Goal: Information Seeking & Learning: Check status

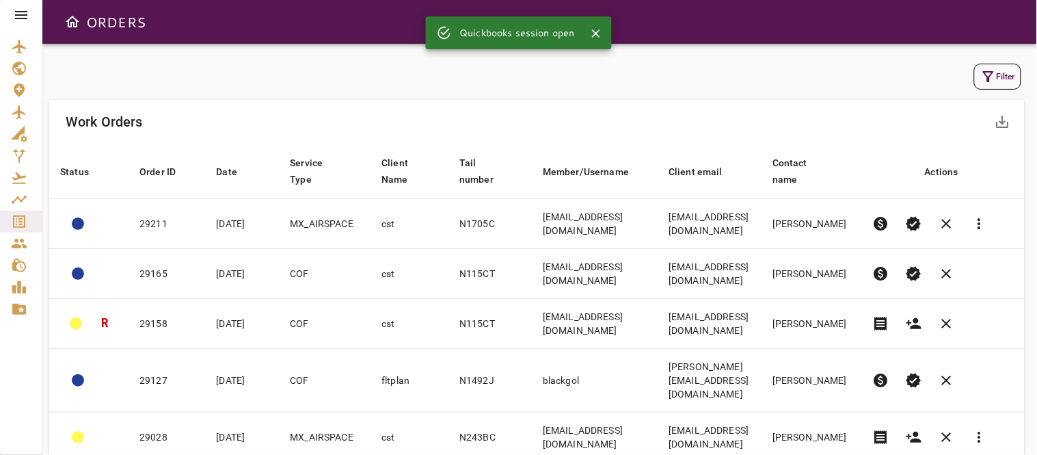
click at [1000, 66] on button "Filter" at bounding box center [997, 77] width 47 height 26
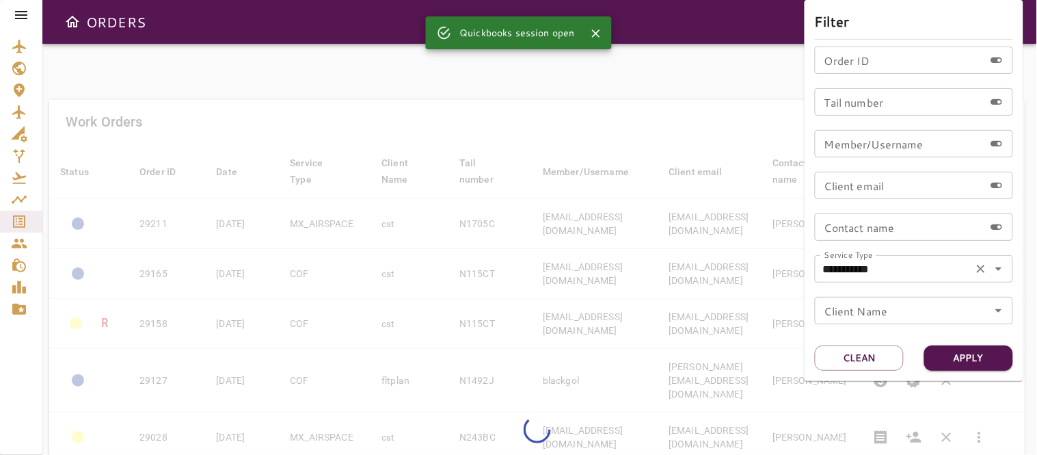
click at [996, 271] on icon "Open" at bounding box center [999, 269] width 16 height 16
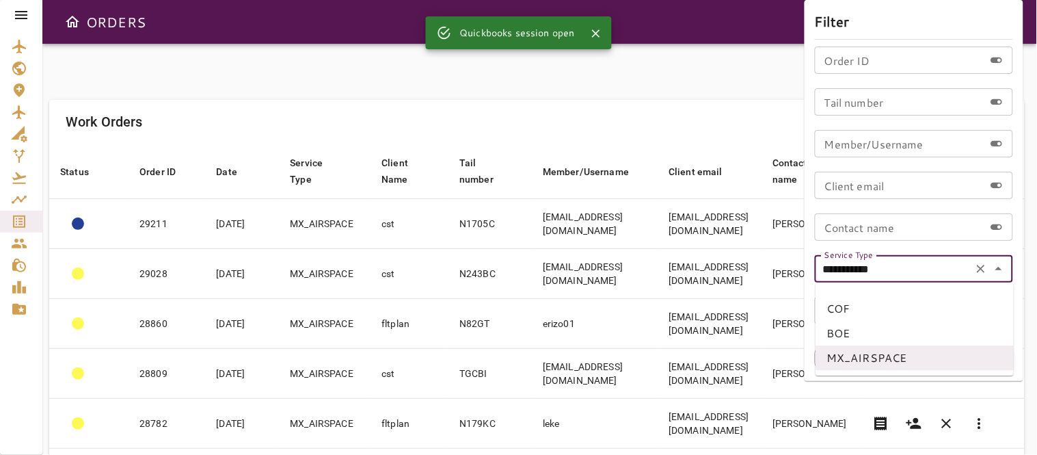
click at [848, 308] on li "COF" at bounding box center [915, 308] width 198 height 25
type input "***"
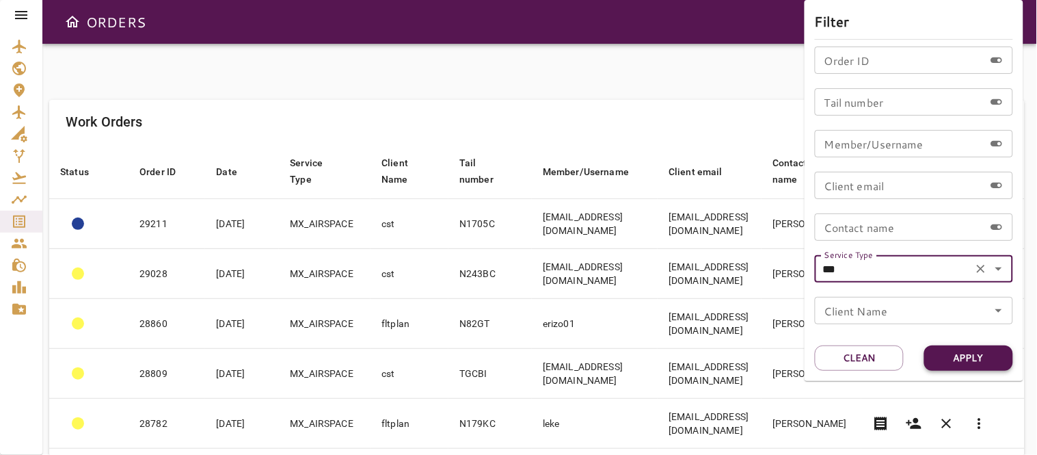
click at [983, 358] on button "Apply" at bounding box center [969, 357] width 89 height 25
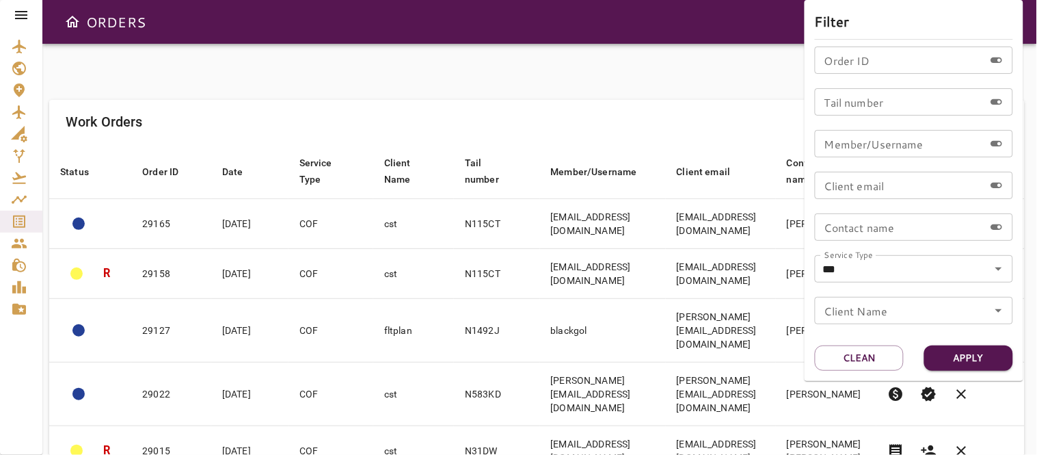
click at [609, 80] on div at bounding box center [518, 227] width 1037 height 455
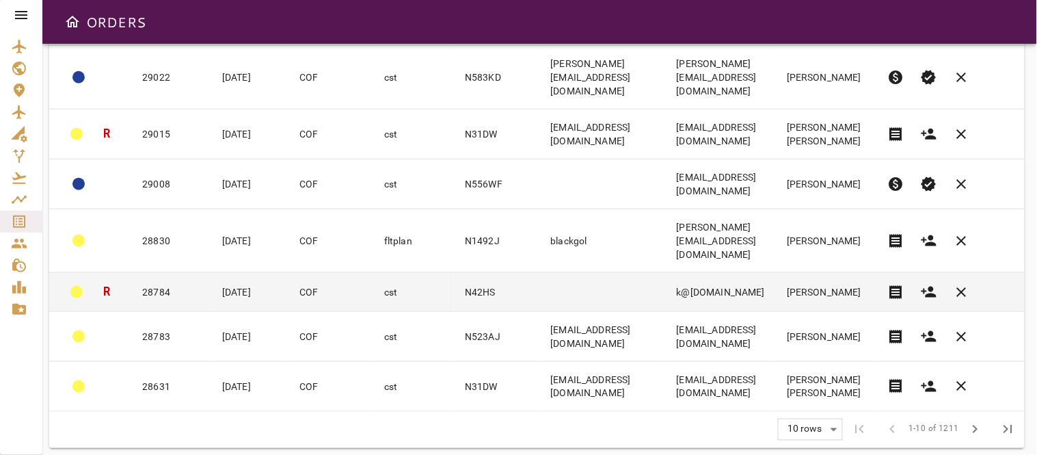
scroll to position [323, 0]
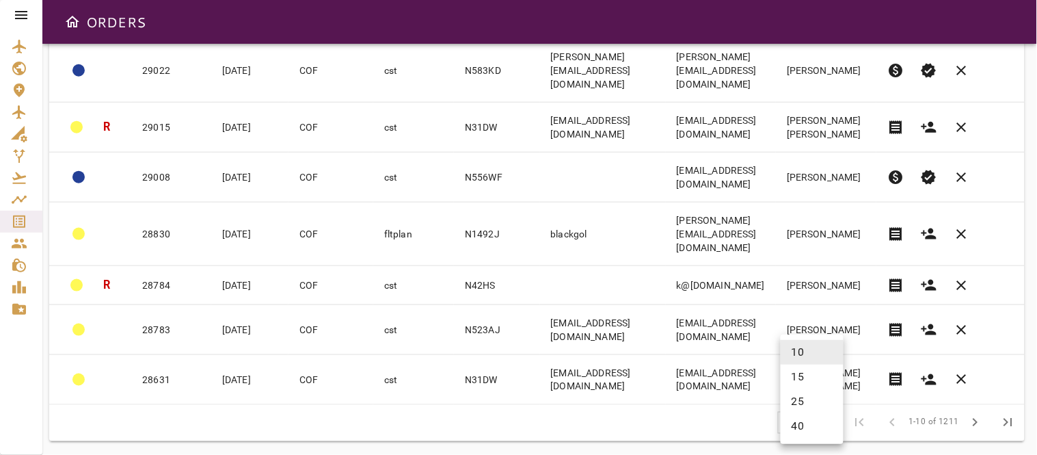
click at [819, 425] on body "ORDERS Filter Work Orders save_alt Status arrow_downward Order ID arrow_downwar…" at bounding box center [518, 227] width 1037 height 455
click at [803, 429] on li "40" at bounding box center [812, 426] width 63 height 25
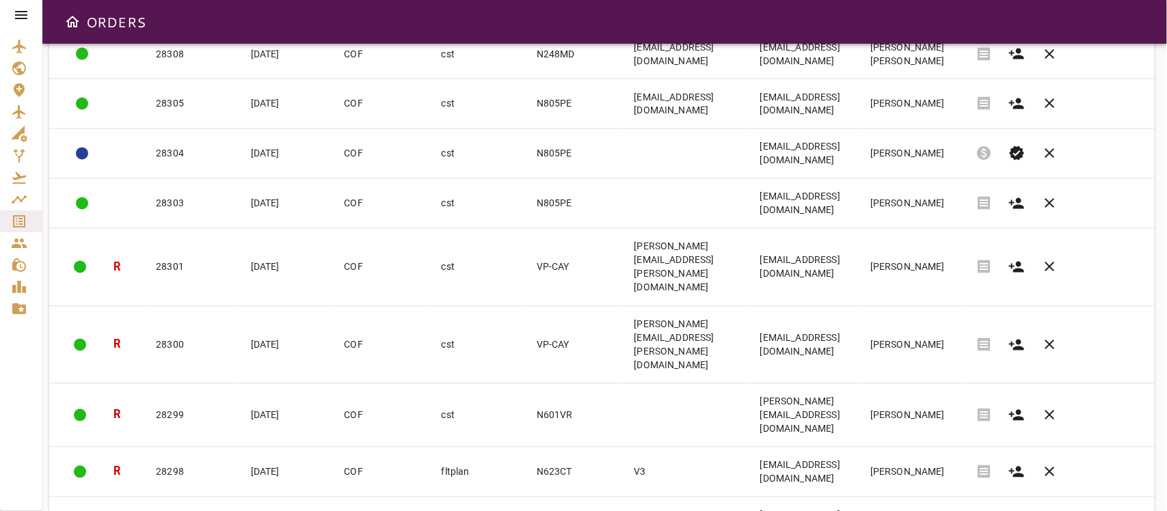
scroll to position [1110, 0]
drag, startPoint x: 966, startPoint y: 10, endPoint x: 21, endPoint y: 357, distance: 1006.8
click at [21, 357] on div at bounding box center [21, 255] width 42 height 511
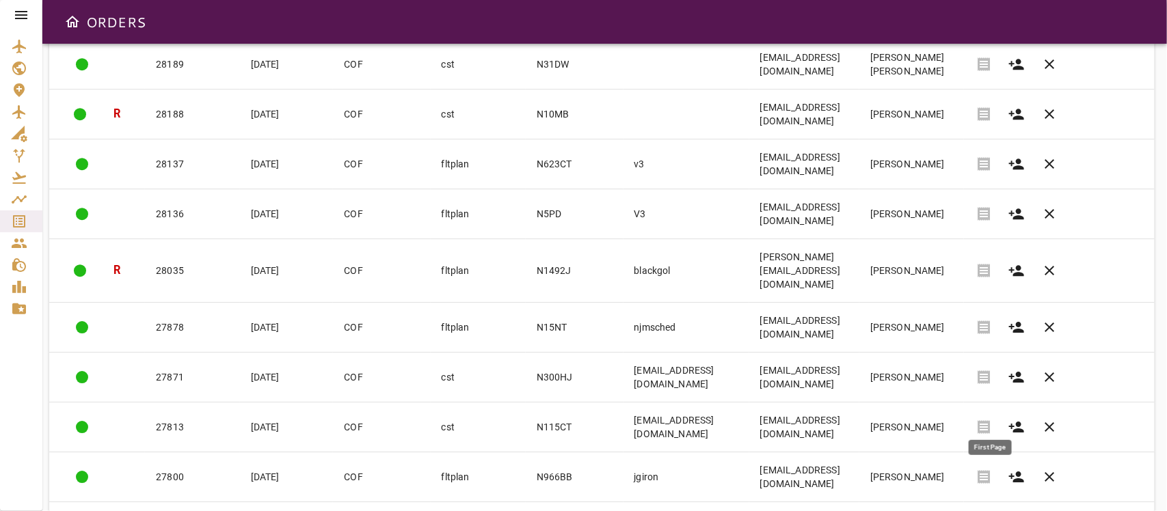
scroll to position [1799, 0]
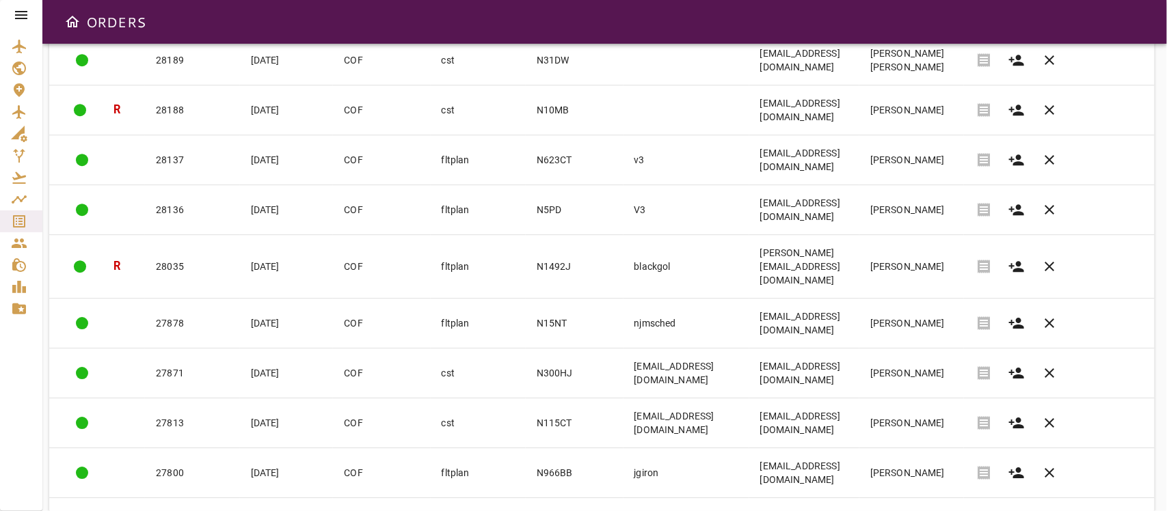
click at [929, 454] on body "ORDERS Filter Work Orders save_alt Status arrow_downward Order ID arrow_downwar…" at bounding box center [583, 255] width 1167 height 511
click at [930, 425] on li "15" at bounding box center [942, 428] width 63 height 25
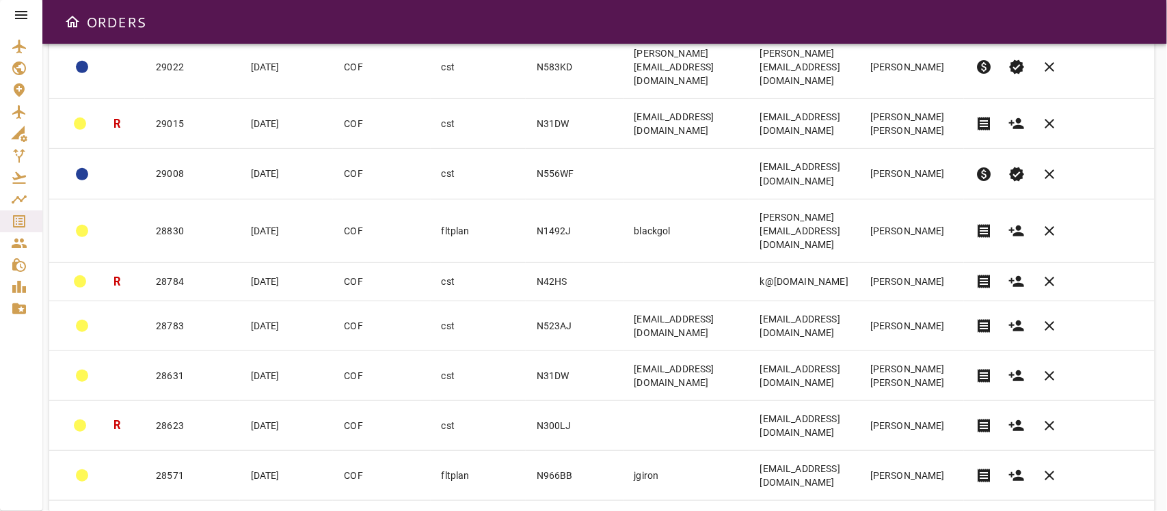
scroll to position [384, 0]
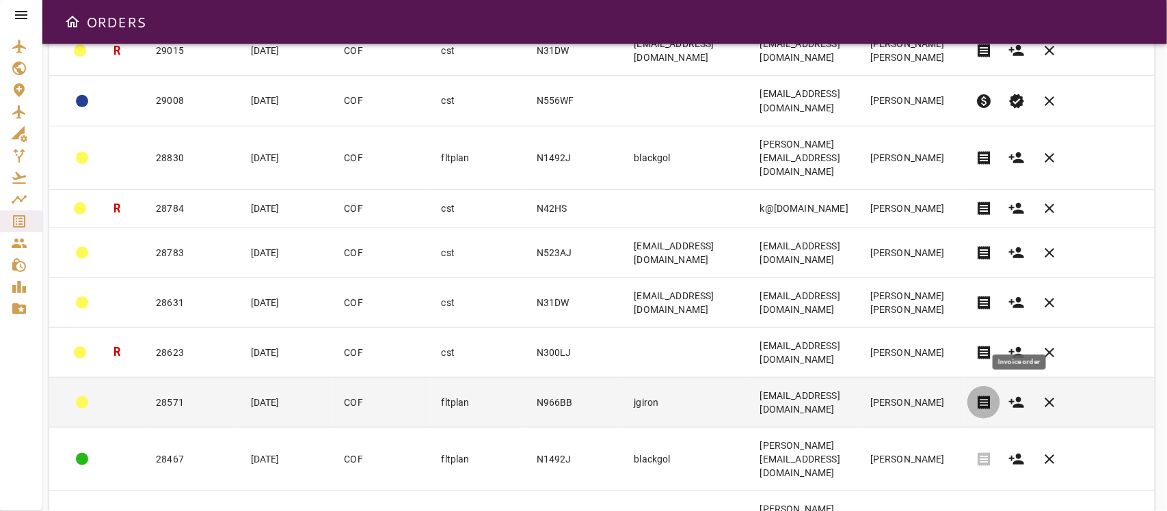
click at [992, 395] on span "receipt" at bounding box center [984, 403] width 16 height 16
click at [633, 378] on td "jgiron" at bounding box center [687, 403] width 126 height 50
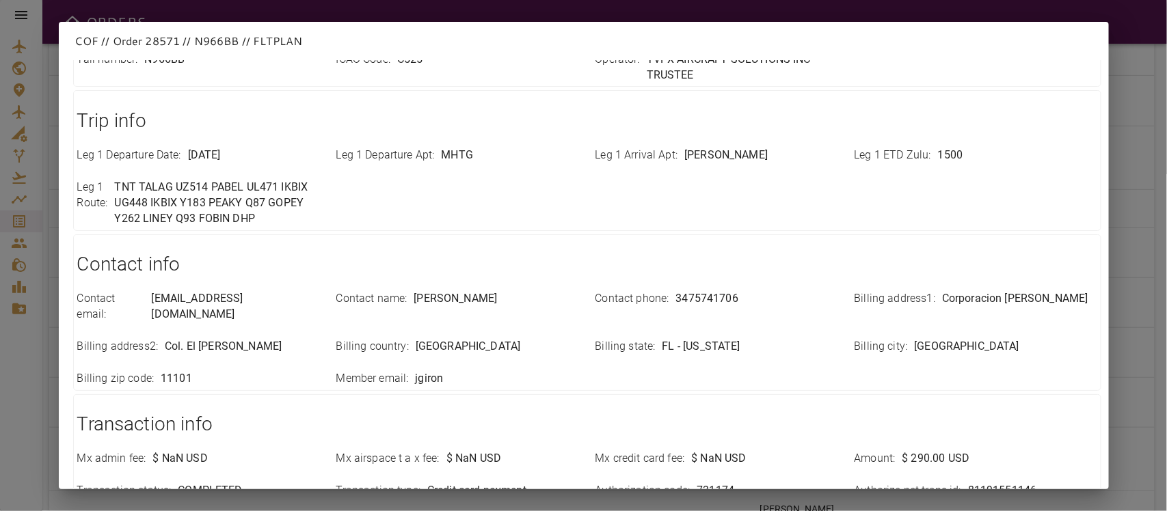
scroll to position [467, 0]
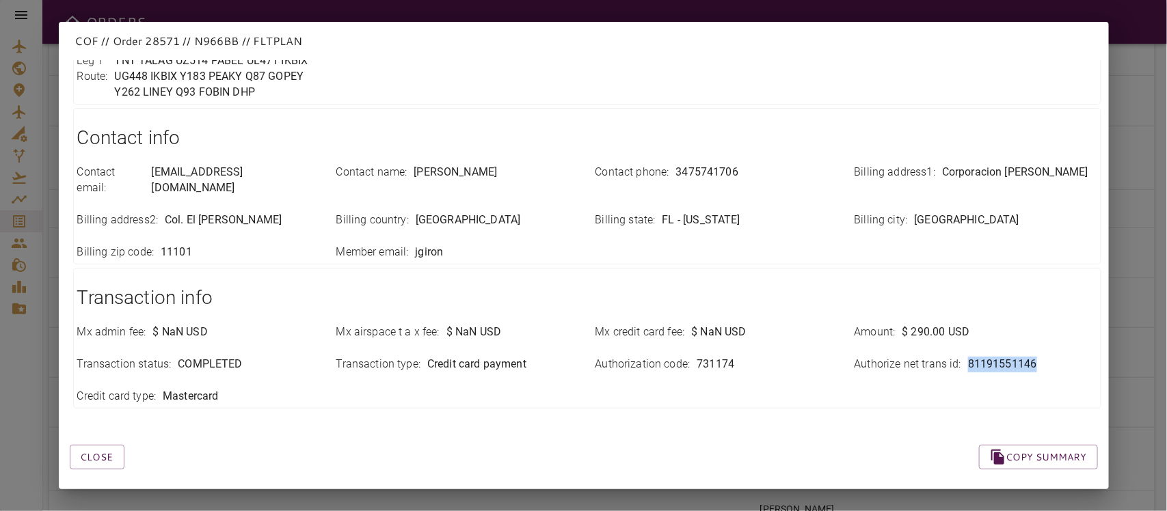
drag, startPoint x: 956, startPoint y: 351, endPoint x: 1041, endPoint y: 354, distance: 85.5
click at [1037, 357] on div "Authorize net trans id : 81191551146" at bounding box center [976, 365] width 243 height 16
copy p "81191551146"
click at [667, 438] on div "Close Copy summary" at bounding box center [567, 441] width 1061 height 58
click at [94, 445] on button "Close" at bounding box center [97, 457] width 55 height 25
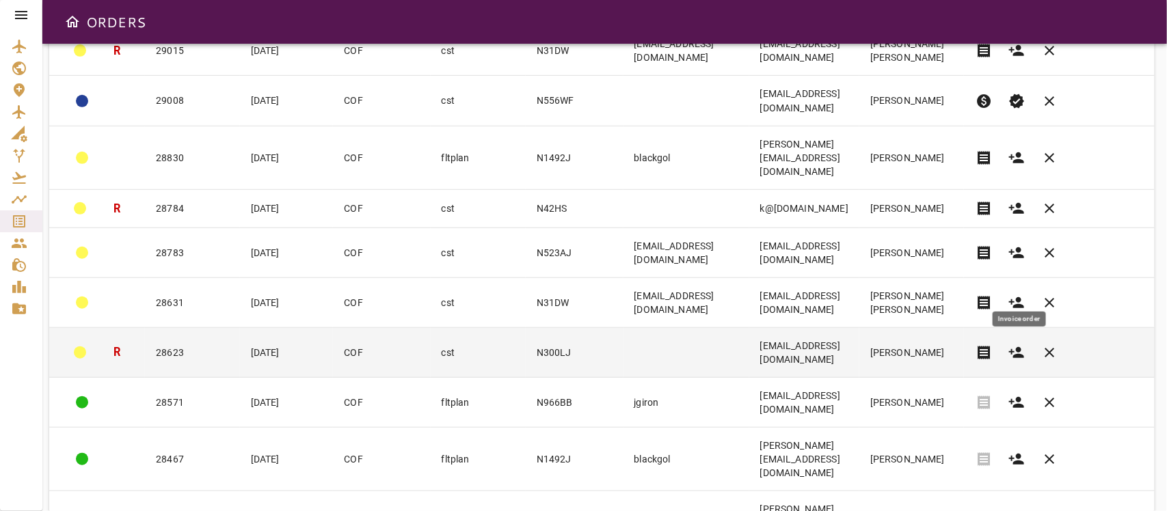
click at [992, 345] on span "receipt" at bounding box center [984, 353] width 16 height 16
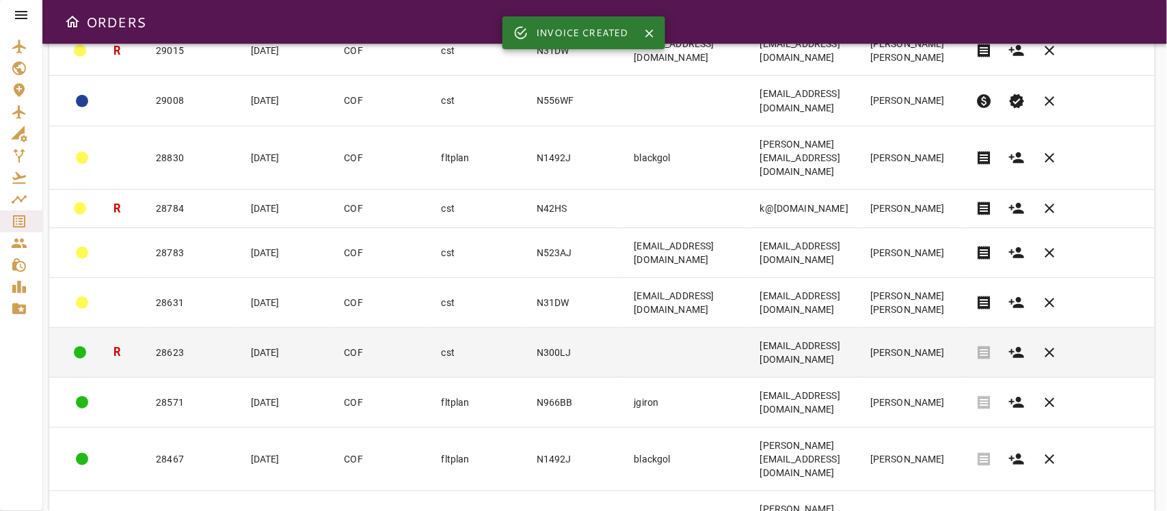
click at [729, 328] on td at bounding box center [687, 353] width 126 height 50
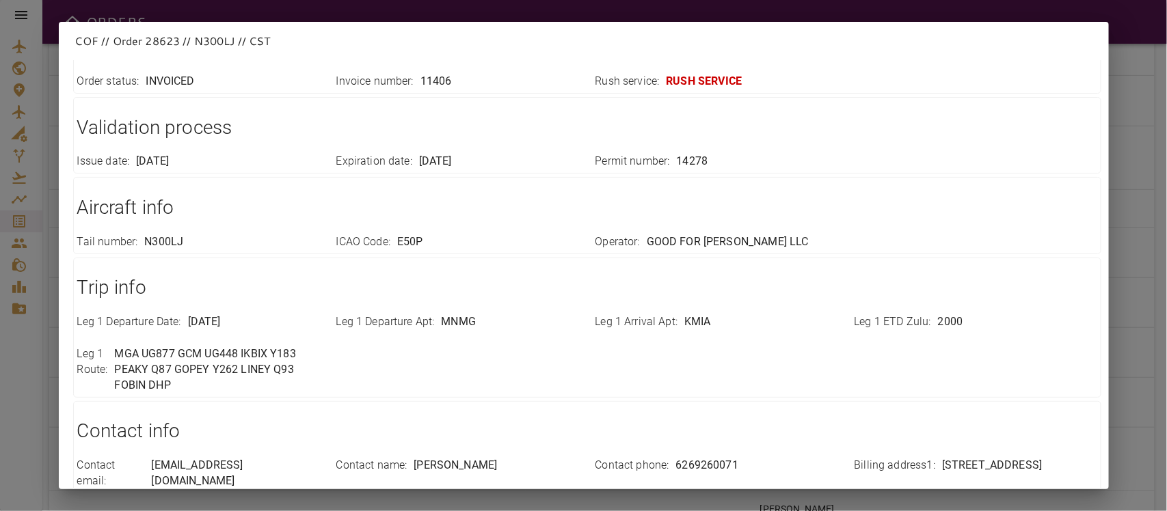
scroll to position [452, 0]
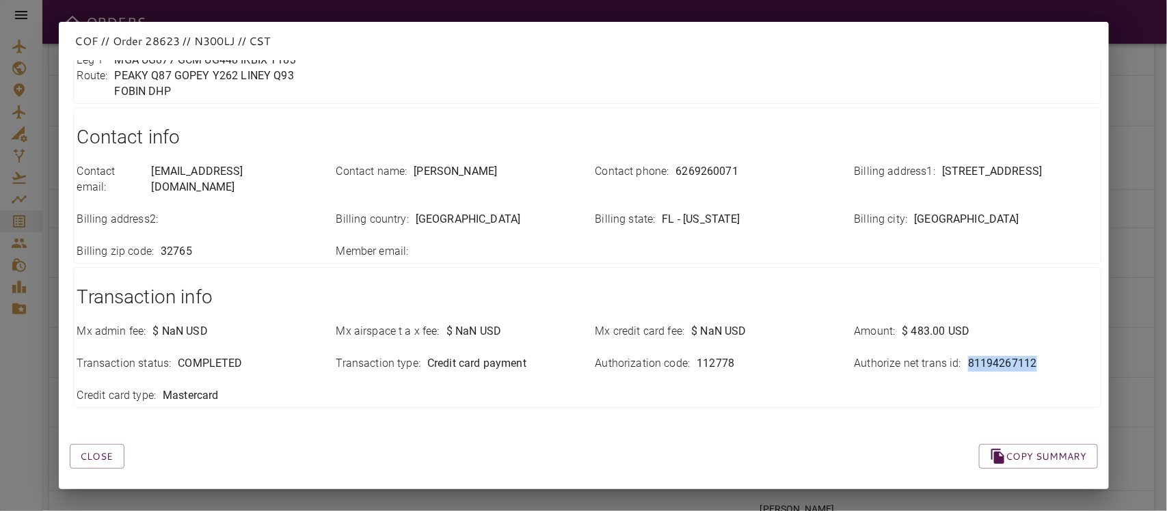
drag, startPoint x: 953, startPoint y: 349, endPoint x: 1047, endPoint y: 345, distance: 94.5
click at [1037, 356] on div "Authorize net trans id : 81194267112" at bounding box center [976, 364] width 243 height 16
copy div "81194267112"
click at [513, 428] on div "Close Copy summary" at bounding box center [567, 441] width 1061 height 58
click at [113, 446] on button "Close" at bounding box center [97, 456] width 55 height 25
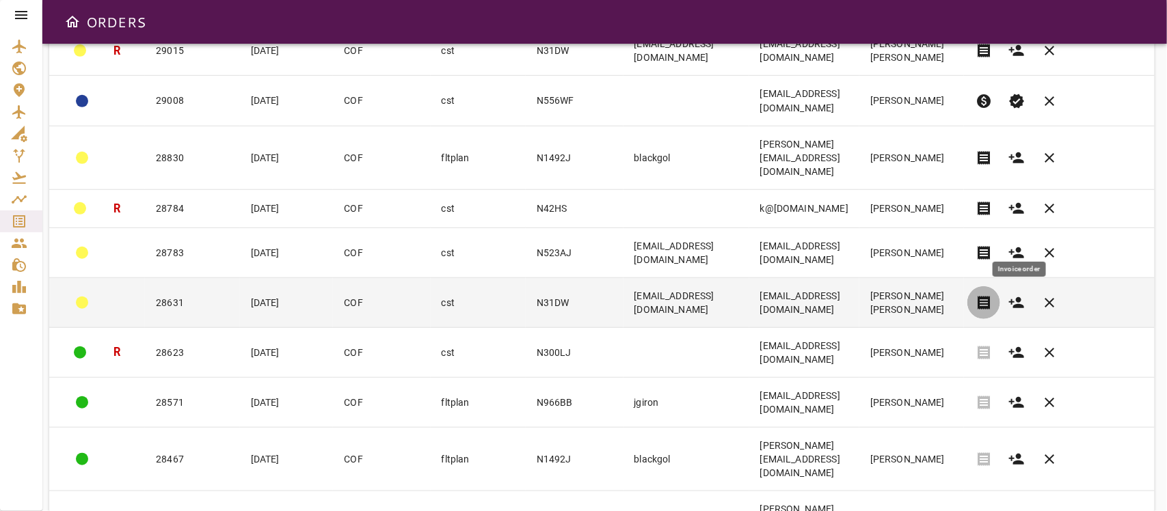
click at [992, 295] on span "receipt" at bounding box center [984, 303] width 16 height 16
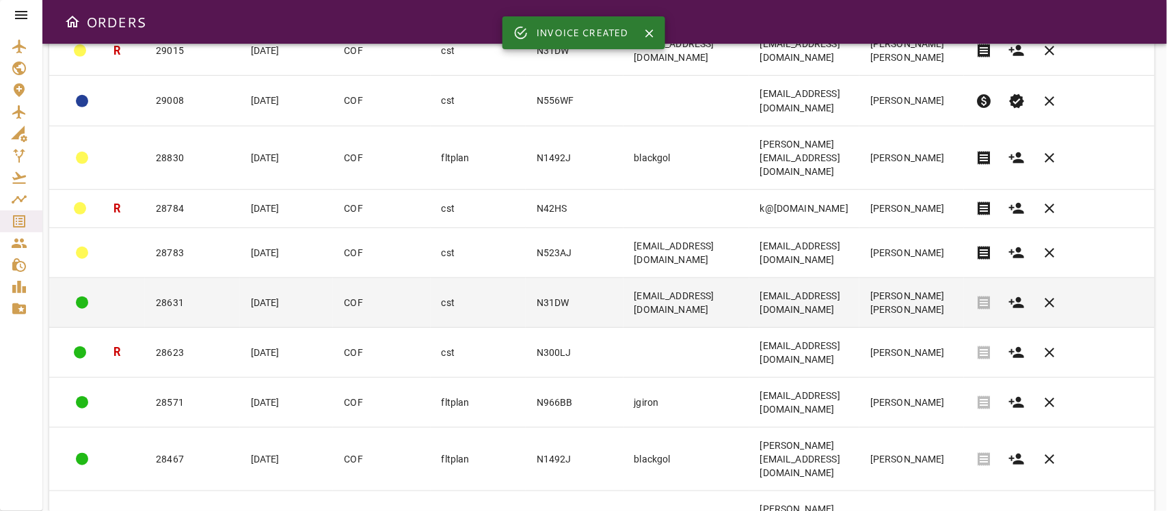
click at [526, 278] on td "N31DW" at bounding box center [575, 303] width 98 height 50
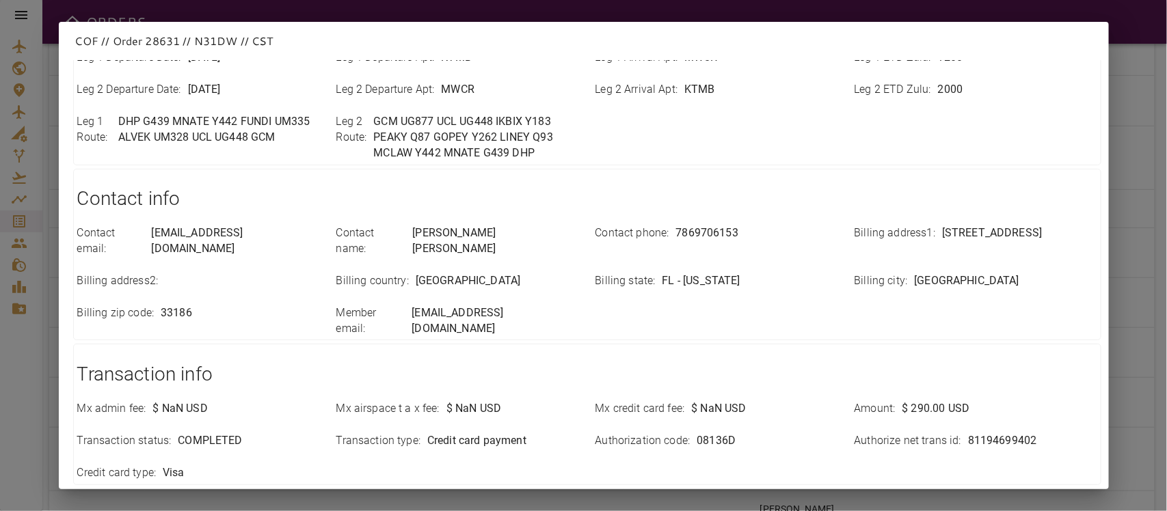
scroll to position [484, 0]
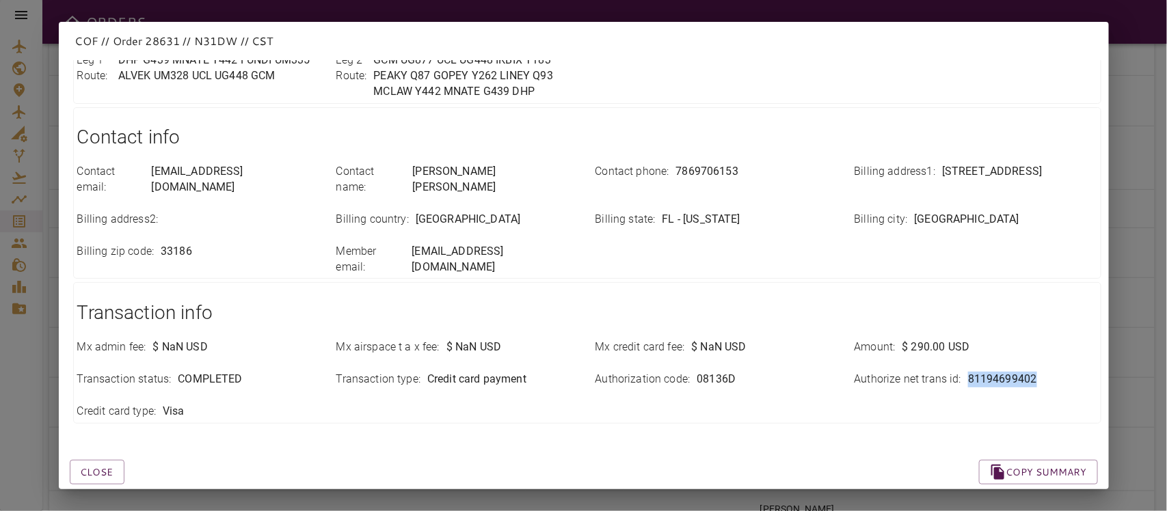
drag, startPoint x: 952, startPoint y: 346, endPoint x: 1064, endPoint y: 341, distance: 112.3
click at [1037, 356] on div "Authorize net trans id : 81194699402" at bounding box center [967, 372] width 259 height 32
copy div "81194699402"
drag, startPoint x: 434, startPoint y: 444, endPoint x: 203, endPoint y: 438, distance: 231.2
click at [434, 443] on div "Close Copy summary" at bounding box center [567, 456] width 1061 height 58
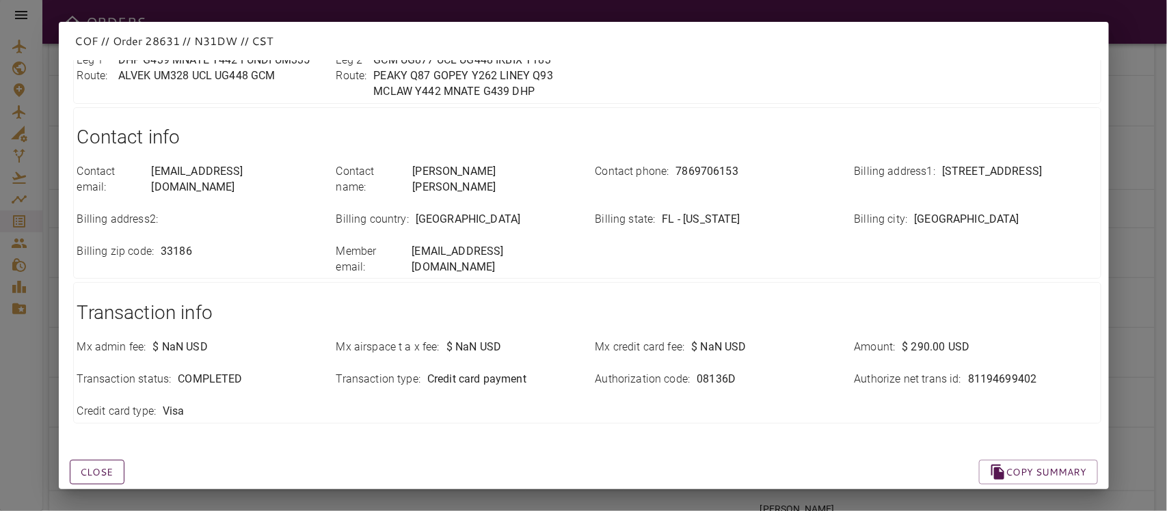
click at [105, 454] on button "Close" at bounding box center [97, 472] width 55 height 25
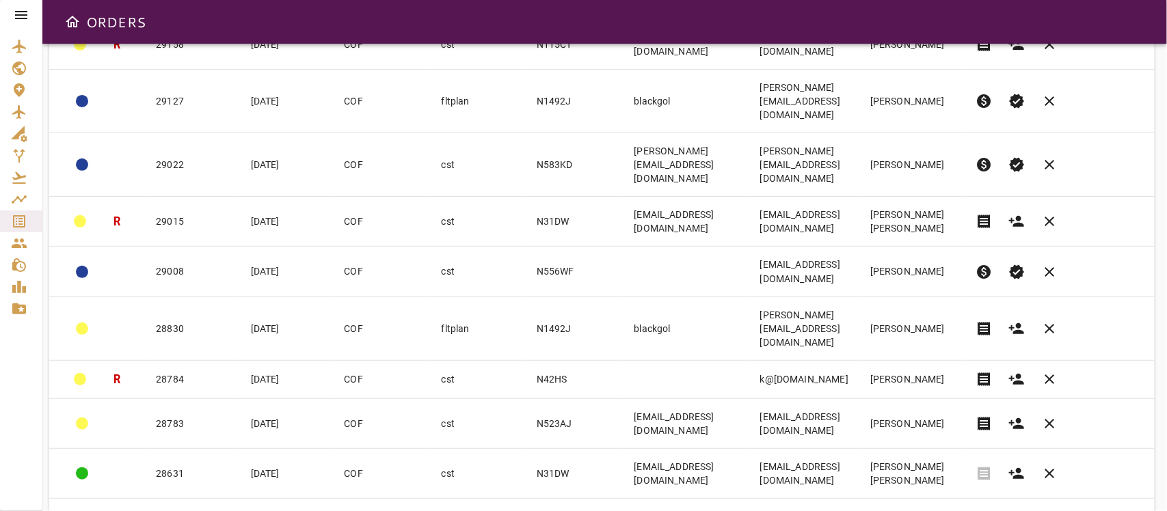
scroll to position [128, 0]
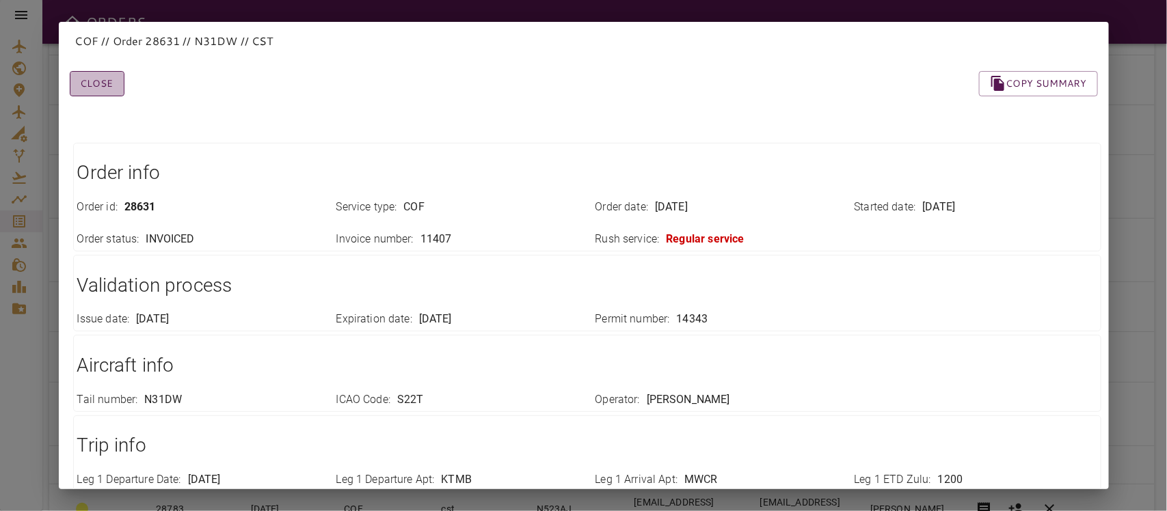
click at [101, 81] on button "Close" at bounding box center [97, 83] width 55 height 25
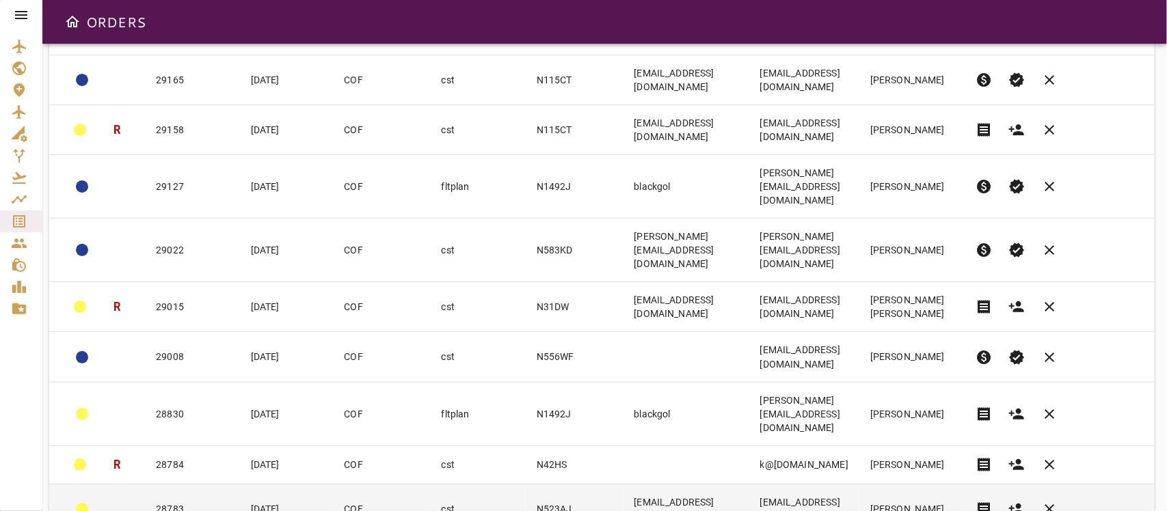
click at [213, 454] on td "28783" at bounding box center [192, 509] width 95 height 50
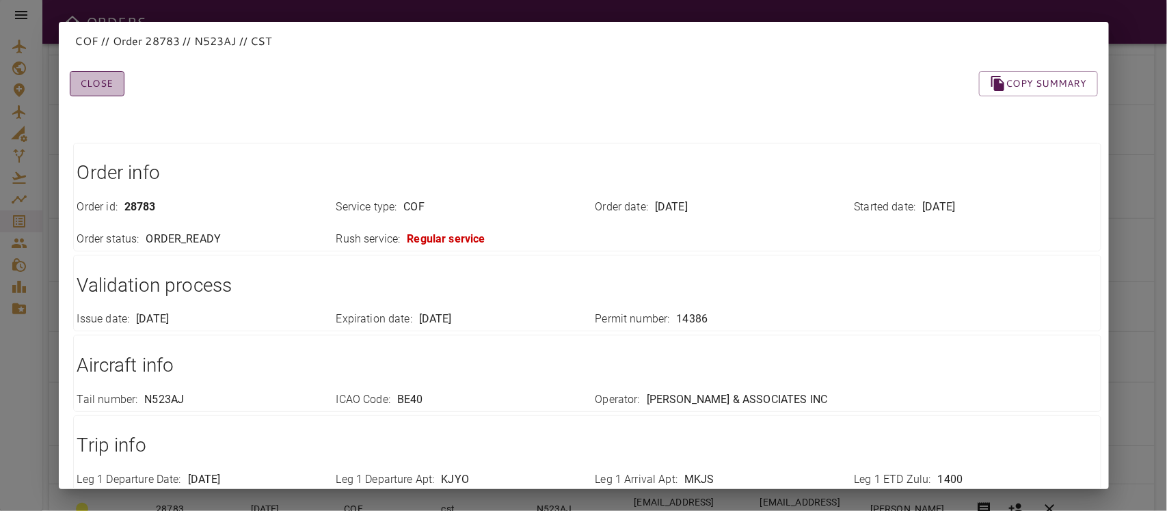
click at [115, 91] on button "Close" at bounding box center [97, 83] width 55 height 25
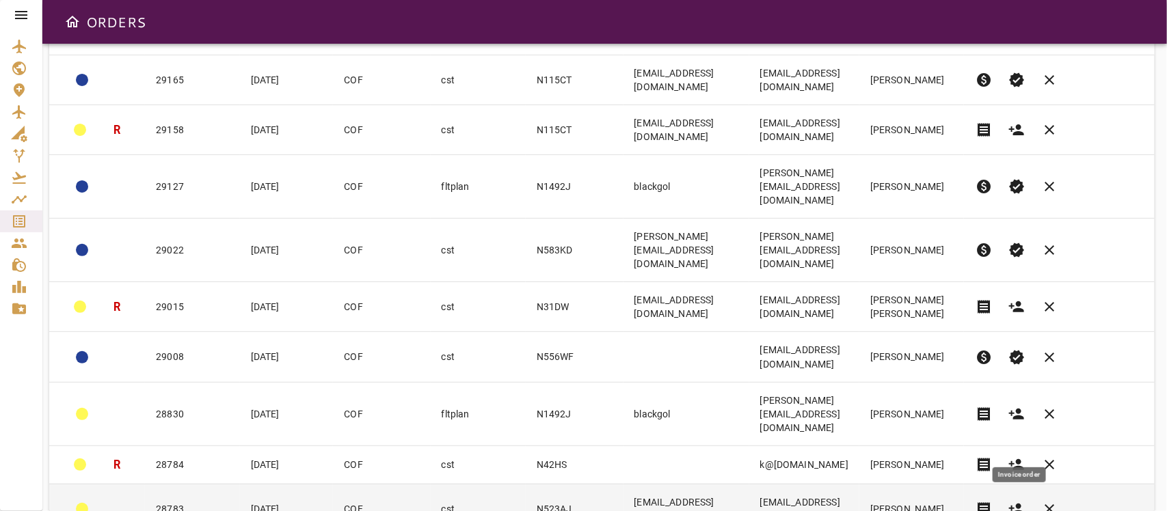
click at [992, 454] on span "receipt" at bounding box center [984, 509] width 16 height 16
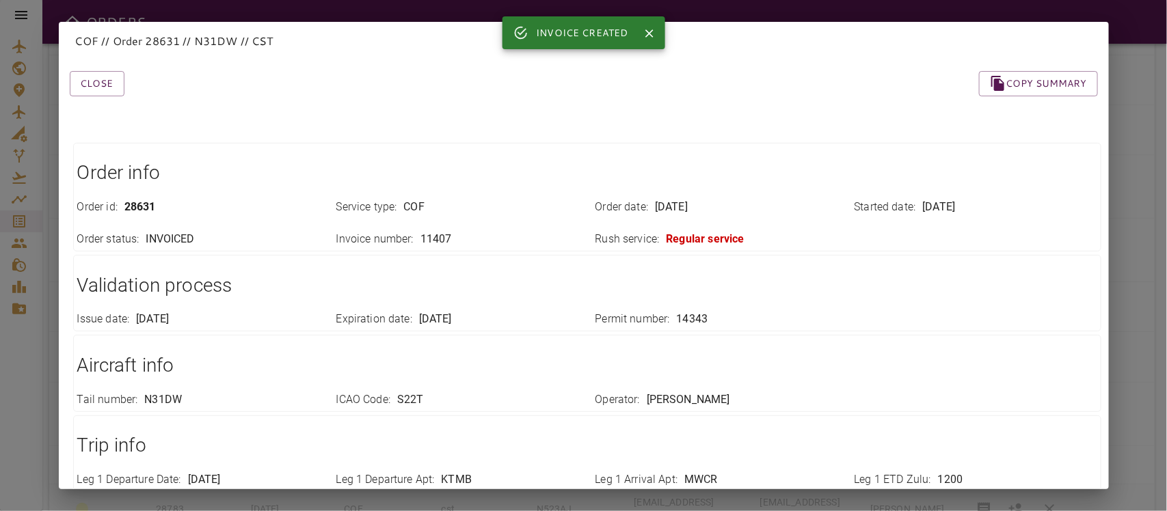
click at [94, 62] on div "Close Copy summary" at bounding box center [567, 67] width 1061 height 58
click at [96, 79] on button "Close" at bounding box center [97, 83] width 55 height 25
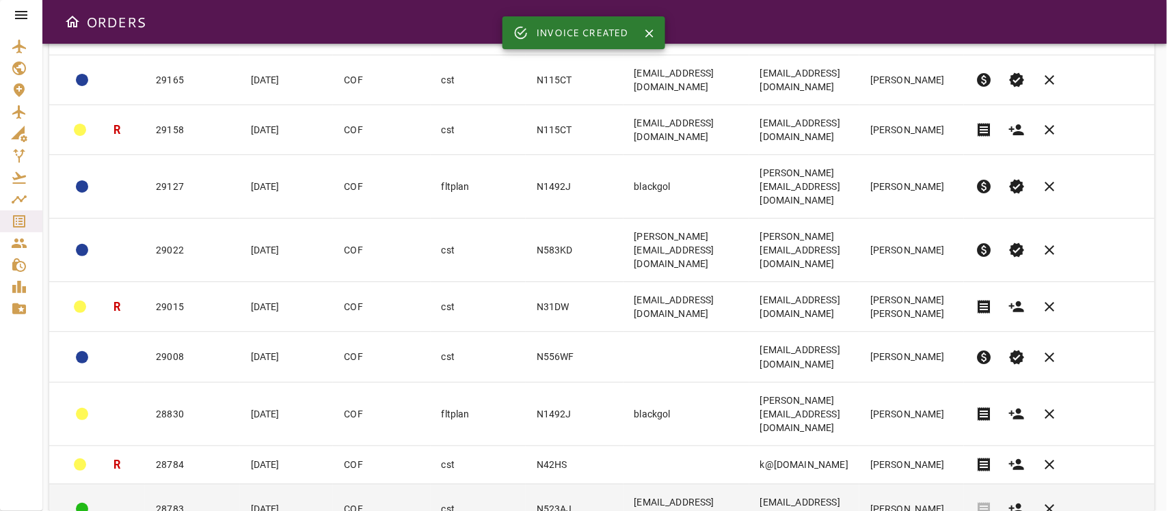
click at [198, 454] on td "28783" at bounding box center [192, 509] width 95 height 50
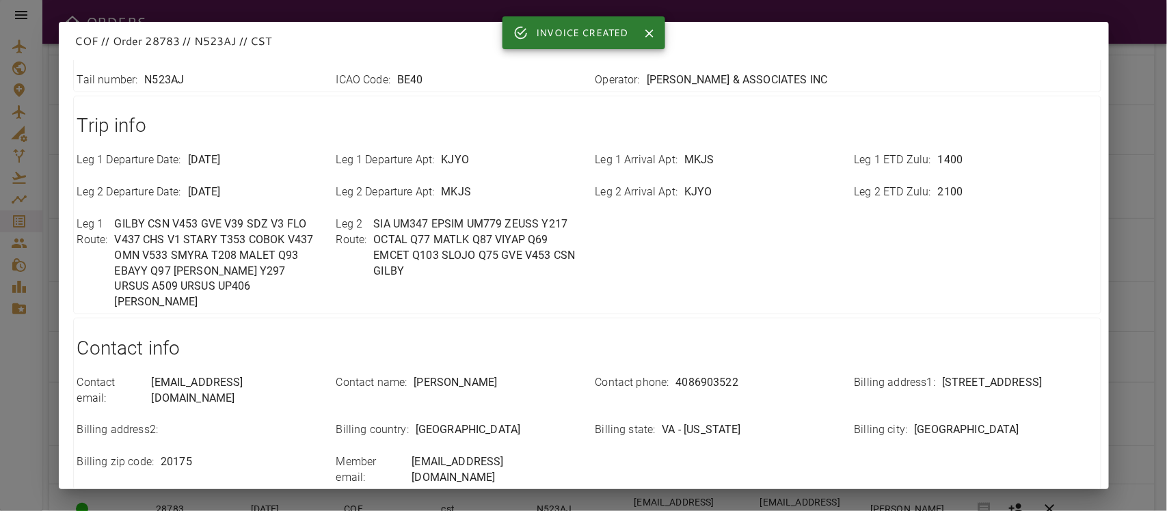
scroll to position [515, 0]
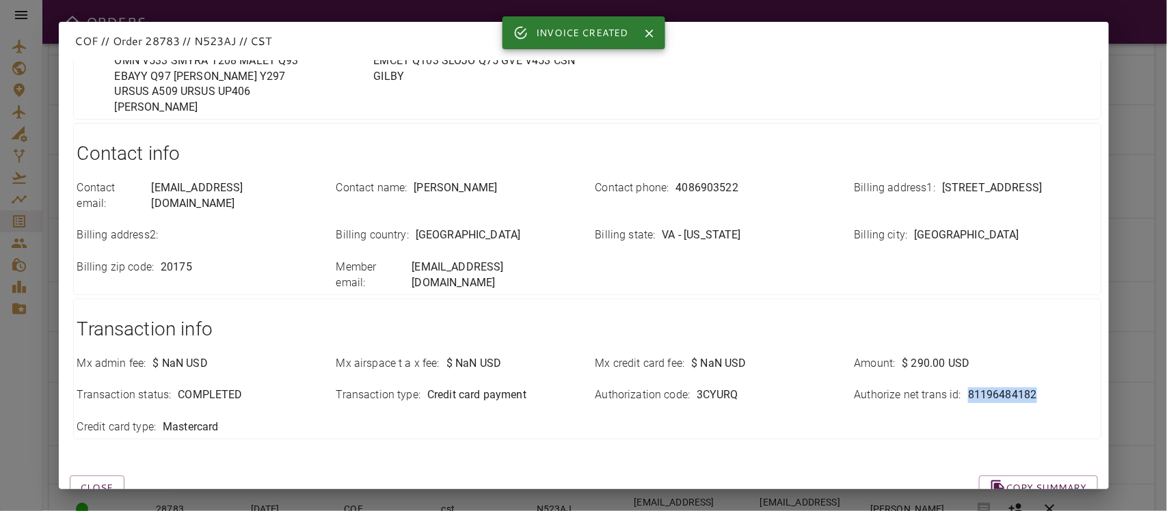
drag, startPoint x: 953, startPoint y: 347, endPoint x: 1074, endPoint y: 347, distance: 121.7
click at [1037, 388] on div "Authorize net trans id : 81196484182" at bounding box center [976, 396] width 243 height 16
copy div "81196484182"
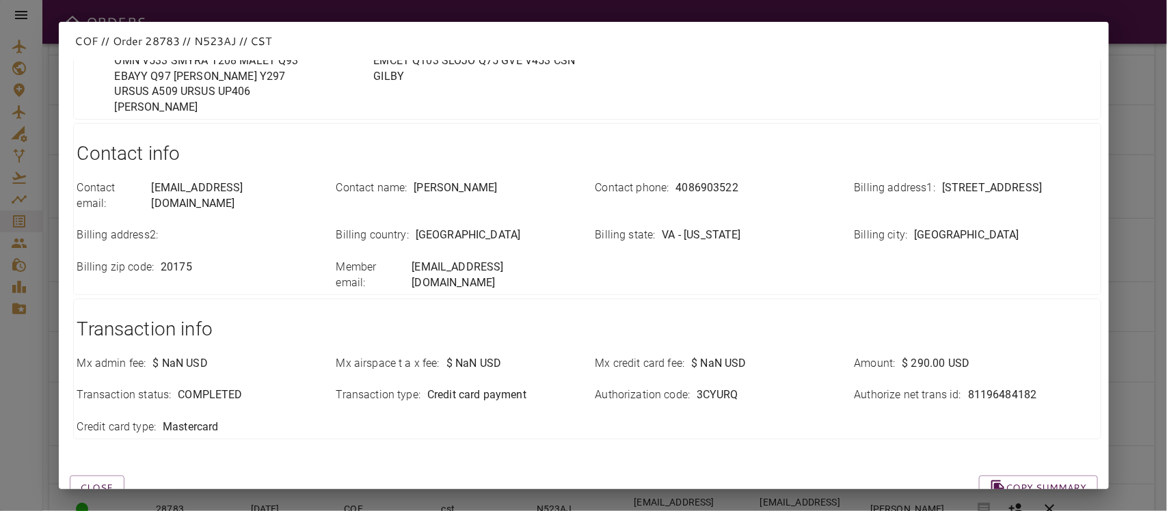
click at [486, 392] on div "Transaction info Mx admin fee : $ NaN USD Mx airspace t a x fee : $ NaN USD Mx …" at bounding box center [587, 369] width 1028 height 141
click at [94, 454] on button "Close" at bounding box center [97, 488] width 55 height 25
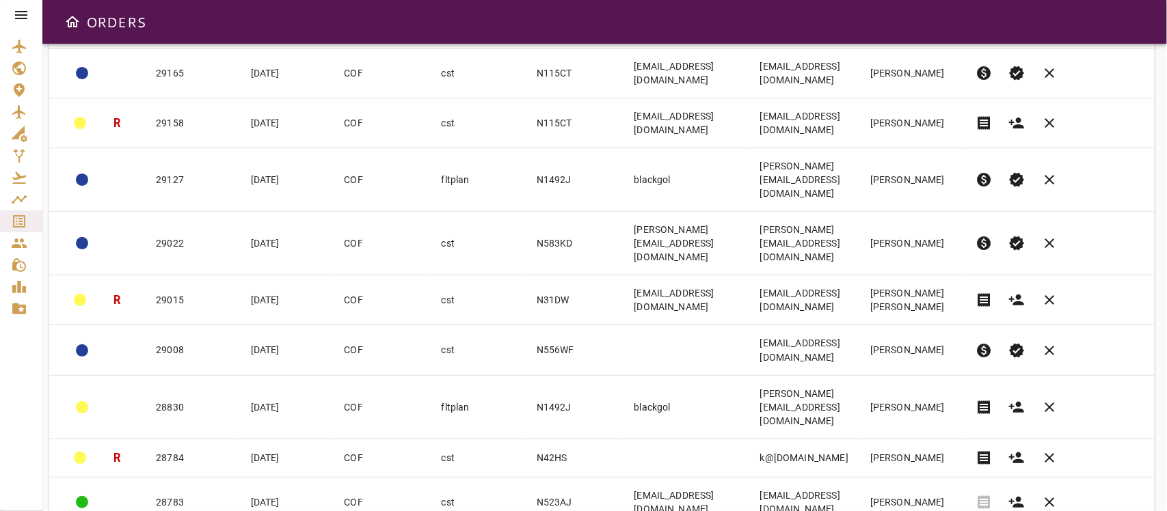
scroll to position [384, 0]
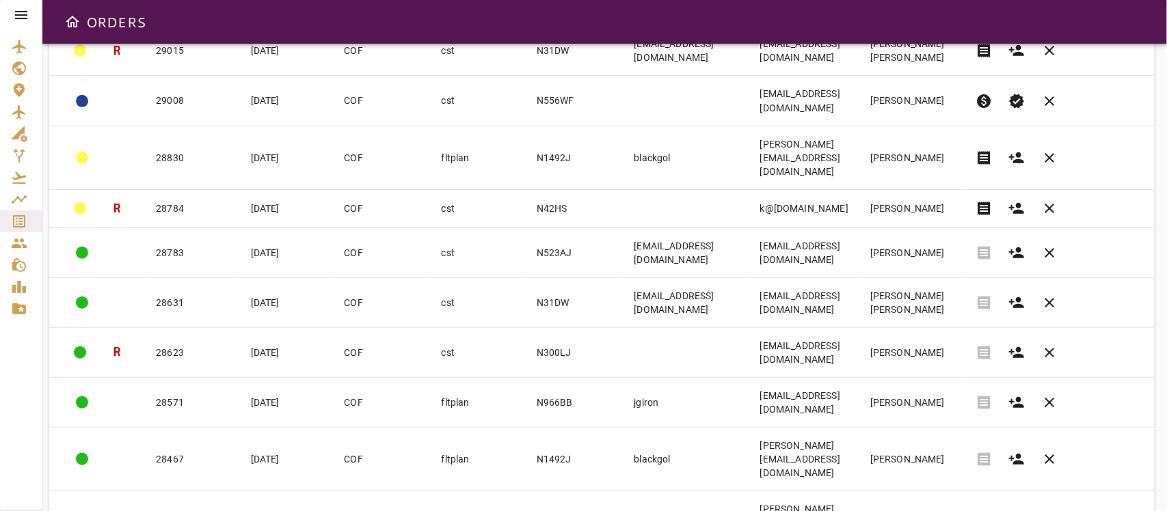
click at [953, 454] on body "ORDERS Filter Work Orders save_alt Status arrow_downward Order ID arrow_downwar…" at bounding box center [583, 255] width 1167 height 511
click at [942, 405] on li "10" at bounding box center [942, 409] width 63 height 25
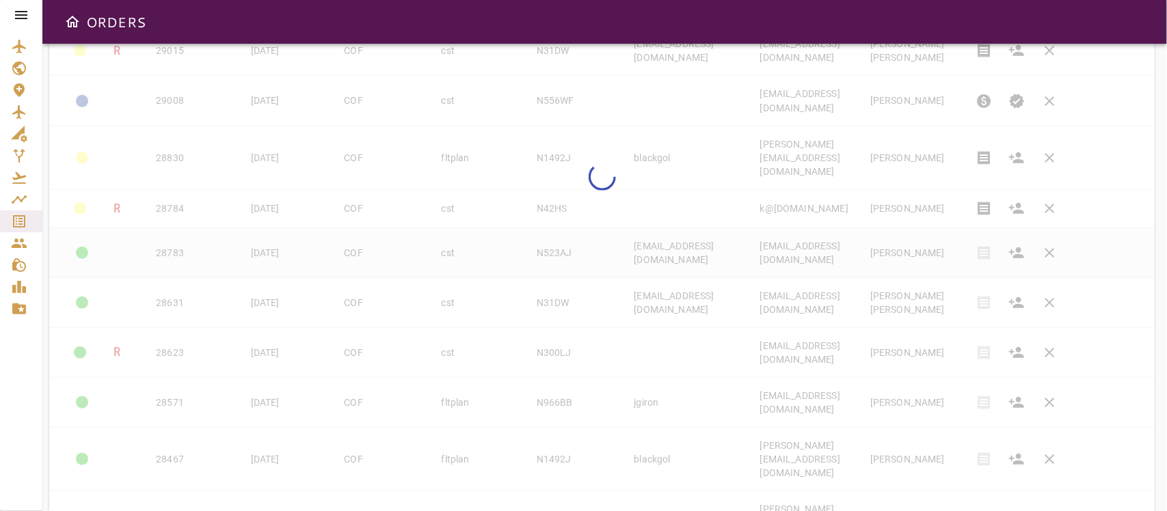
type input "**"
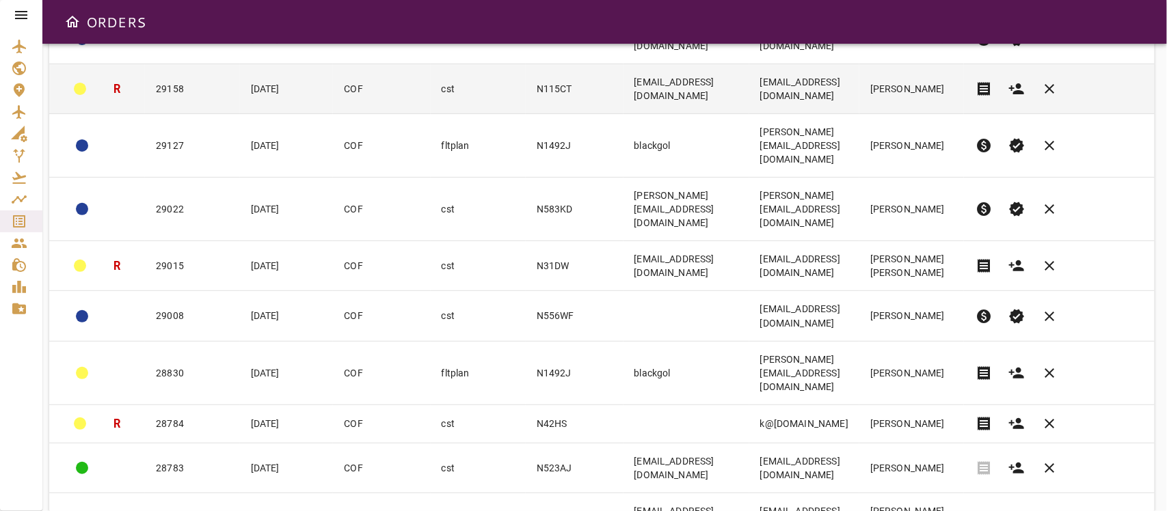
scroll to position [186, 0]
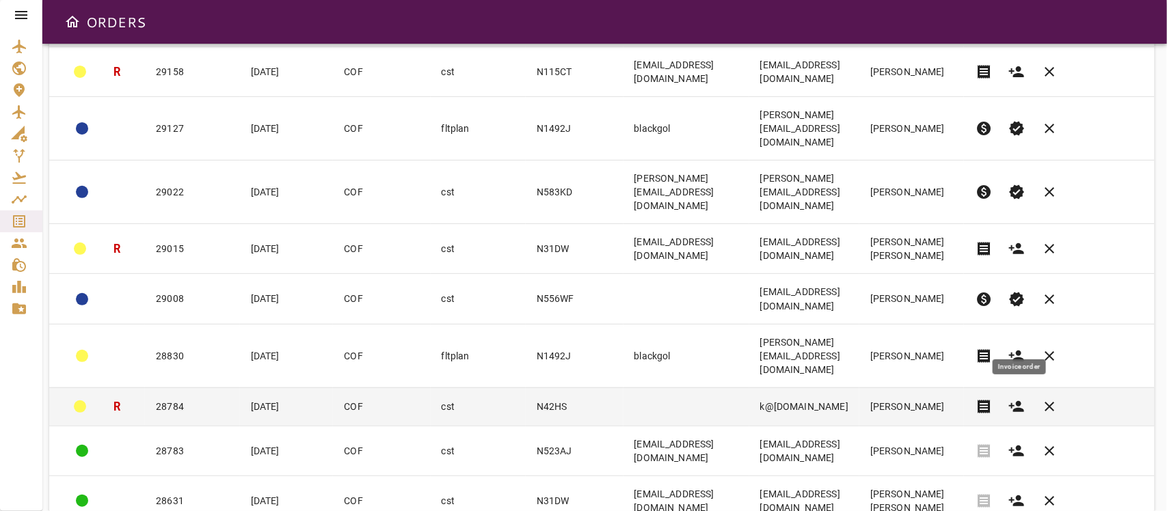
click at [992, 399] on span "receipt" at bounding box center [984, 407] width 16 height 16
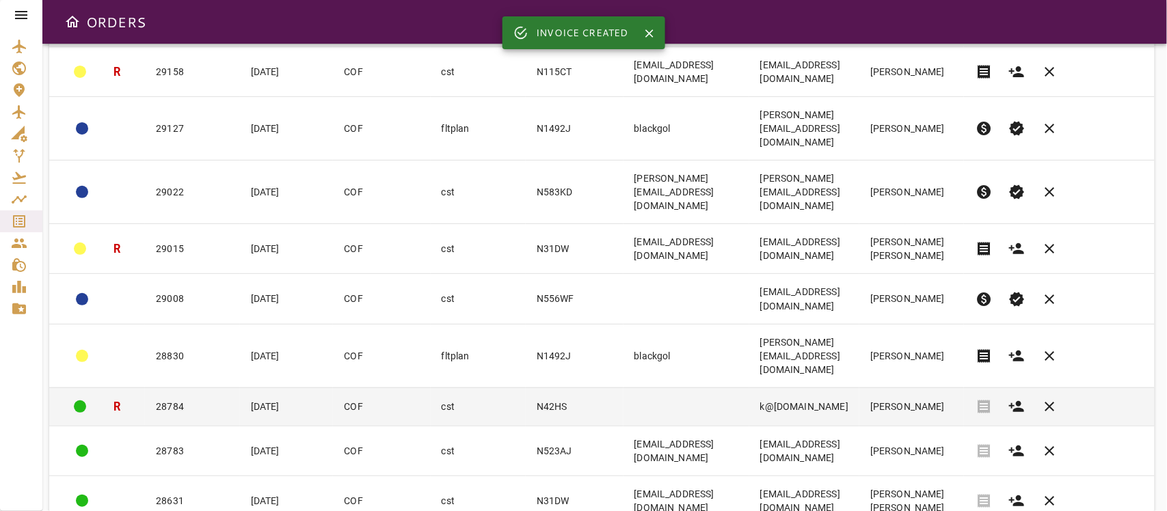
click at [860, 388] on td "k@ksmail.eu" at bounding box center [804, 407] width 110 height 38
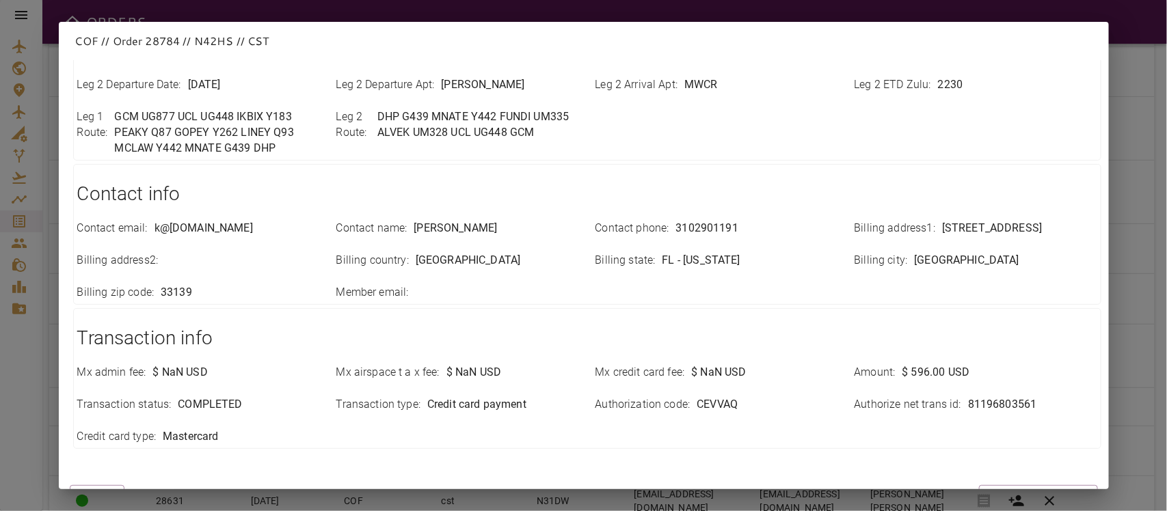
scroll to position [484, 0]
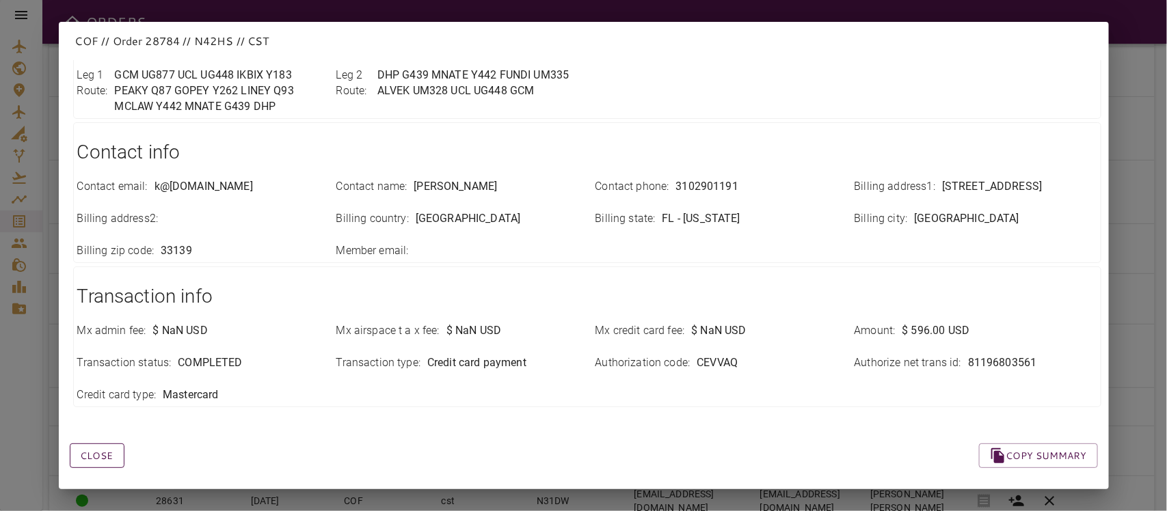
click at [106, 444] on button "Close" at bounding box center [97, 456] width 55 height 25
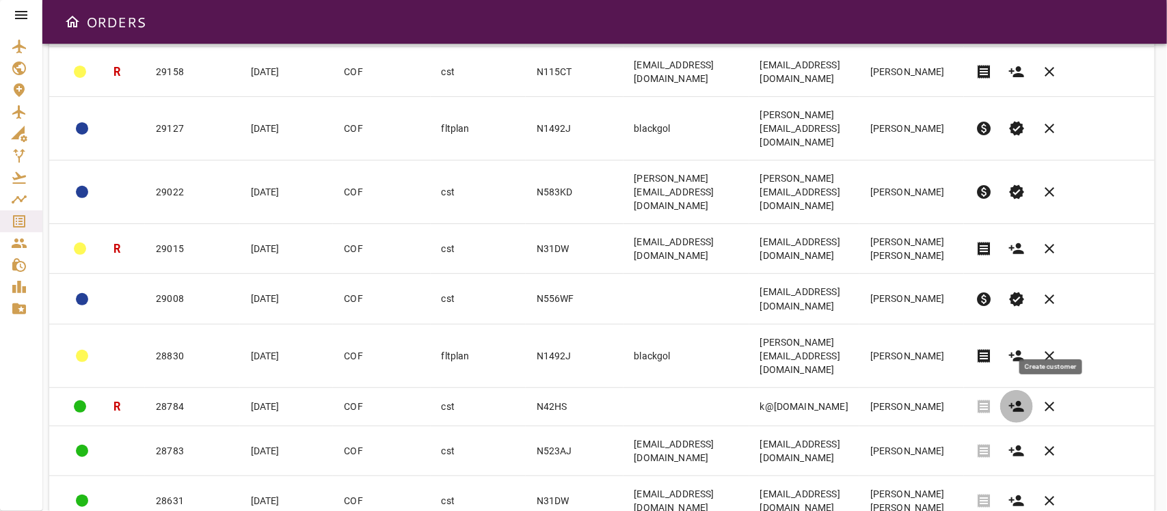
click at [1024, 401] on icon "button" at bounding box center [1016, 406] width 15 height 11
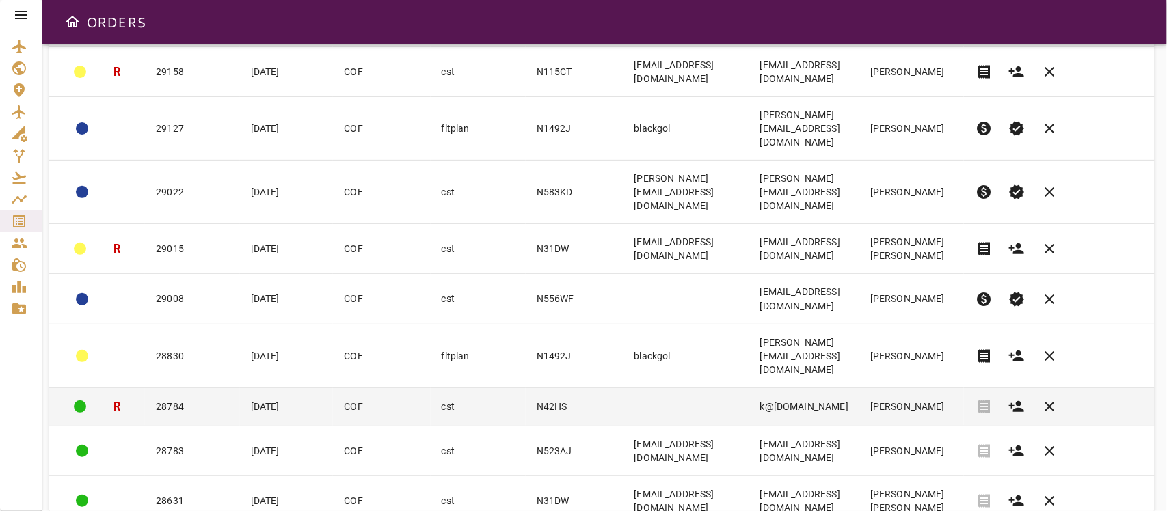
click at [828, 388] on td "k@ksmail.eu" at bounding box center [804, 407] width 110 height 38
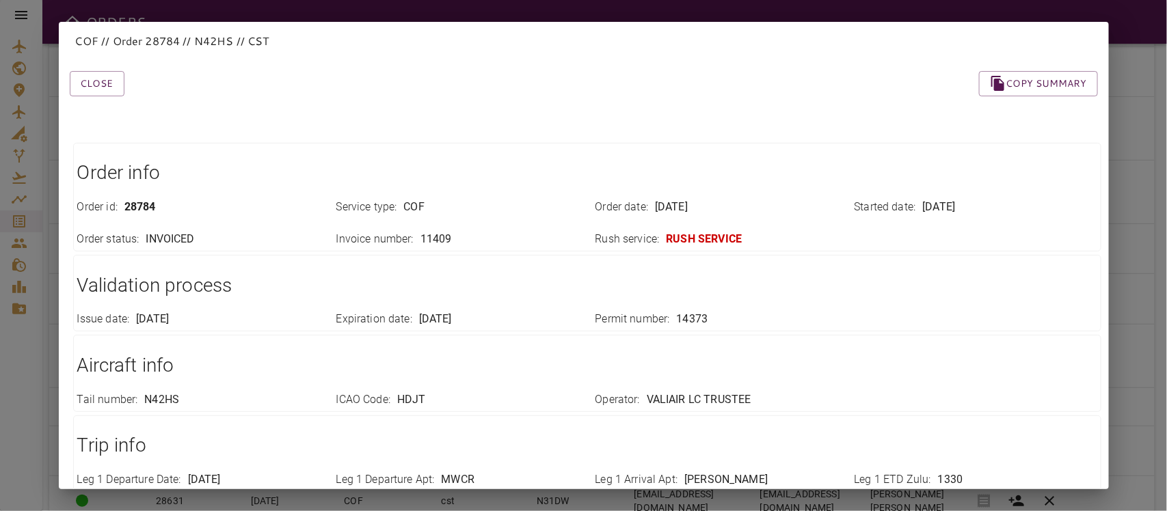
click at [627, 55] on h2 "COF // Order 28784 // N42HS // CST" at bounding box center [584, 41] width 1050 height 38
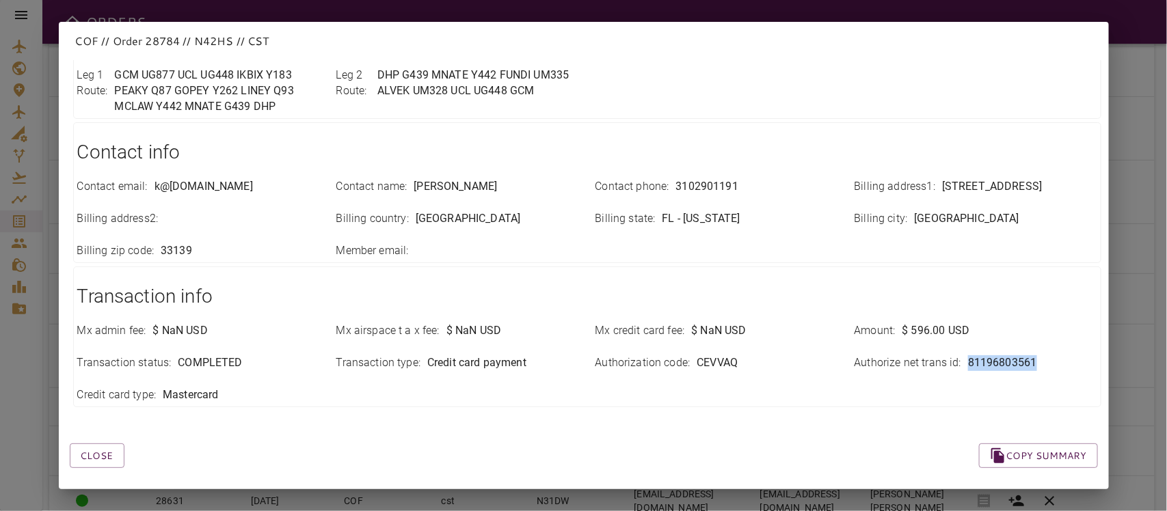
drag, startPoint x: 956, startPoint y: 345, endPoint x: 1039, endPoint y: 336, distance: 83.9
click at [1037, 339] on div "Authorize net trans id : 81196803561" at bounding box center [967, 355] width 259 height 32
copy p "81196803561"
click at [391, 411] on div "Close Copy summary" at bounding box center [567, 440] width 1061 height 58
click at [90, 444] on button "Close" at bounding box center [97, 456] width 55 height 25
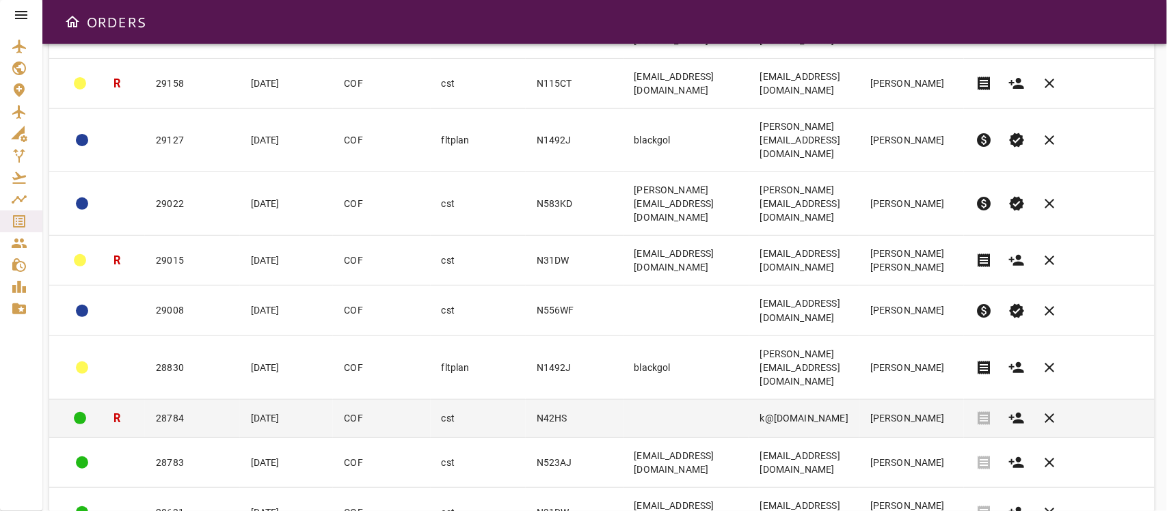
scroll to position [186, 0]
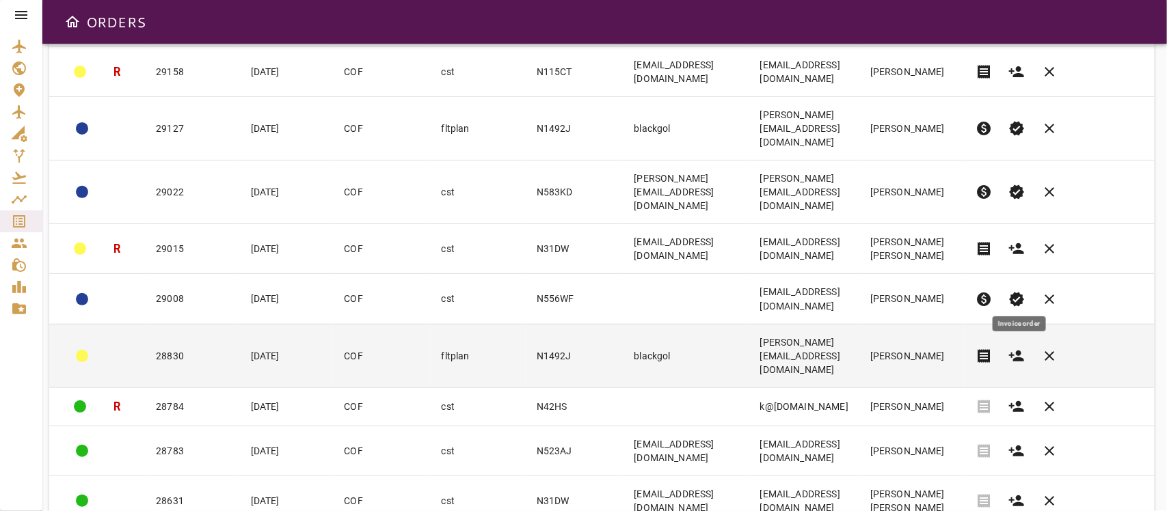
click at [992, 348] on span "receipt" at bounding box center [984, 356] width 16 height 16
click at [541, 324] on td "N1492J" at bounding box center [575, 356] width 98 height 64
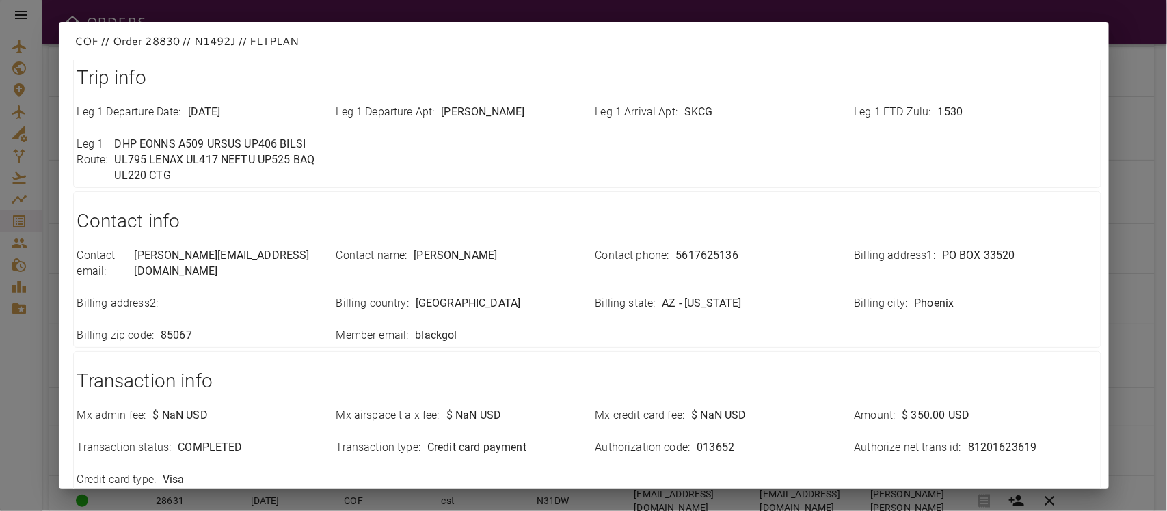
scroll to position [452, 0]
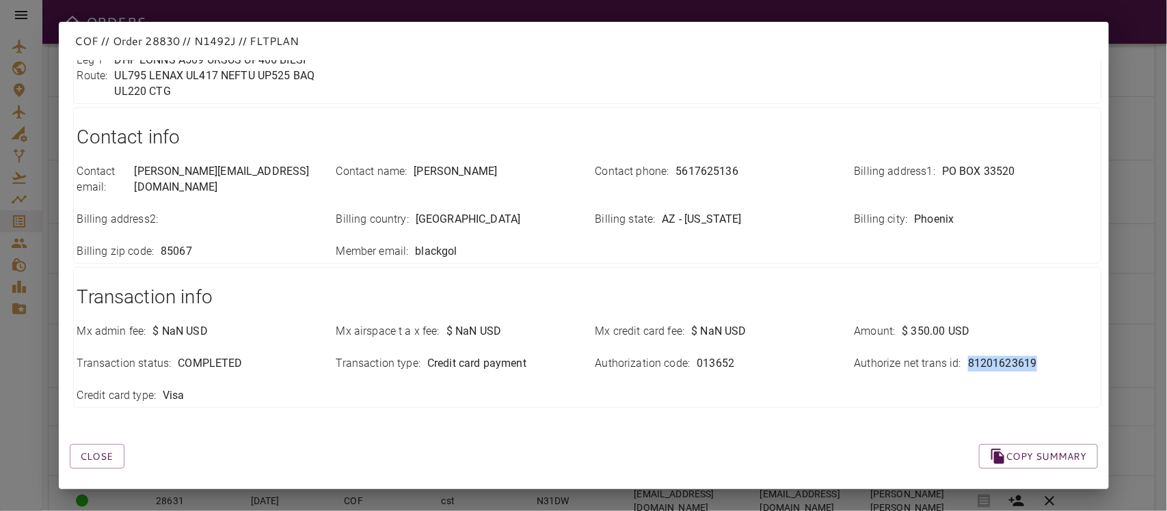
drag, startPoint x: 955, startPoint y: 346, endPoint x: 1048, endPoint y: 350, distance: 93.8
click at [1037, 356] on div "Authorize net trans id : 81201623619" at bounding box center [976, 364] width 243 height 16
copy p "81201623619"
click at [527, 446] on div "Close Copy summary" at bounding box center [567, 441] width 1061 height 58
click at [89, 444] on button "Close" at bounding box center [97, 456] width 55 height 25
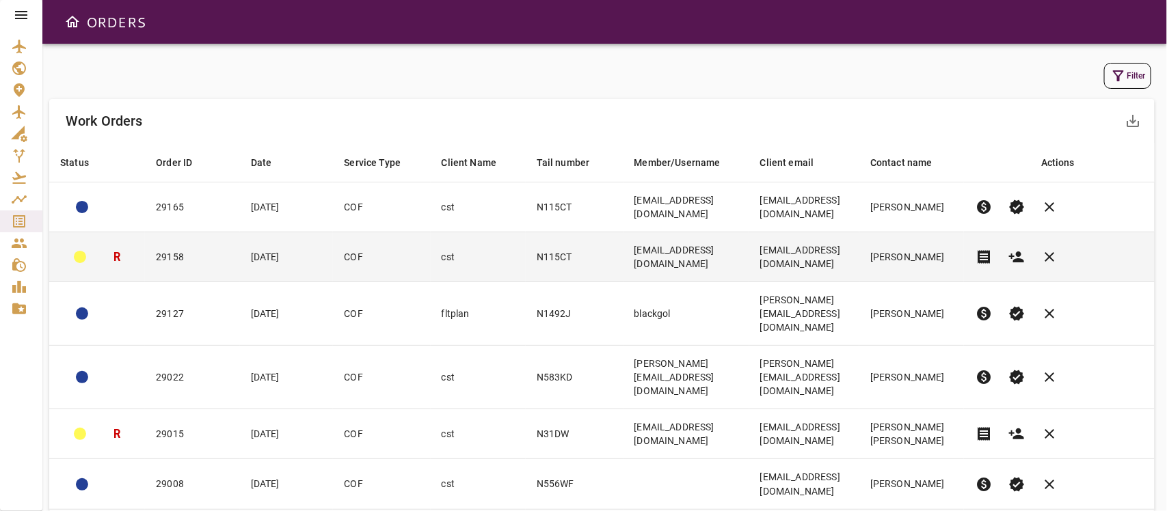
scroll to position [0, 0]
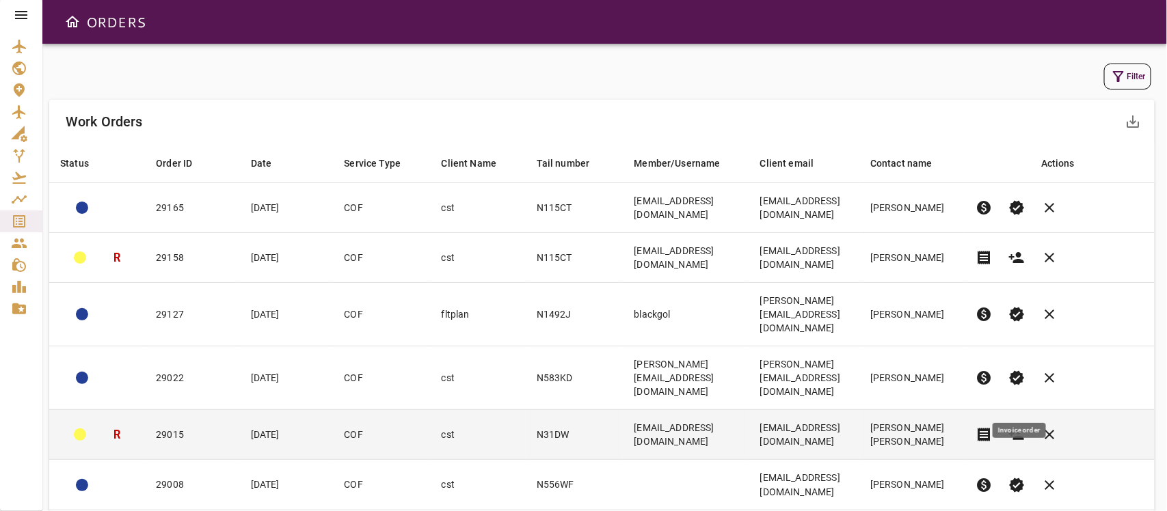
click at [992, 427] on span "receipt" at bounding box center [984, 435] width 16 height 16
click at [825, 410] on td "ivanrdgz@gmail.com" at bounding box center [804, 435] width 110 height 50
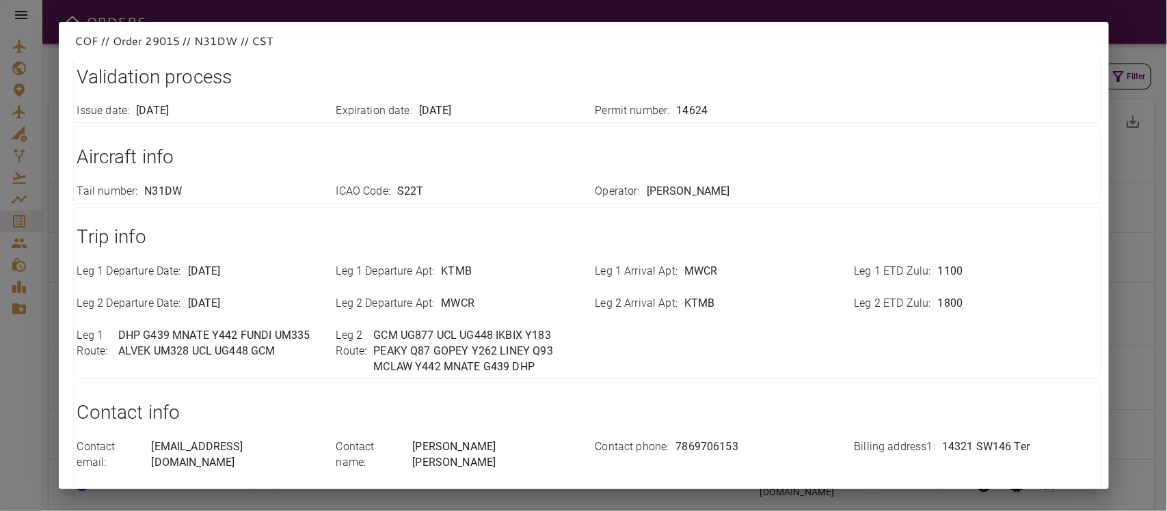
scroll to position [484, 0]
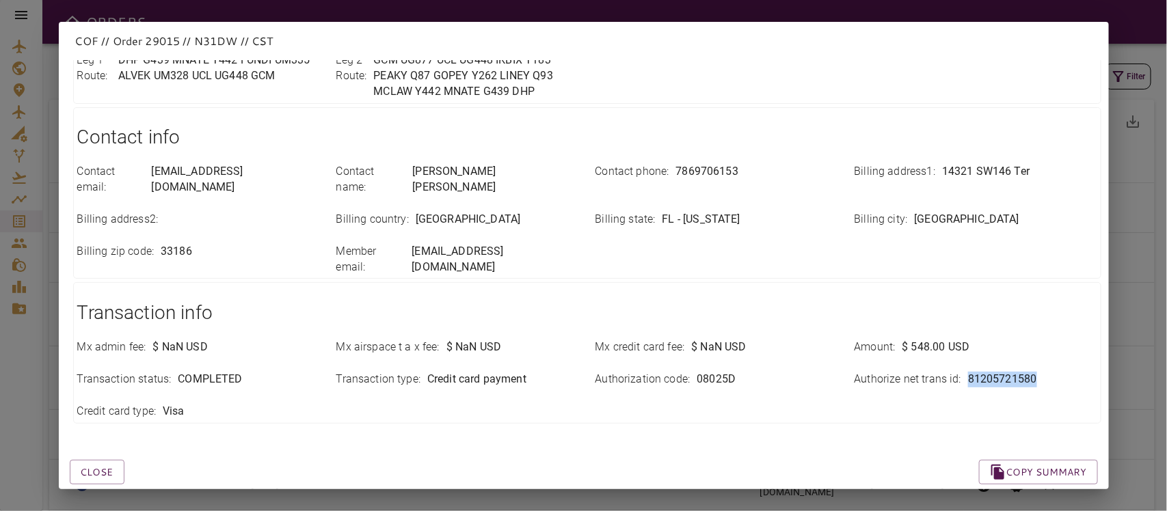
drag, startPoint x: 954, startPoint y: 346, endPoint x: 1060, endPoint y: 347, distance: 106.0
click at [1037, 372] on div "Authorize net trans id : 81205721580" at bounding box center [976, 380] width 243 height 16
copy div "81205721580"
click at [517, 427] on div "Close Copy summary" at bounding box center [567, 456] width 1061 height 58
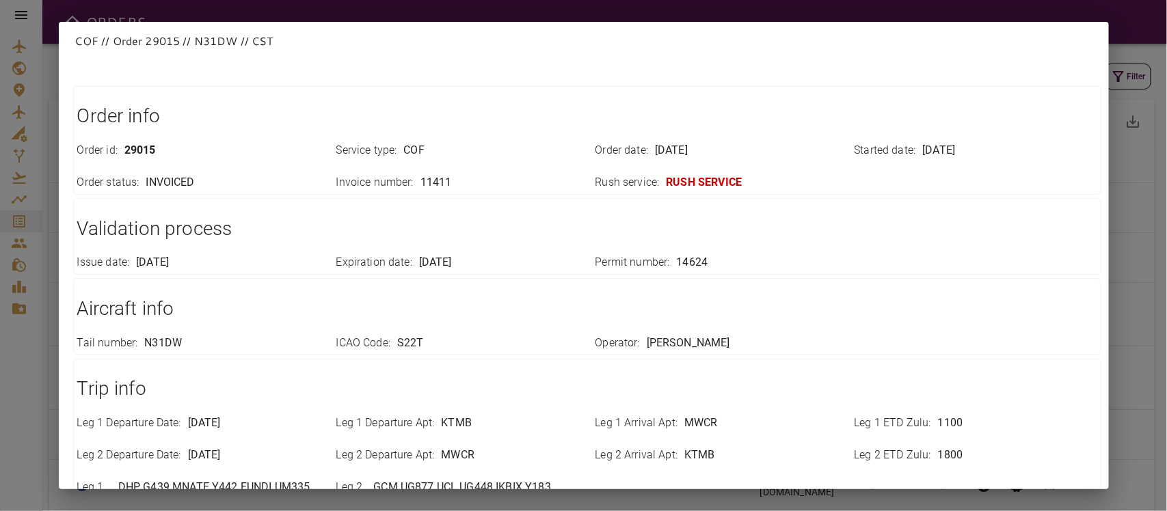
scroll to position [0, 0]
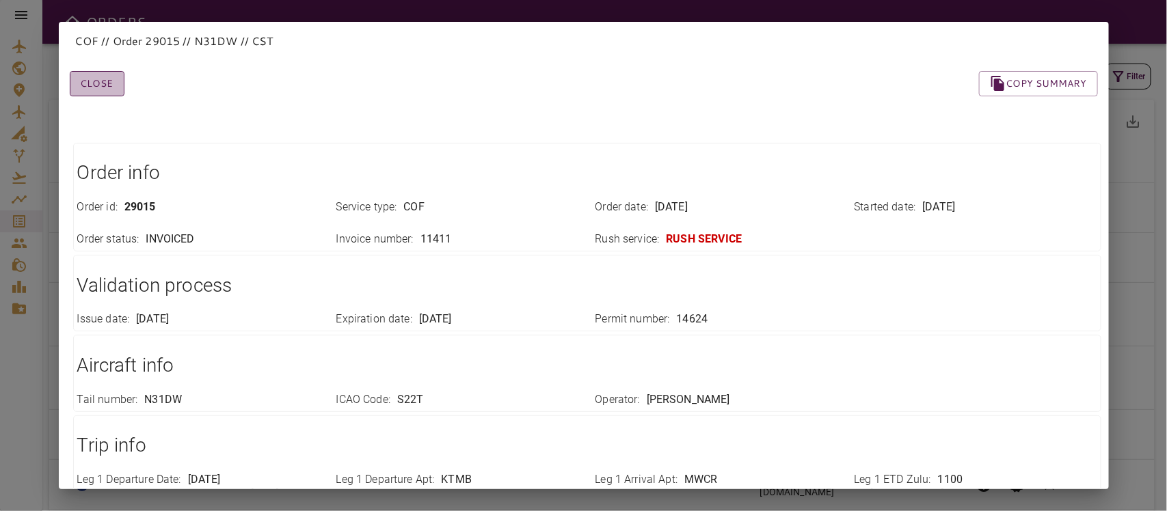
click at [87, 79] on button "Close" at bounding box center [97, 83] width 55 height 25
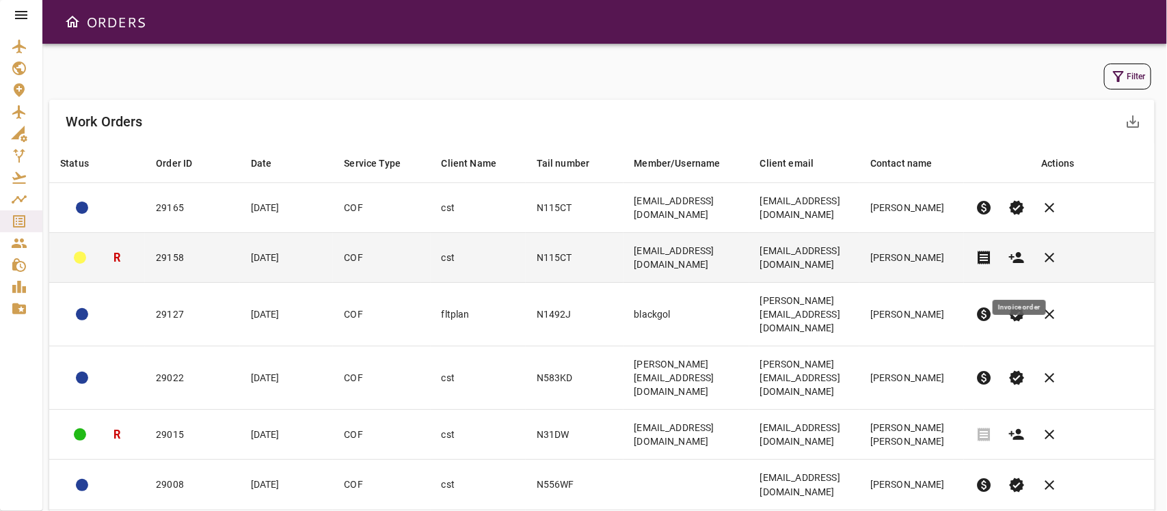
click at [992, 266] on span "receipt" at bounding box center [984, 258] width 16 height 16
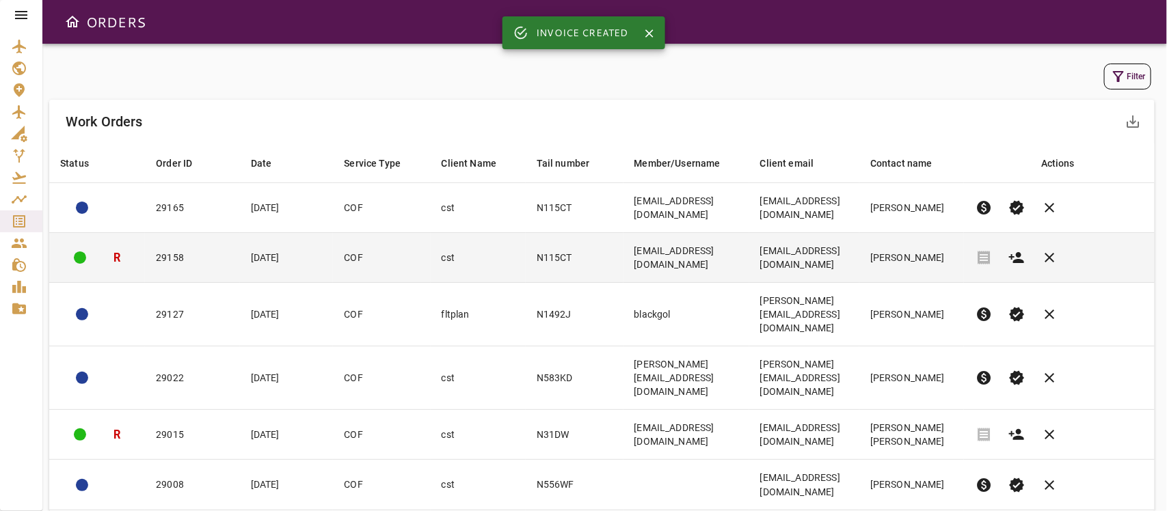
click at [860, 274] on td "kingairn115ct@gmail.com" at bounding box center [804, 258] width 110 height 50
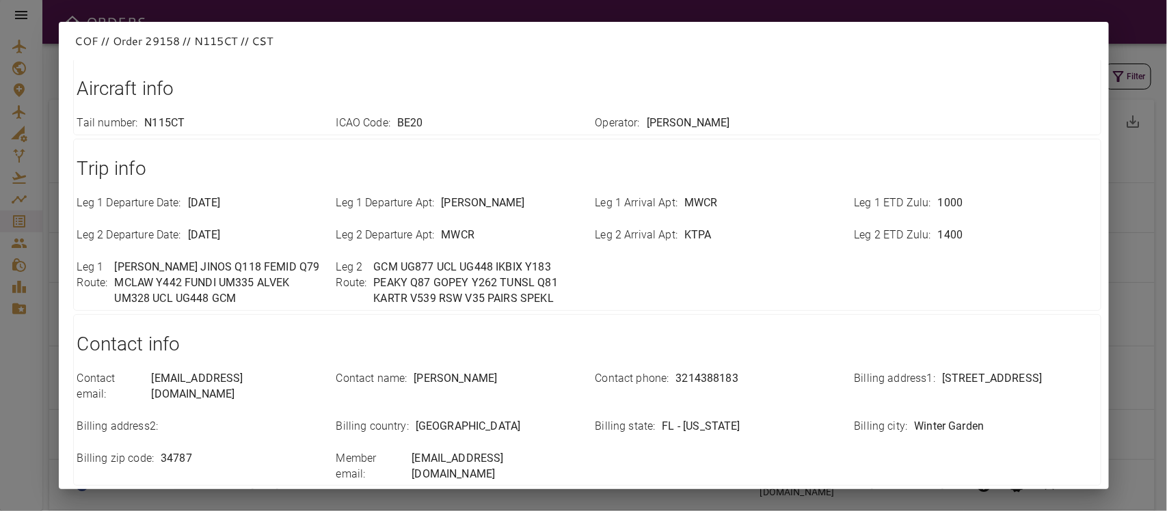
scroll to position [484, 0]
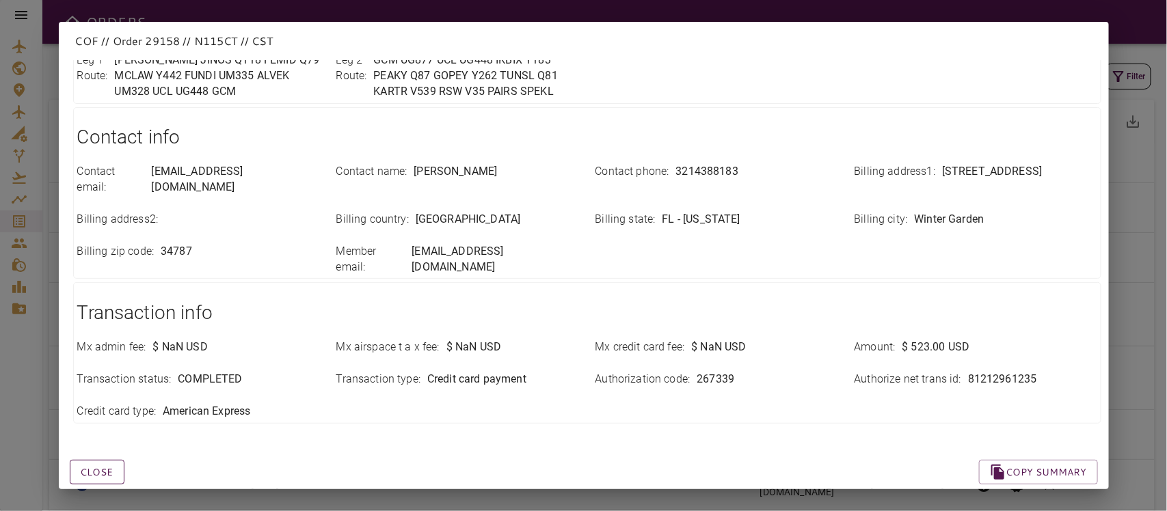
click at [110, 454] on button "Close" at bounding box center [97, 472] width 55 height 25
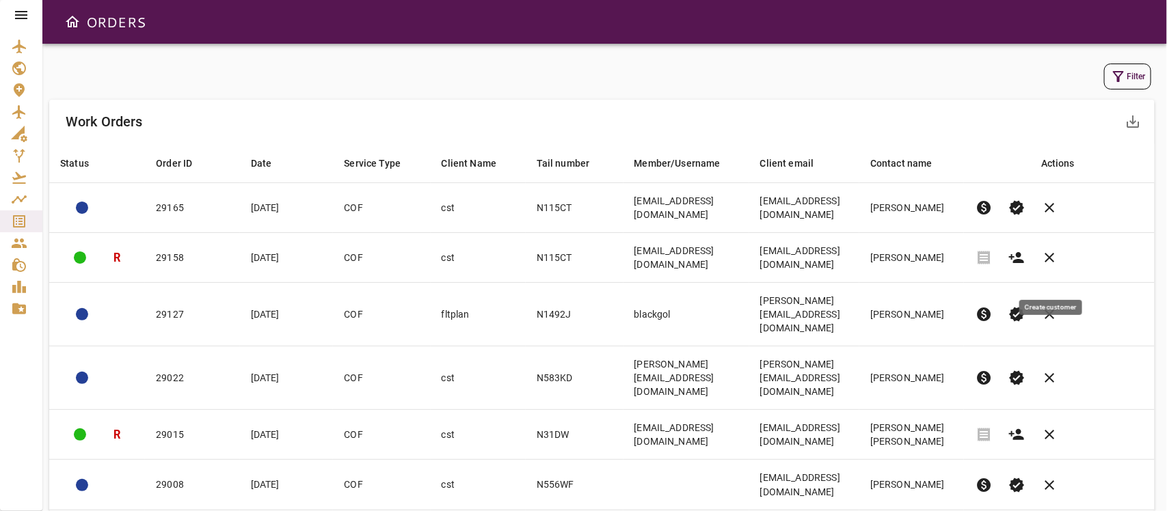
click at [1024, 263] on icon "button" at bounding box center [1016, 257] width 15 height 11
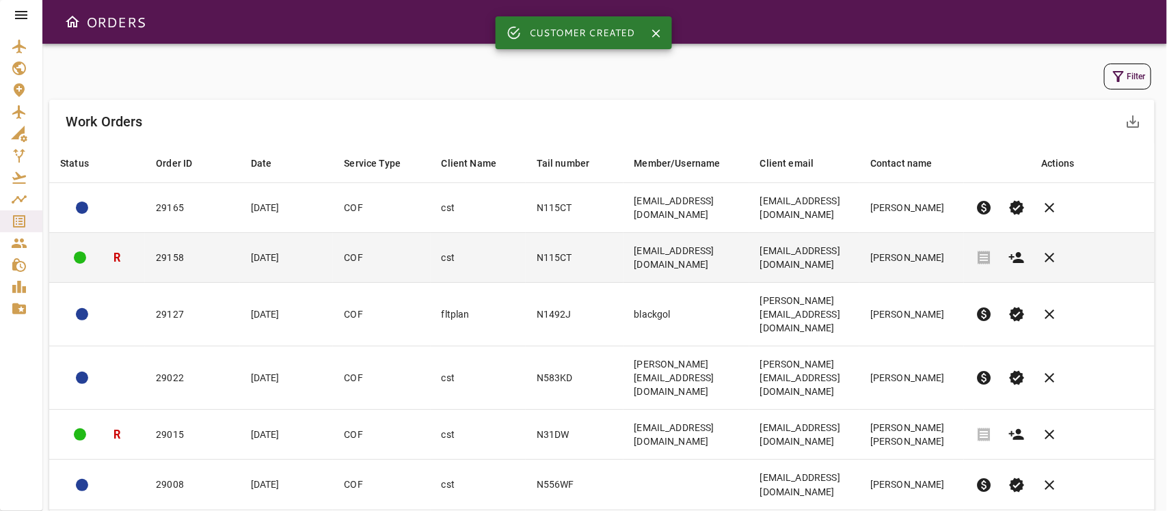
click at [624, 277] on td "kingairn115ct@gmail.com" at bounding box center [687, 258] width 126 height 50
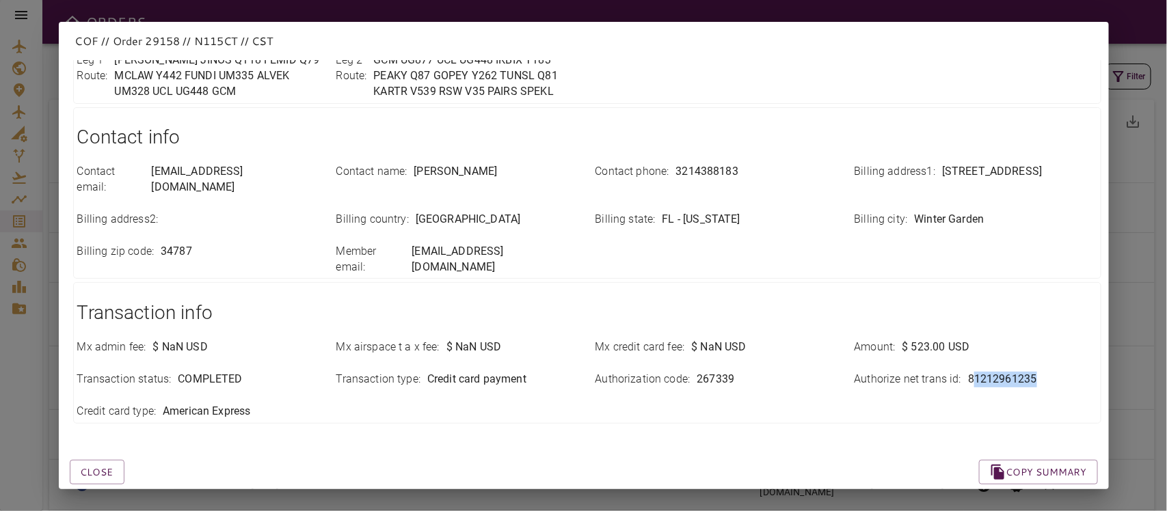
drag, startPoint x: 961, startPoint y: 344, endPoint x: 1041, endPoint y: 349, distance: 79.5
click at [1037, 372] on div "Authorize net trans id : 81212961235" at bounding box center [976, 380] width 243 height 16
drag, startPoint x: 955, startPoint y: 346, endPoint x: 1080, endPoint y: 347, distance: 125.8
click at [1037, 372] on div "Authorize net trans id : 81212961235" at bounding box center [976, 380] width 243 height 16
copy p "81212961235"
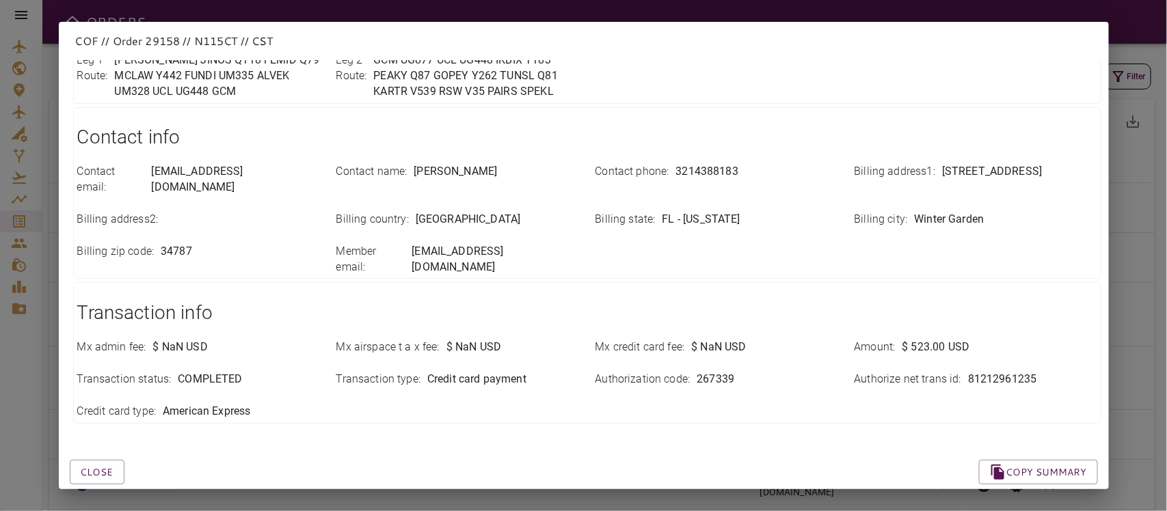
click at [285, 427] on div "Close Copy summary" at bounding box center [567, 456] width 1061 height 58
click at [94, 454] on button "Close" at bounding box center [97, 472] width 55 height 25
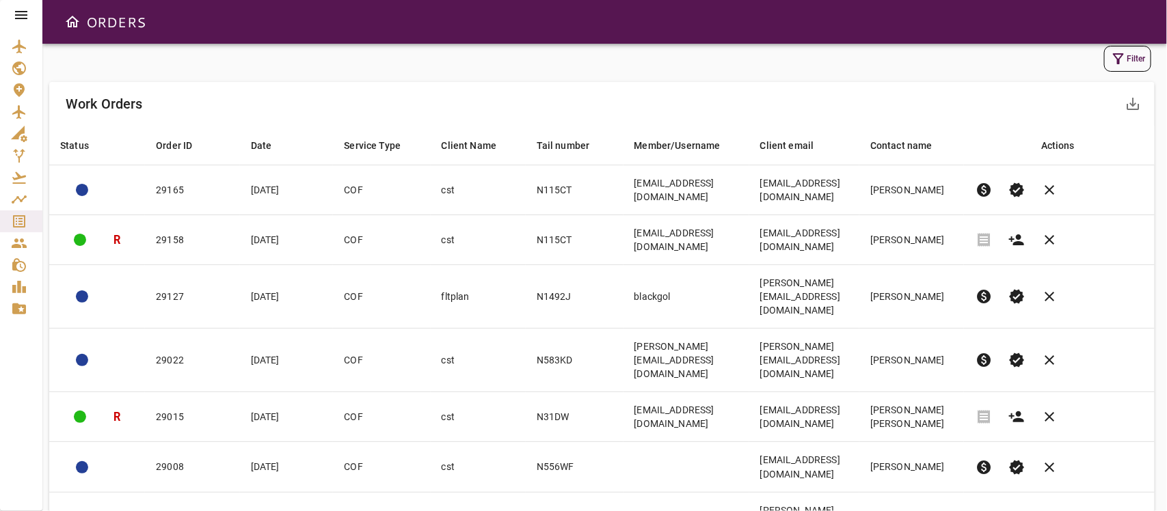
scroll to position [0, 0]
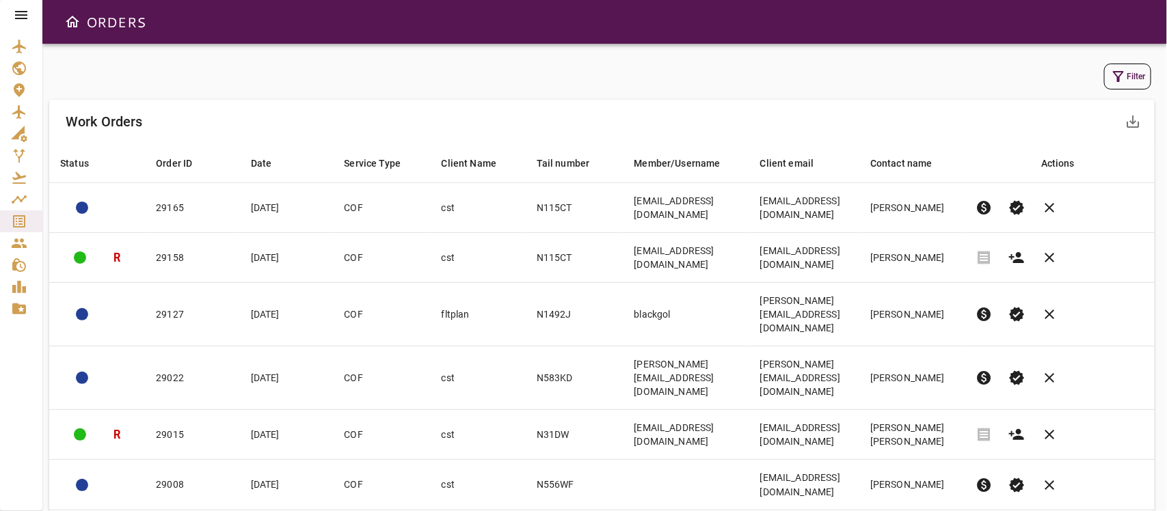
click at [24, 17] on icon at bounding box center [21, 15] width 16 height 16
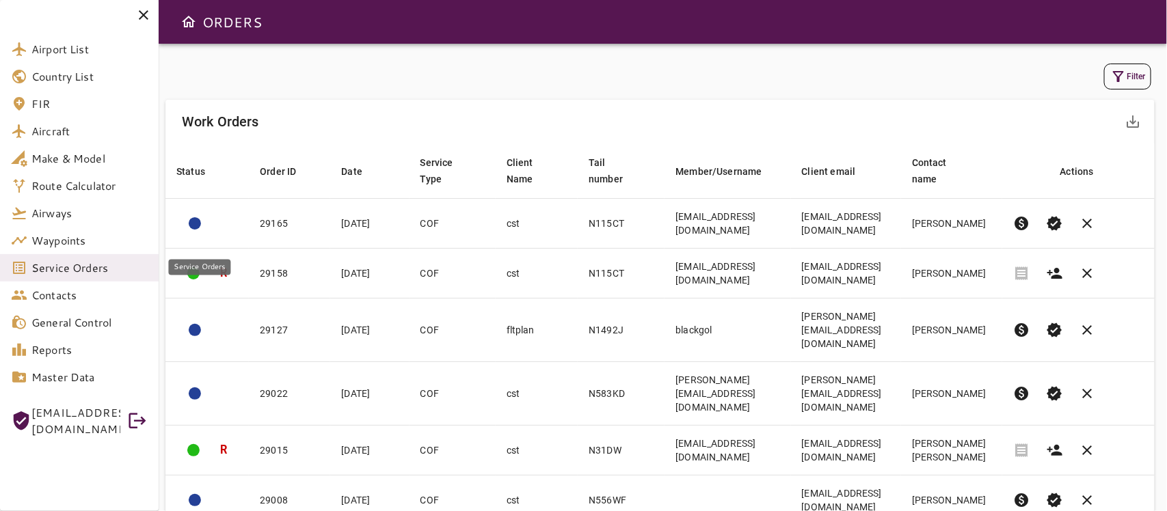
click at [50, 271] on span "Service Orders" at bounding box center [89, 268] width 116 height 16
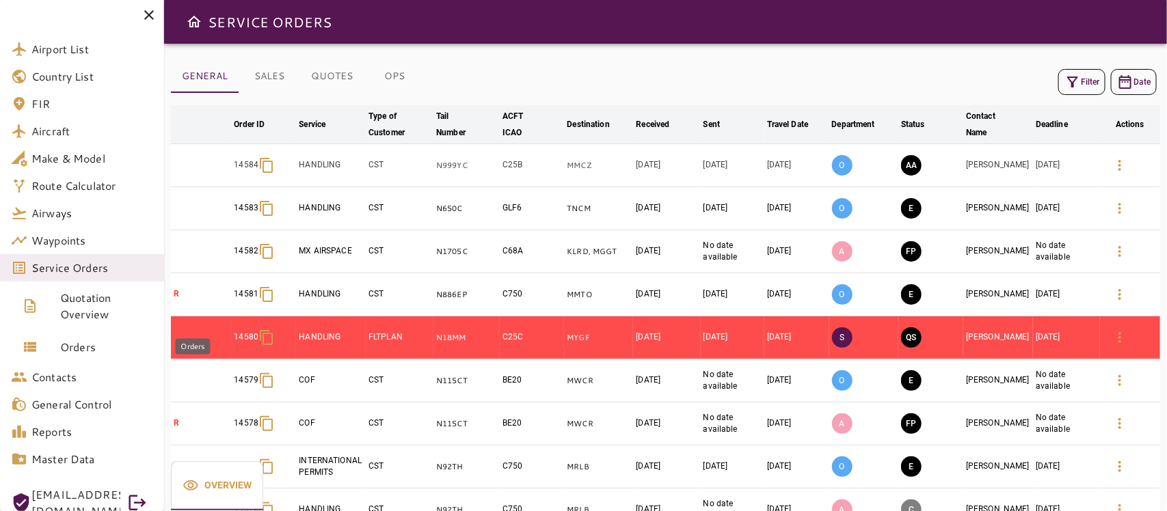
click at [66, 344] on span "Orders" at bounding box center [106, 347] width 93 height 16
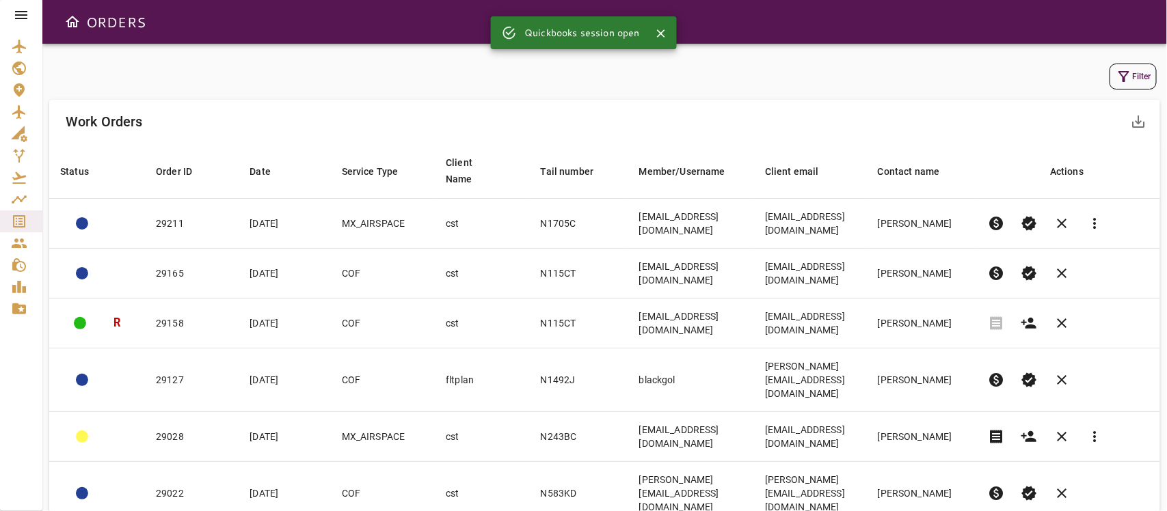
click at [18, 15] on icon at bounding box center [21, 15] width 12 height 8
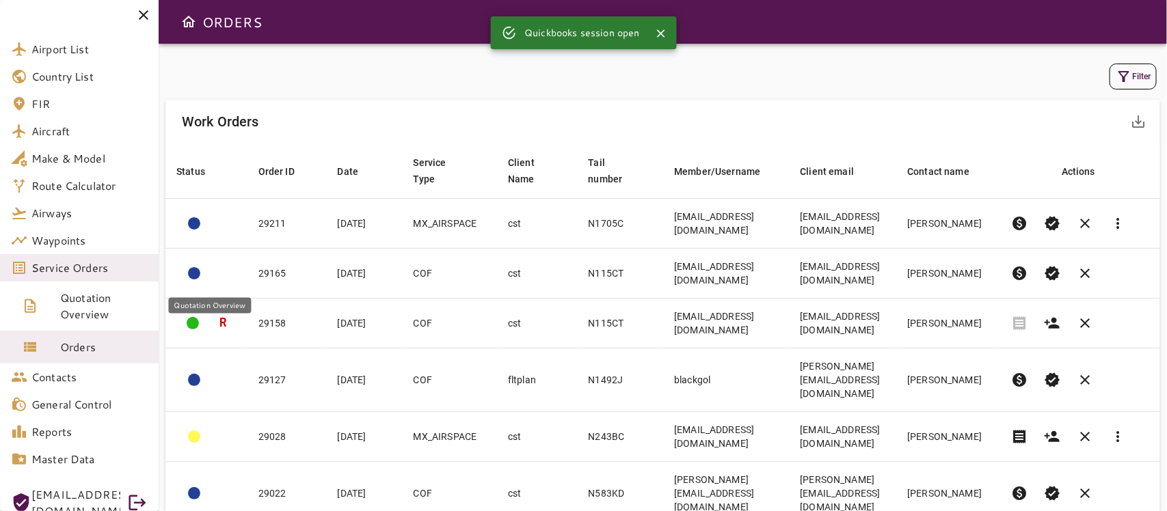
click at [70, 260] on span "Service Orders" at bounding box center [89, 268] width 116 height 16
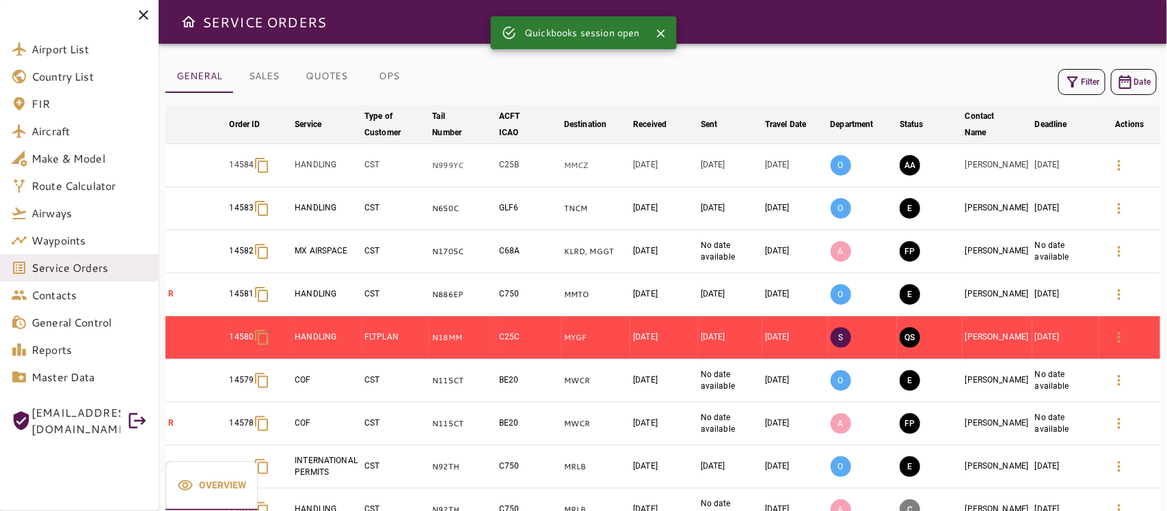
click at [907, 86] on div "Filter Date" at bounding box center [662, 82] width 995 height 33
click at [144, 8] on icon at bounding box center [143, 15] width 16 height 16
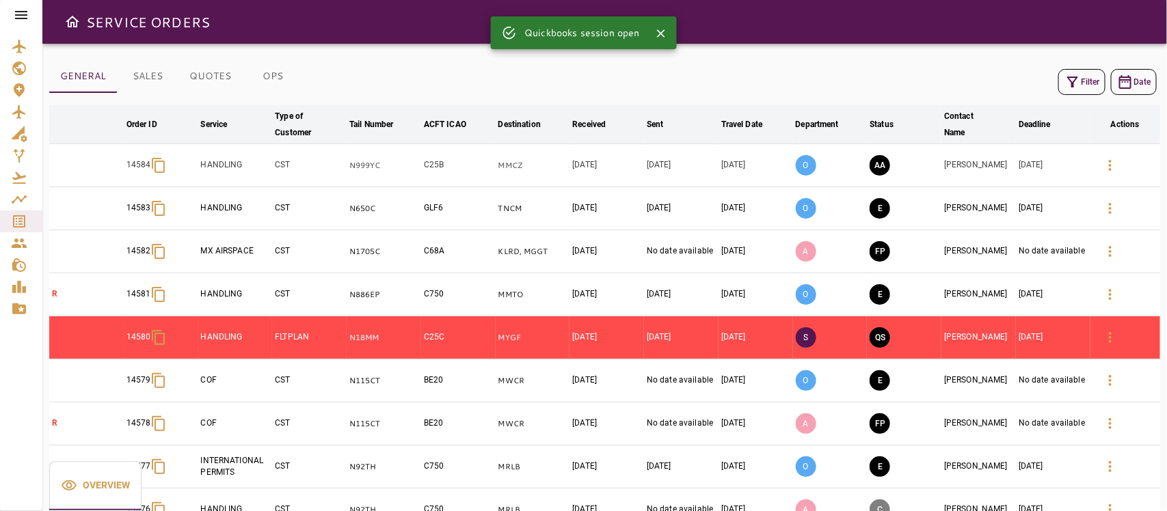
click at [1037, 83] on button "Filter" at bounding box center [1082, 82] width 47 height 26
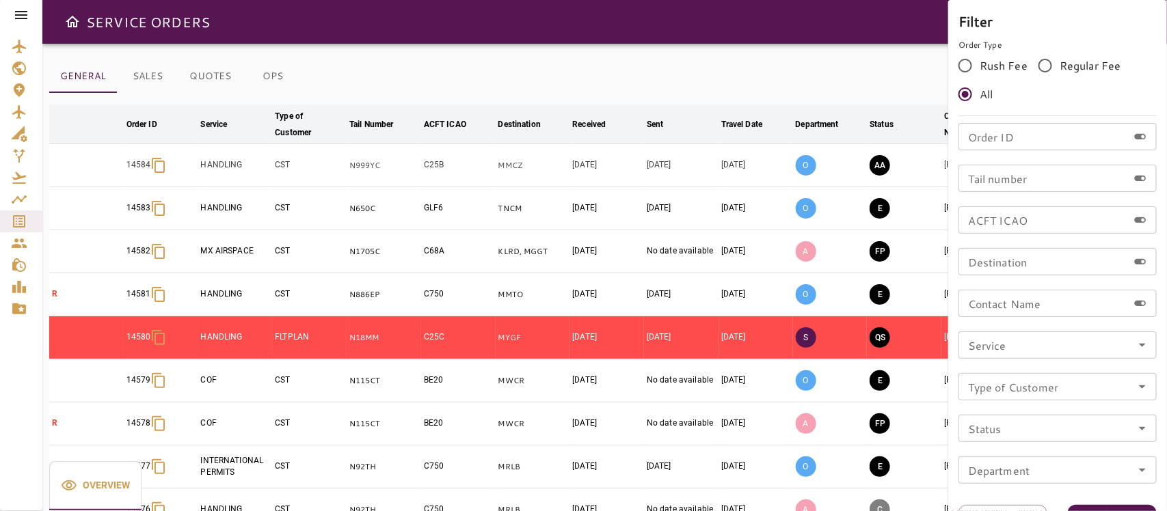
click at [1037, 385] on icon "Open" at bounding box center [1142, 387] width 16 height 16
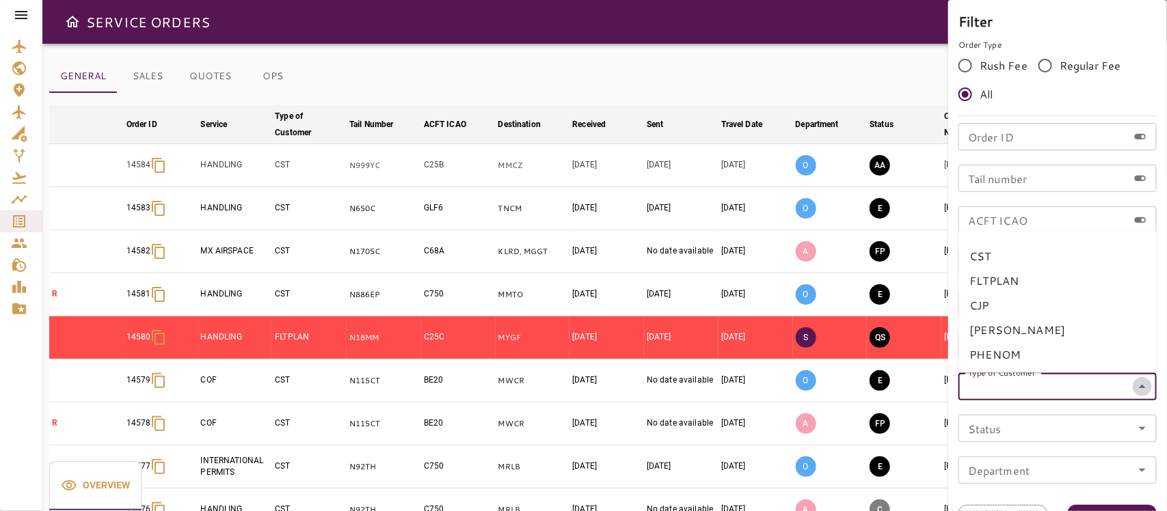
click at [1037, 384] on icon "Close" at bounding box center [1142, 387] width 16 height 16
click at [1037, 343] on icon "Open" at bounding box center [1142, 345] width 16 height 16
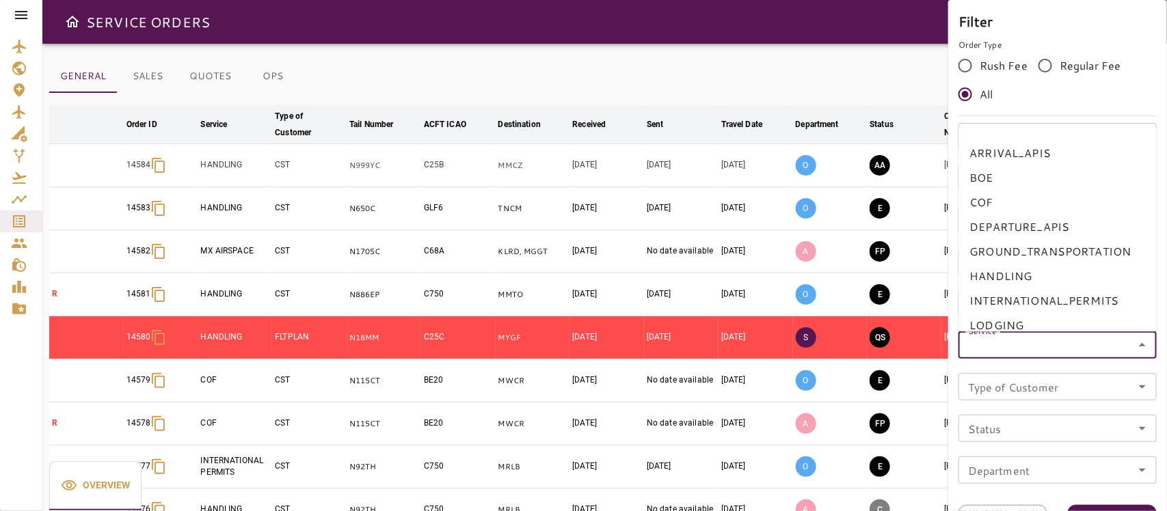
click at [989, 182] on li "BOE" at bounding box center [1058, 177] width 198 height 25
type input "***"
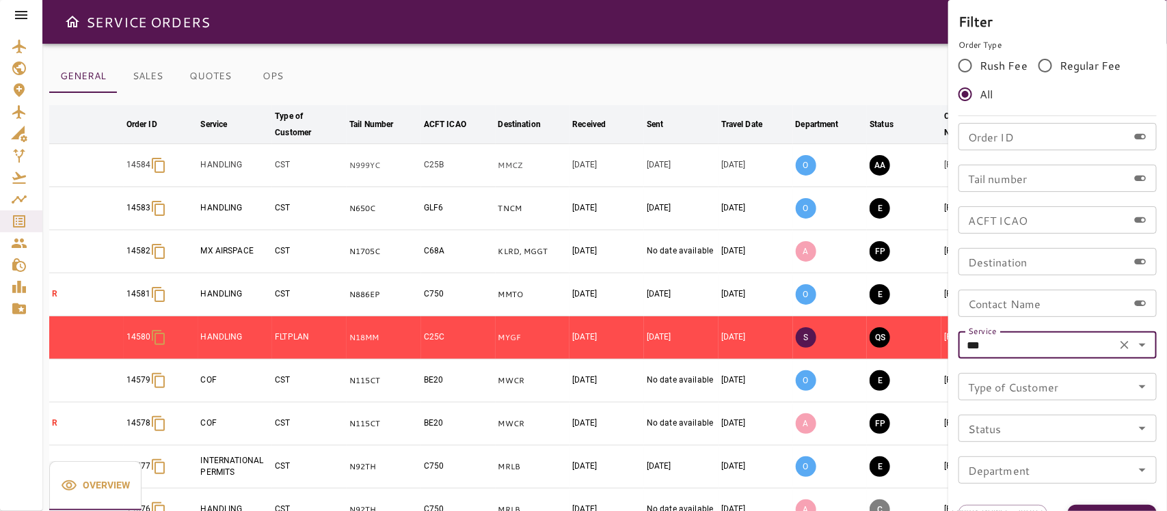
click at [1037, 454] on button "Apply" at bounding box center [1112, 517] width 89 height 25
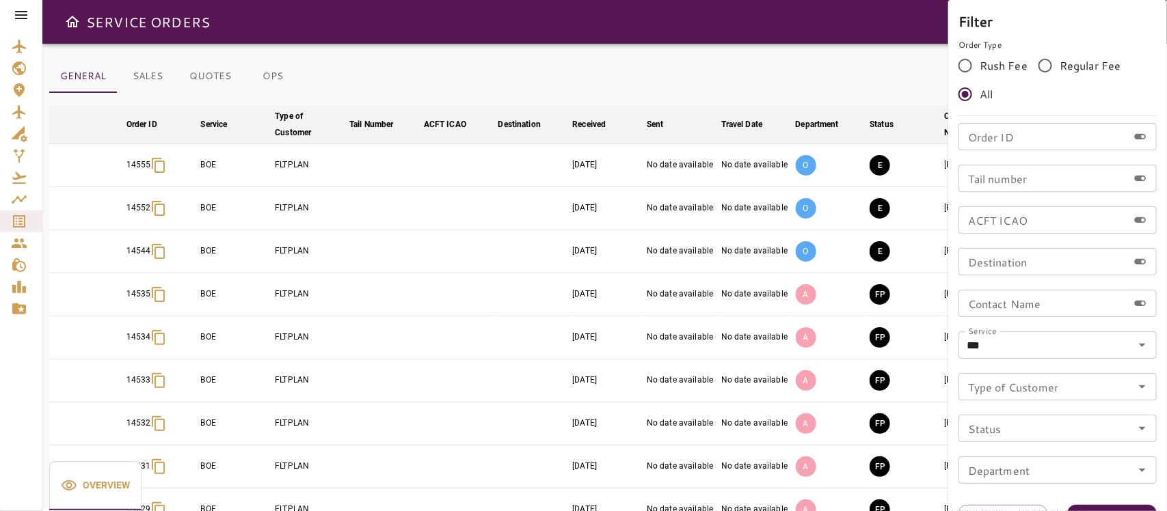
click at [661, 51] on div at bounding box center [583, 255] width 1167 height 511
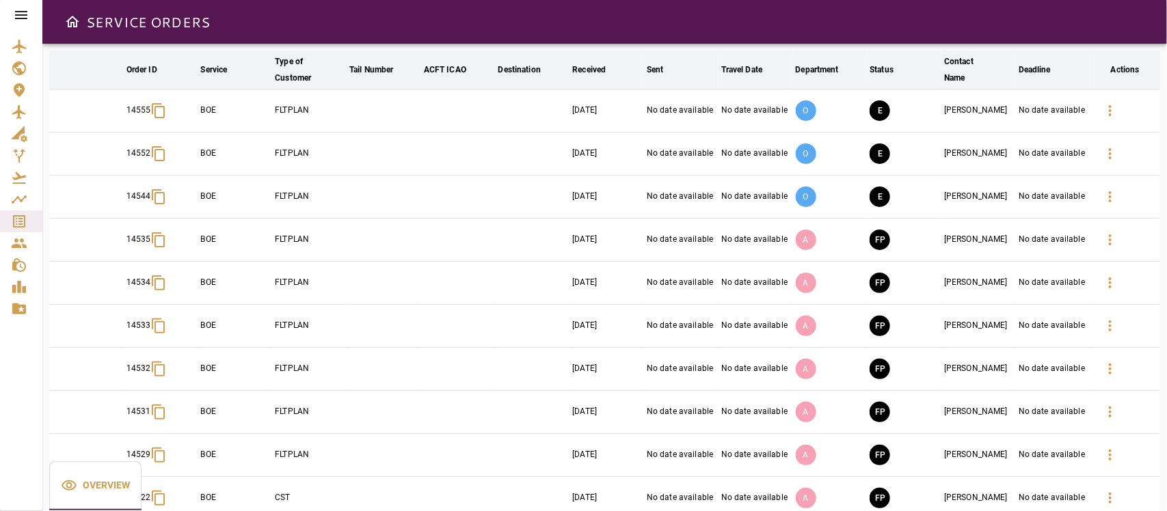
scroll to position [118, 0]
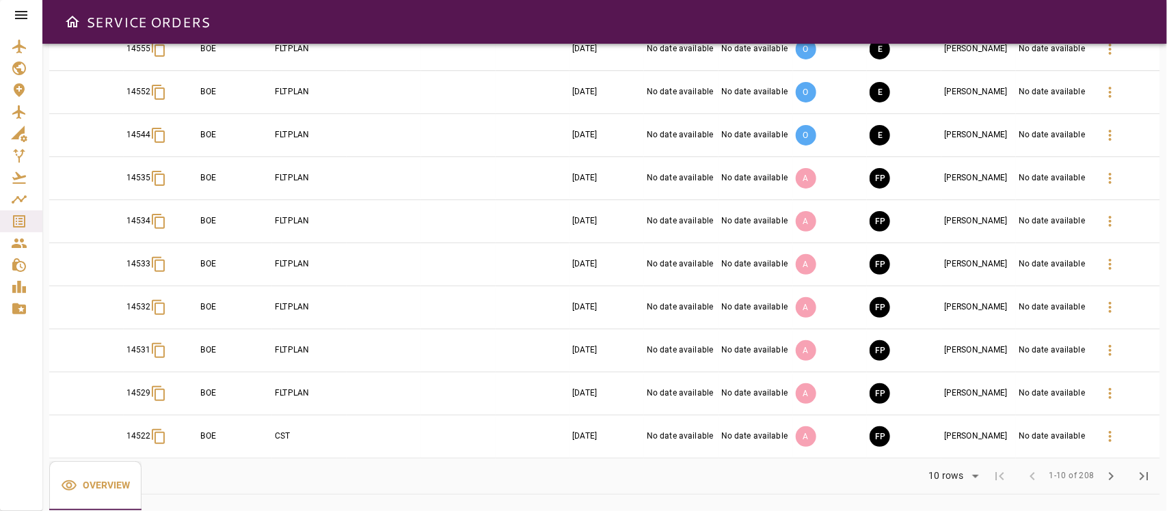
click at [957, 454] on body "SERVICE ORDERS GENERAL SALES QUOTES OPS Filter Date arrow_downward Order ID arr…" at bounding box center [583, 255] width 1167 height 511
click at [947, 454] on li "40" at bounding box center [953, 482] width 63 height 25
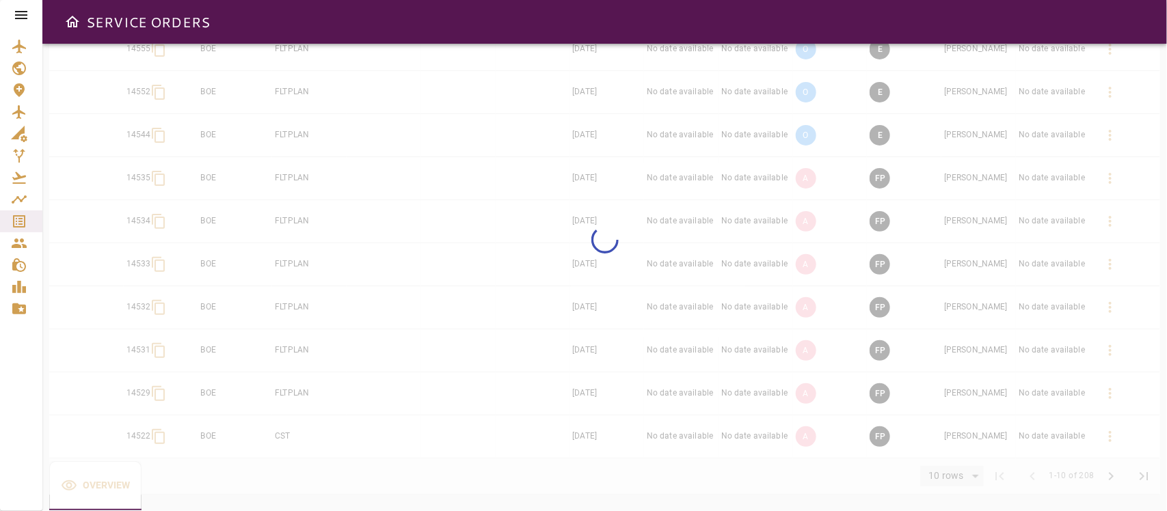
type input "**"
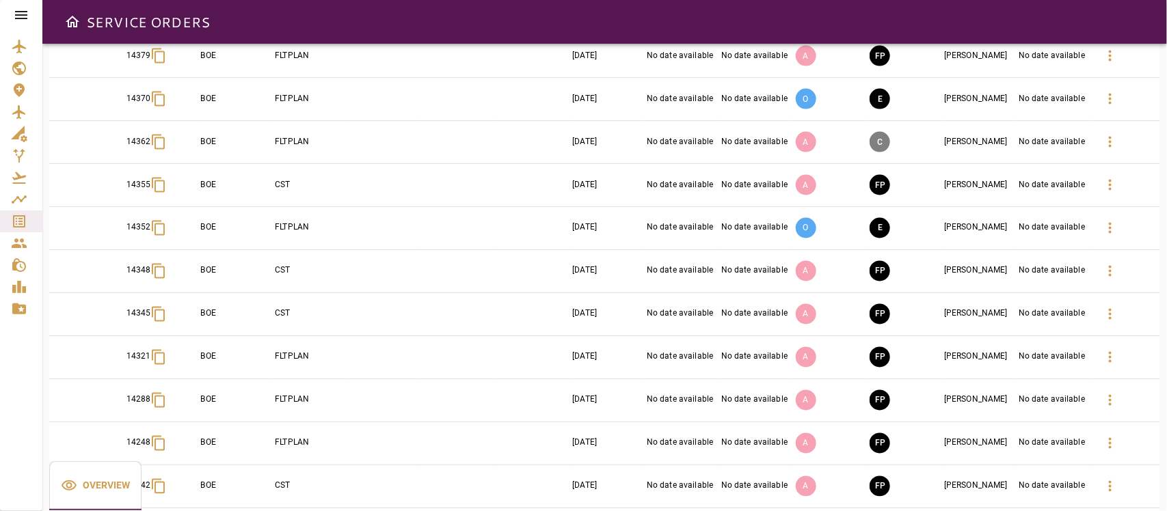
scroll to position [987, 0]
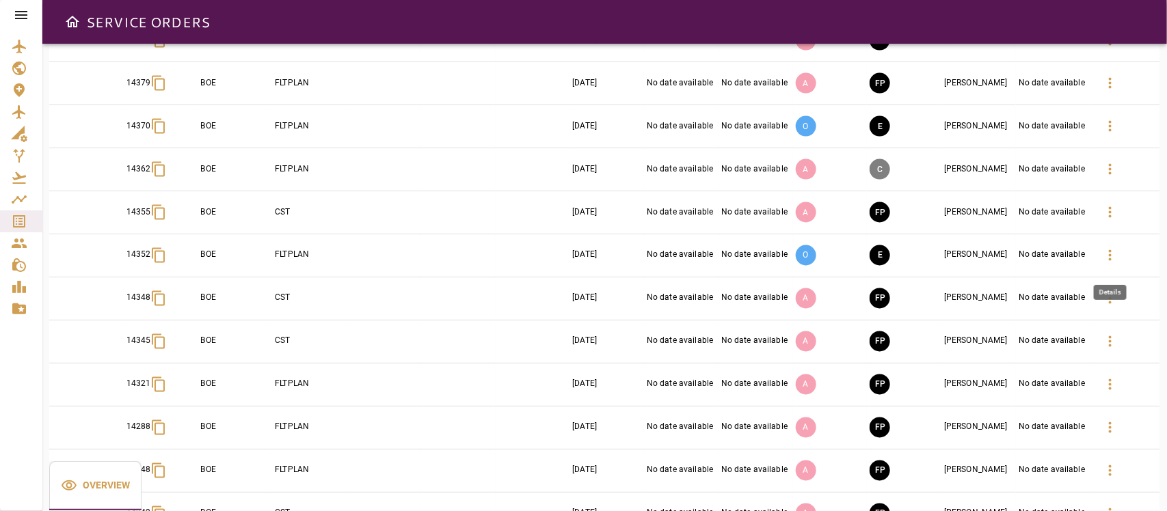
click at [1037, 257] on icon "button" at bounding box center [1110, 256] width 16 height 16
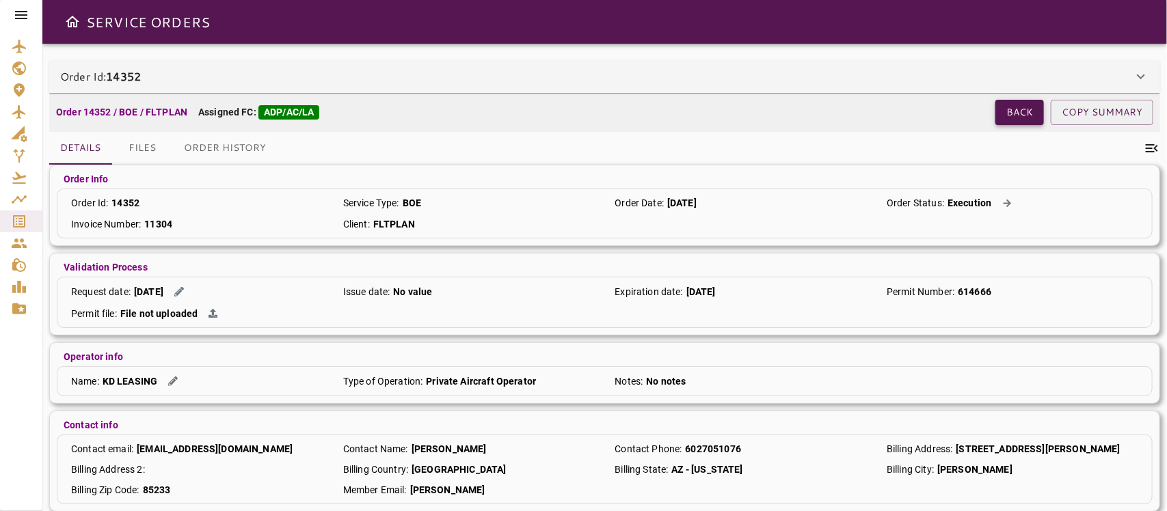
click at [1015, 107] on button "Back" at bounding box center [1020, 112] width 49 height 25
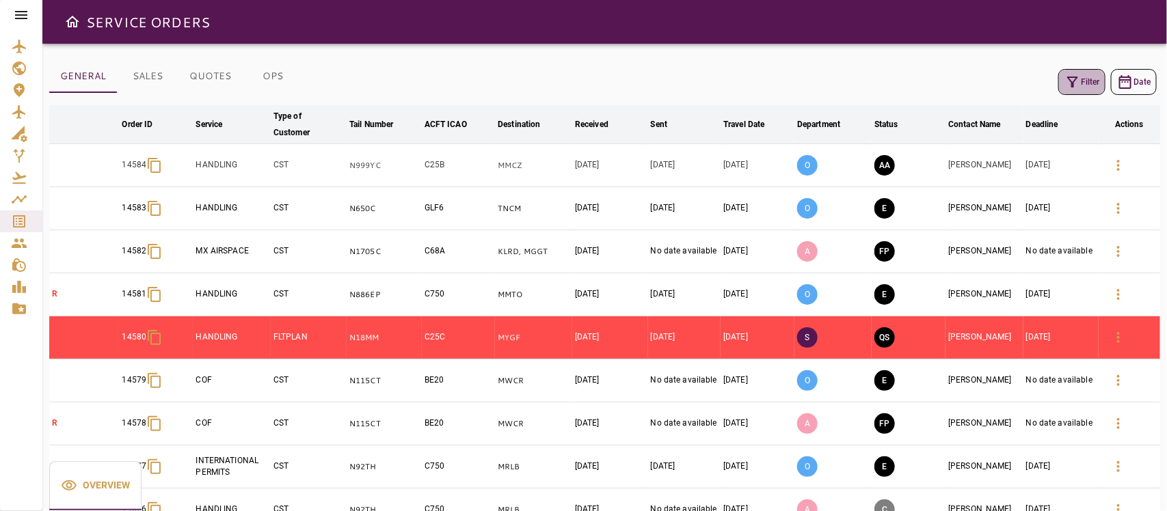
click at [1037, 90] on button "Filter" at bounding box center [1082, 82] width 47 height 26
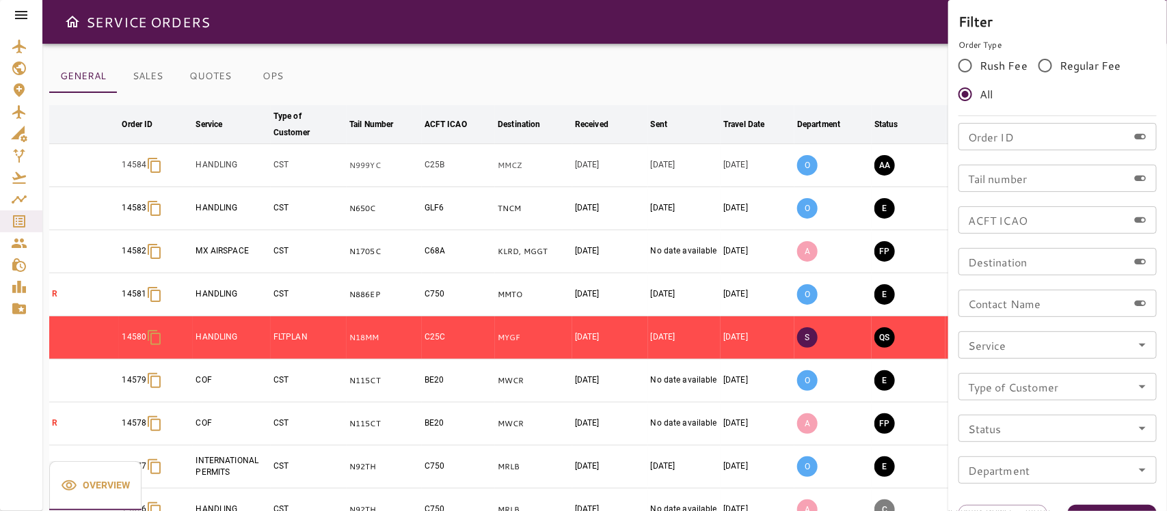
click at [807, 58] on div at bounding box center [583, 255] width 1167 height 511
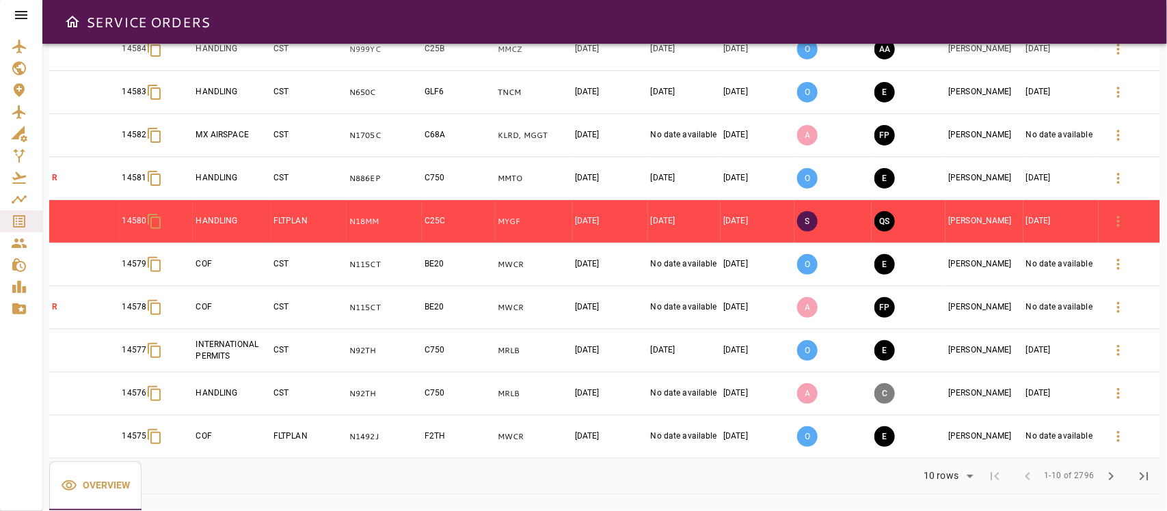
scroll to position [118, 0]
click at [949, 454] on body "SERVICE ORDERS GENERAL SALES QUOTES OPS Filter Date arrow_downward Order ID arr…" at bounding box center [583, 255] width 1167 height 511
click at [942, 454] on li "40" at bounding box center [948, 482] width 63 height 25
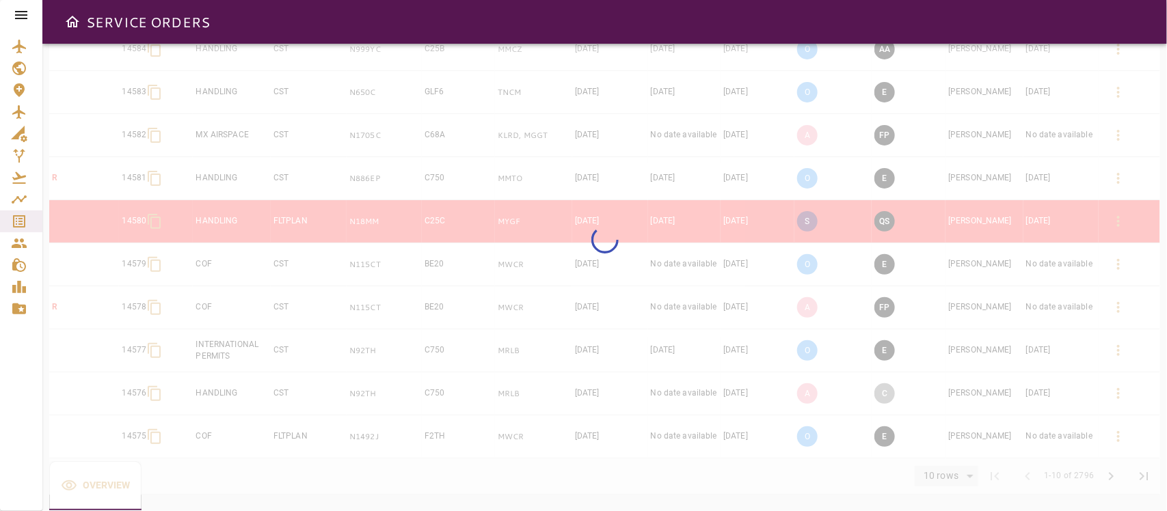
type input "**"
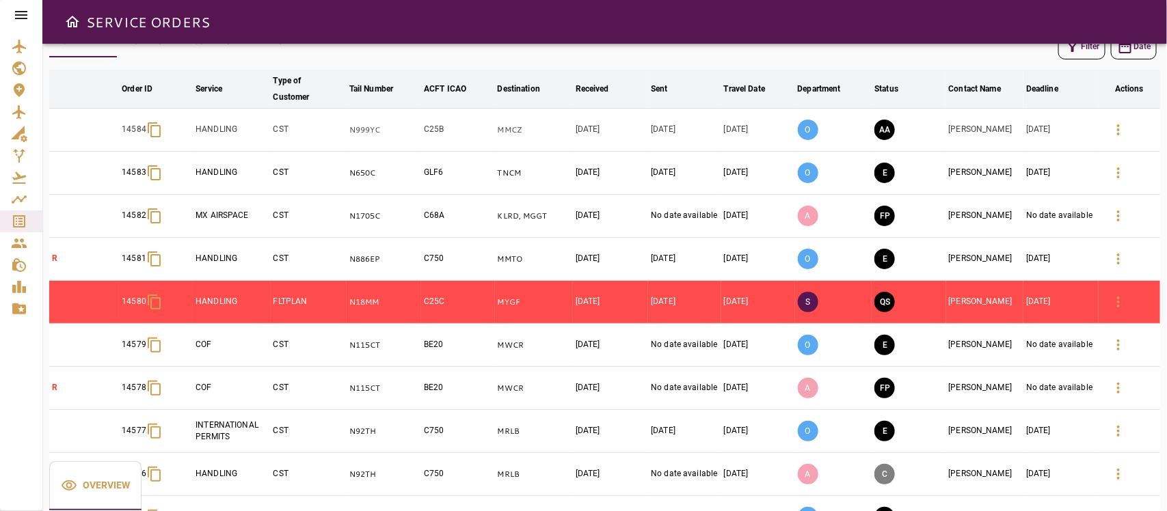
scroll to position [0, 0]
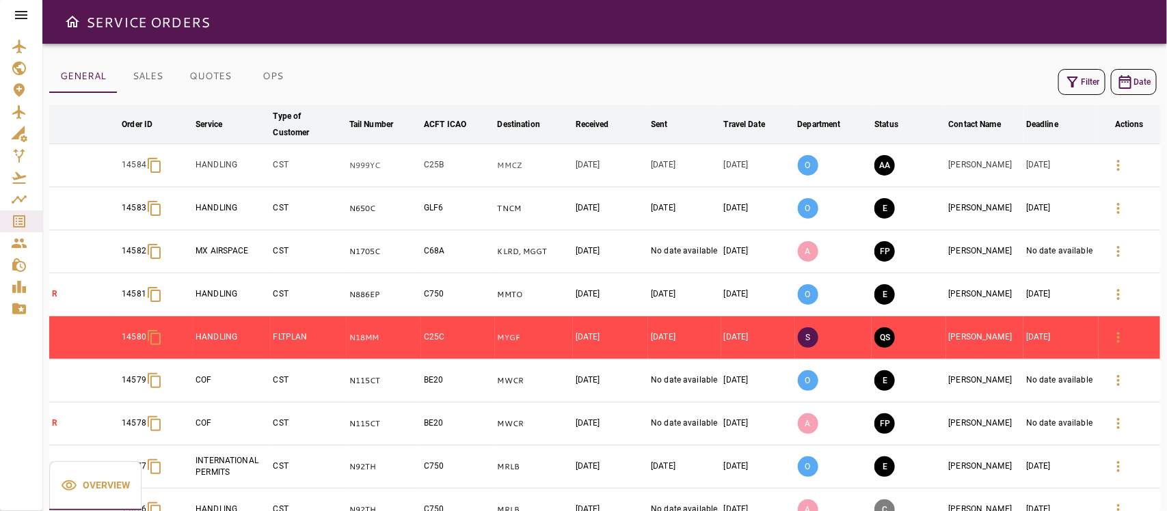
click at [1037, 87] on button "Filter" at bounding box center [1082, 82] width 47 height 26
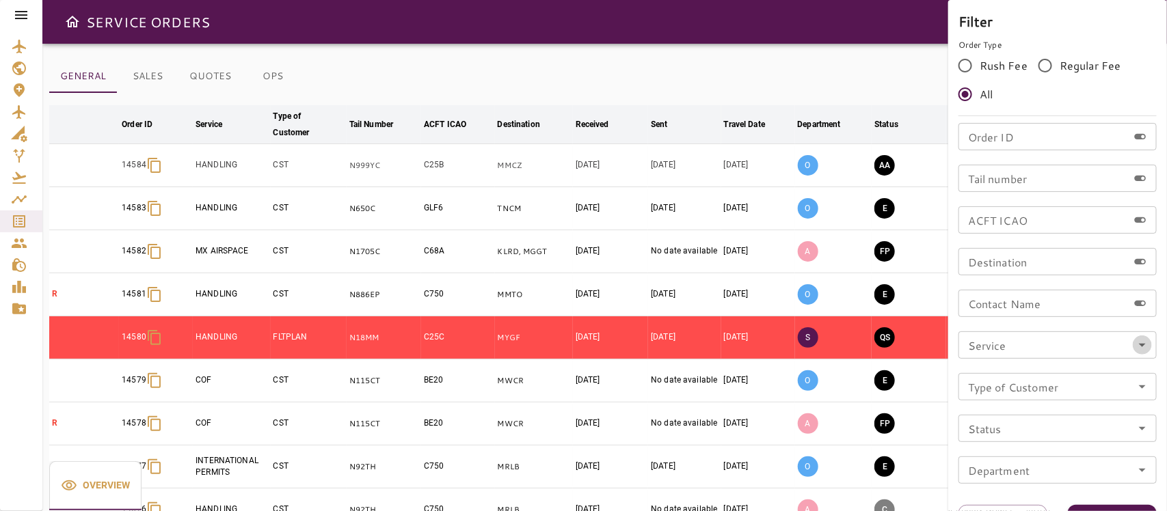
click at [1037, 349] on icon "Open" at bounding box center [1142, 345] width 16 height 16
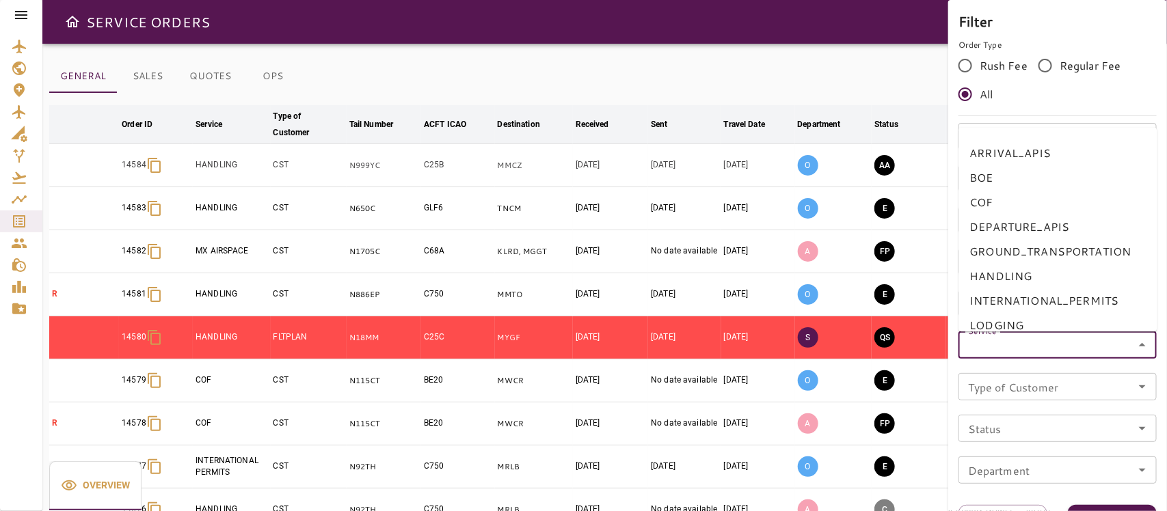
click at [989, 178] on li "BOE" at bounding box center [1058, 177] width 198 height 25
type input "***"
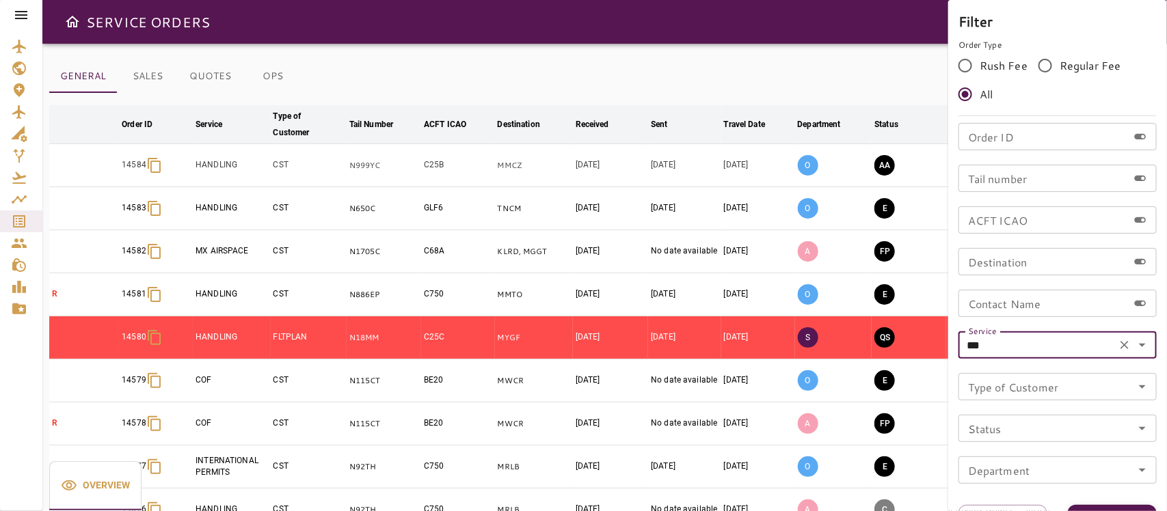
click at [1037, 454] on button "Apply" at bounding box center [1112, 517] width 89 height 25
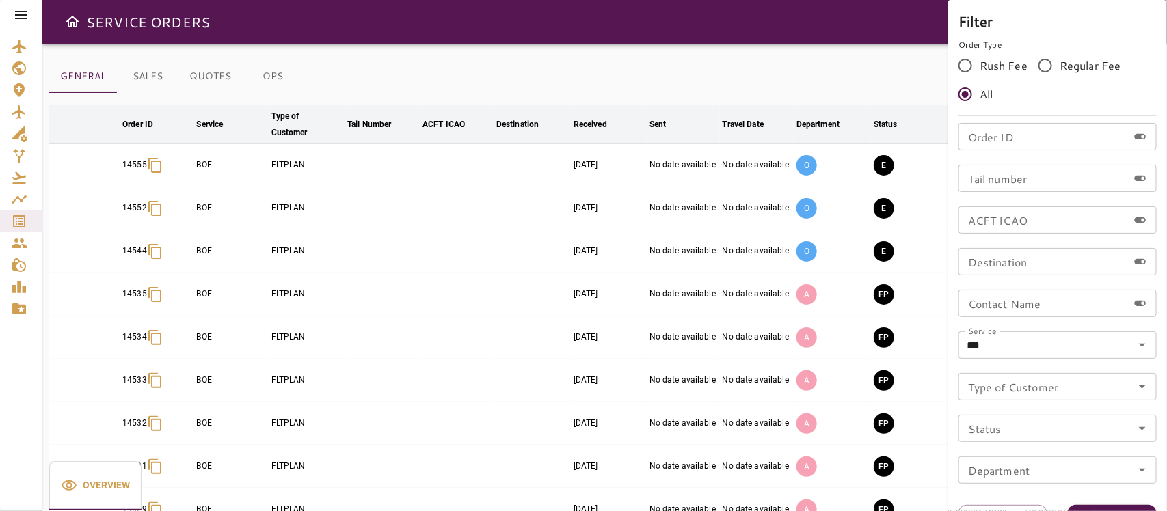
click at [763, 72] on div at bounding box center [583, 255] width 1167 height 511
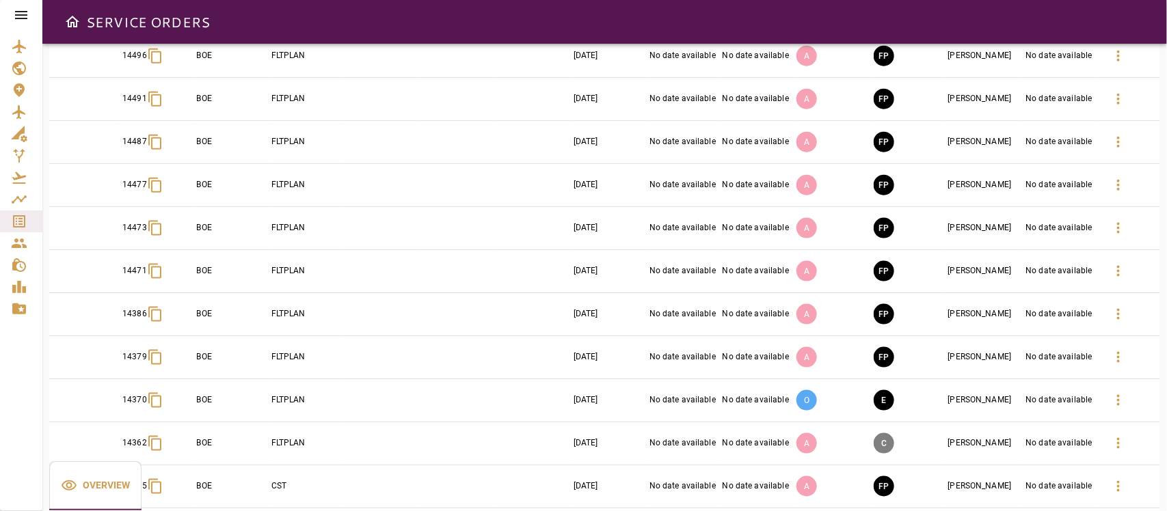
scroll to position [684, 0]
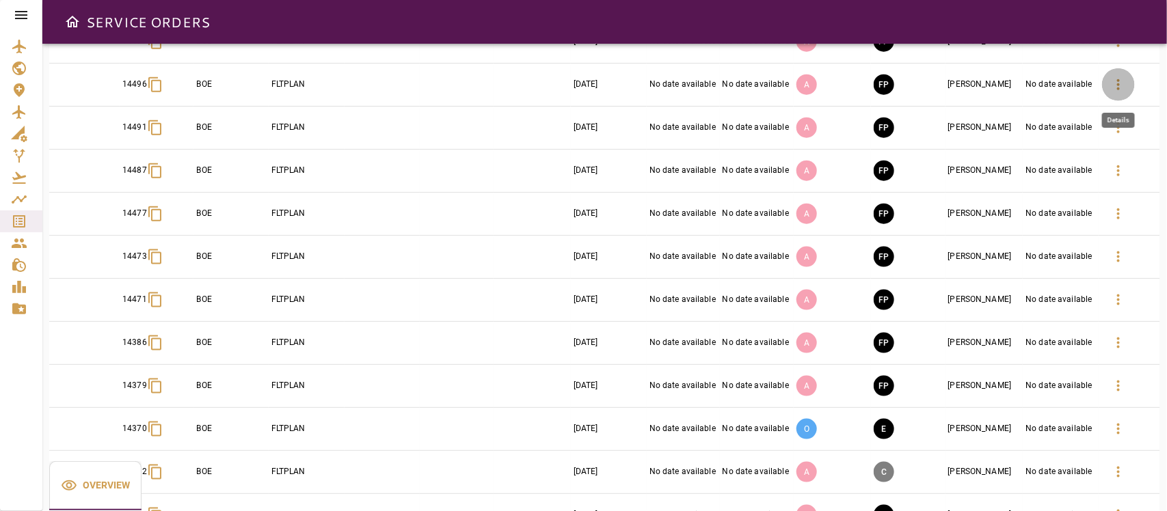
click at [1037, 88] on icon "button" at bounding box center [1118, 85] width 16 height 16
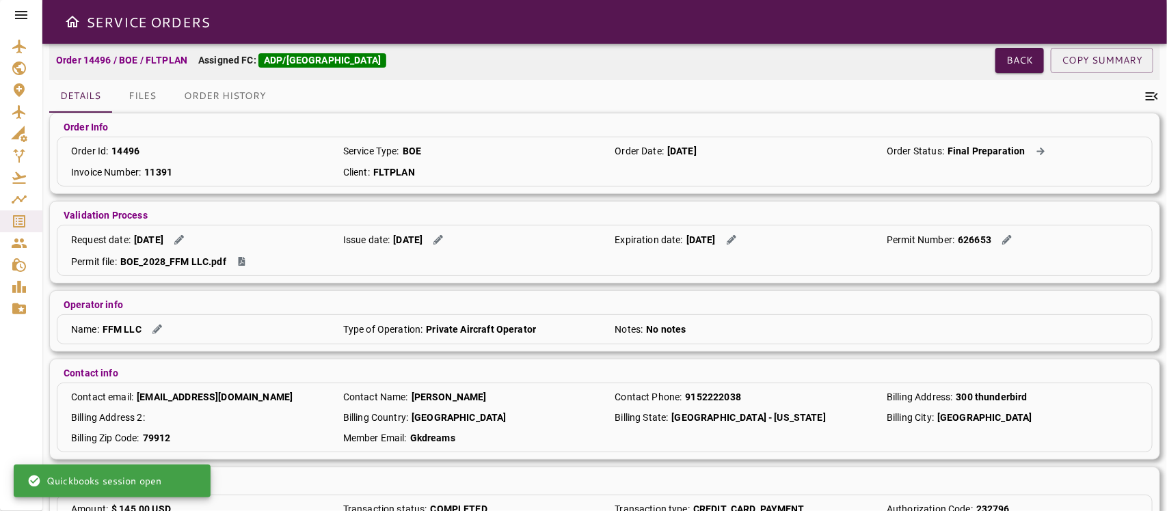
scroll to position [111, 0]
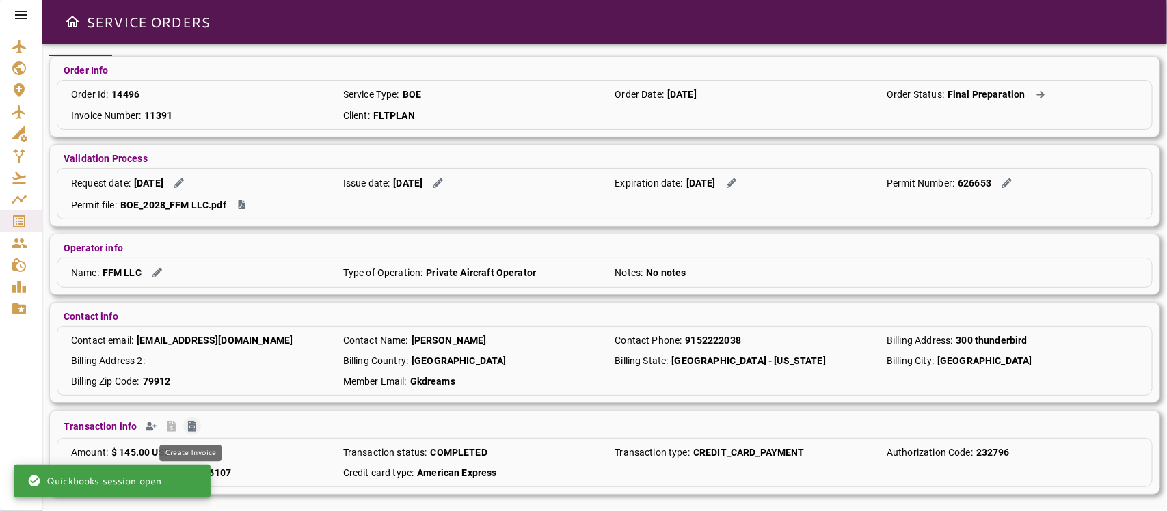
click at [189, 427] on icon "Create Invoice" at bounding box center [192, 426] width 8 height 11
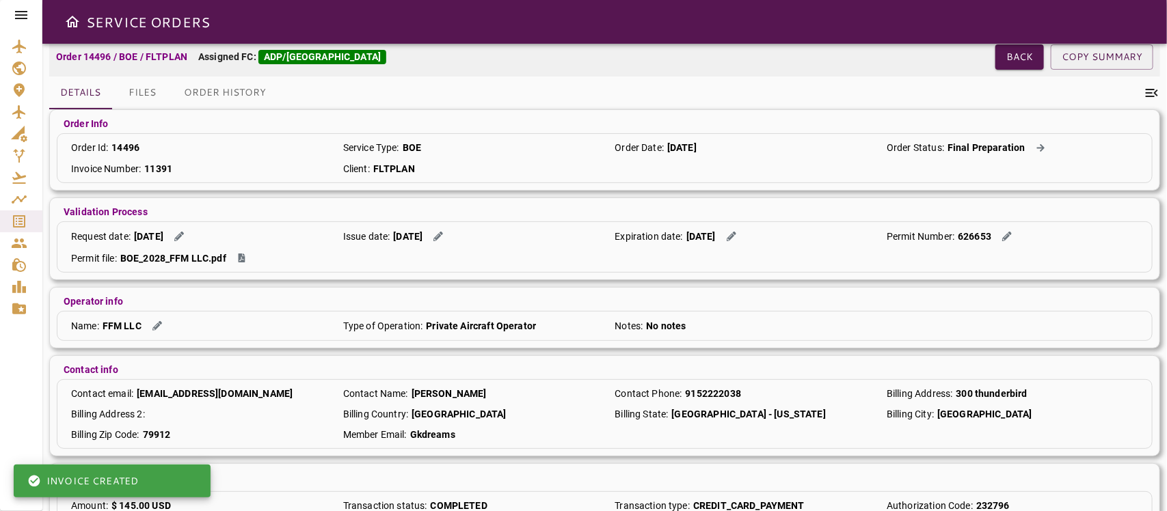
scroll to position [0, 0]
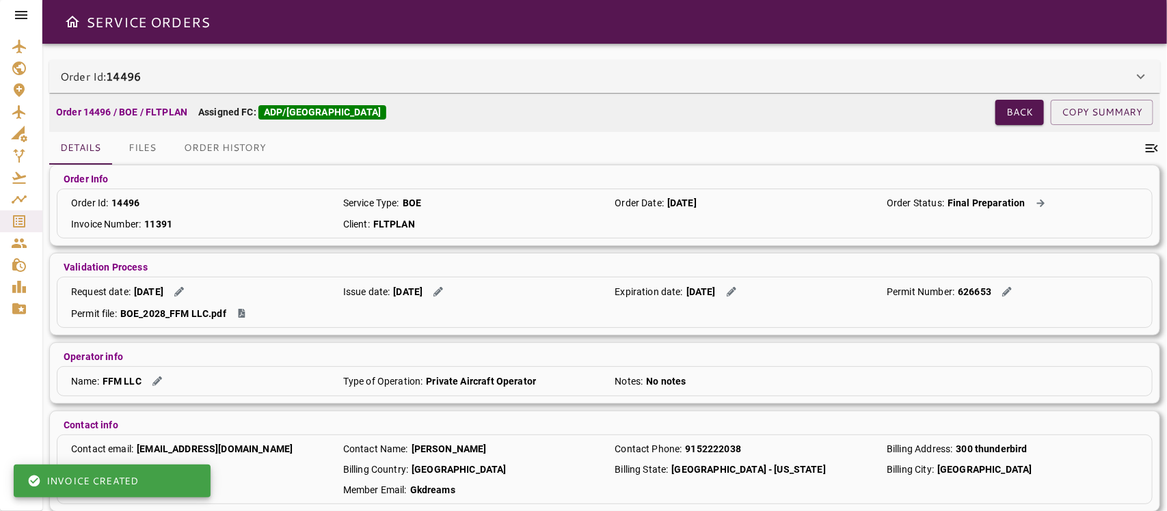
click at [1037, 274] on div "Validation Process Request date : 24 Aug 2025 Issue date : 08 Sep 2025 Expirati…" at bounding box center [604, 294] width 1111 height 83
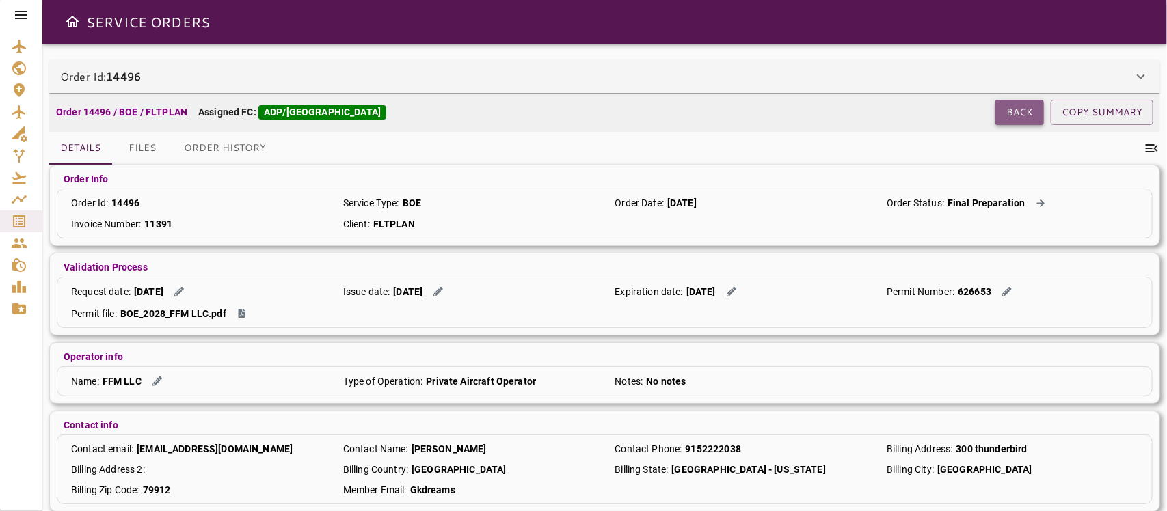
click at [1019, 110] on button "Back" at bounding box center [1020, 112] width 49 height 25
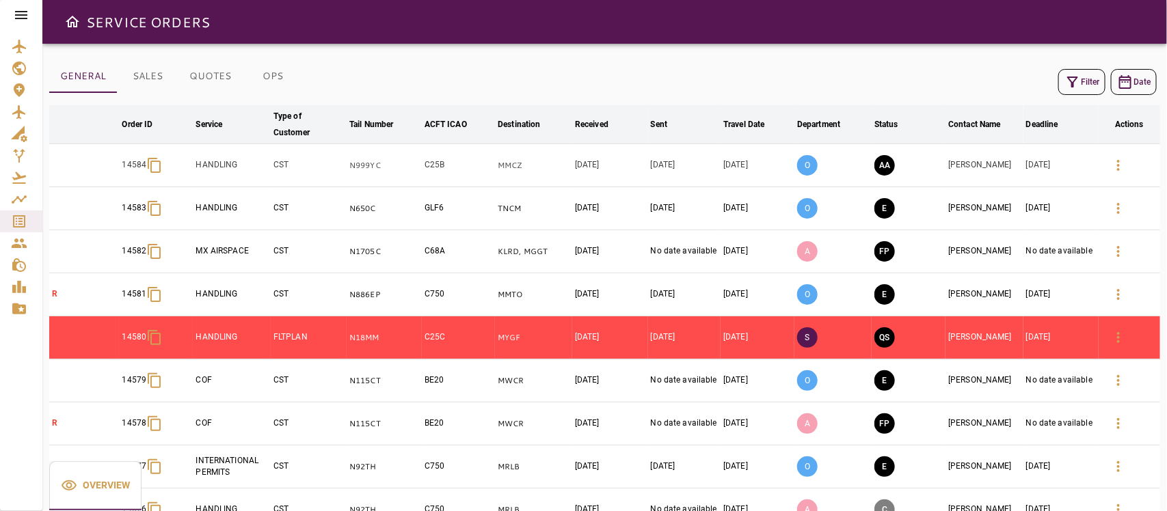
click at [1037, 77] on icon "button" at bounding box center [1072, 82] width 11 height 11
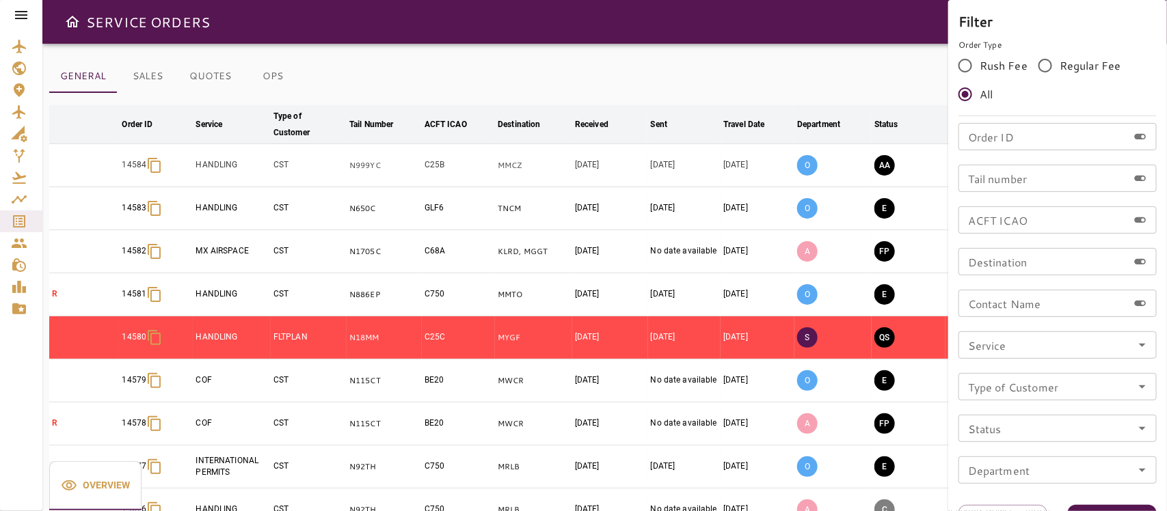
click at [1037, 344] on icon "Open" at bounding box center [1142, 345] width 16 height 16
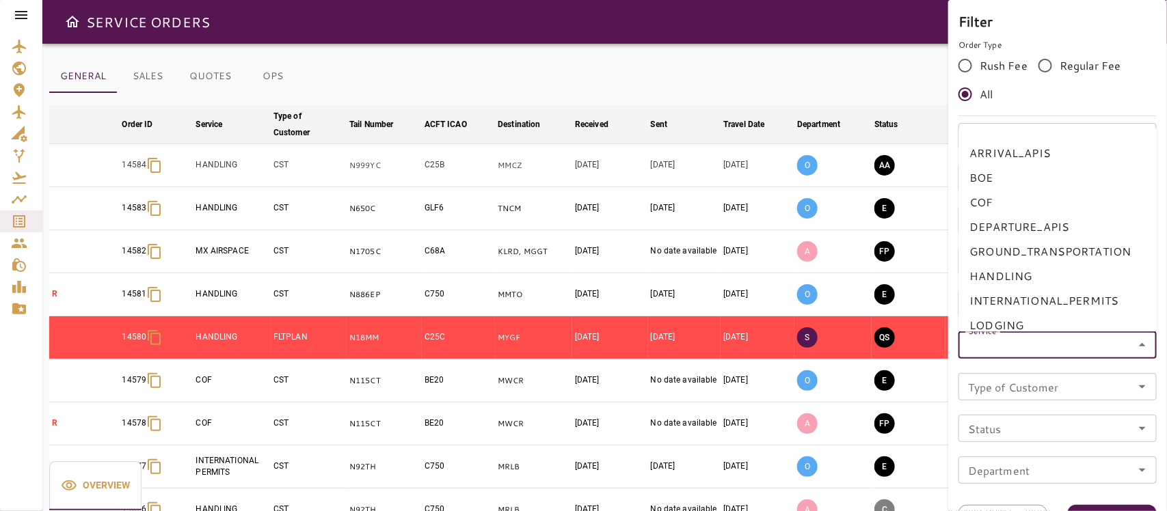
click at [987, 178] on li "BOE" at bounding box center [1058, 177] width 198 height 25
type input "***"
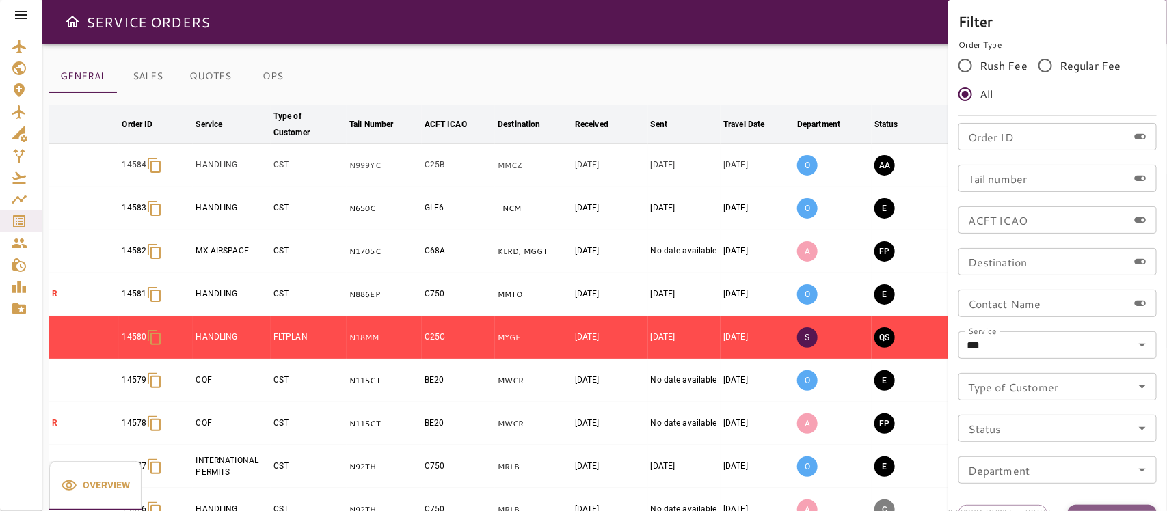
click at [1037, 454] on button "Apply" at bounding box center [1112, 517] width 89 height 25
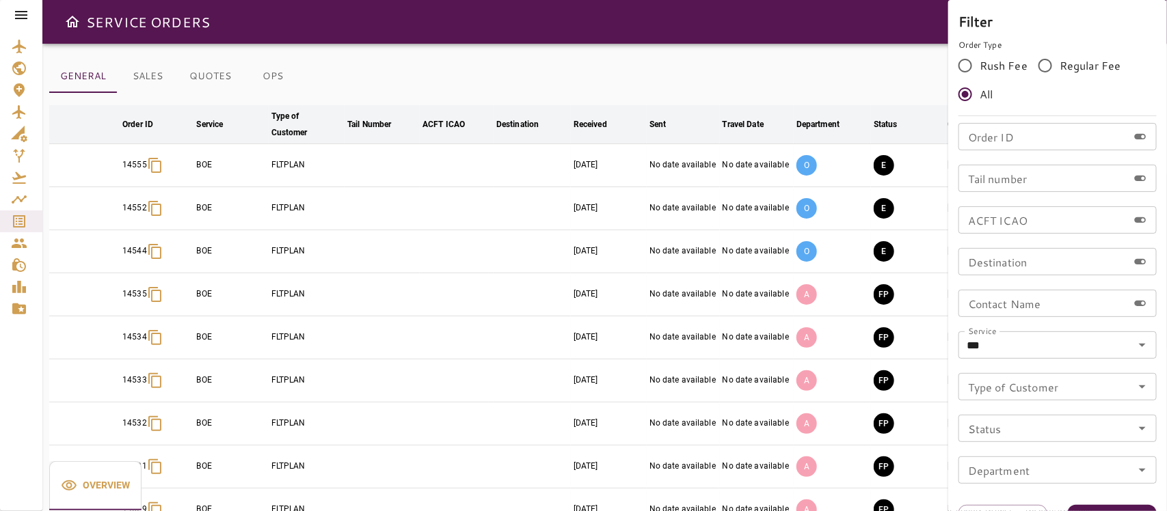
click at [627, 83] on div at bounding box center [583, 255] width 1167 height 511
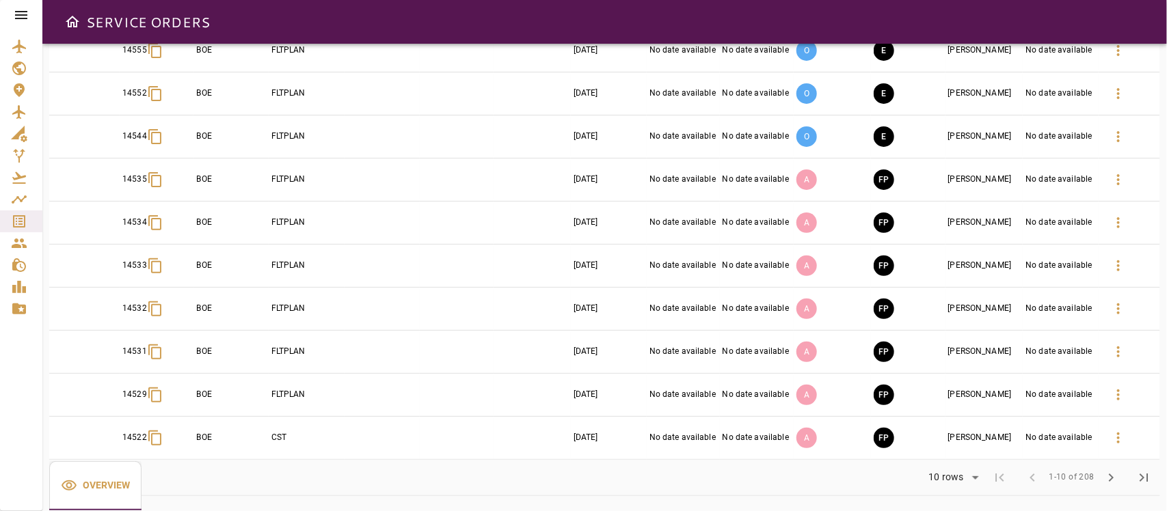
scroll to position [118, 0]
click at [962, 454] on body "SERVICE ORDERS GENERAL SALES QUOTES OPS Filter Date arrow_downward Order ID arr…" at bounding box center [583, 255] width 1167 height 511
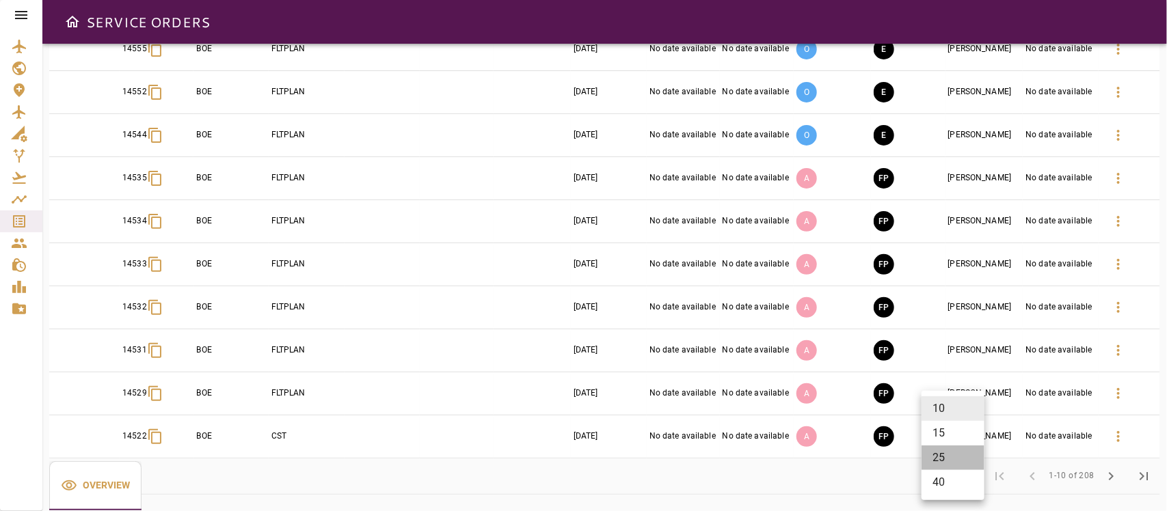
click at [948, 454] on li "25" at bounding box center [953, 458] width 63 height 25
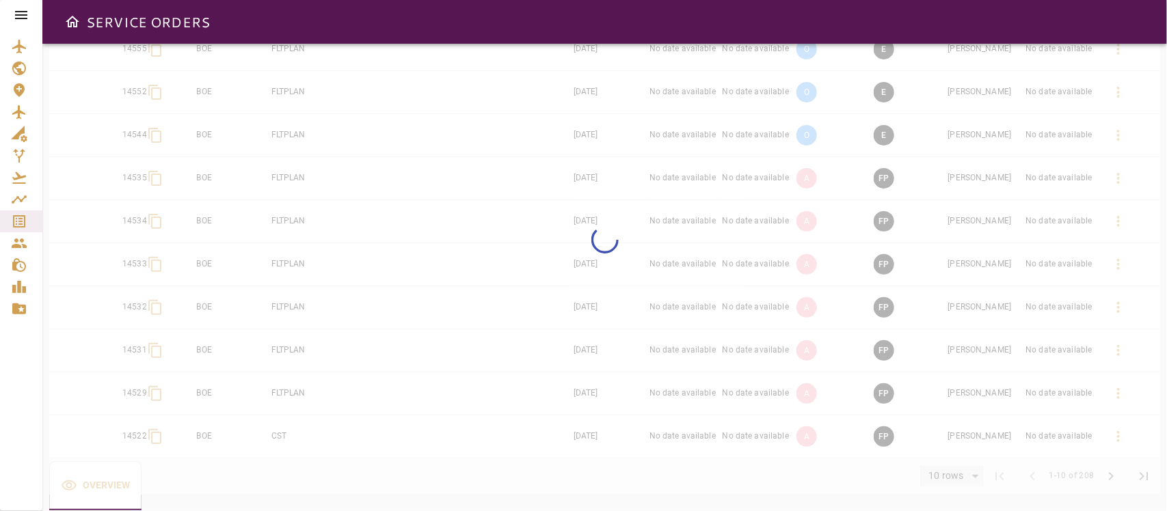
type input "**"
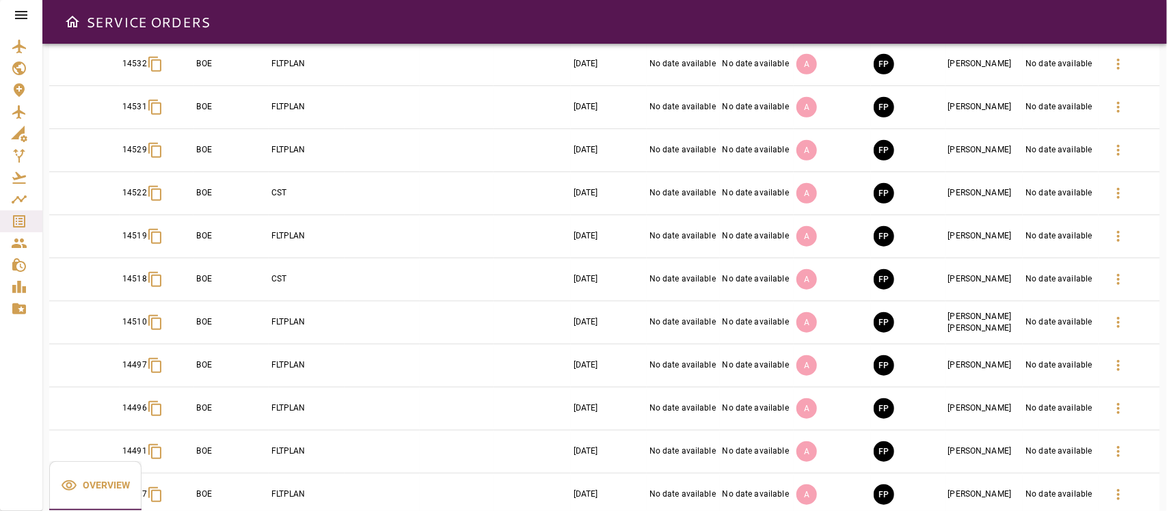
scroll to position [374, 0]
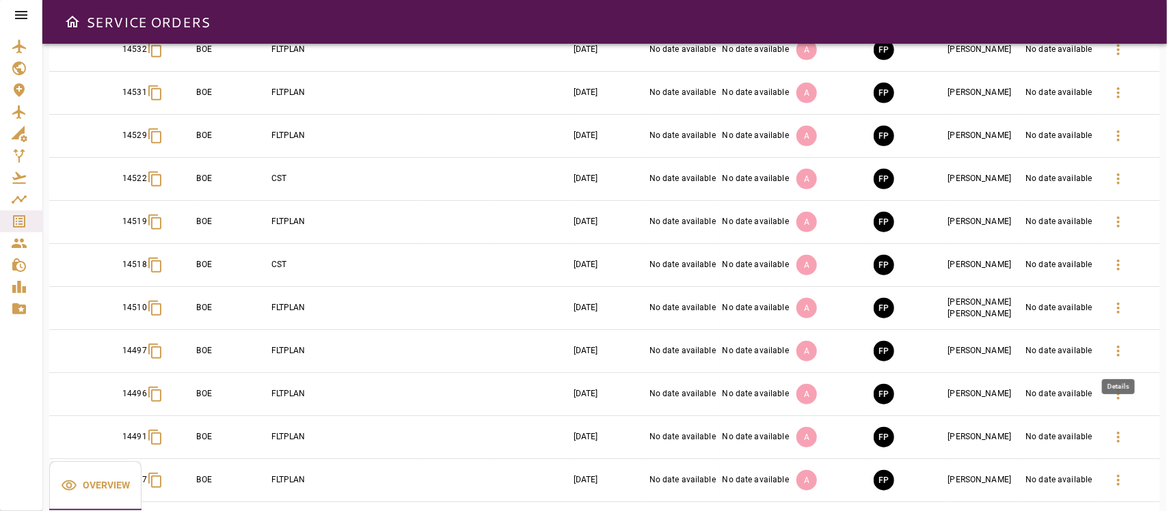
click at [1037, 357] on icon "button" at bounding box center [1118, 351] width 16 height 16
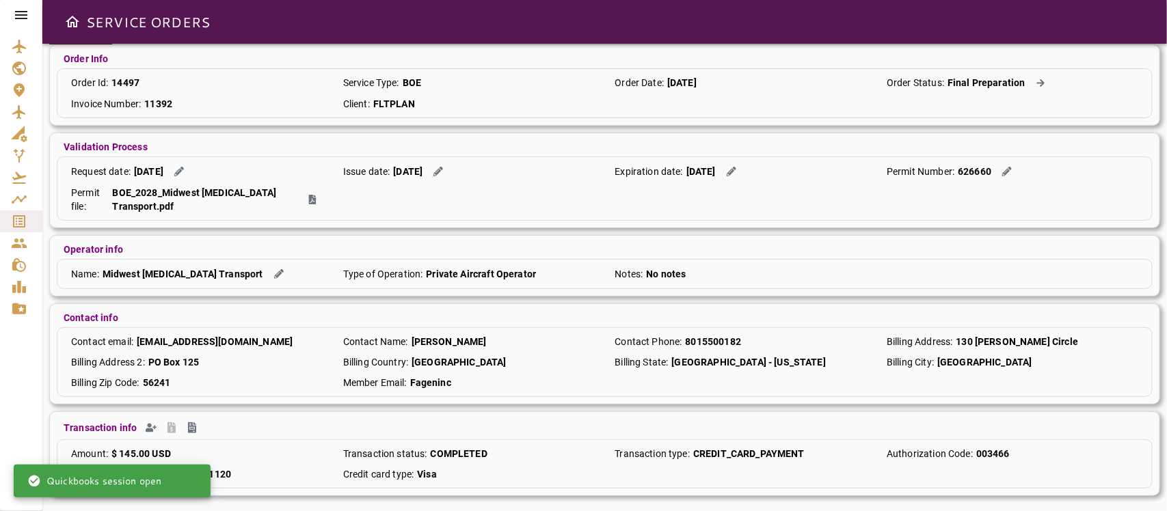
scroll to position [124, 0]
click at [188, 425] on icon "Create Invoice" at bounding box center [192, 426] width 8 height 11
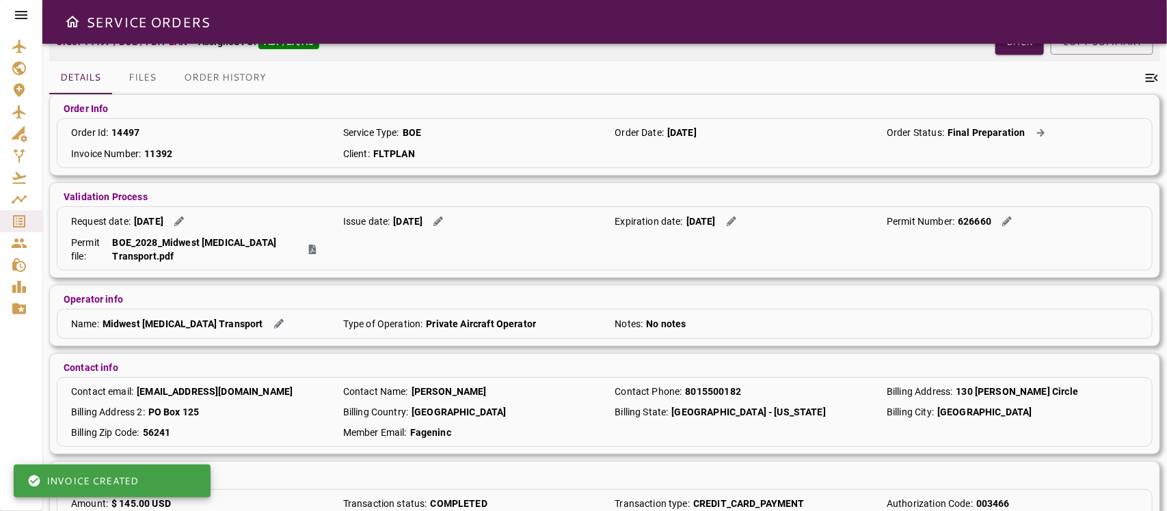
scroll to position [0, 0]
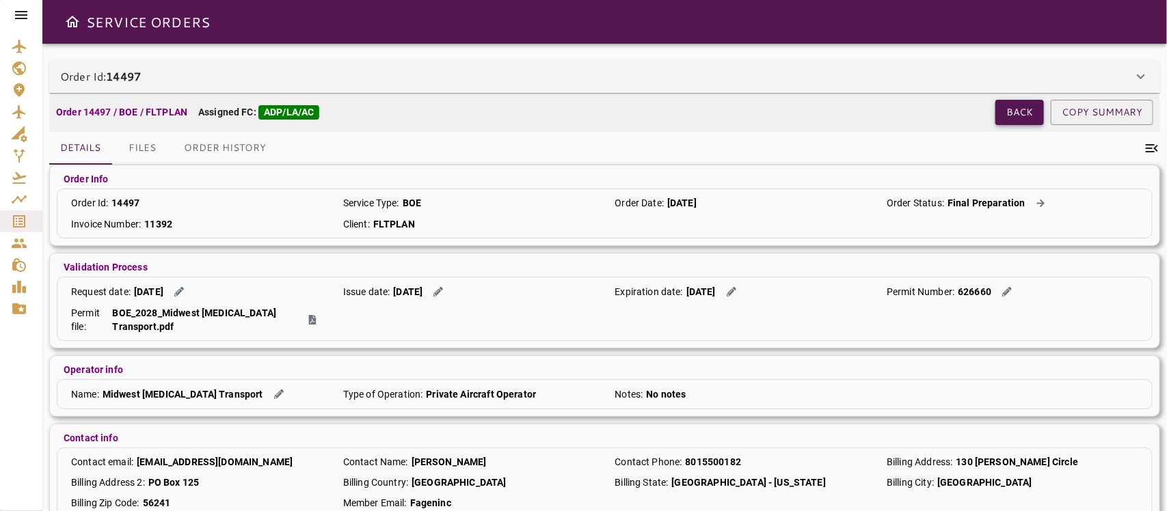
click at [1023, 114] on button "Back" at bounding box center [1020, 112] width 49 height 25
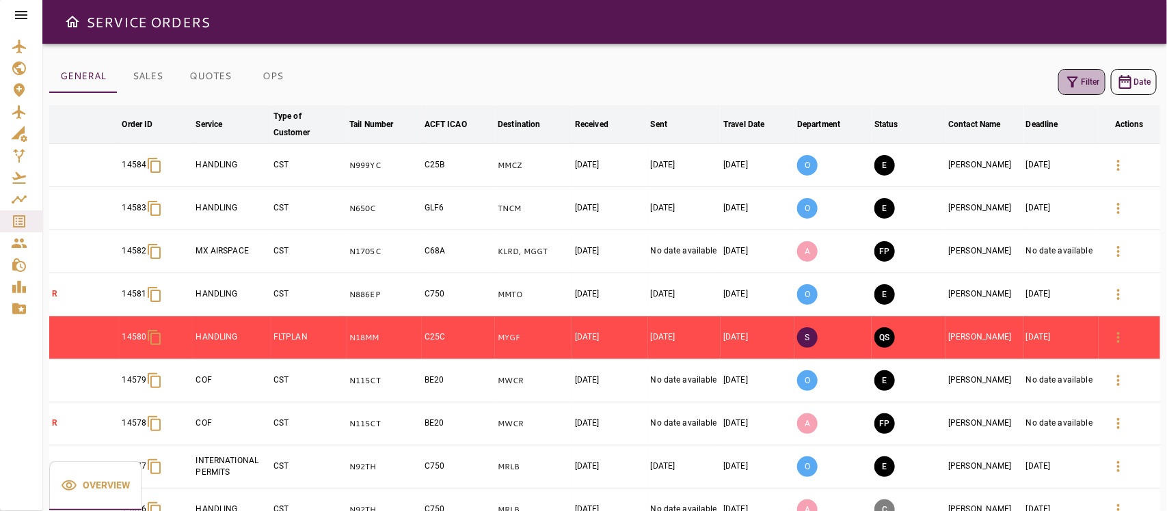
click at [1037, 81] on button "Filter" at bounding box center [1082, 82] width 47 height 26
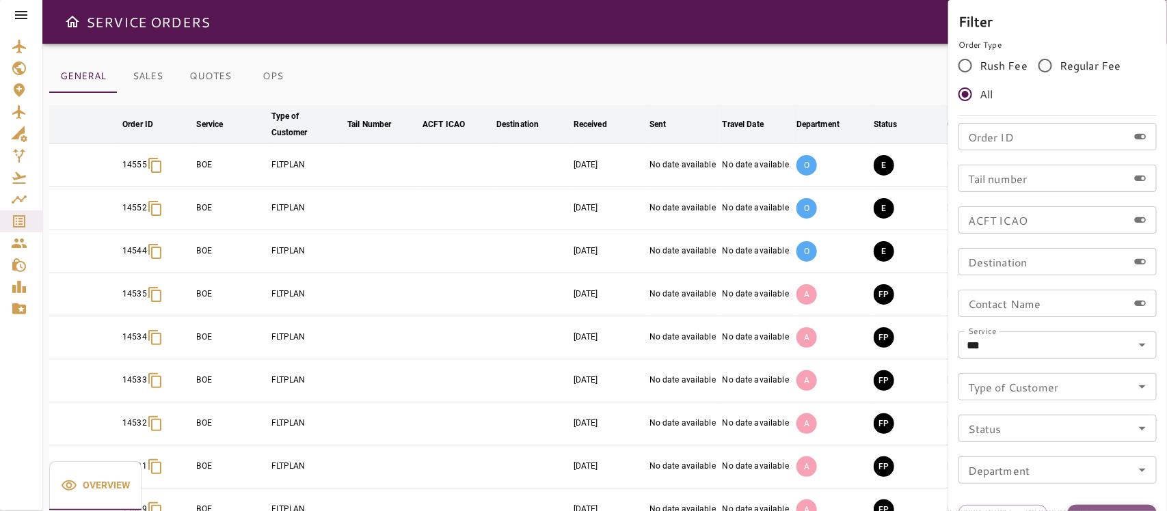
click at [1037, 454] on button "Apply" at bounding box center [1112, 517] width 89 height 25
click at [903, 87] on div at bounding box center [583, 255] width 1167 height 511
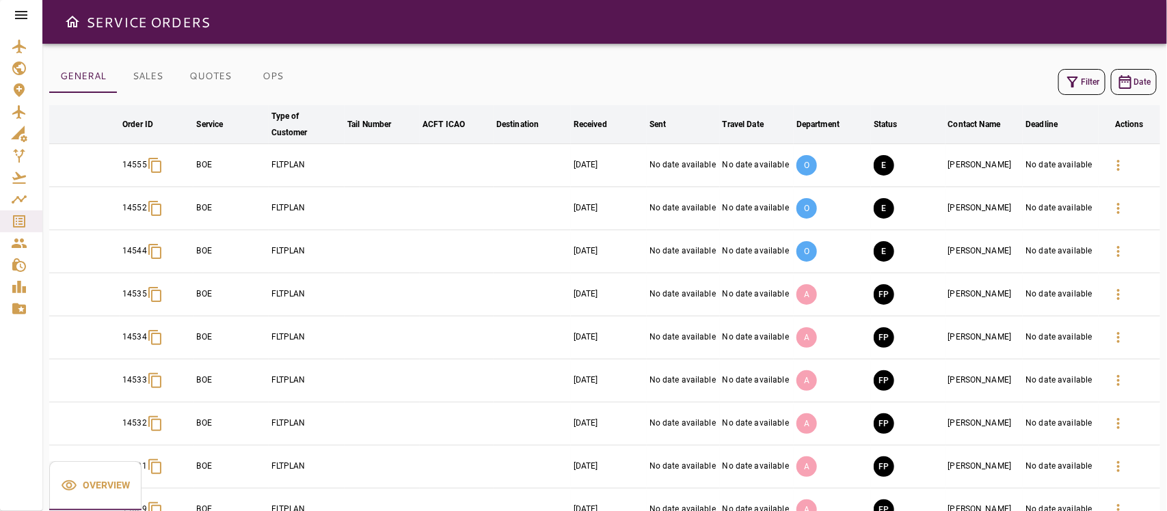
drag, startPoint x: 903, startPoint y: 67, endPoint x: 912, endPoint y: 70, distance: 8.9
click at [903, 68] on div "Filter Date" at bounding box center [604, 82] width 1111 height 33
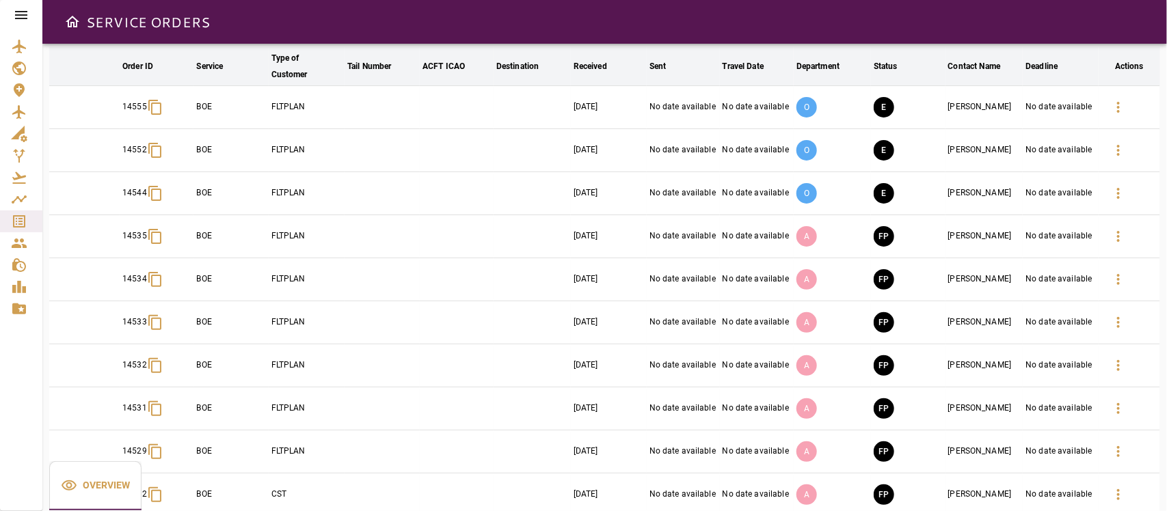
scroll to position [118, 0]
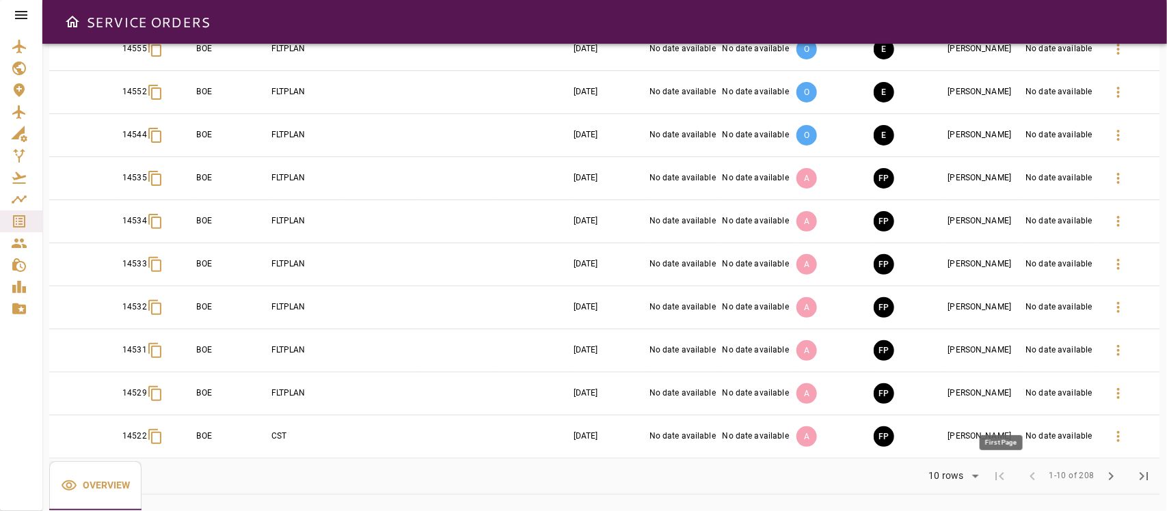
click at [995, 454] on span "first_page" at bounding box center [1000, 476] width 33 height 33
click at [972, 454] on body "SERVICE ORDERS GENERAL SALES QUOTES OPS Filter Date arrow_downward Order ID arr…" at bounding box center [583, 255] width 1167 height 511
click at [963, 454] on li "25" at bounding box center [953, 458] width 63 height 25
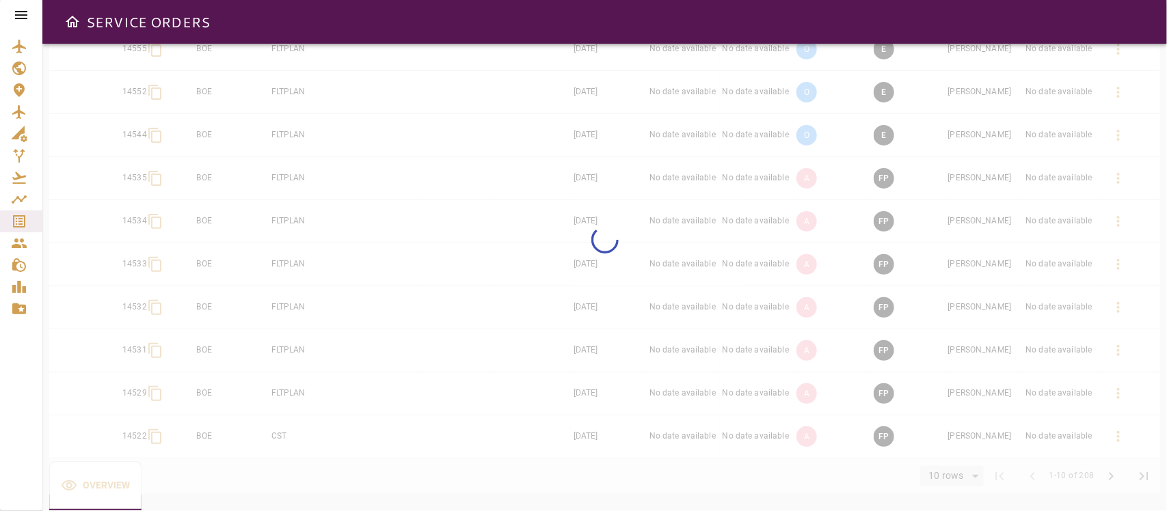
type input "**"
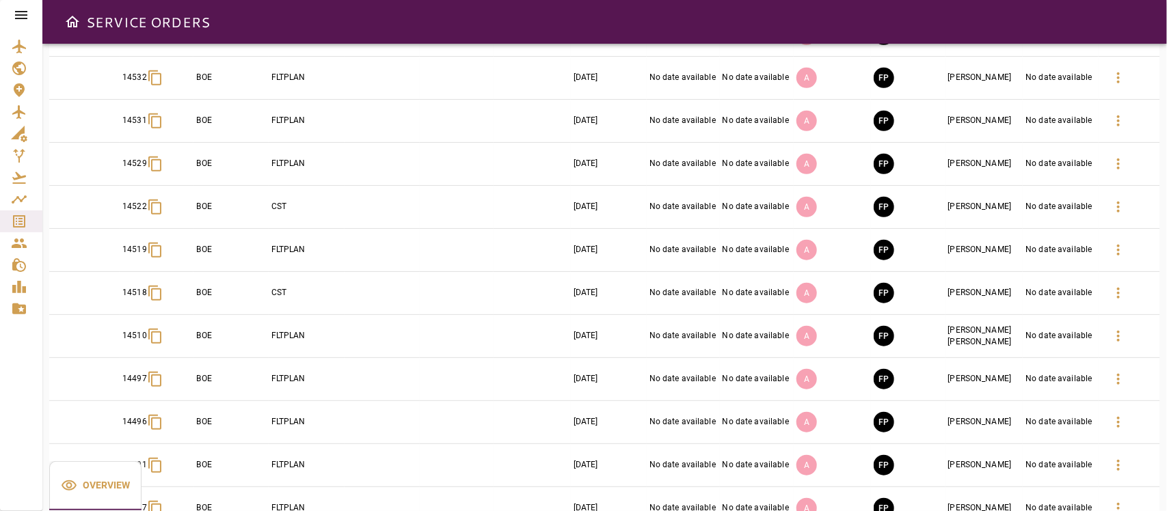
scroll to position [374, 0]
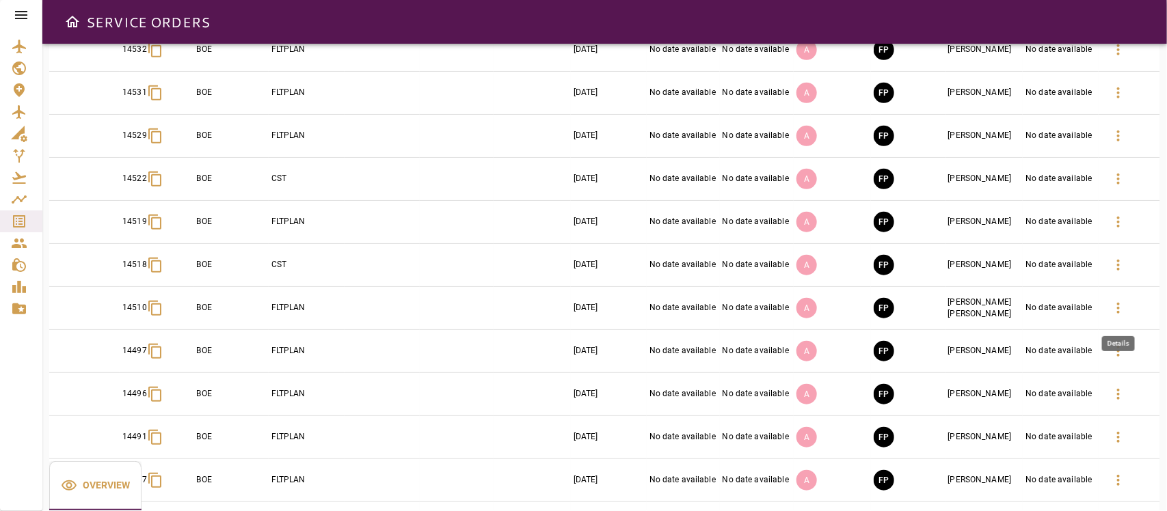
click at [1037, 317] on icon "button" at bounding box center [1118, 308] width 16 height 16
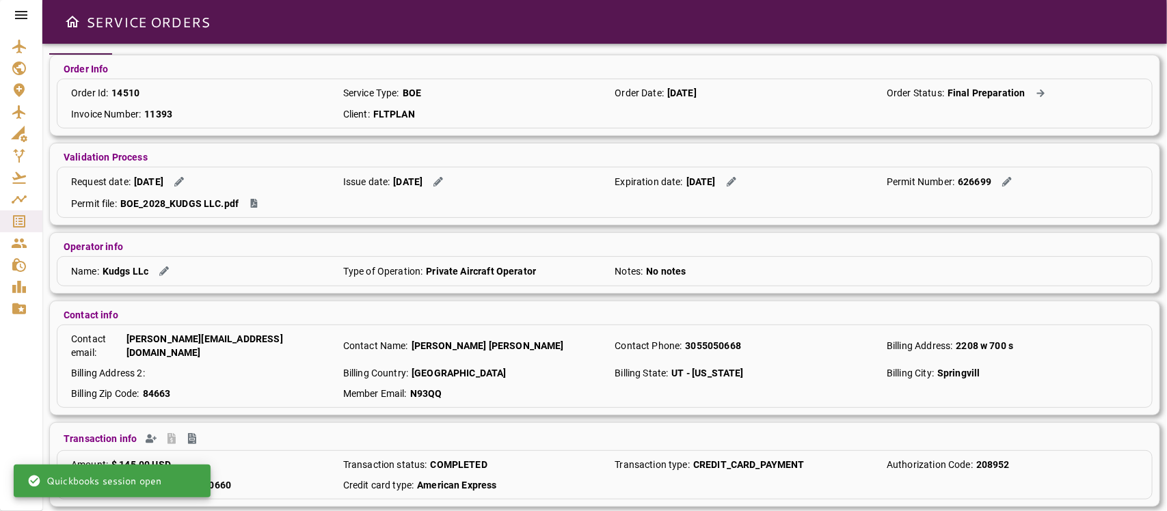
scroll to position [111, 0]
click at [188, 432] on icon "Create Invoice" at bounding box center [192, 437] width 8 height 11
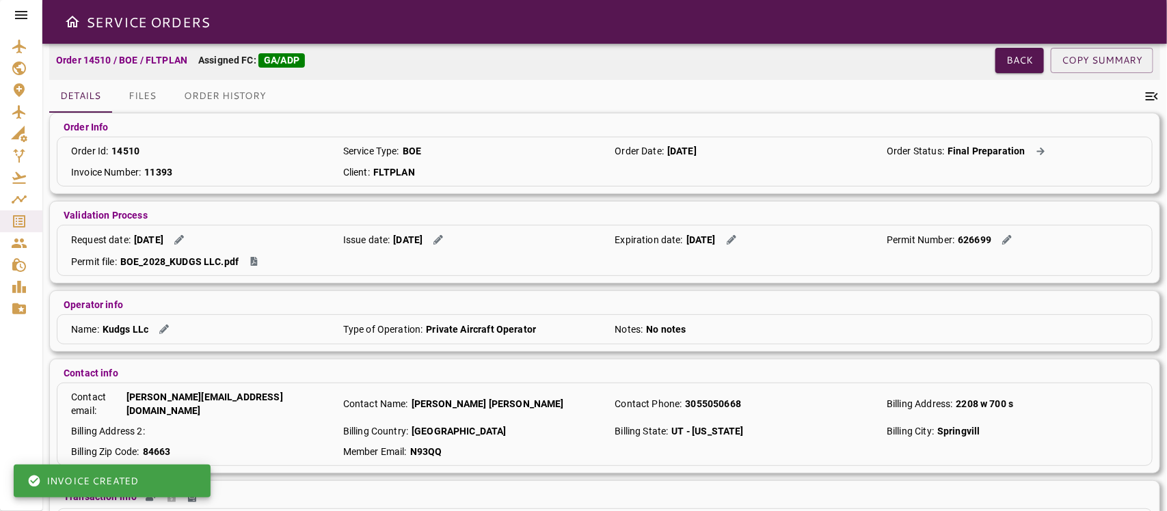
scroll to position [0, 0]
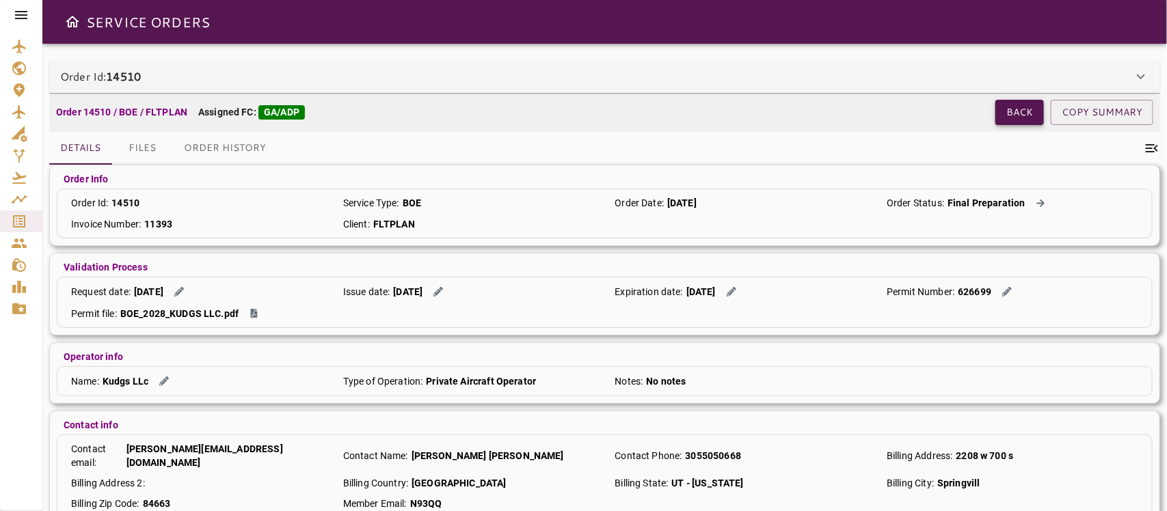
click at [1020, 110] on button "Back" at bounding box center [1020, 112] width 49 height 25
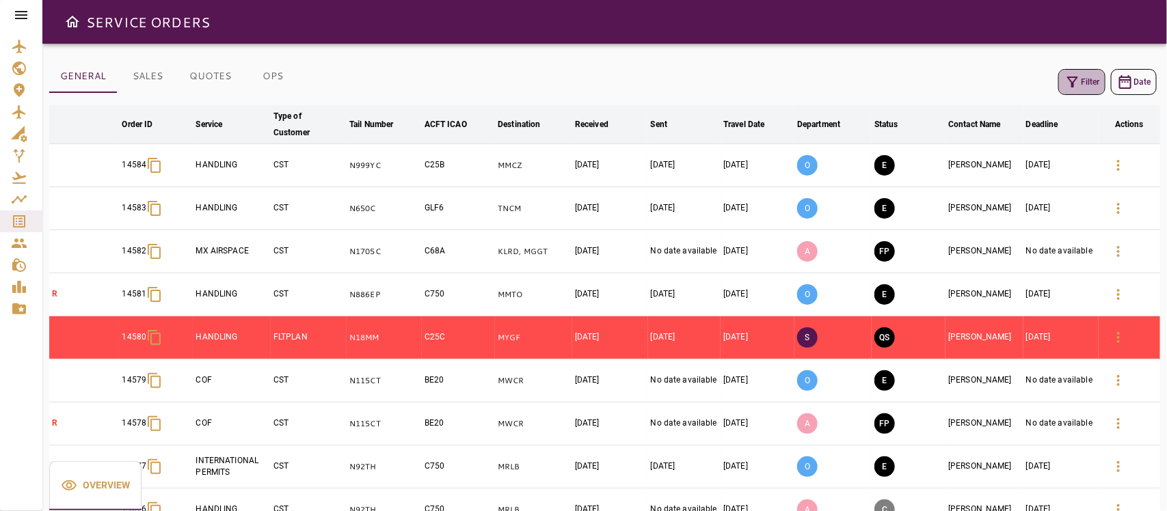
click at [1037, 72] on button "Filter" at bounding box center [1082, 82] width 47 height 26
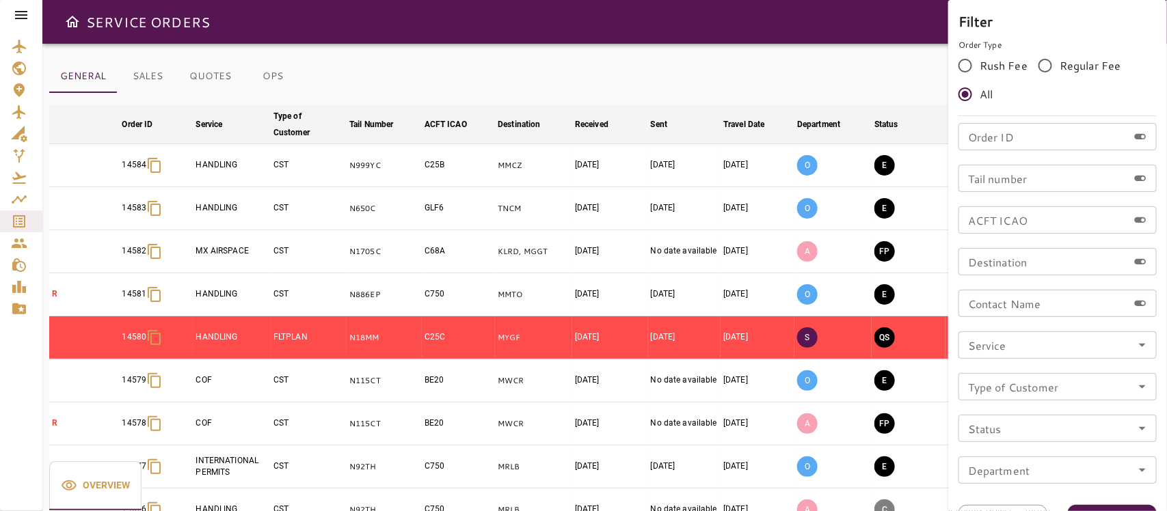
click at [1037, 344] on icon "Open" at bounding box center [1142, 345] width 16 height 16
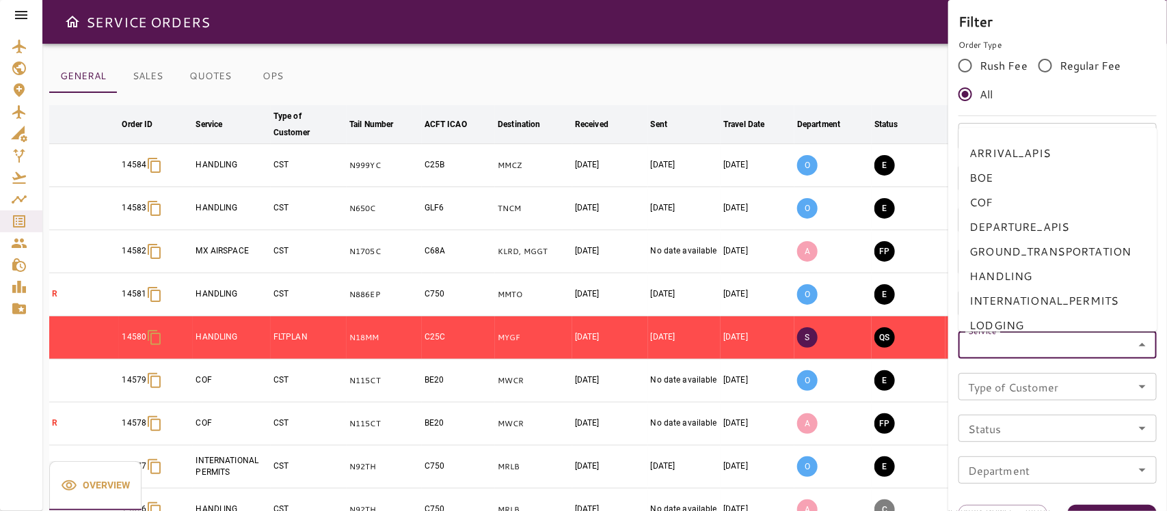
click at [978, 178] on li "BOE" at bounding box center [1058, 177] width 198 height 25
type input "***"
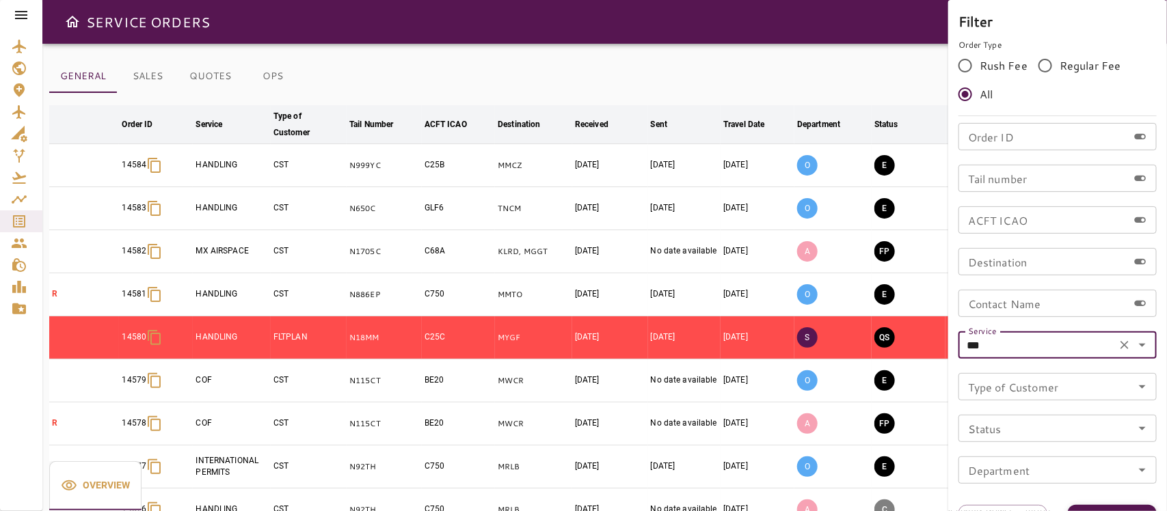
click at [1037, 454] on button "Apply" at bounding box center [1112, 517] width 89 height 25
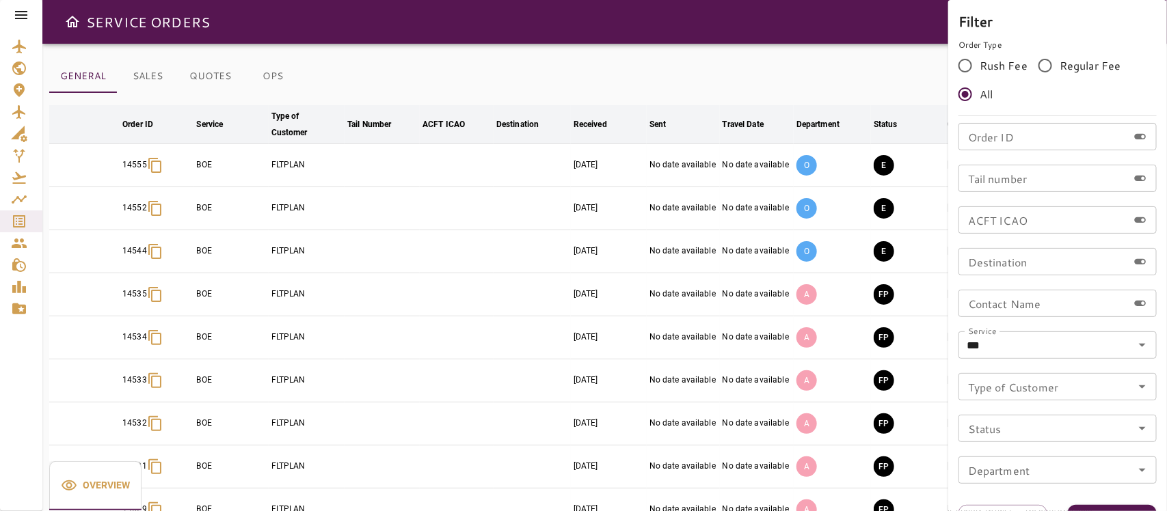
click at [781, 43] on div at bounding box center [583, 255] width 1167 height 511
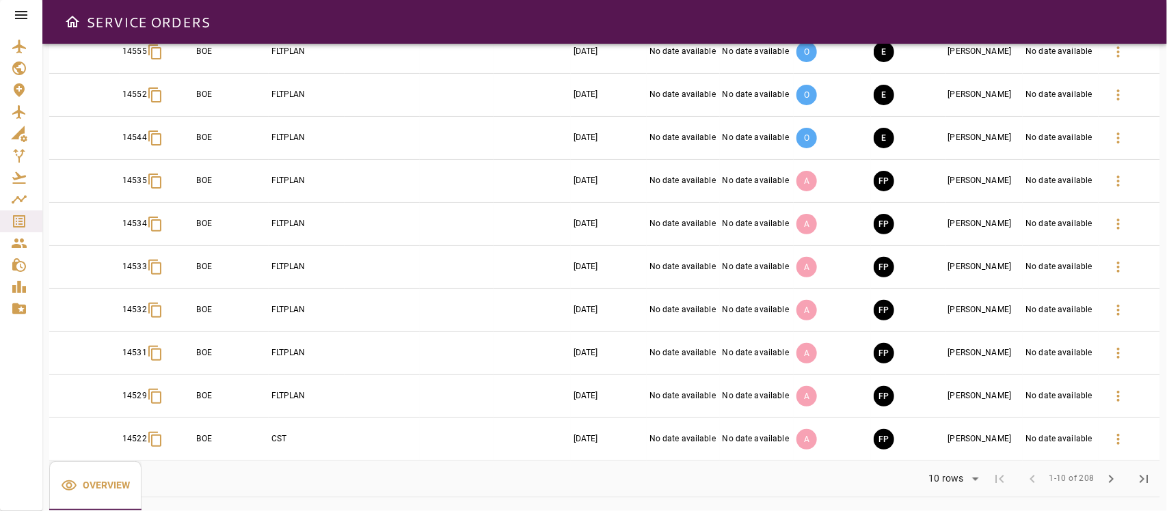
scroll to position [118, 0]
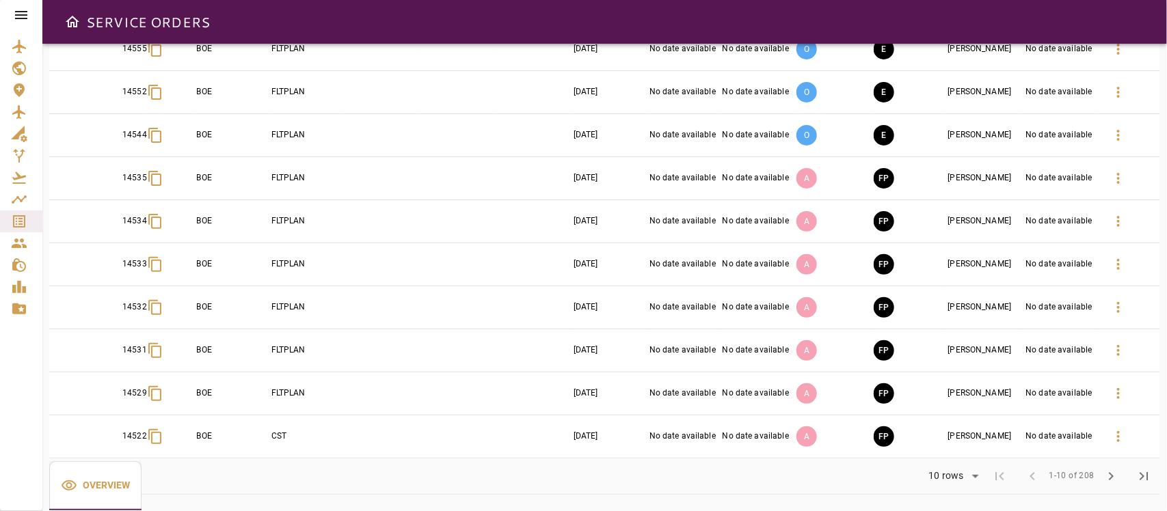
click at [950, 454] on body "SERVICE ORDERS GENERAL SALES QUOTES OPS Filter Date arrow_downward Order ID arr…" at bounding box center [583, 255] width 1167 height 511
click at [939, 454] on li "25" at bounding box center [953, 458] width 63 height 25
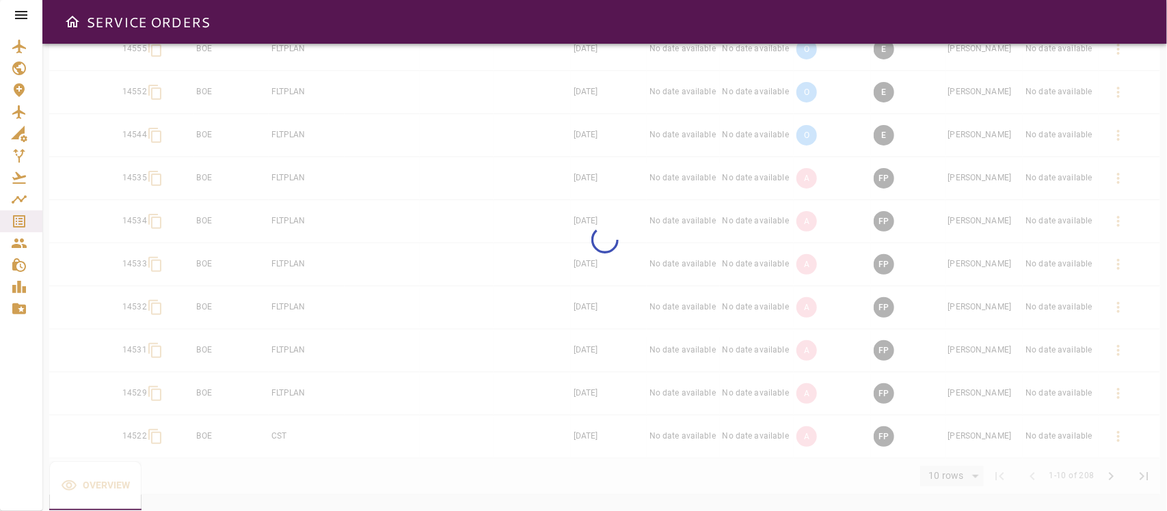
type input "**"
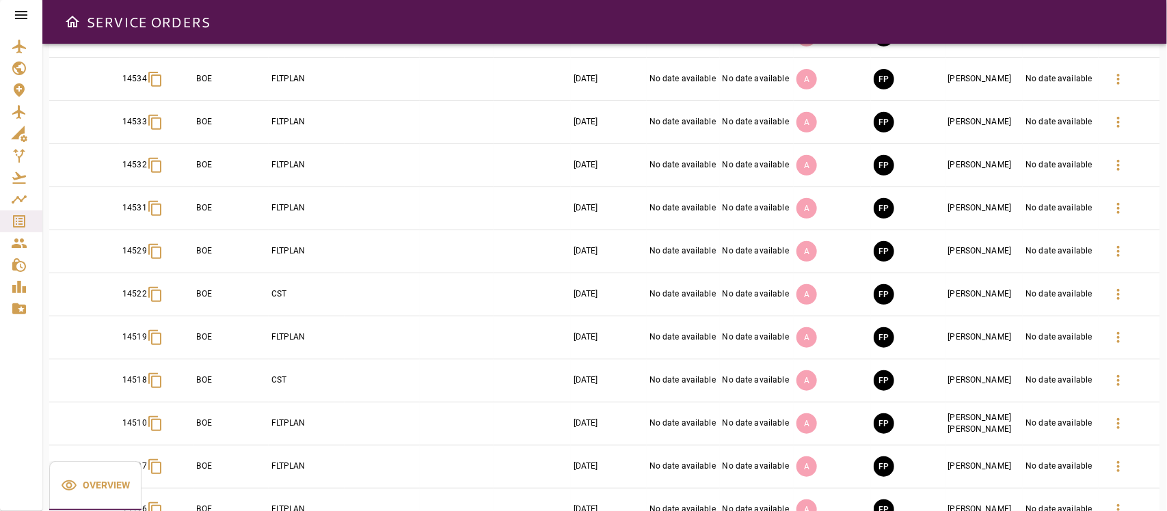
scroll to position [289, 0]
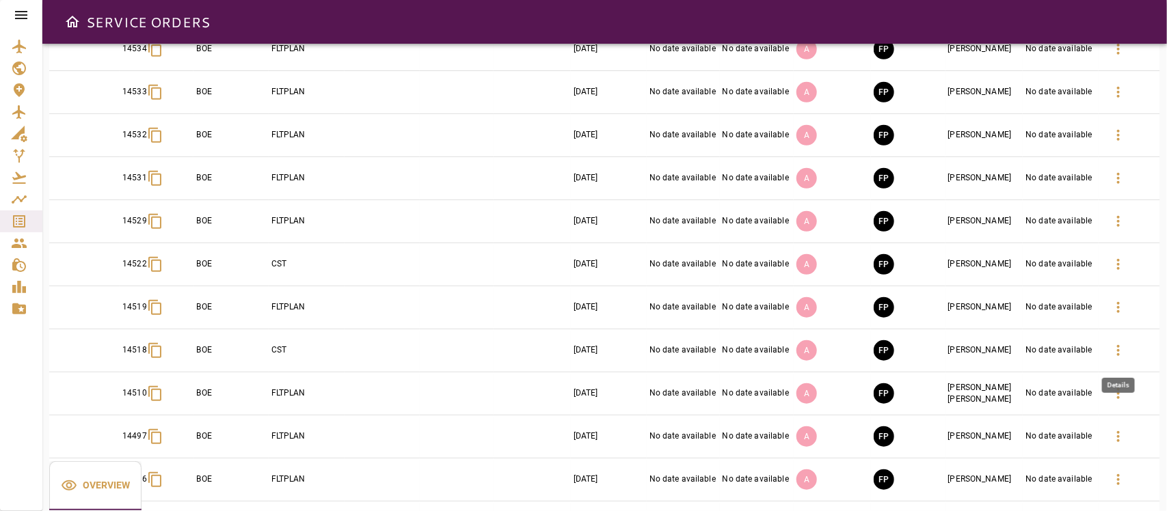
click at [1037, 356] on icon "button" at bounding box center [1118, 351] width 16 height 16
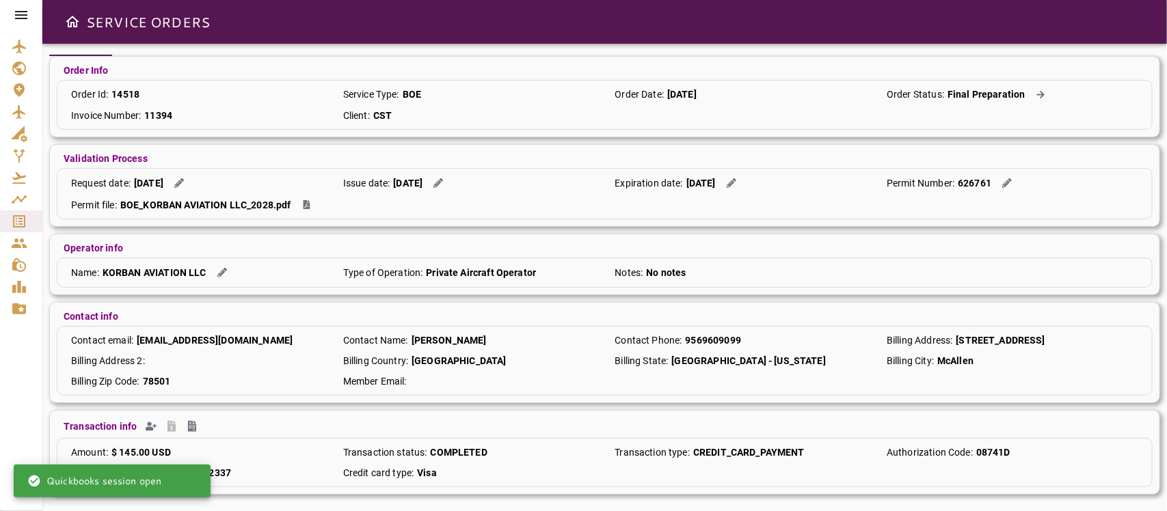
scroll to position [111, 0]
click at [189, 424] on icon "Create Invoice" at bounding box center [192, 426] width 8 height 11
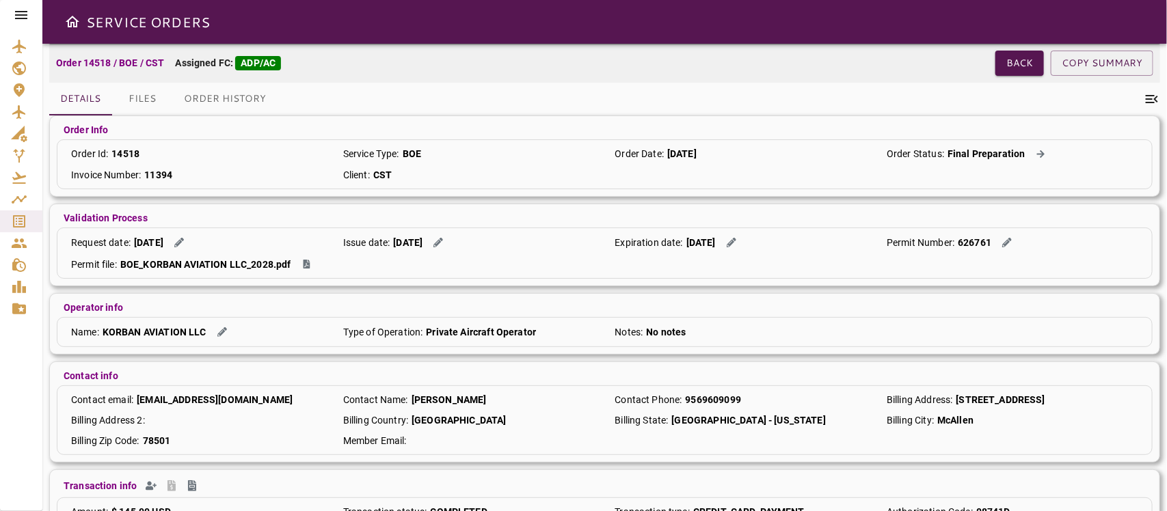
scroll to position [0, 0]
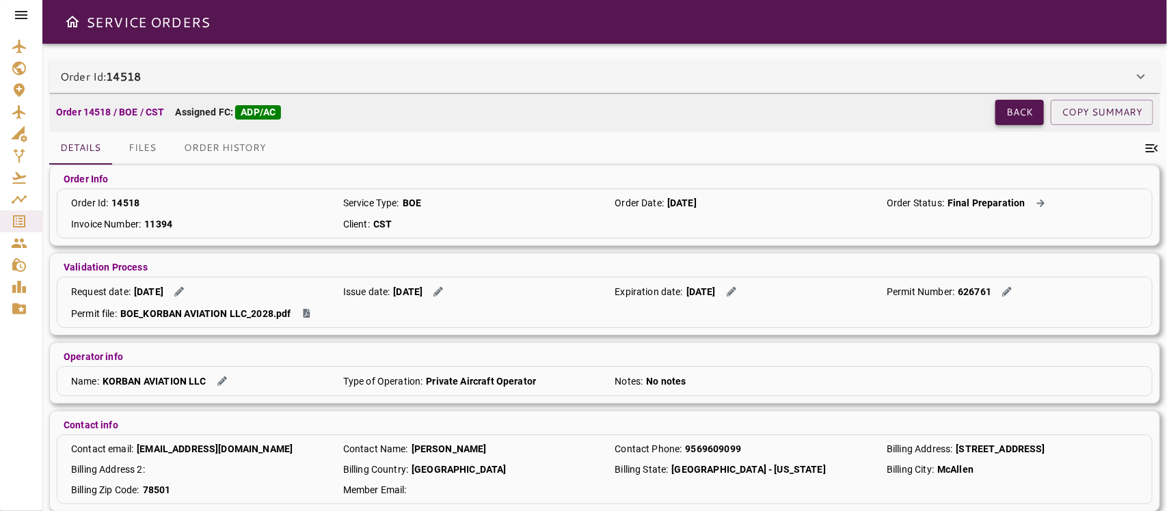
click at [1013, 118] on button "Back" at bounding box center [1020, 112] width 49 height 25
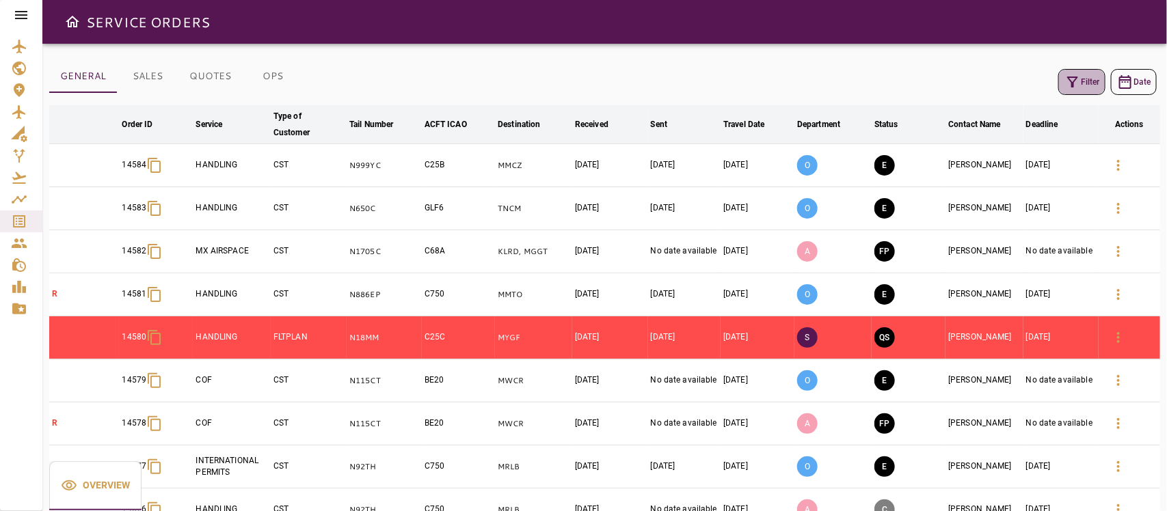
click at [1037, 83] on icon "button" at bounding box center [1073, 82] width 16 height 16
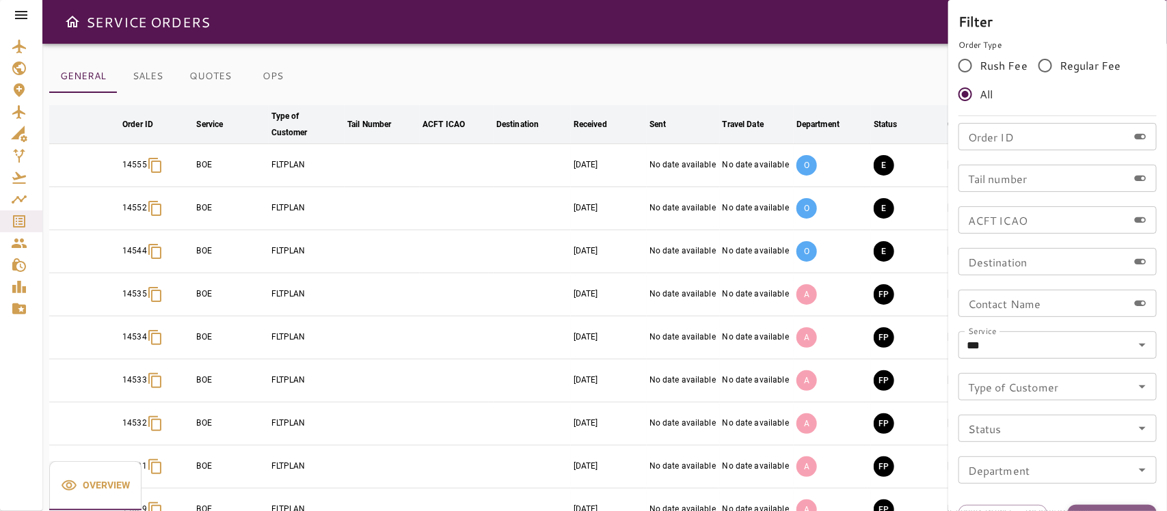
click at [1037, 454] on button "Apply" at bounding box center [1112, 517] width 89 height 25
click at [873, 79] on div at bounding box center [583, 255] width 1167 height 511
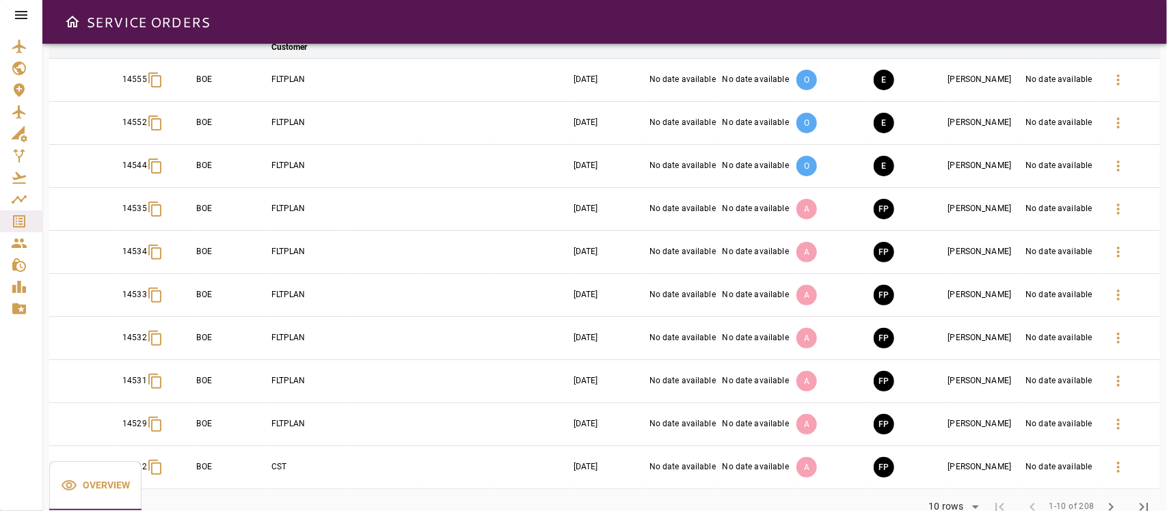
scroll to position [118, 0]
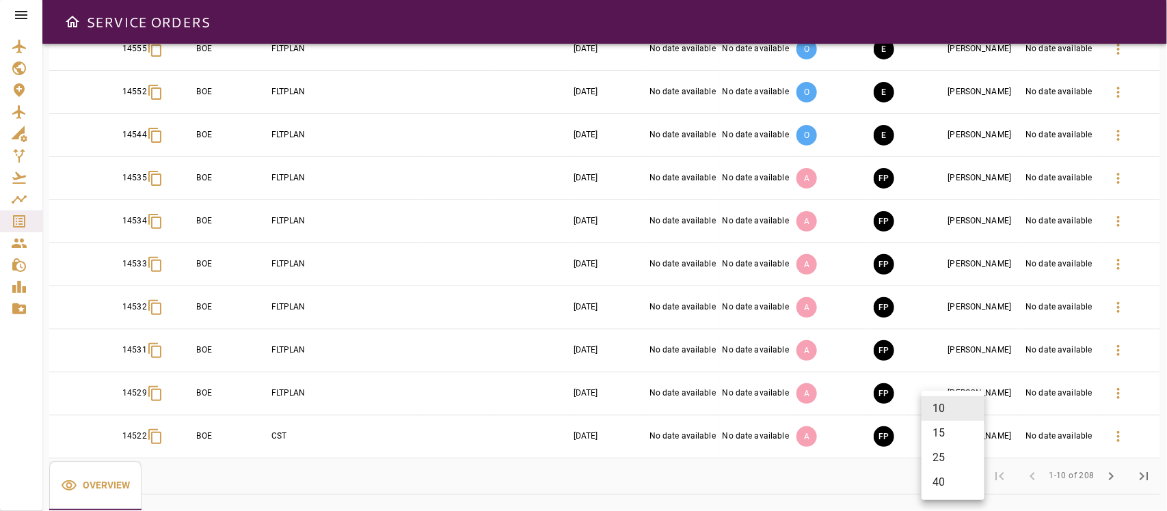
click at [956, 454] on body "SERVICE ORDERS GENERAL SALES QUOTES OPS Filter Date arrow_downward Order ID arr…" at bounding box center [583, 255] width 1167 height 511
click at [949, 454] on li "25" at bounding box center [953, 458] width 63 height 25
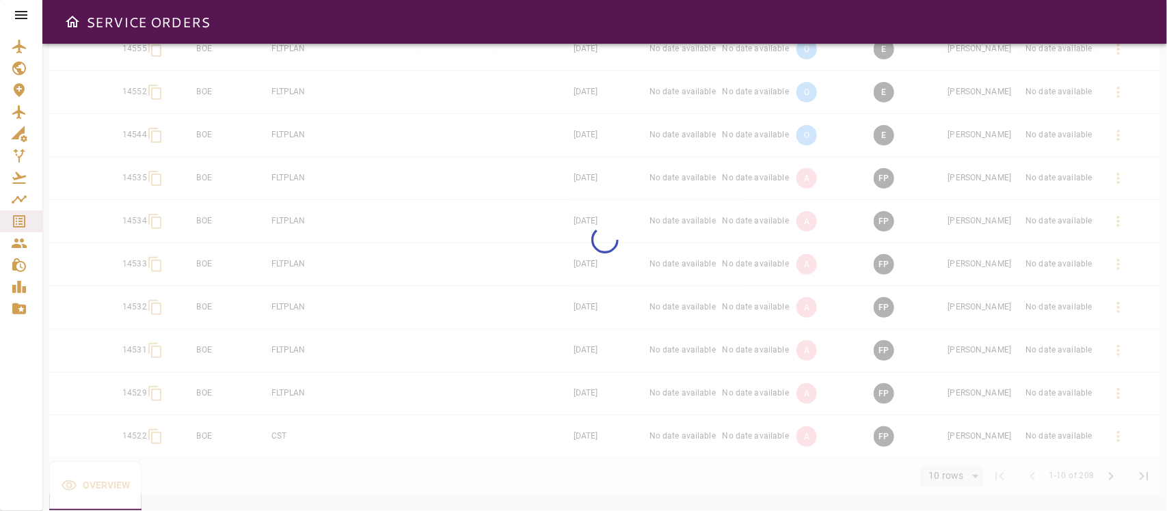
type input "**"
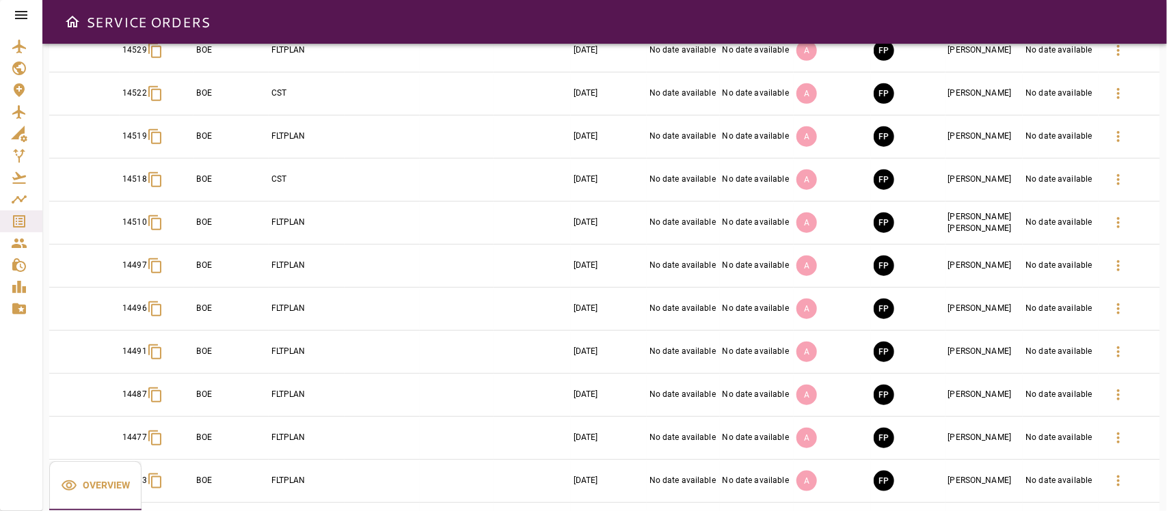
scroll to position [374, 0]
click at [1037, 226] on icon "button" at bounding box center [1118, 222] width 16 height 16
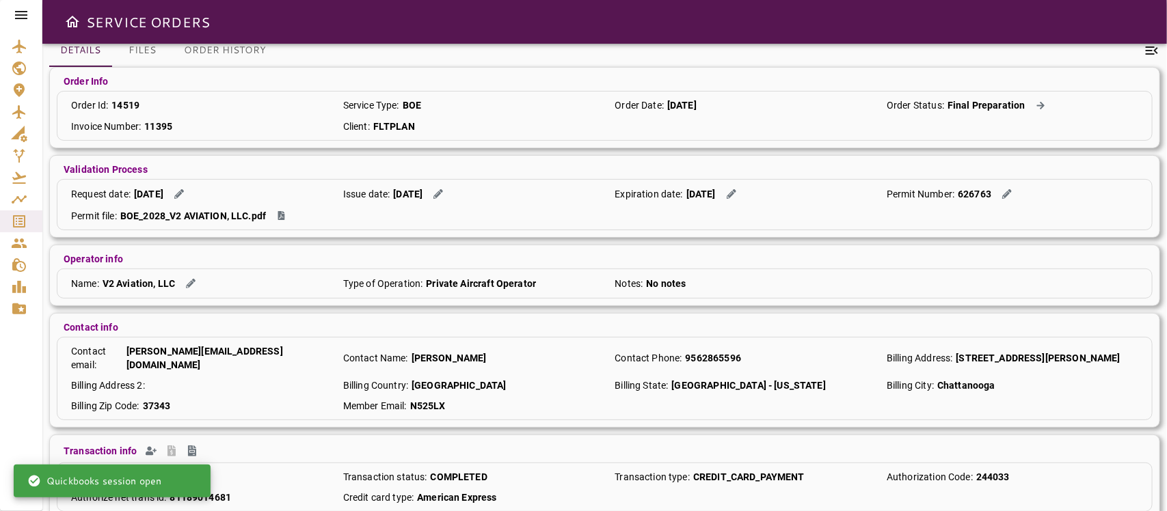
scroll to position [111, 0]
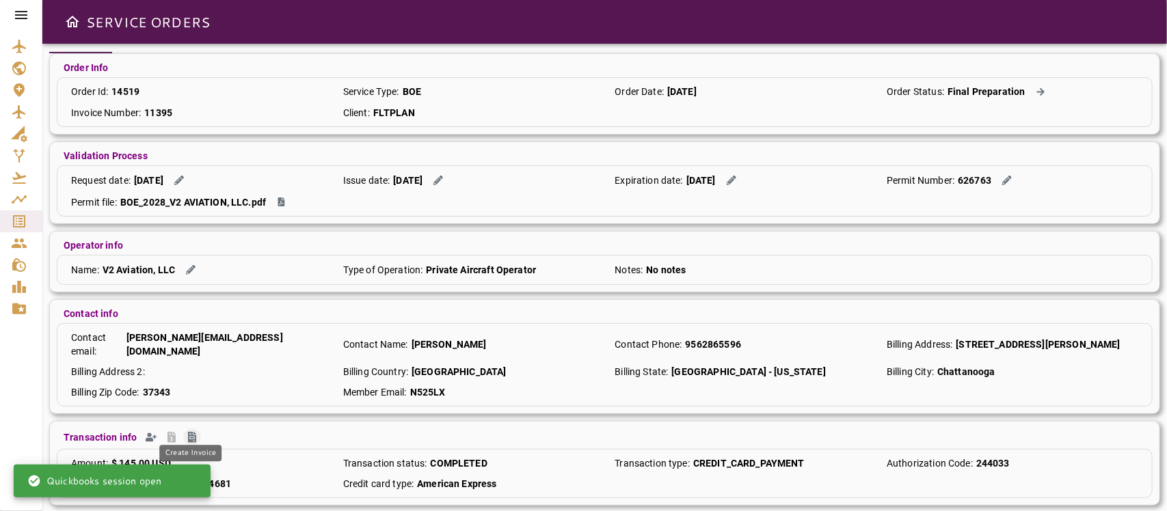
click at [189, 432] on icon "Create Invoice" at bounding box center [192, 437] width 8 height 11
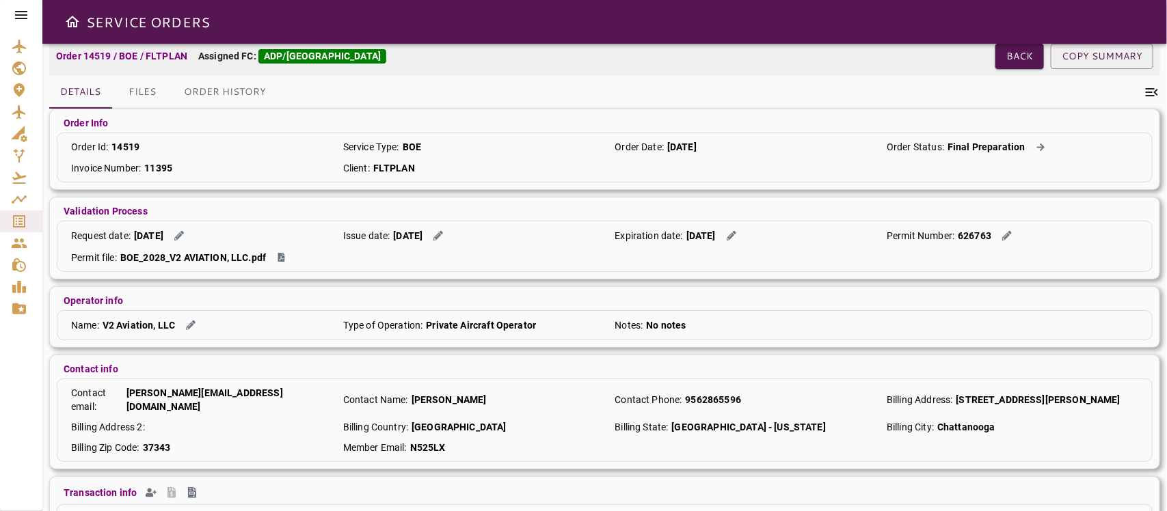
scroll to position [0, 0]
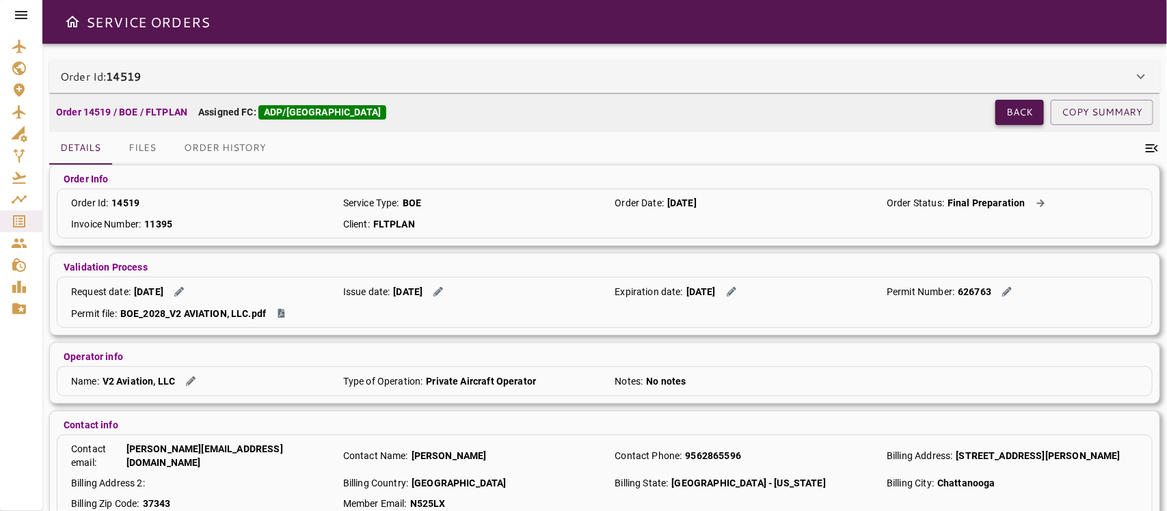
click at [1011, 111] on button "Back" at bounding box center [1020, 112] width 49 height 25
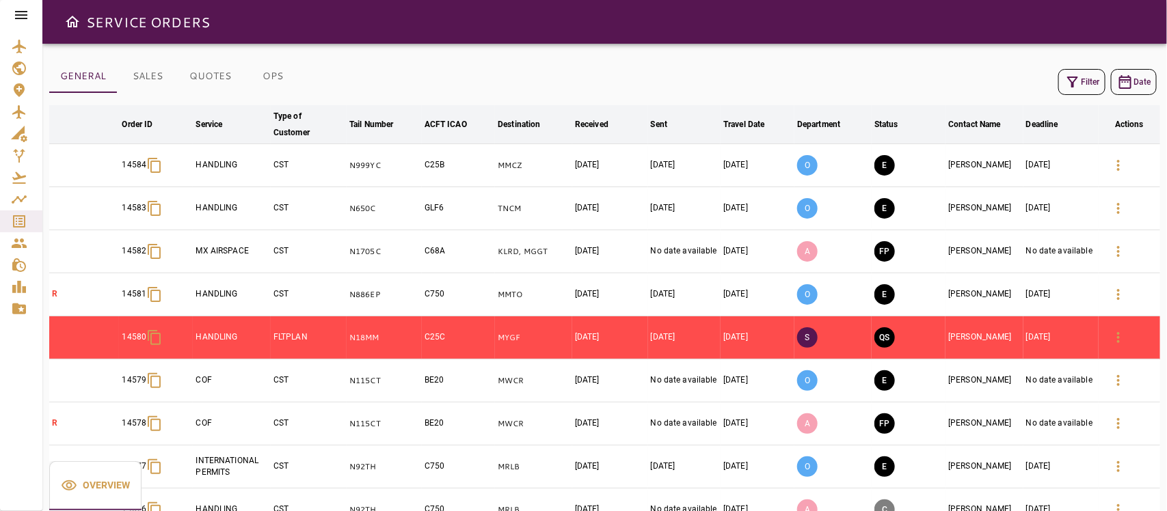
click at [1037, 75] on button "Filter" at bounding box center [1082, 82] width 47 height 26
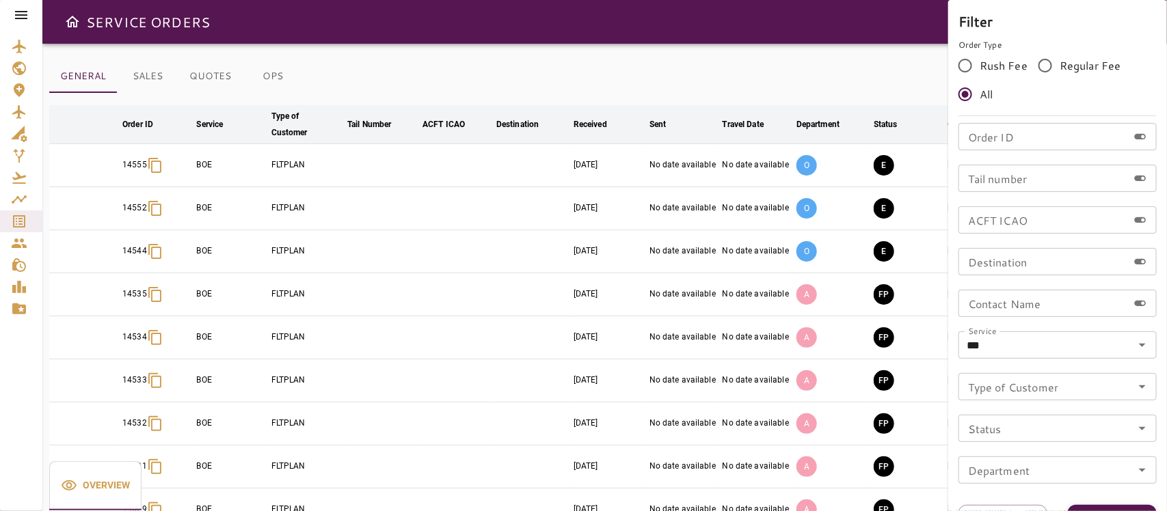
click at [1037, 454] on button "Apply" at bounding box center [1112, 517] width 89 height 25
click at [648, 70] on div at bounding box center [583, 255] width 1167 height 511
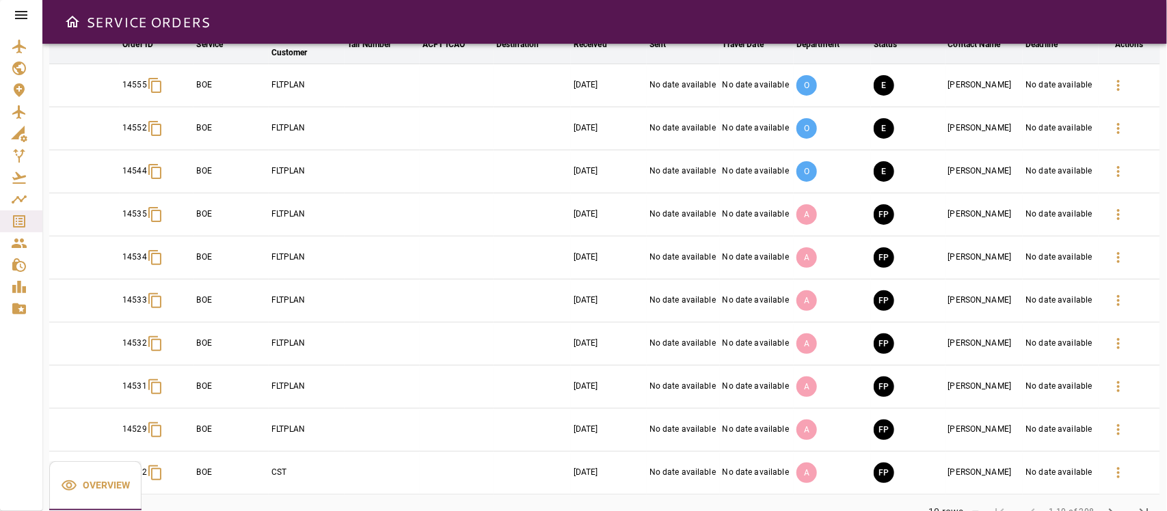
scroll to position [118, 0]
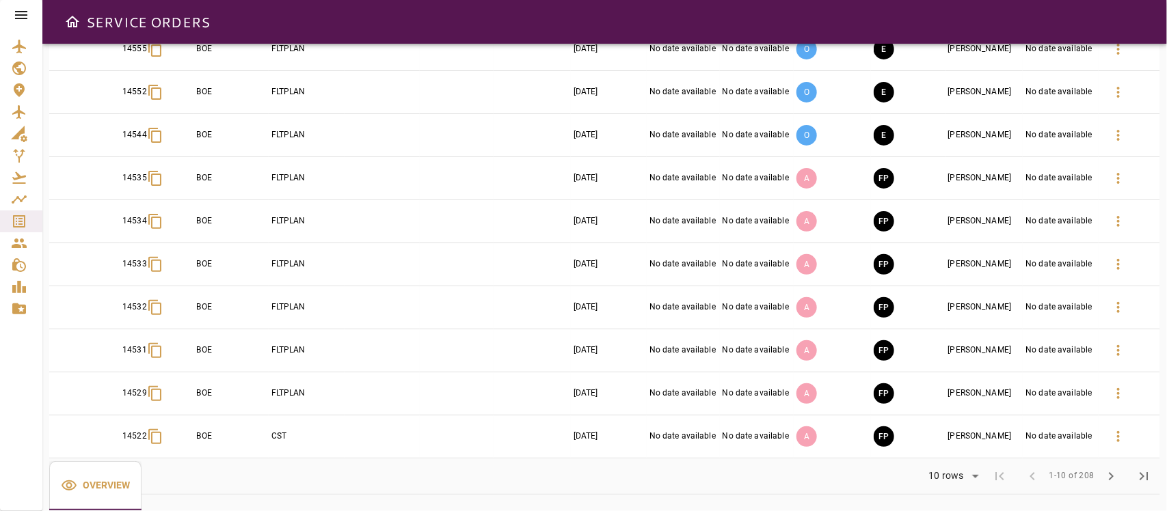
click at [955, 454] on body "SERVICE ORDERS GENERAL SALES QUOTES OPS Filter Date arrow_downward Order ID arr…" at bounding box center [583, 255] width 1167 height 511
click at [944, 454] on li "25" at bounding box center [953, 458] width 63 height 25
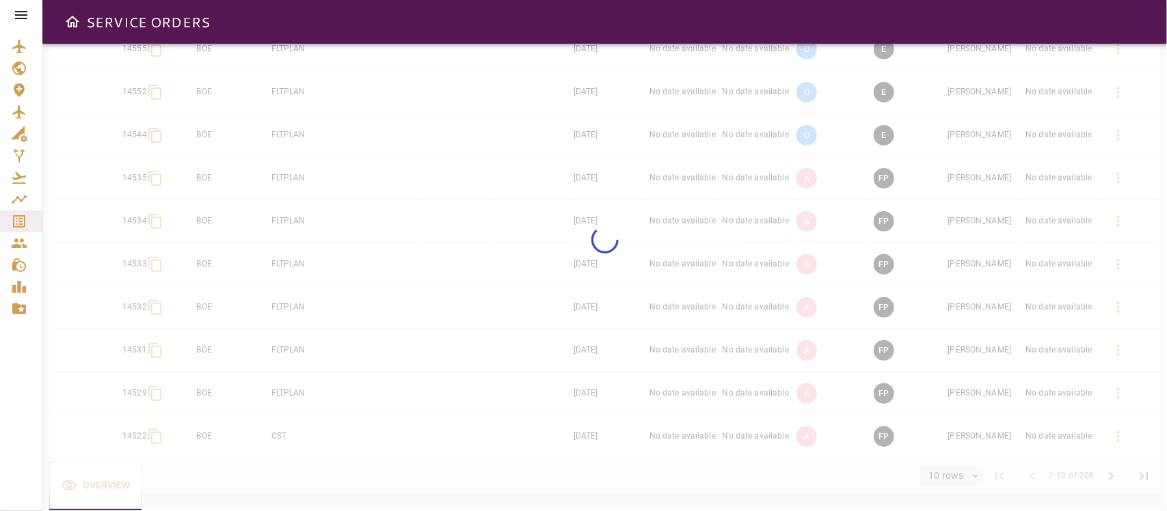
type input "**"
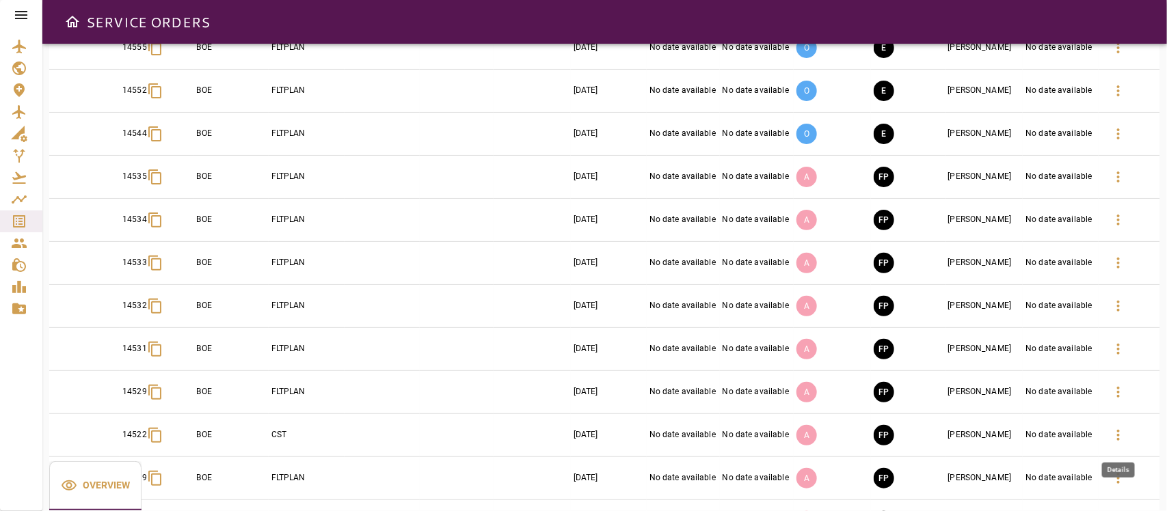
click at [1037, 436] on icon "button" at bounding box center [1118, 435] width 3 height 11
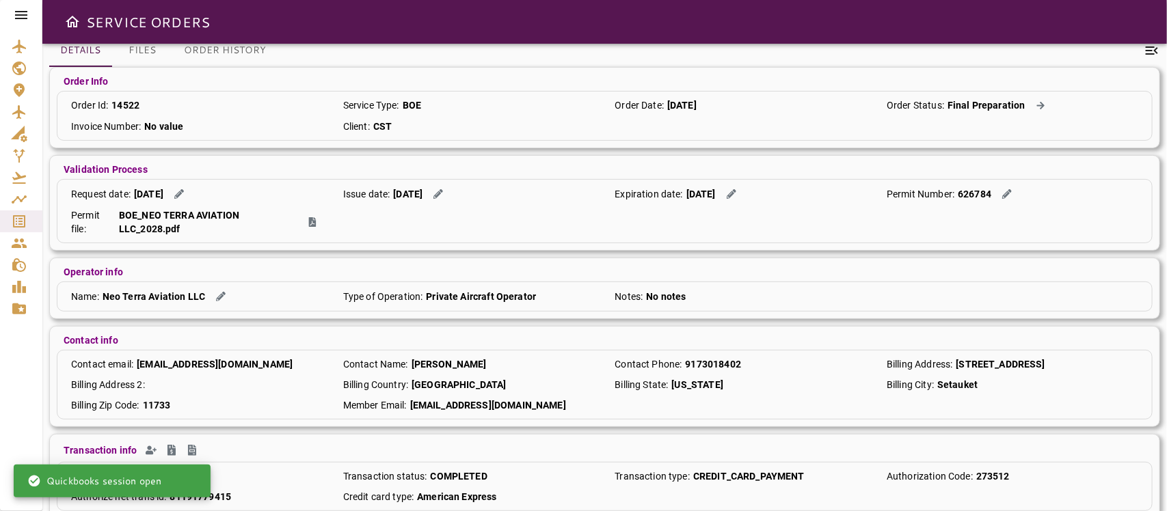
scroll to position [124, 0]
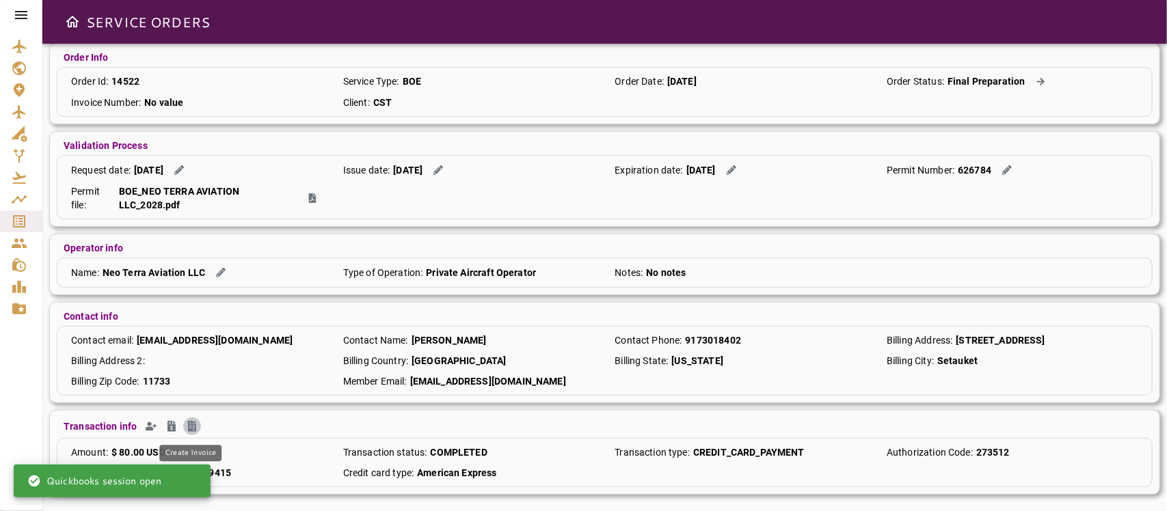
click at [190, 425] on icon "Create Invoice" at bounding box center [192, 426] width 8 height 11
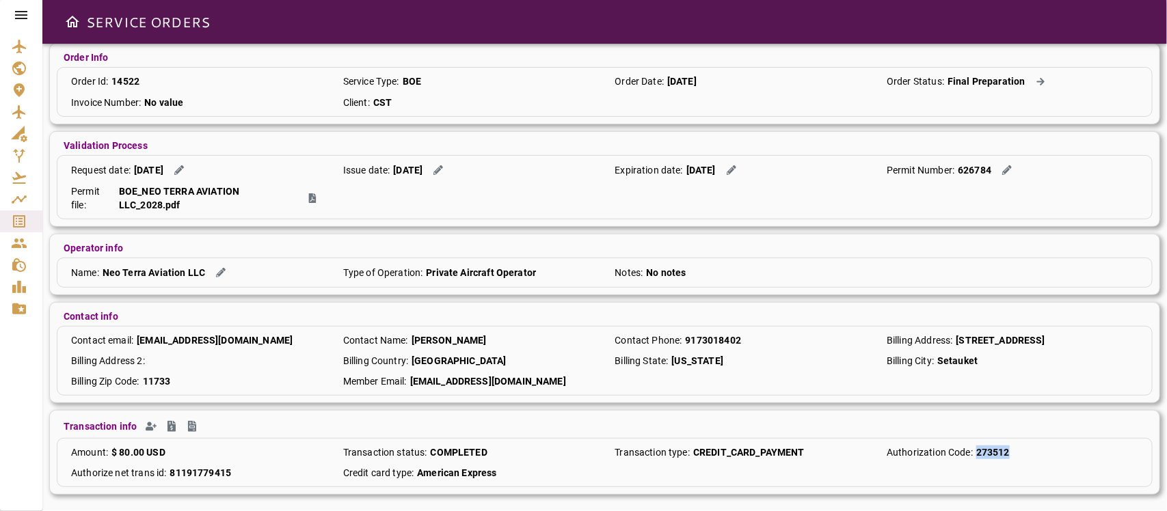
drag, startPoint x: 976, startPoint y: 455, endPoint x: 1077, endPoint y: 451, distance: 101.3
click at [1037, 451] on div "Authorization Code : 273512" at bounding box center [1012, 453] width 265 height 14
copy p "273512"
drag, startPoint x: 168, startPoint y: 474, endPoint x: 271, endPoint y: 477, distance: 102.6
click at [271, 454] on div "Authorize net trans id : 81191779415" at bounding box center [196, 473] width 265 height 14
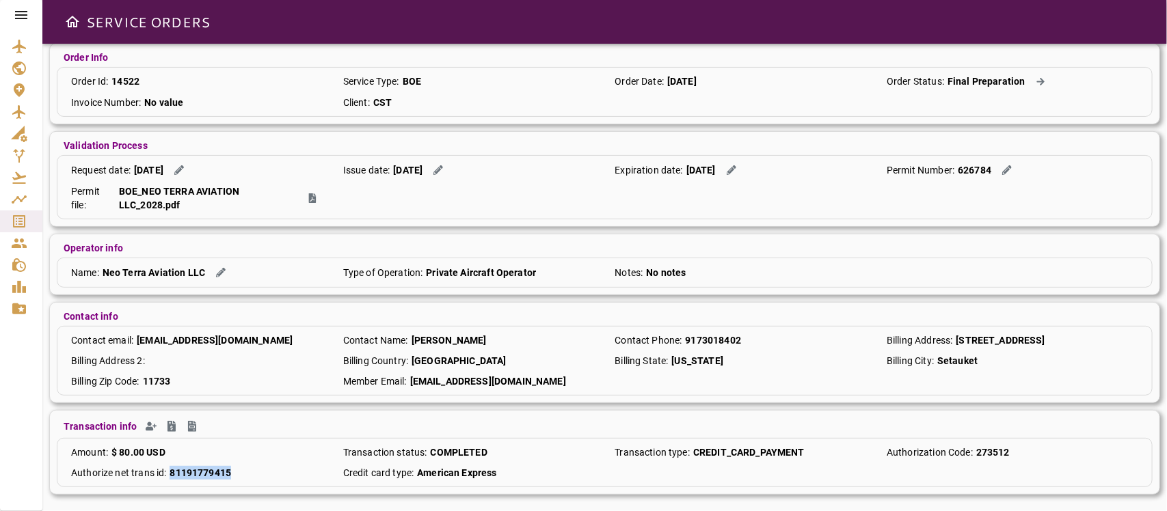
copy p "81191779415"
click at [227, 454] on p "81191779415" at bounding box center [201, 473] width 62 height 14
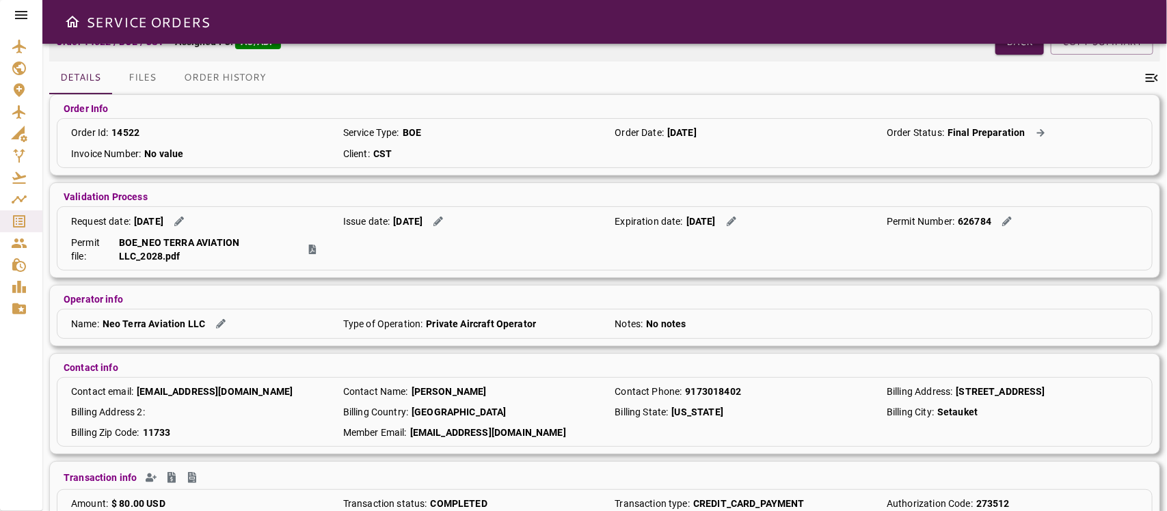
scroll to position [0, 0]
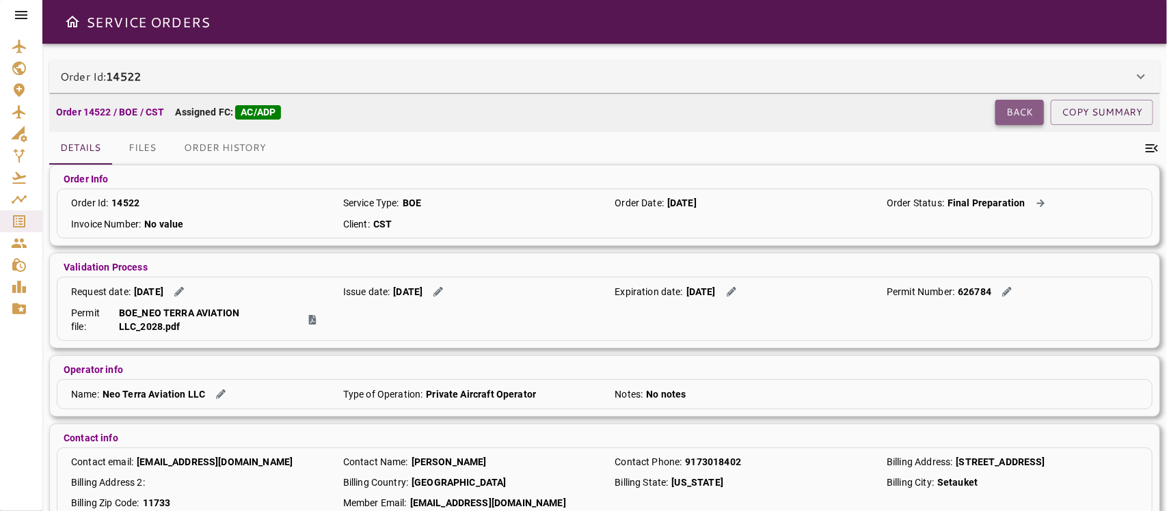
click at [1021, 115] on button "Back" at bounding box center [1020, 112] width 49 height 25
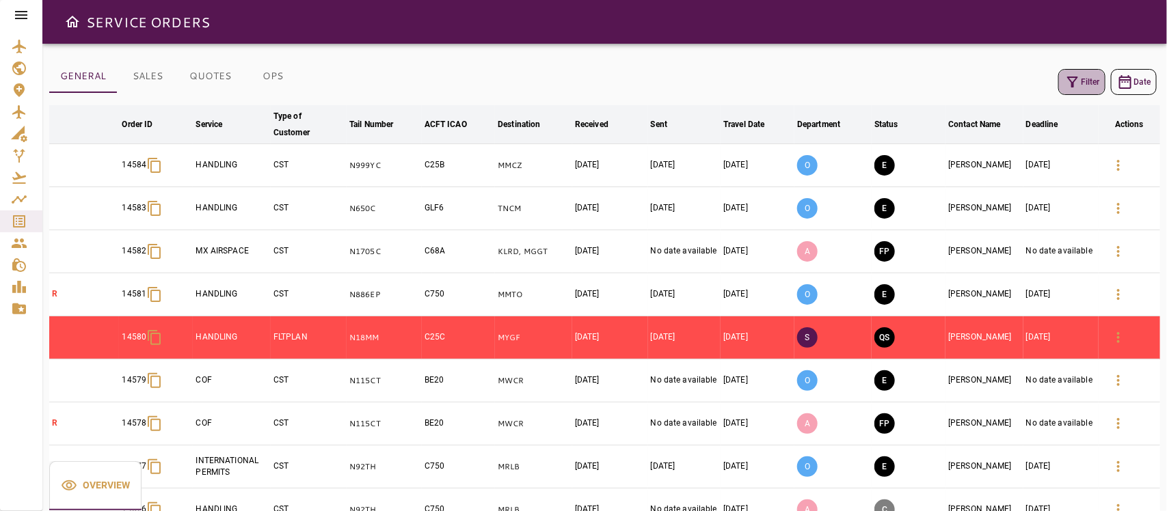
click at [1037, 92] on button "Filter" at bounding box center [1082, 82] width 47 height 26
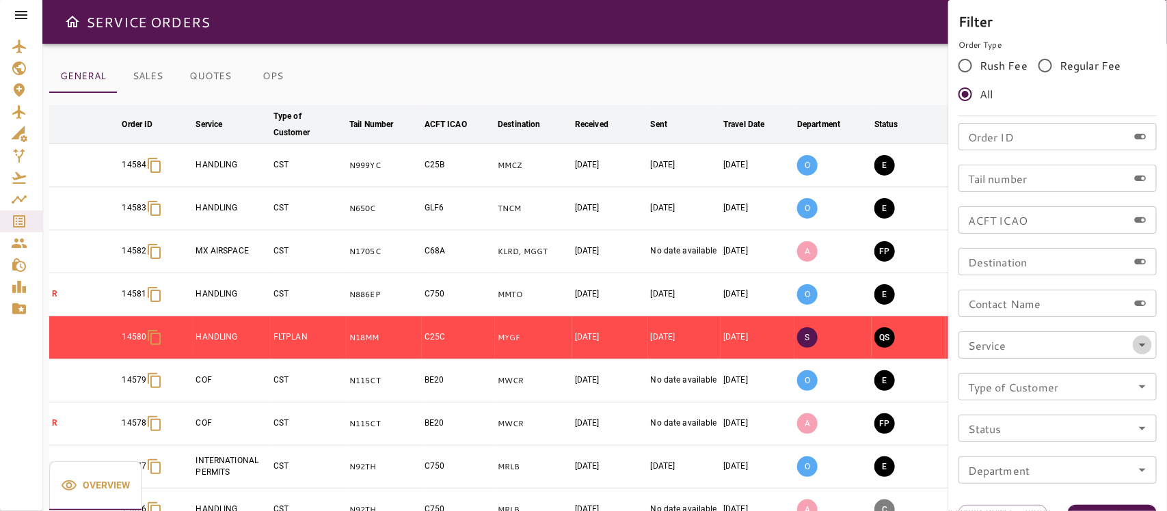
click at [1037, 343] on icon "Open" at bounding box center [1142, 345] width 16 height 16
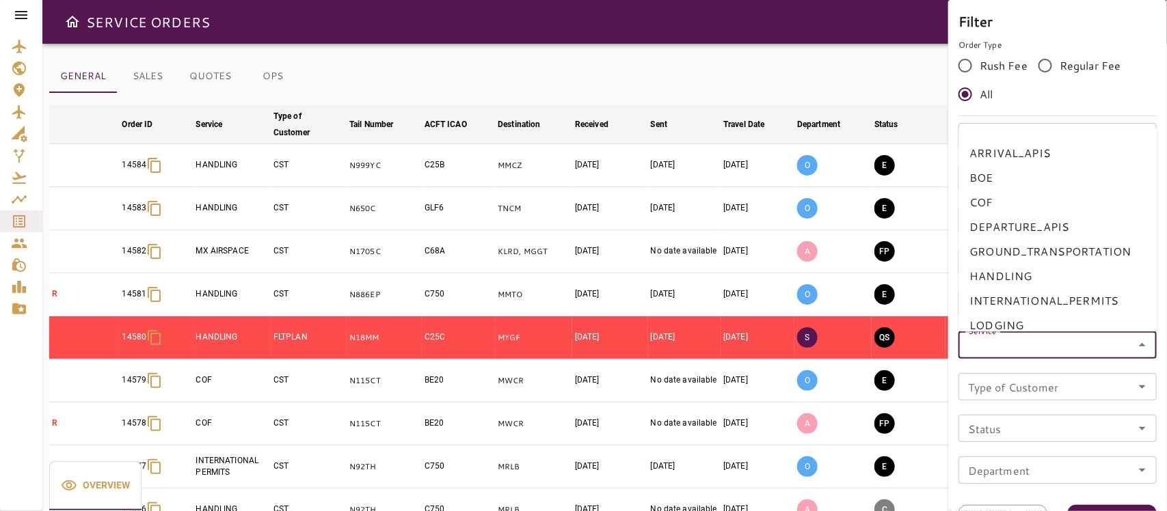
click at [982, 181] on li "BOE" at bounding box center [1058, 177] width 198 height 25
type input "***"
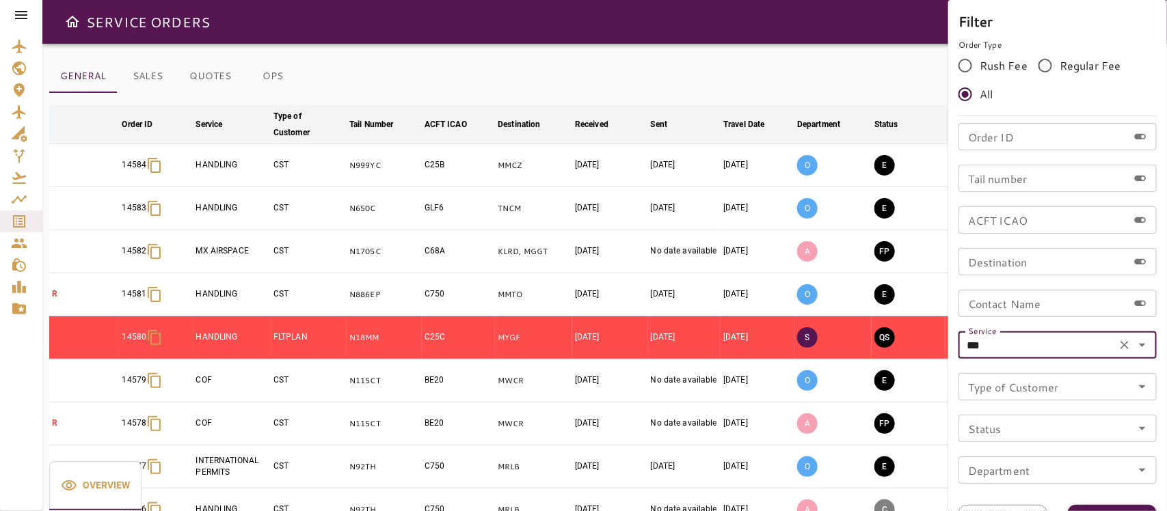
click at [1037, 454] on button "Apply" at bounding box center [1112, 517] width 89 height 25
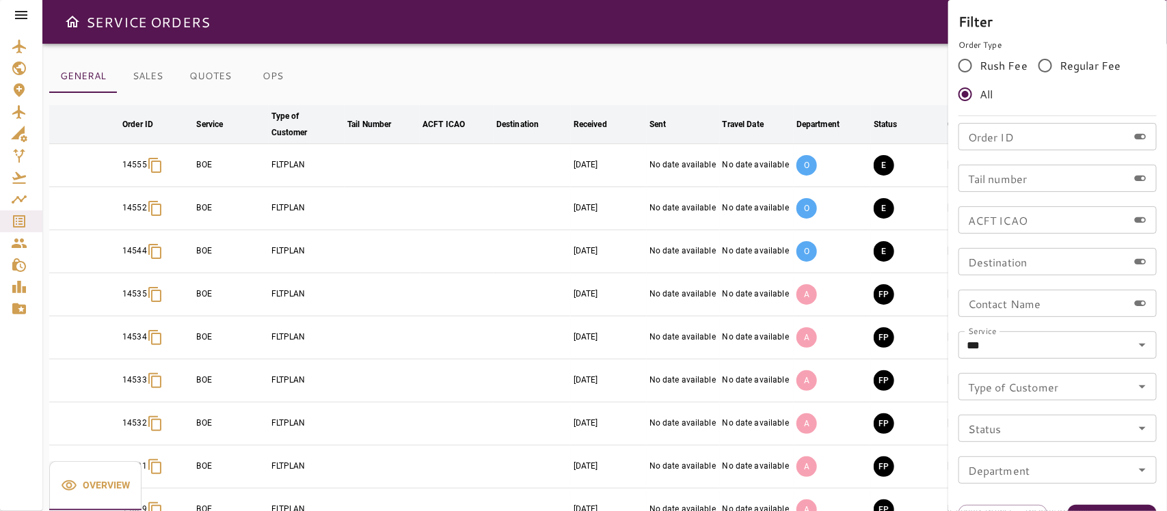
click at [566, 77] on div at bounding box center [583, 255] width 1167 height 511
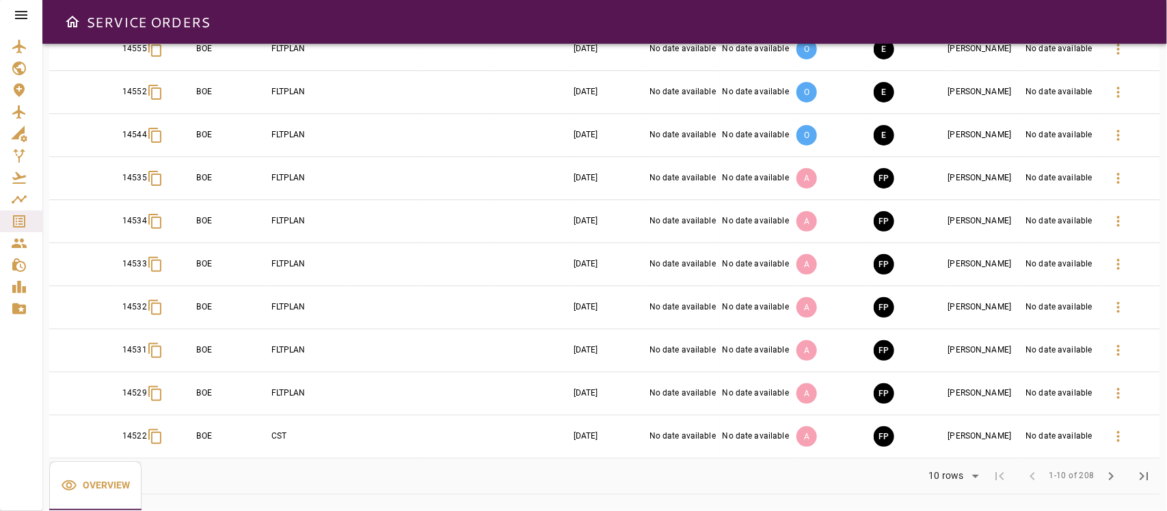
scroll to position [118, 0]
click at [1037, 393] on button "button" at bounding box center [1118, 393] width 33 height 33
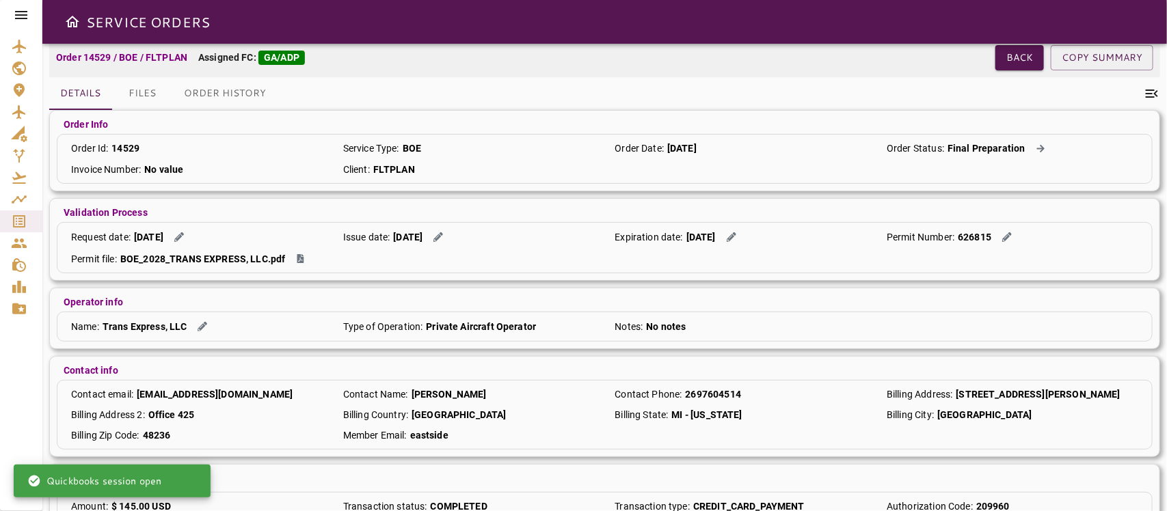
scroll to position [111, 0]
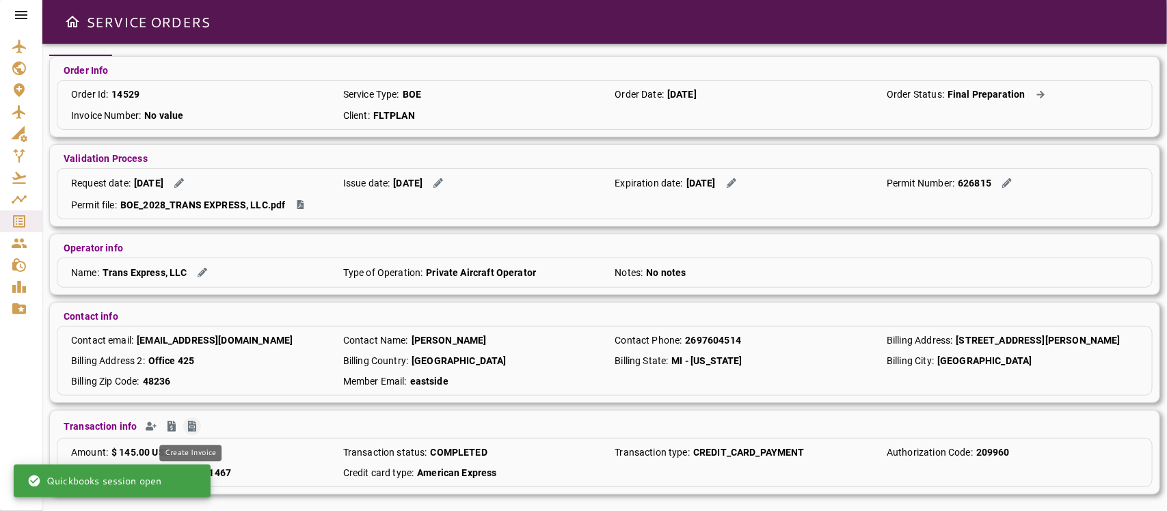
click at [193, 423] on icon "Create Invoice" at bounding box center [192, 426] width 8 height 11
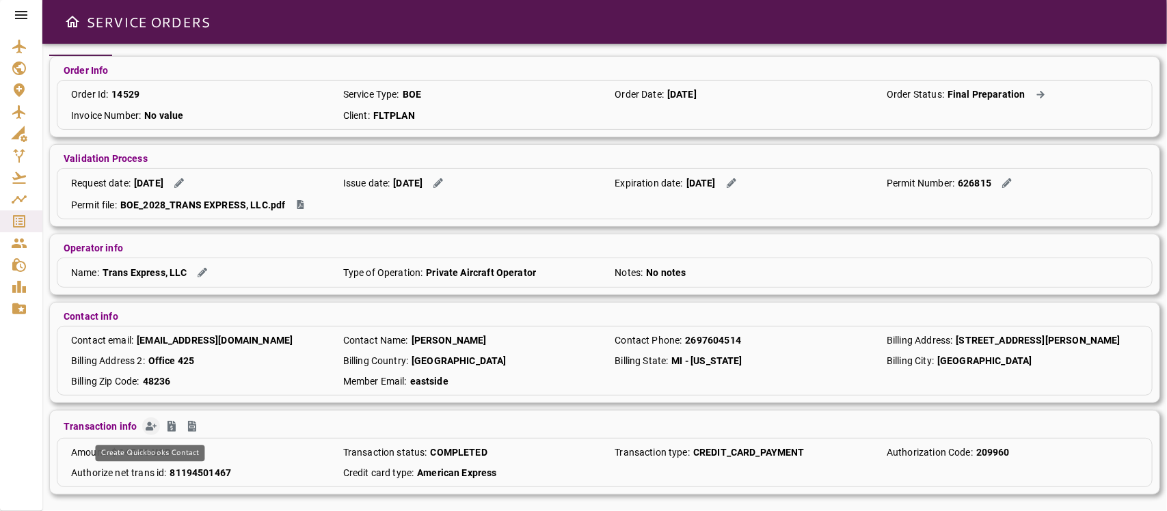
click at [148, 431] on icon "Create Quickbooks Contact" at bounding box center [151, 427] width 11 height 9
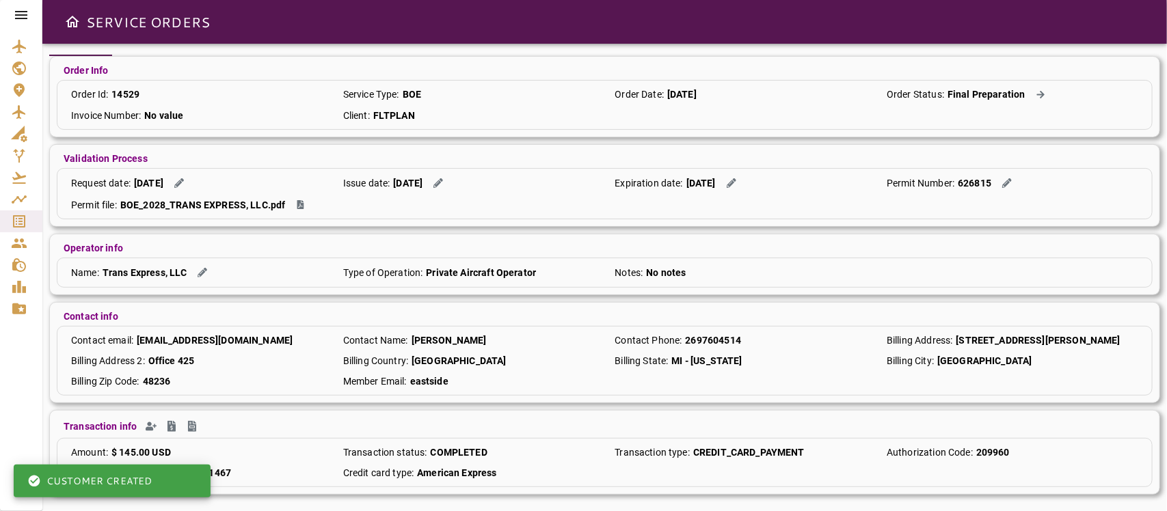
click at [237, 454] on div "Authorize net trans id : 81194501467" at bounding box center [196, 473] width 265 height 14
click at [285, 432] on div "Transaction info" at bounding box center [605, 427] width 1096 height 18
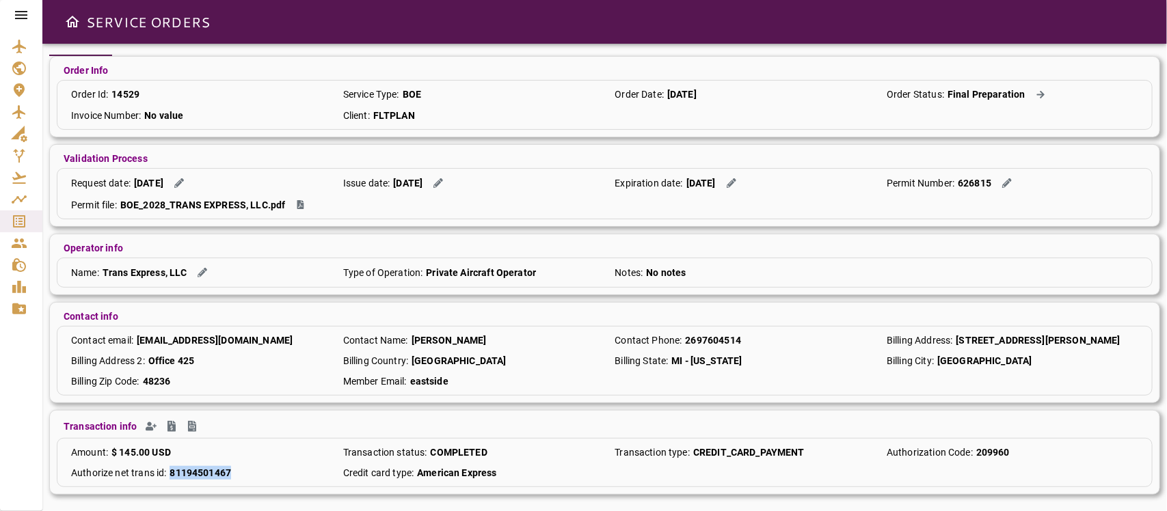
drag, startPoint x: 168, startPoint y: 468, endPoint x: 261, endPoint y: 474, distance: 92.5
click at [261, 454] on div "Authorize net trans id : 81194501467" at bounding box center [196, 473] width 265 height 14
click at [250, 454] on div "Authorize net trans id : 81194501467" at bounding box center [196, 473] width 265 height 14
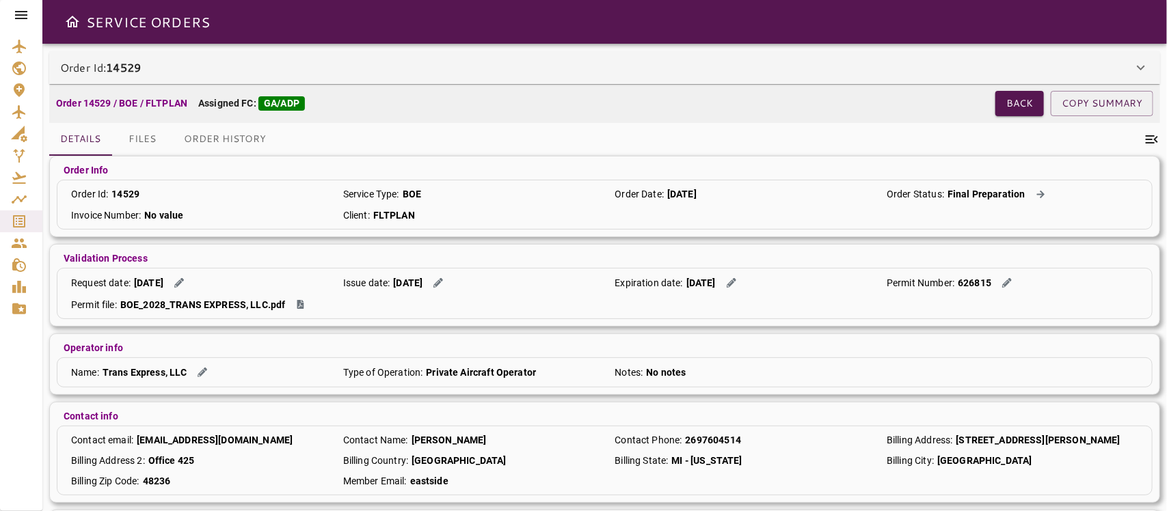
scroll to position [0, 0]
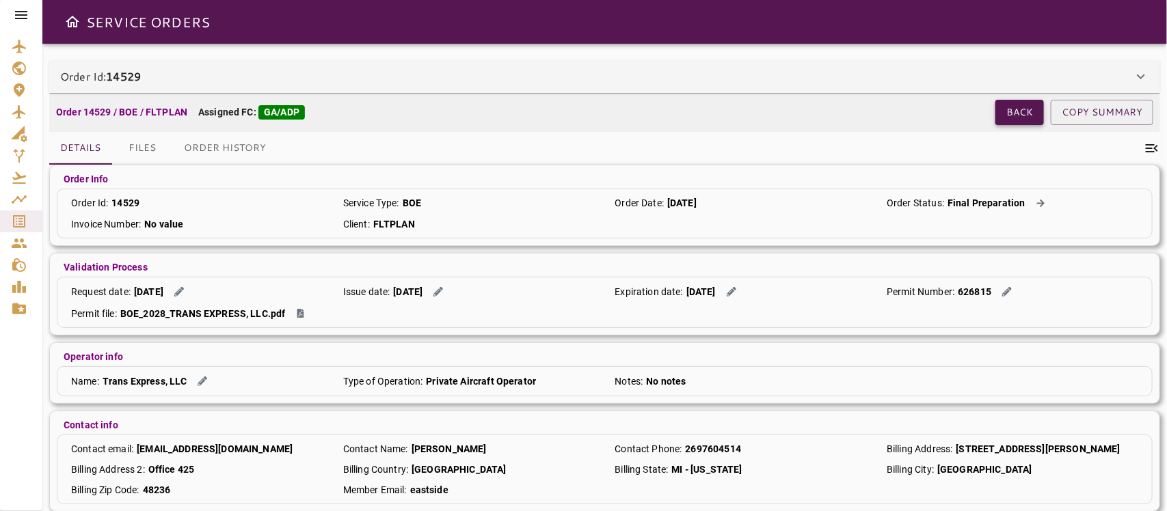
click at [1009, 108] on button "Back" at bounding box center [1020, 112] width 49 height 25
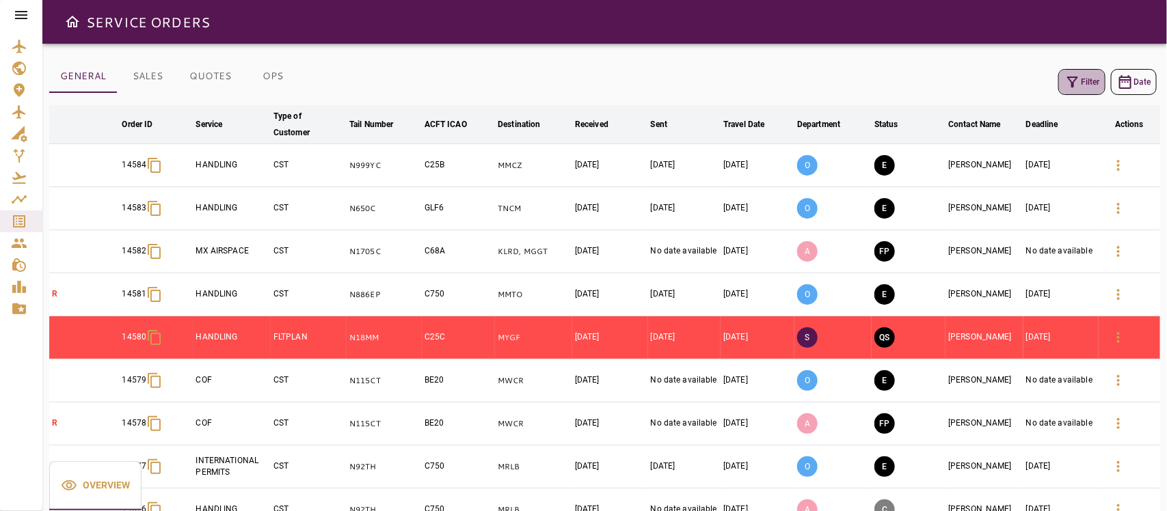
click at [1037, 70] on button "Filter" at bounding box center [1082, 82] width 47 height 26
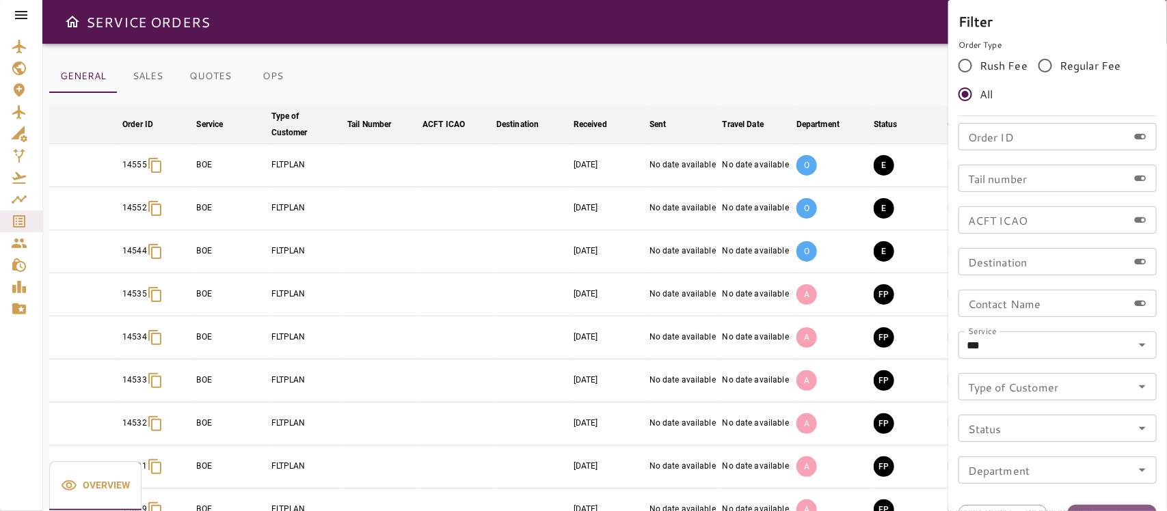
click at [1037, 454] on button "Apply" at bounding box center [1112, 517] width 89 height 25
click at [733, 80] on div at bounding box center [583, 255] width 1167 height 511
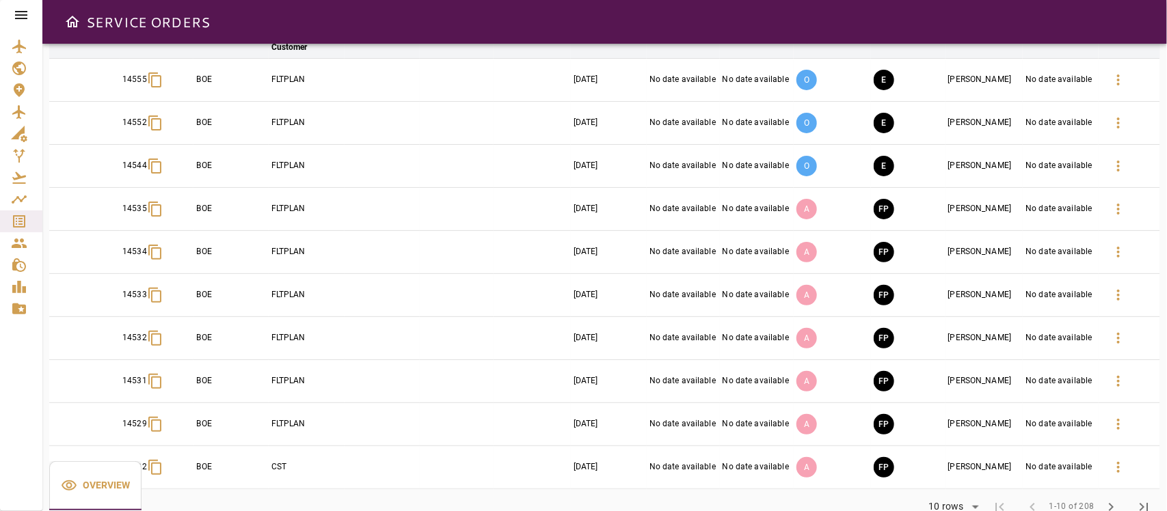
scroll to position [118, 0]
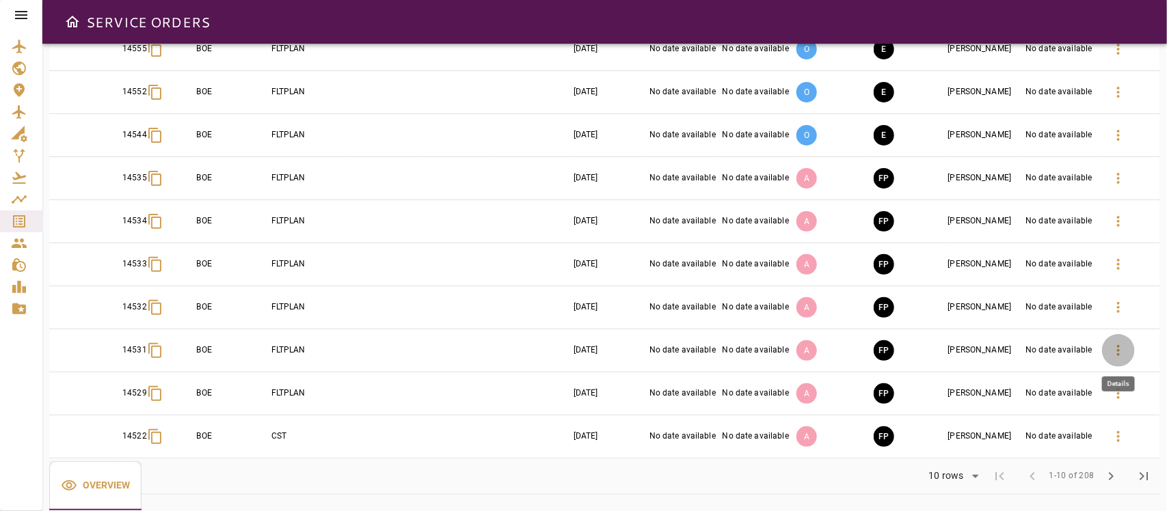
click at [1037, 349] on icon "button" at bounding box center [1118, 351] width 16 height 16
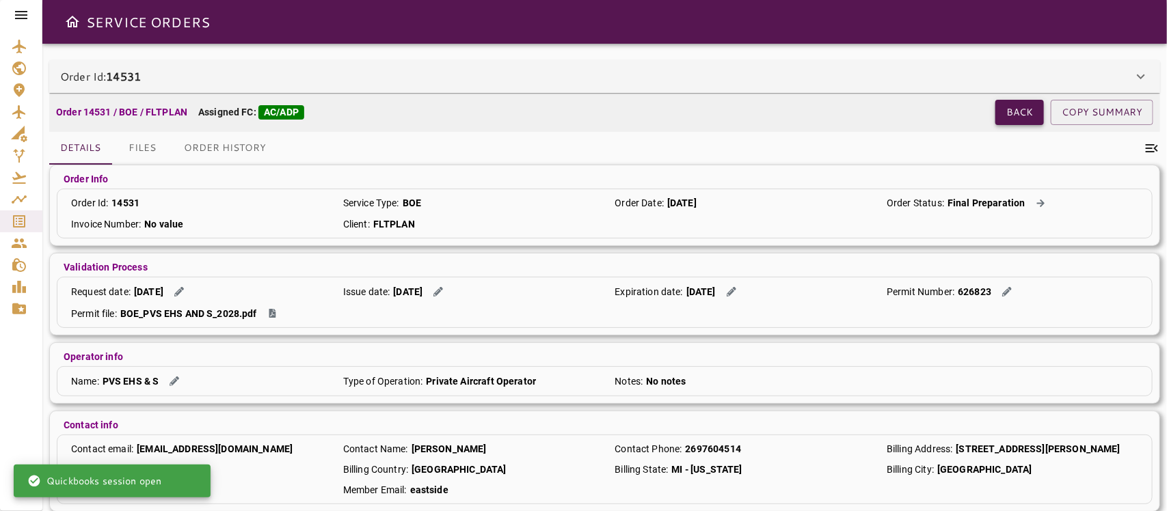
click at [1014, 104] on button "Back" at bounding box center [1020, 112] width 49 height 25
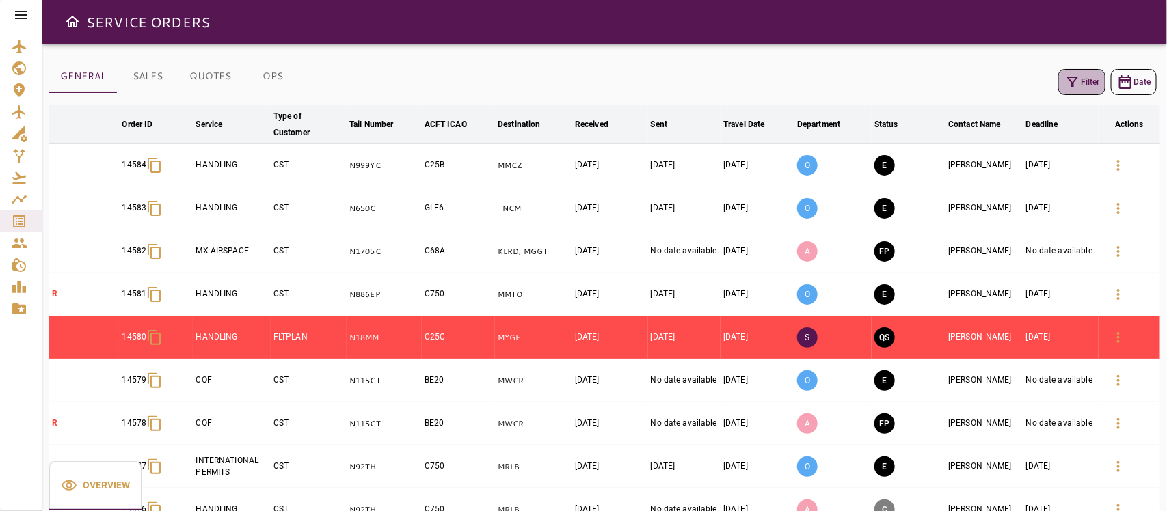
click at [1037, 70] on button "Filter" at bounding box center [1082, 82] width 47 height 26
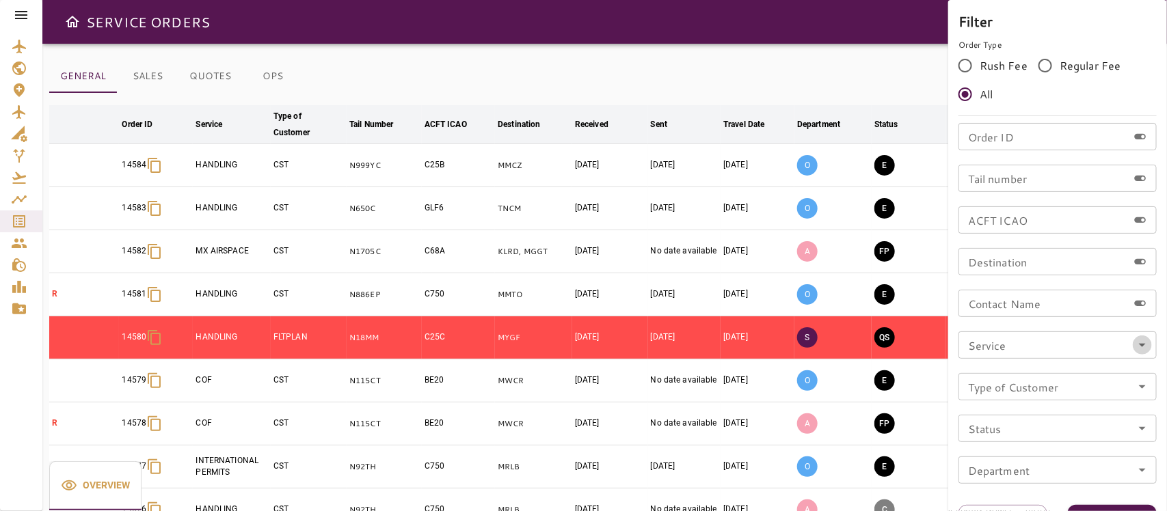
click at [1037, 343] on icon "Open" at bounding box center [1142, 345] width 16 height 16
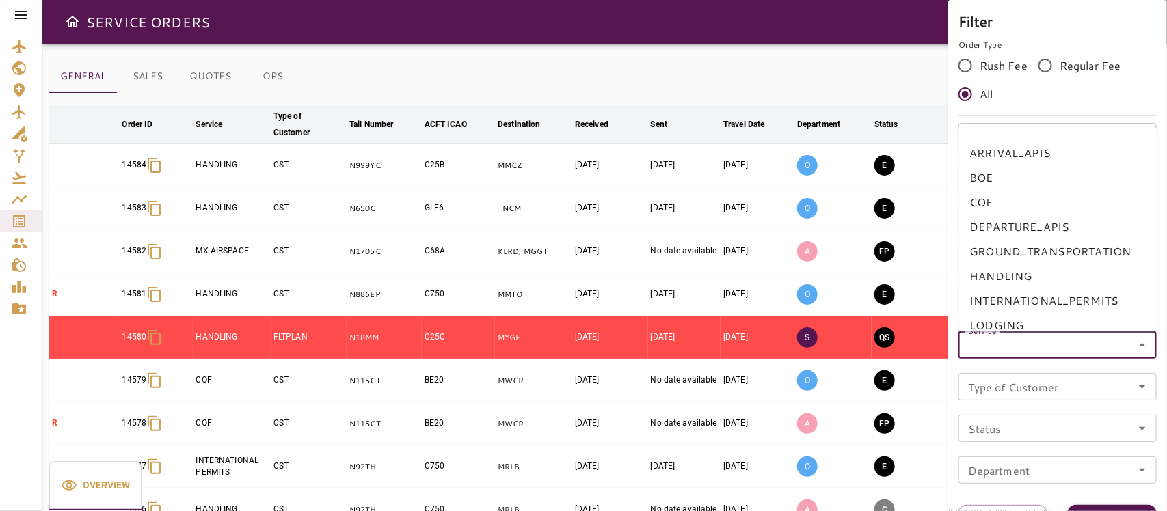
click at [990, 183] on li "BOE" at bounding box center [1058, 177] width 198 height 25
type input "***"
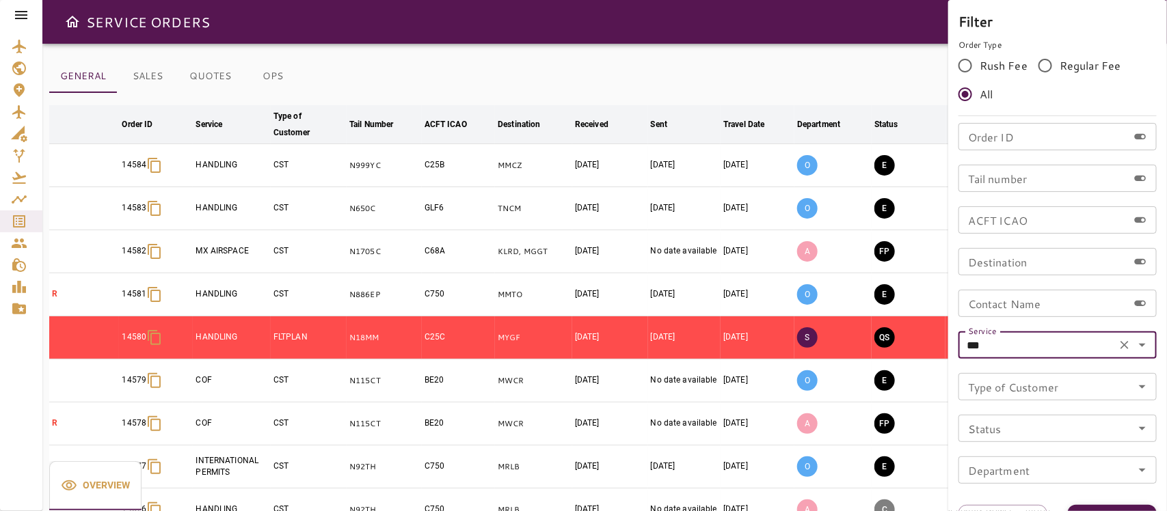
click at [1037, 454] on button "Apply" at bounding box center [1112, 517] width 89 height 25
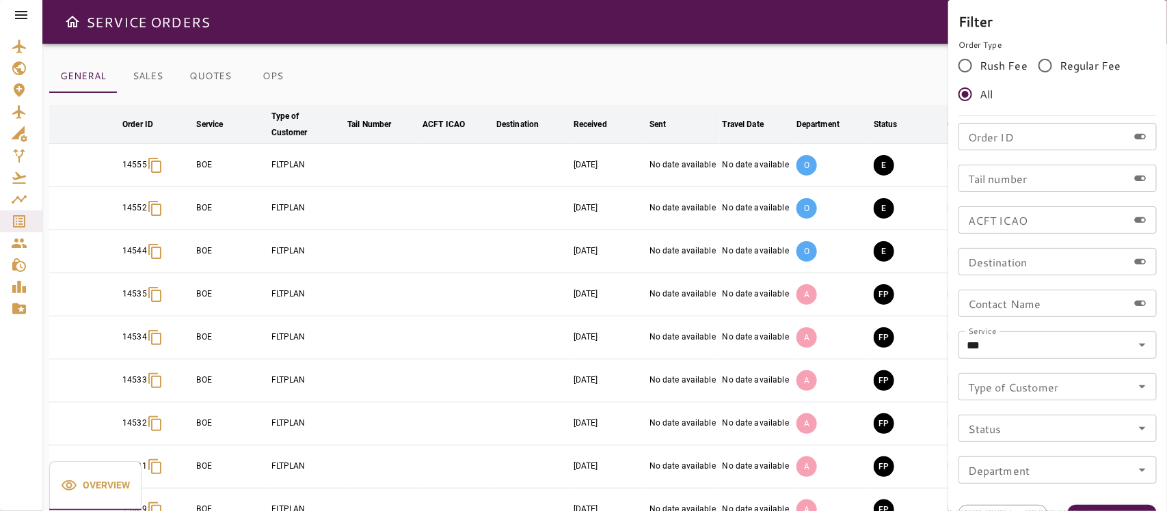
click at [839, 50] on div at bounding box center [583, 255] width 1167 height 511
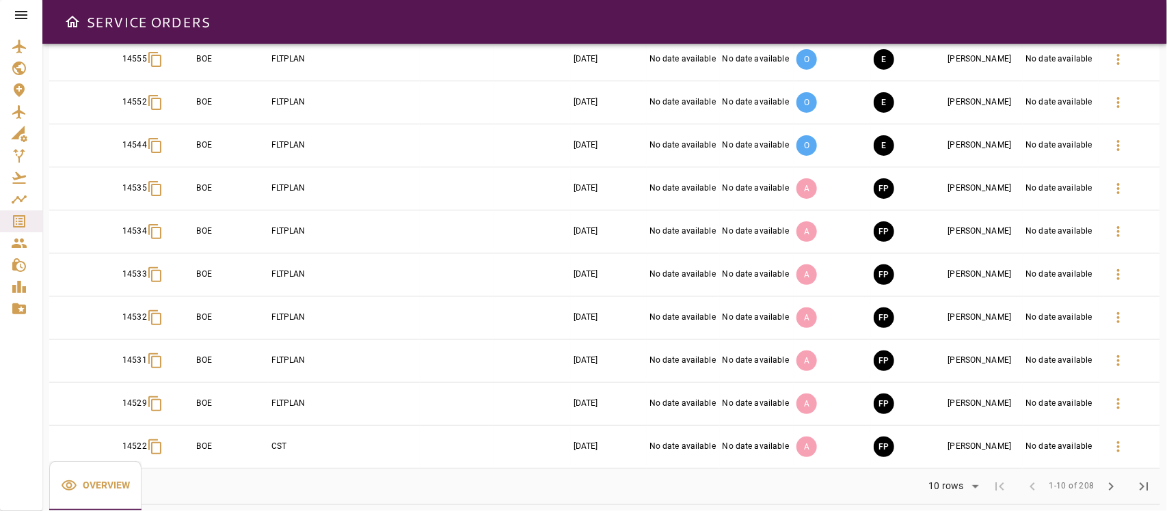
scroll to position [118, 0]
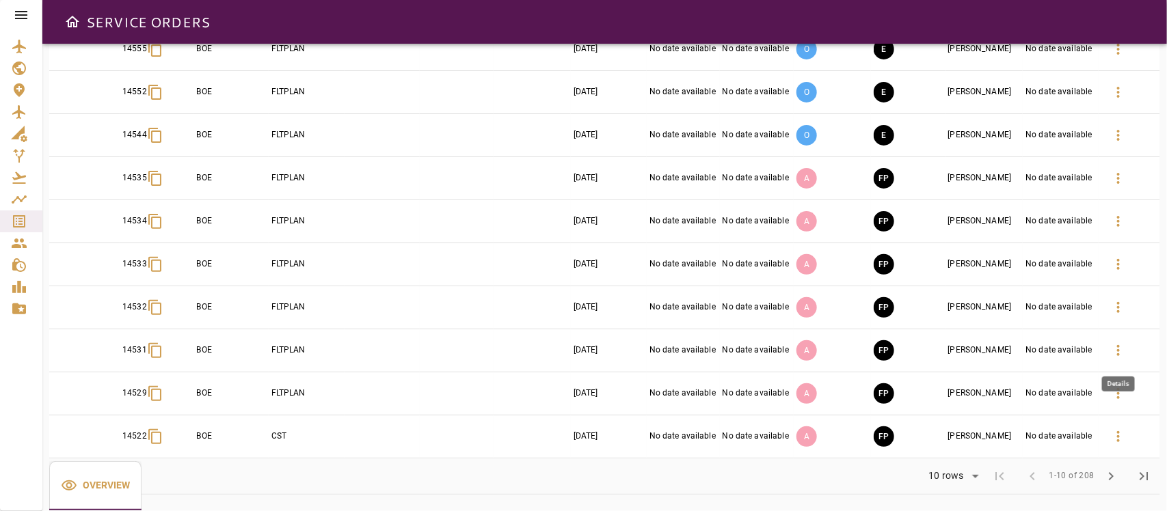
click at [1037, 352] on icon "button" at bounding box center [1118, 351] width 16 height 16
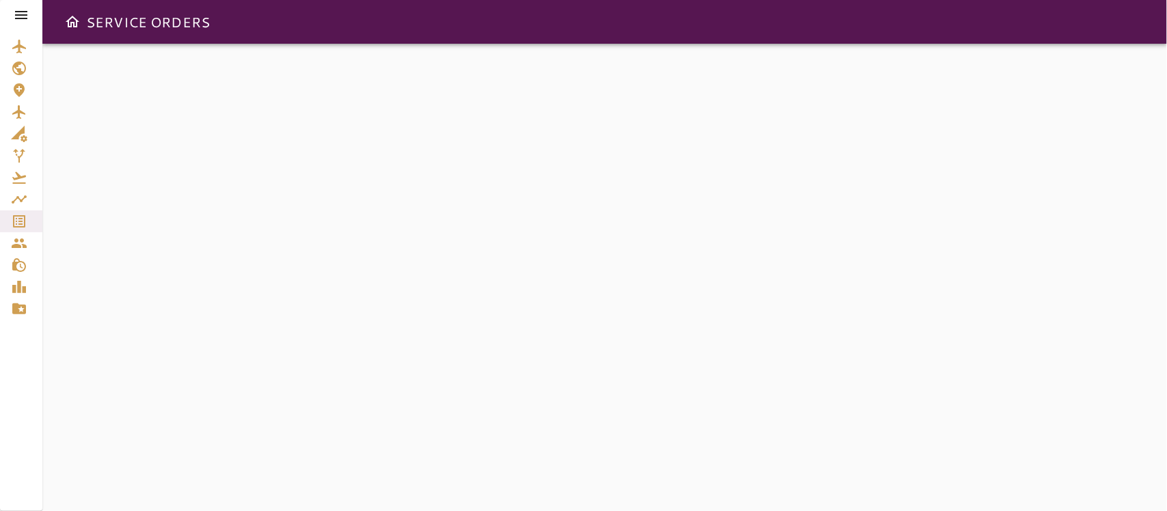
click at [1037, 352] on div at bounding box center [604, 278] width 1125 height 468
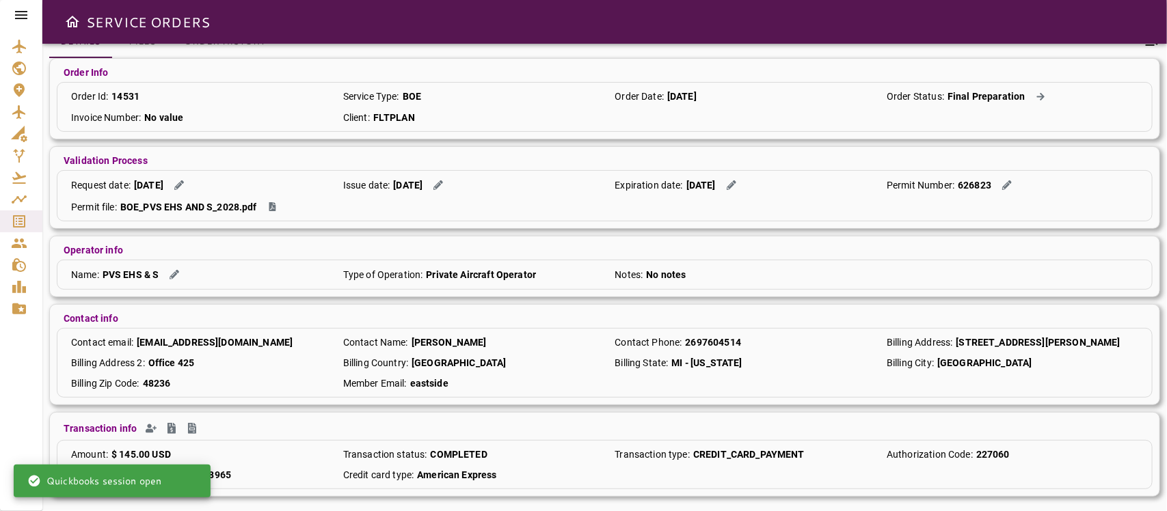
scroll to position [111, 0]
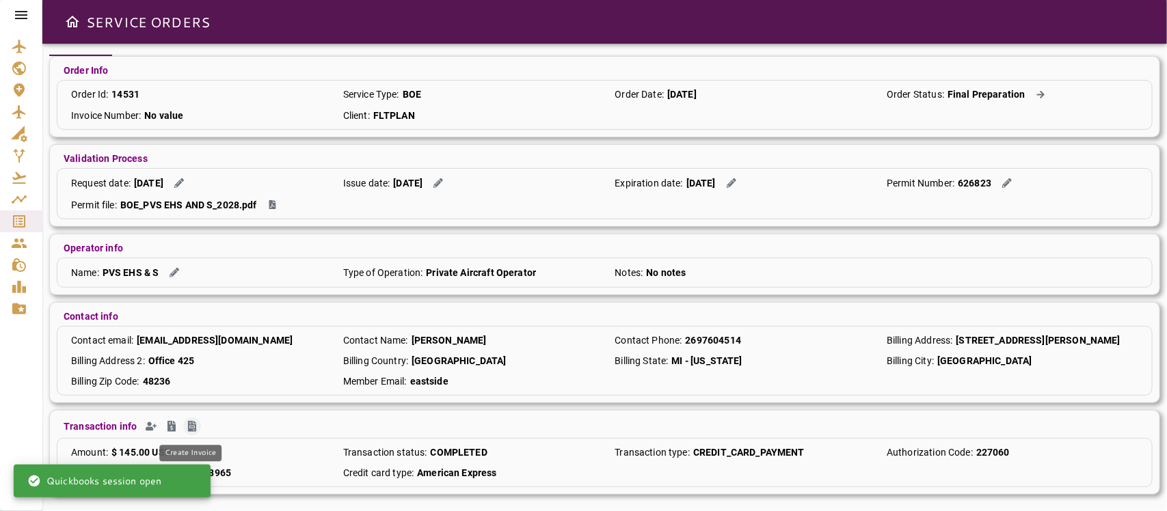
click at [192, 427] on icon "Create Invoice" at bounding box center [192, 426] width 8 height 11
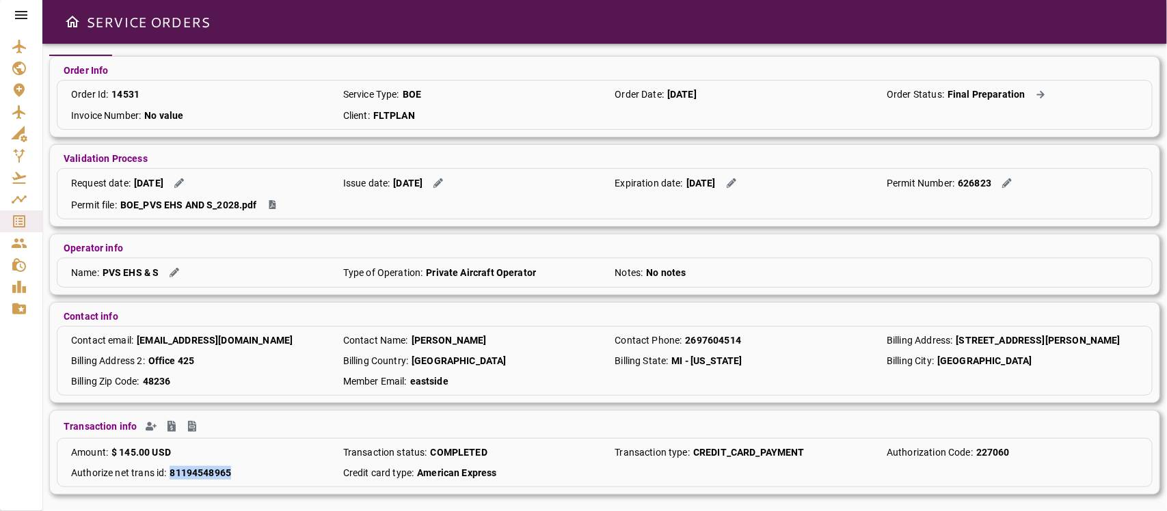
drag, startPoint x: 168, startPoint y: 470, endPoint x: 282, endPoint y: 473, distance: 114.9
click at [282, 454] on div "Authorize net trans id : 81194548965" at bounding box center [196, 473] width 265 height 14
click at [31, 414] on div at bounding box center [21, 255] width 42 height 511
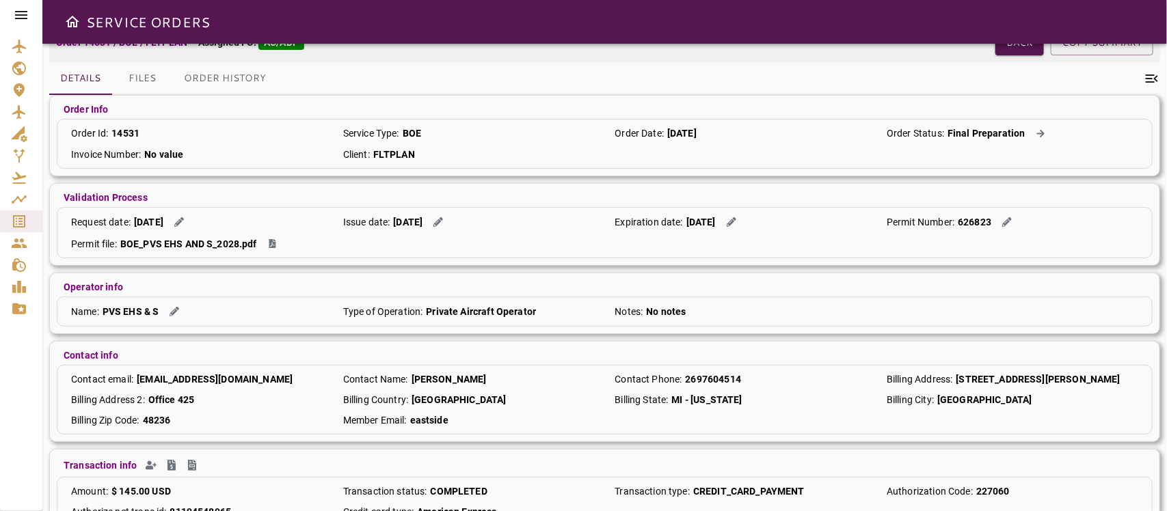
scroll to position [0, 0]
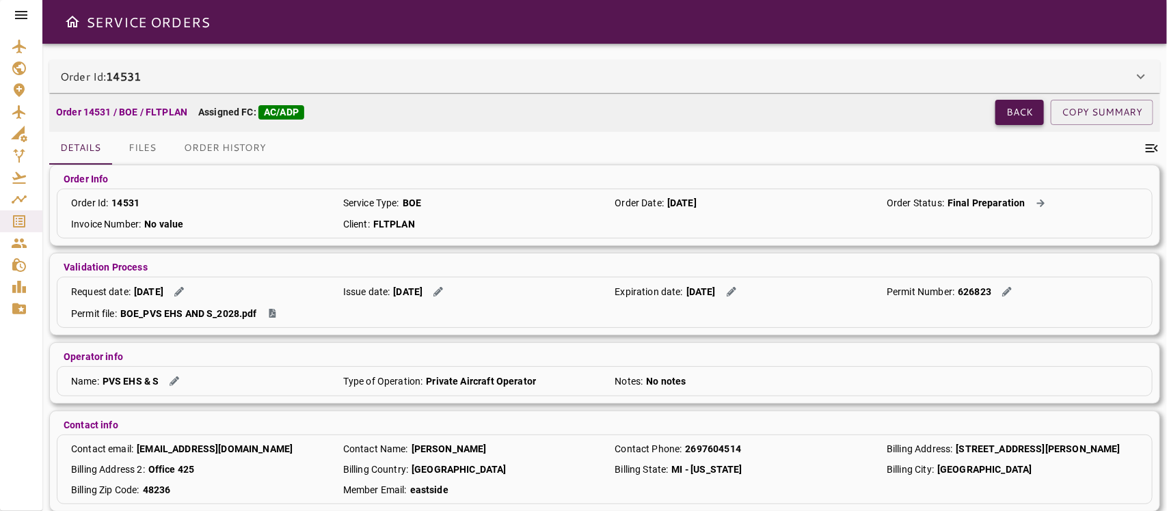
click at [1020, 114] on button "Back" at bounding box center [1020, 112] width 49 height 25
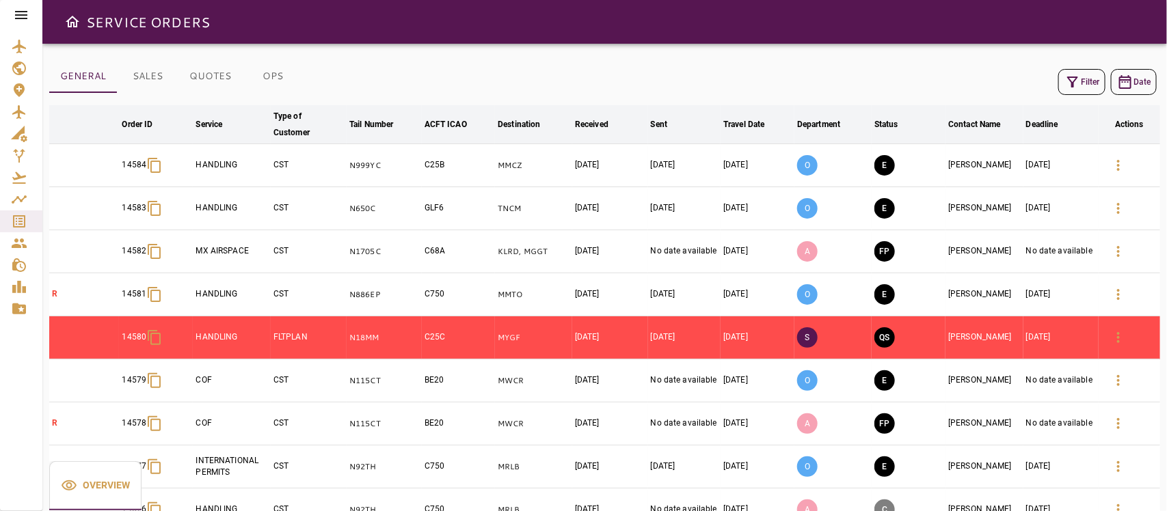
click at [1037, 72] on button "Filter" at bounding box center [1082, 82] width 47 height 26
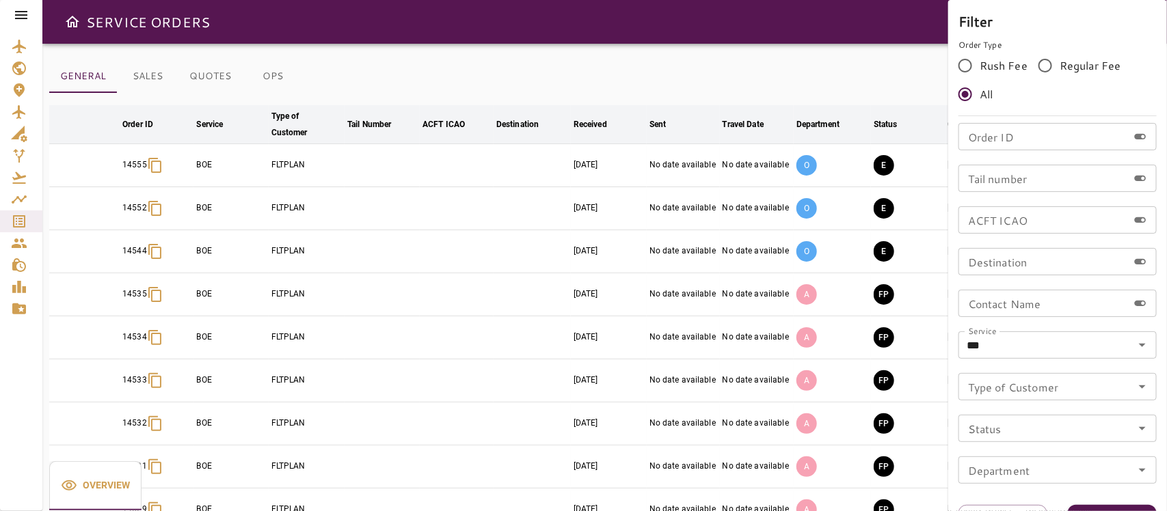
drag, startPoint x: 685, startPoint y: 16, endPoint x: 695, endPoint y: 42, distance: 28.6
click at [687, 26] on div at bounding box center [583, 255] width 1167 height 511
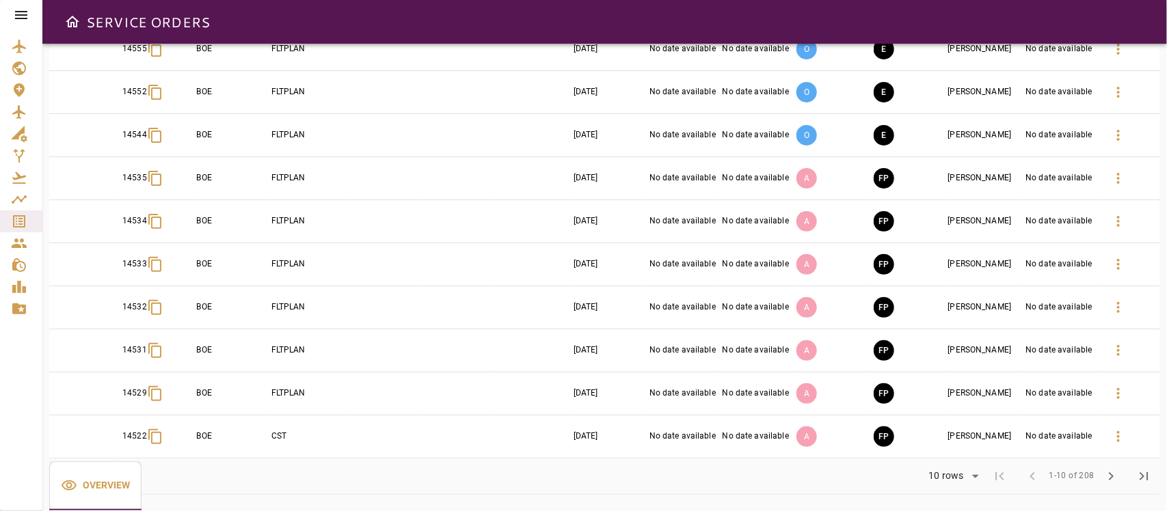
scroll to position [118, 0]
click at [1037, 308] on icon "button" at bounding box center [1118, 308] width 16 height 16
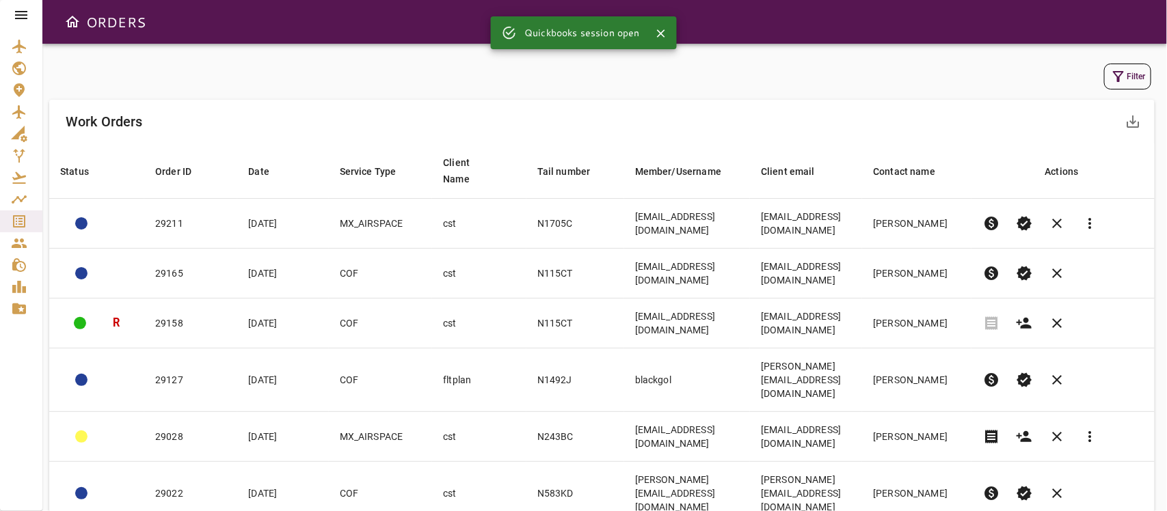
click at [1147, 72] on button "Filter" at bounding box center [1127, 77] width 47 height 26
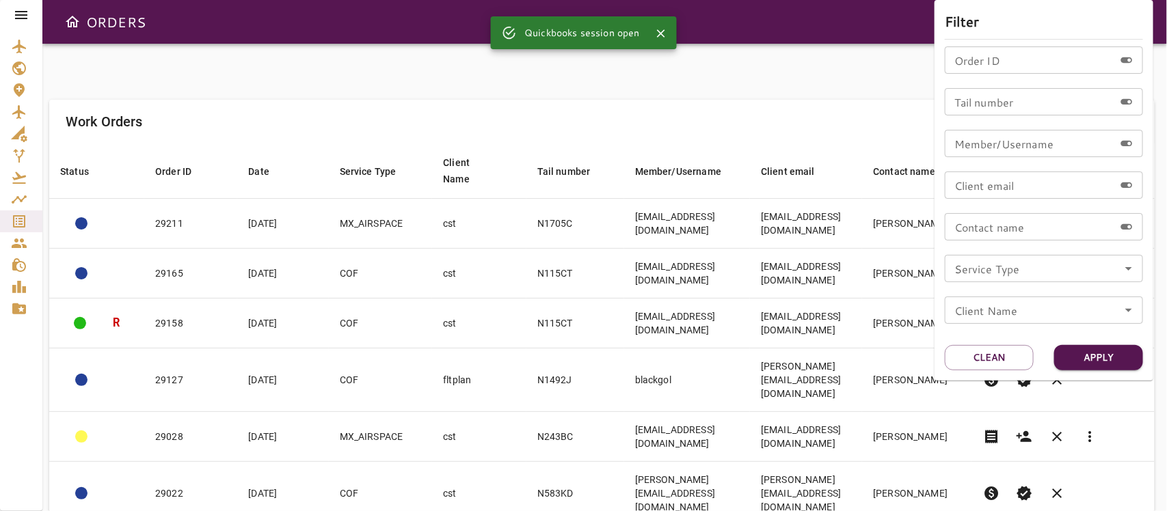
click at [1137, 267] on button "Open" at bounding box center [1128, 268] width 19 height 19
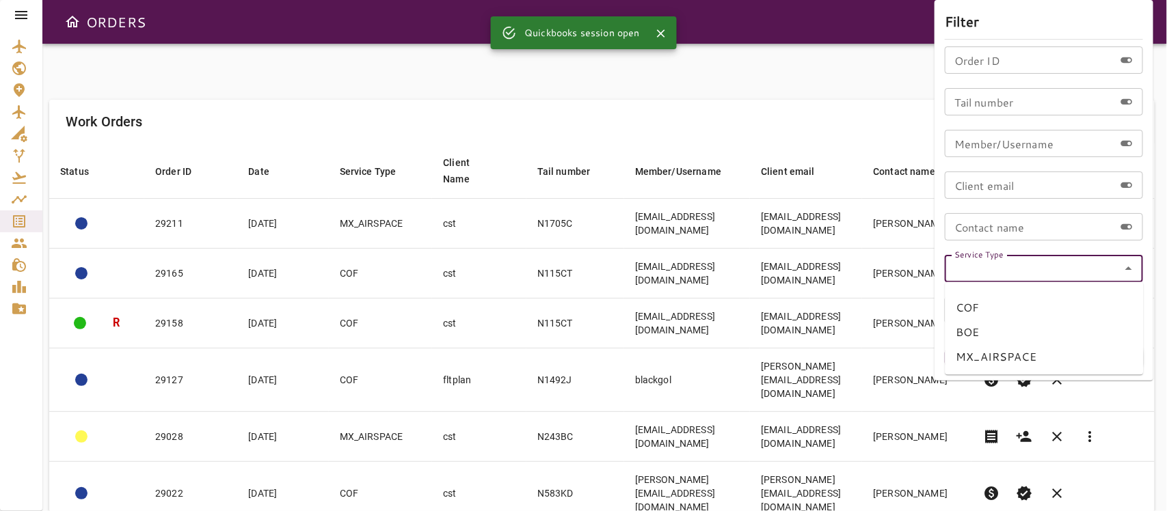
click at [980, 332] on li "BOE" at bounding box center [1045, 333] width 198 height 25
type input "***"
click at [1104, 361] on button "Apply" at bounding box center [1098, 357] width 89 height 25
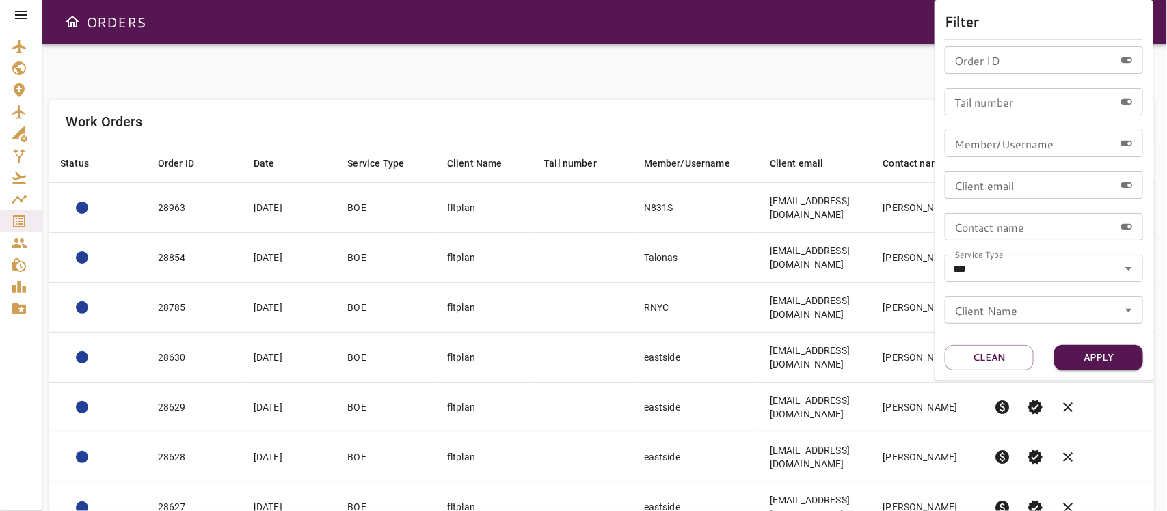
click at [788, 83] on div at bounding box center [583, 255] width 1167 height 511
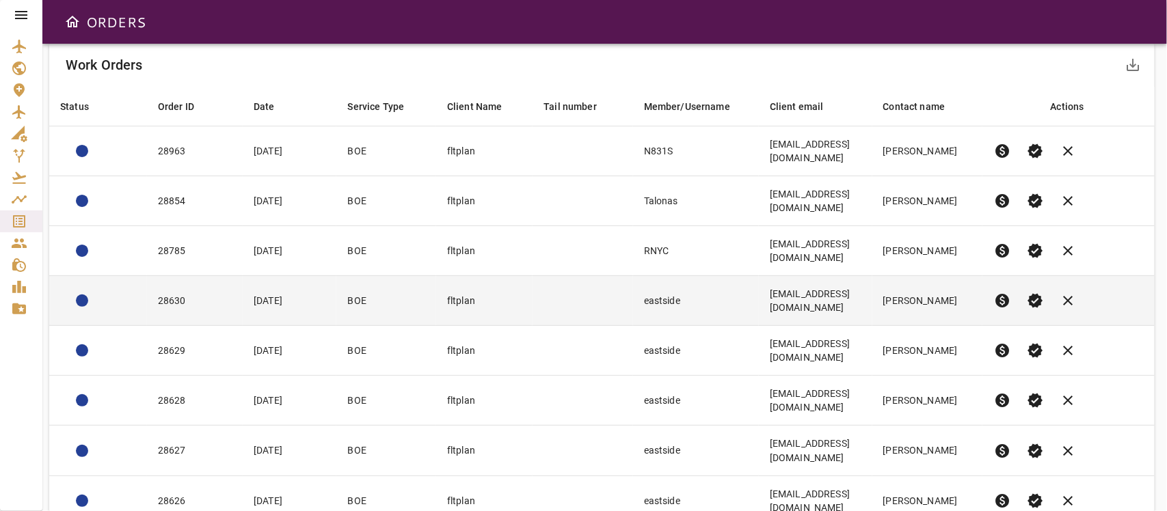
scroll to position [104, 0]
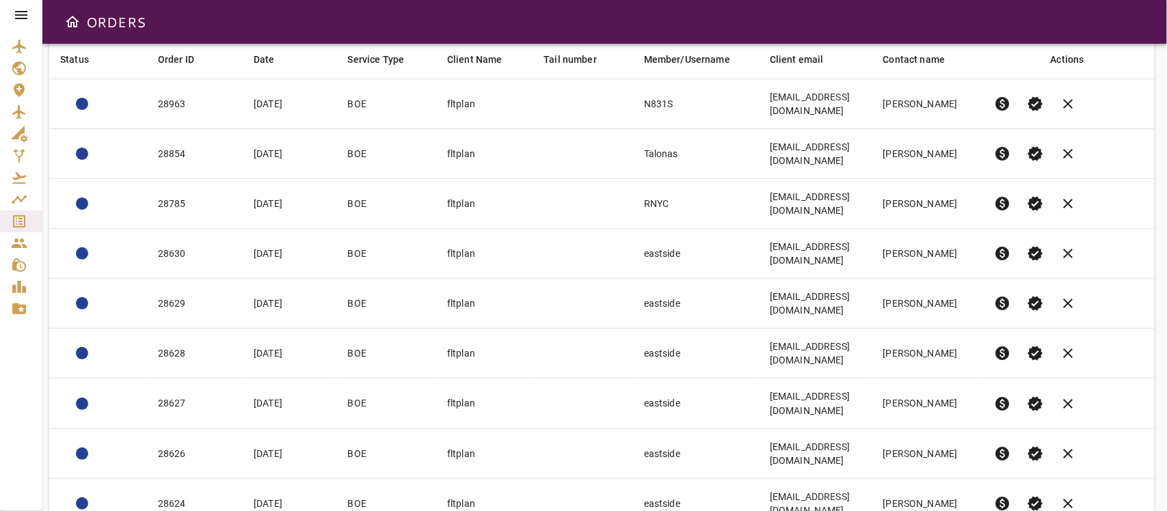
click at [951, 483] on body "ORDERS Filter Work Orders save_alt Status arrow_downward Order ID arrow_downwar…" at bounding box center [583, 255] width 1167 height 511
drag, startPoint x: 940, startPoint y: 482, endPoint x: 931, endPoint y: 483, distance: 9.0
click at [939, 482] on li "40" at bounding box center [947, 482] width 63 height 25
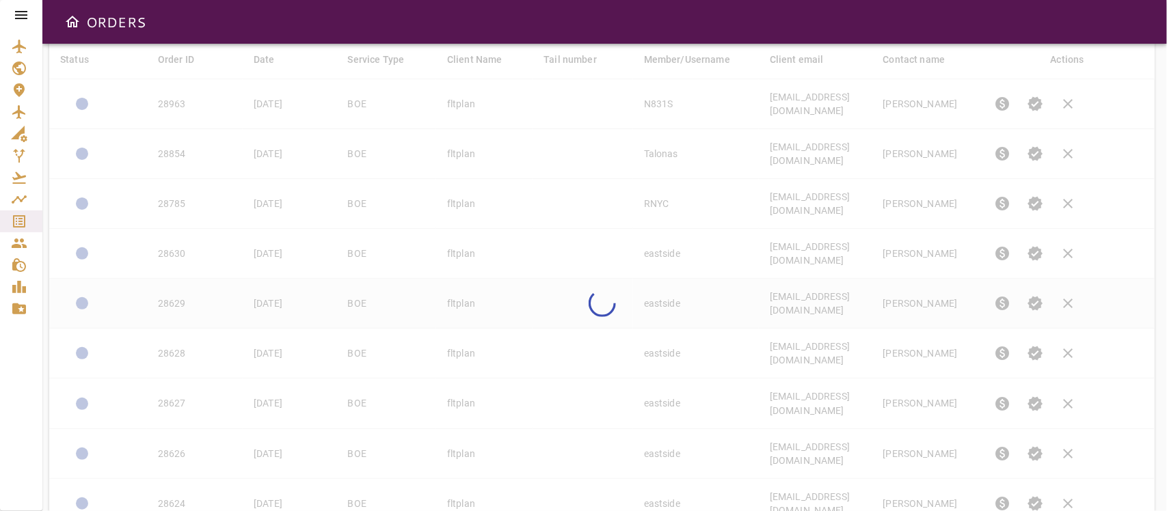
type input "**"
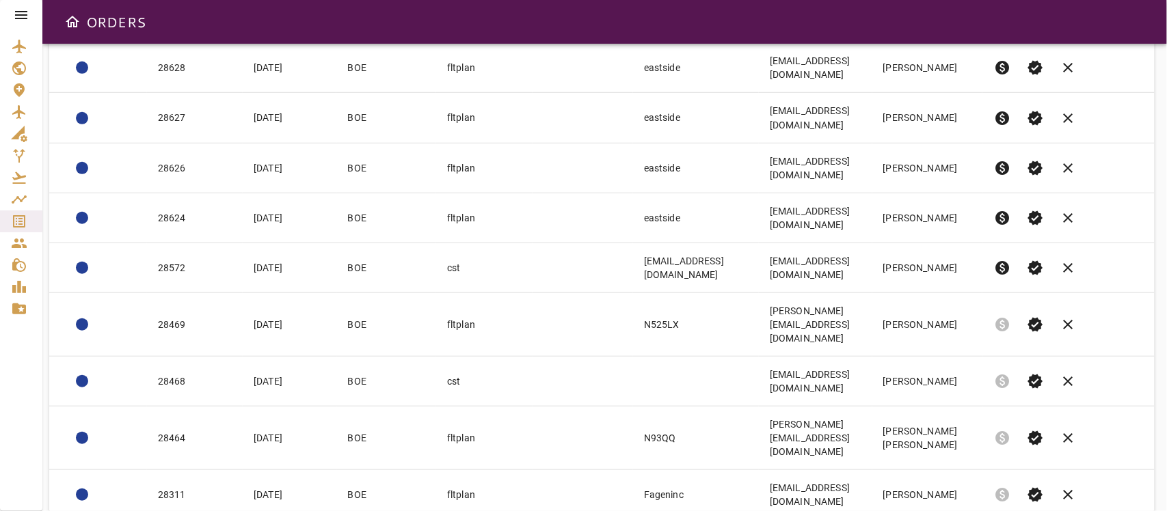
scroll to position [363, 0]
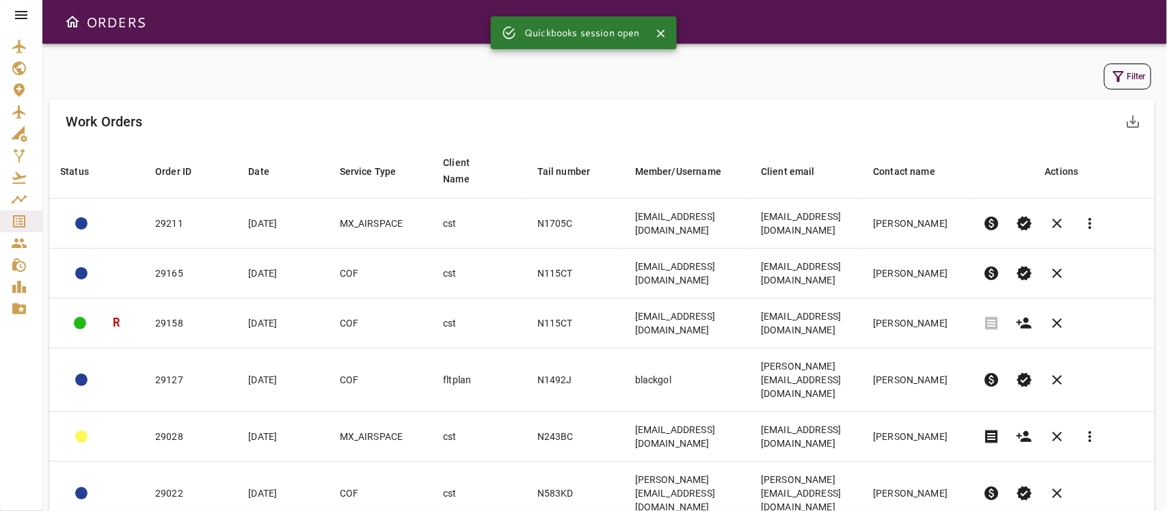
click at [1126, 72] on button "Filter" at bounding box center [1127, 77] width 47 height 26
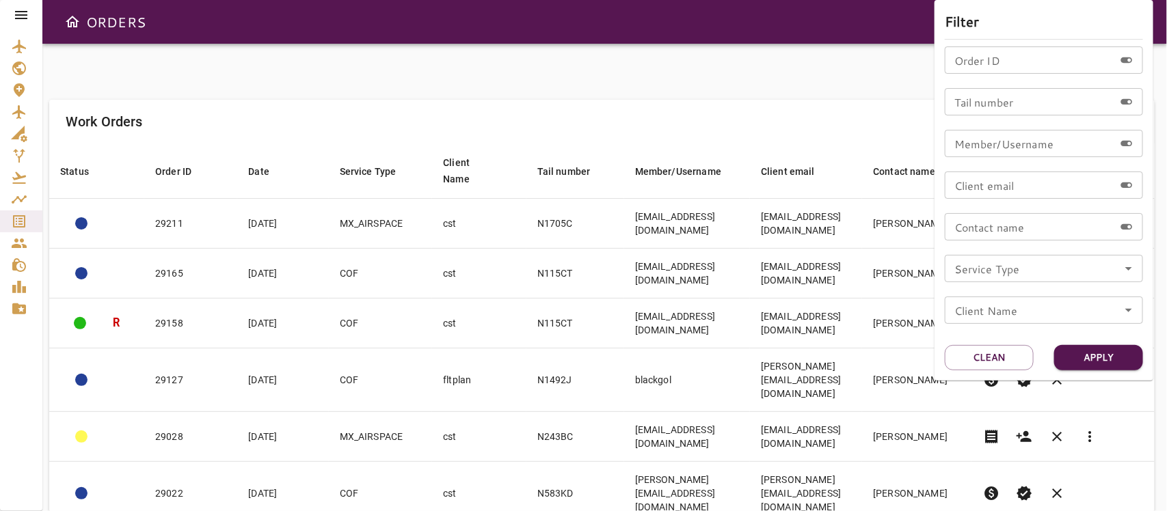
click at [1121, 276] on icon "Open" at bounding box center [1129, 269] width 16 height 16
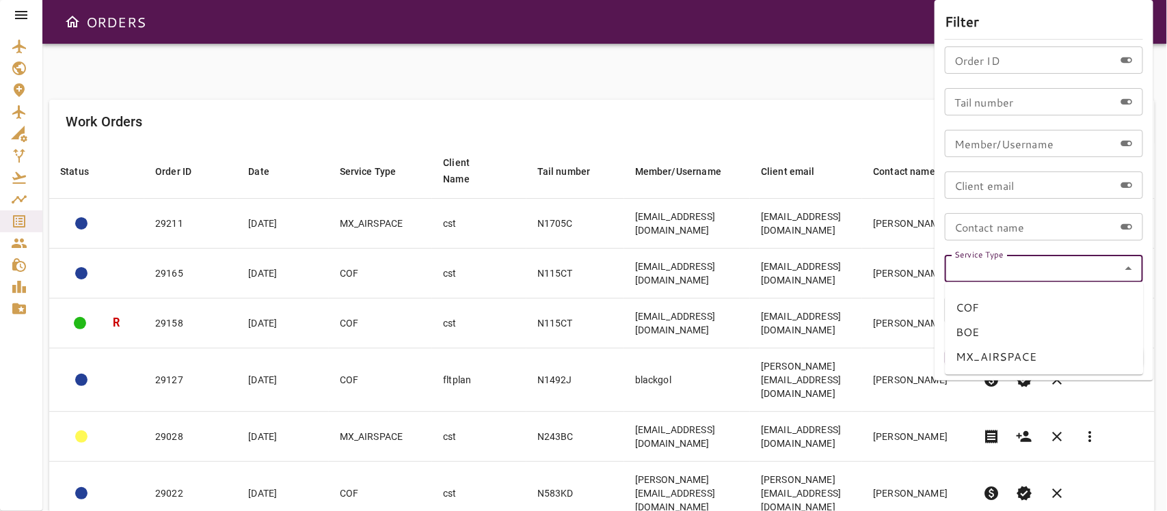
click at [965, 329] on li "BOE" at bounding box center [1045, 333] width 198 height 25
type input "***"
click at [1100, 360] on button "Apply" at bounding box center [1098, 357] width 89 height 25
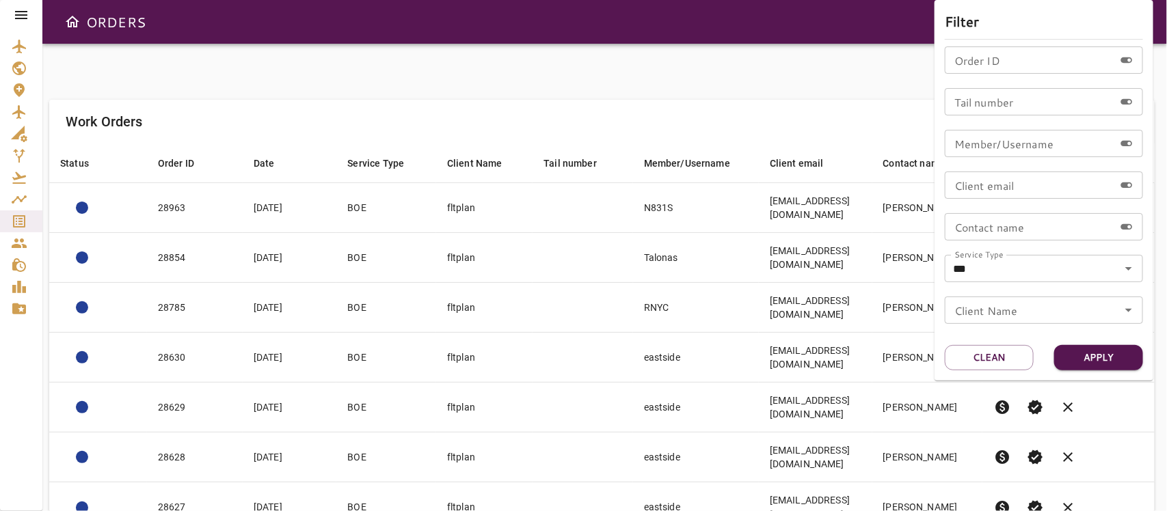
click at [802, 104] on div at bounding box center [583, 255] width 1167 height 511
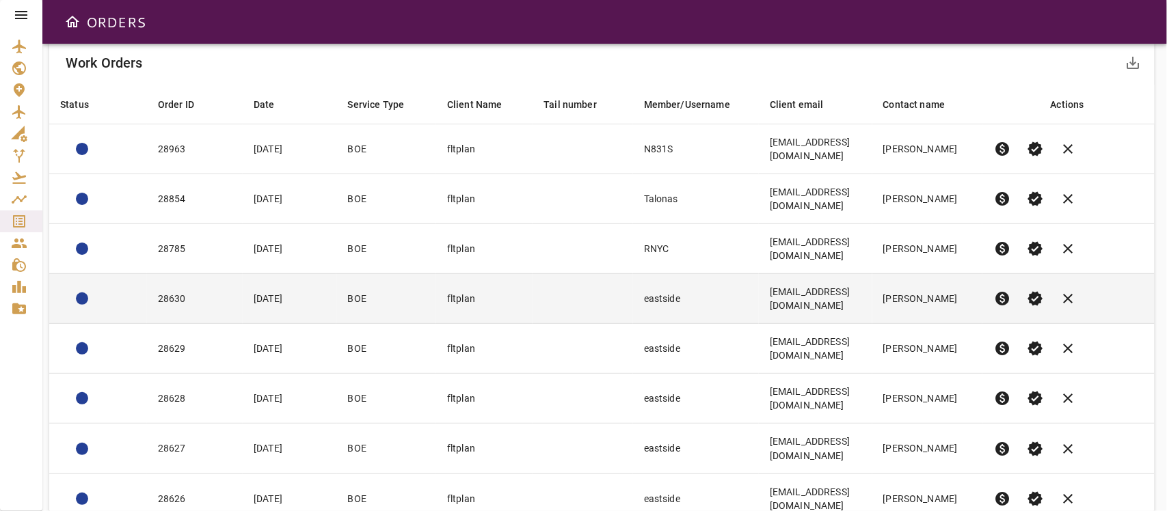
scroll to position [104, 0]
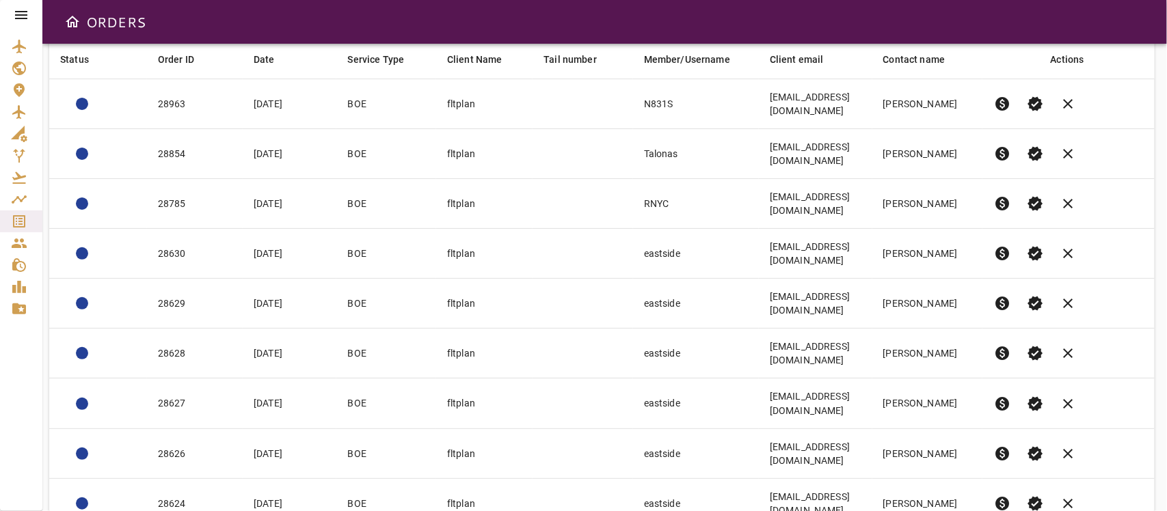
click at [942, 483] on body "ORDERS Filter Work Orders save_alt Status arrow_downward Order ID arrow_downwar…" at bounding box center [583, 255] width 1167 height 511
drag, startPoint x: 940, startPoint y: 483, endPoint x: 914, endPoint y: 488, distance: 27.0
click at [939, 484] on li "40" at bounding box center [947, 482] width 63 height 25
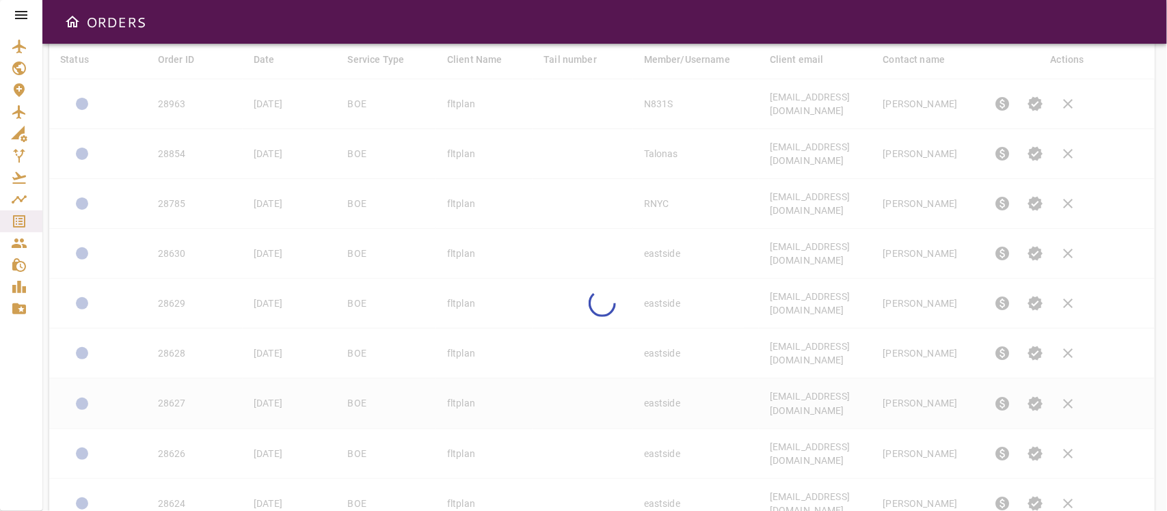
type input "**"
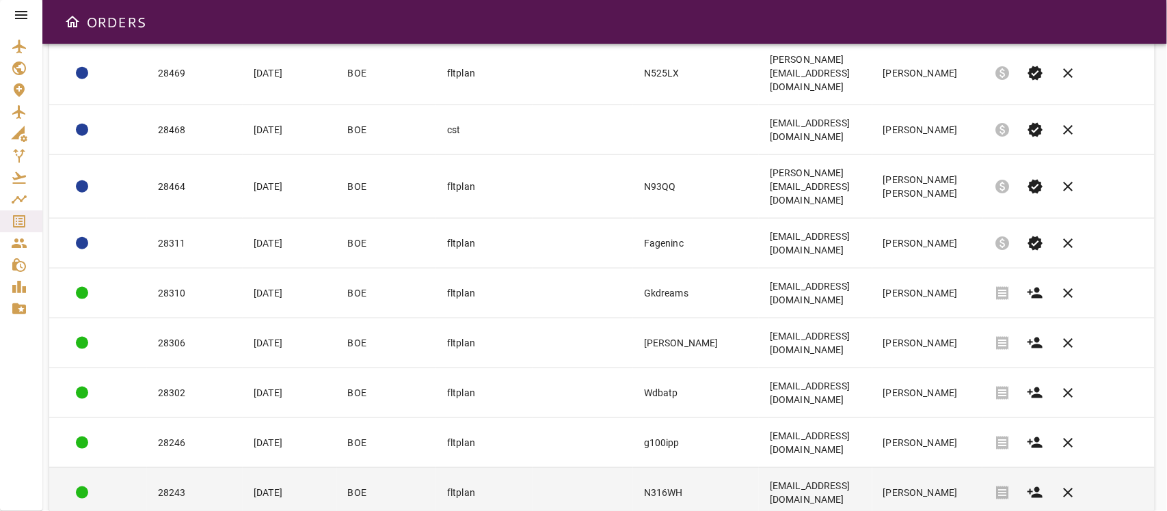
scroll to position [617, 0]
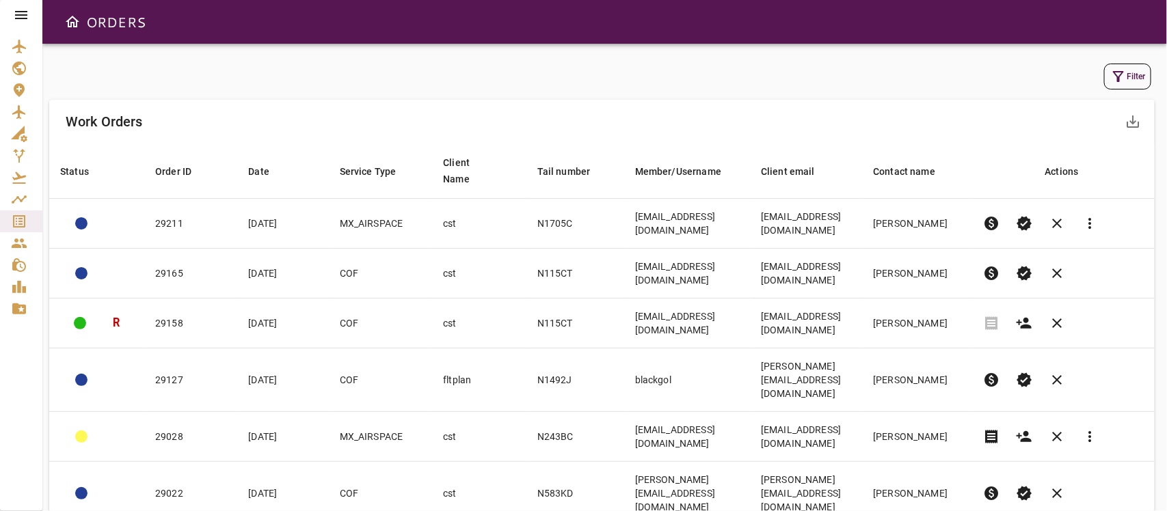
click at [1130, 67] on button "Filter" at bounding box center [1127, 77] width 47 height 26
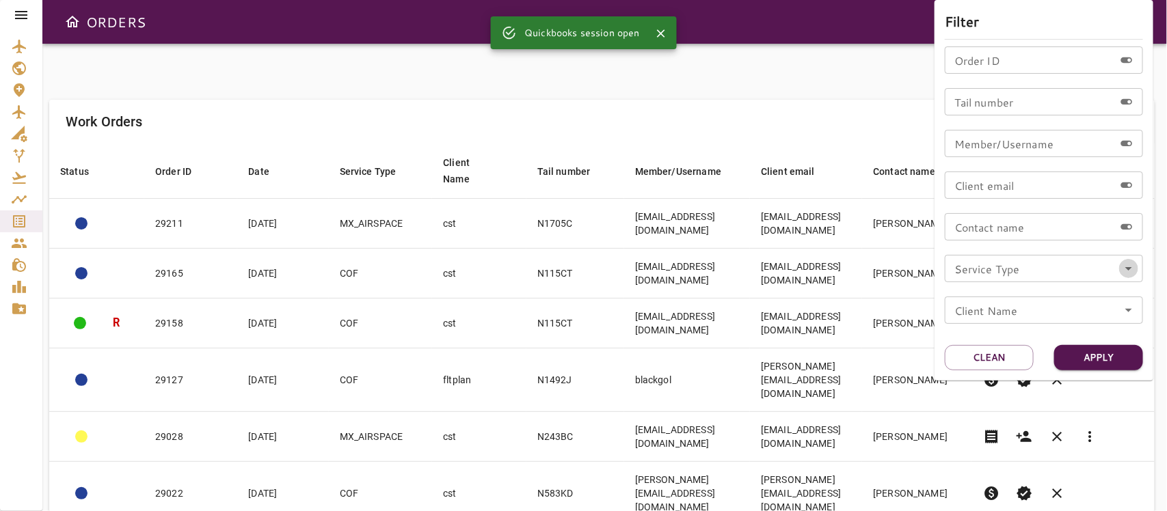
click at [1128, 271] on icon "Open" at bounding box center [1129, 269] width 16 height 16
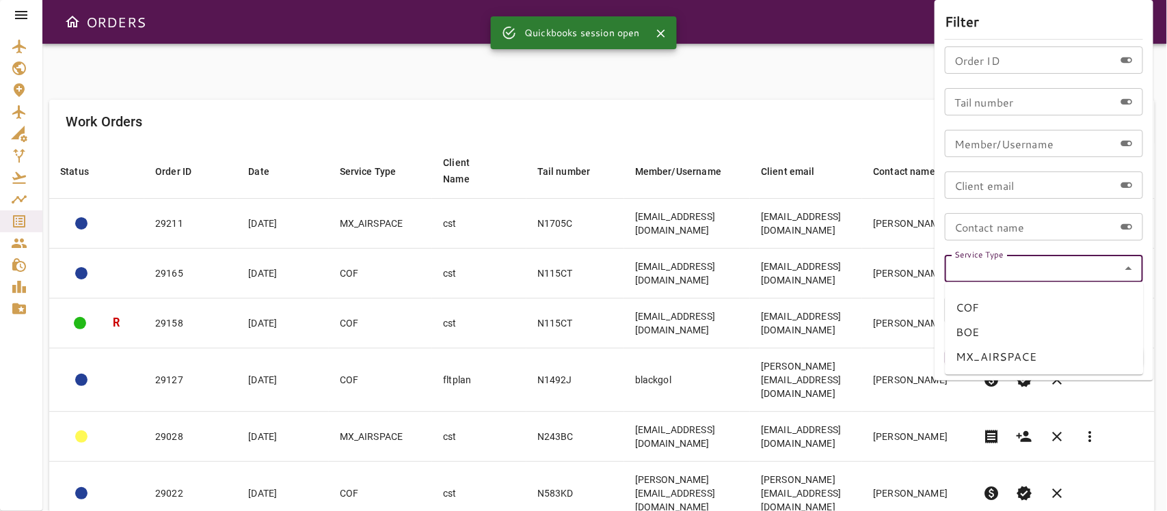
click at [964, 330] on li "BOE" at bounding box center [1045, 333] width 198 height 25
type input "***"
click at [1084, 359] on button "Apply" at bounding box center [1098, 357] width 89 height 25
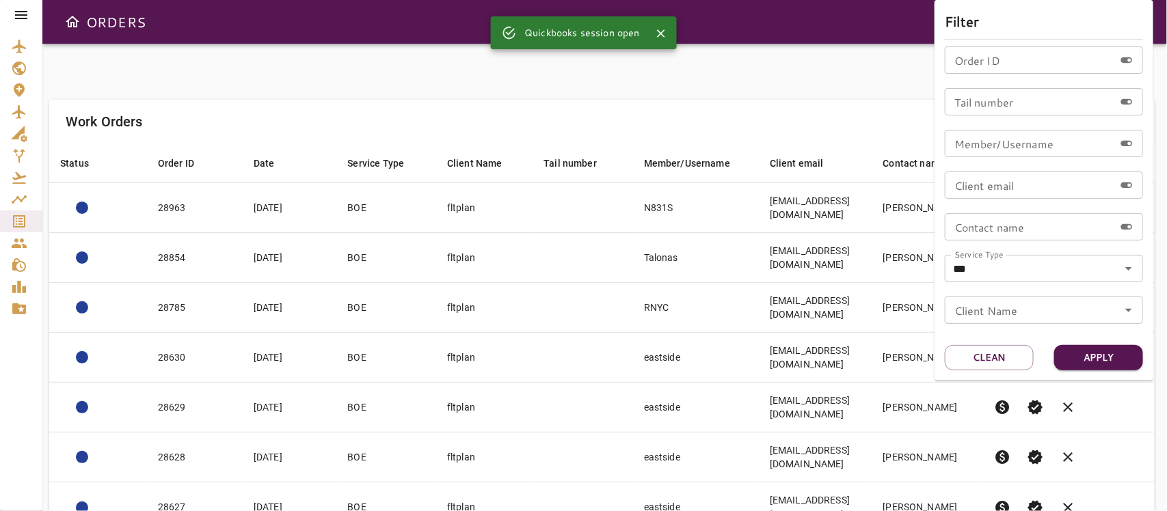
click at [368, 127] on div at bounding box center [583, 255] width 1167 height 511
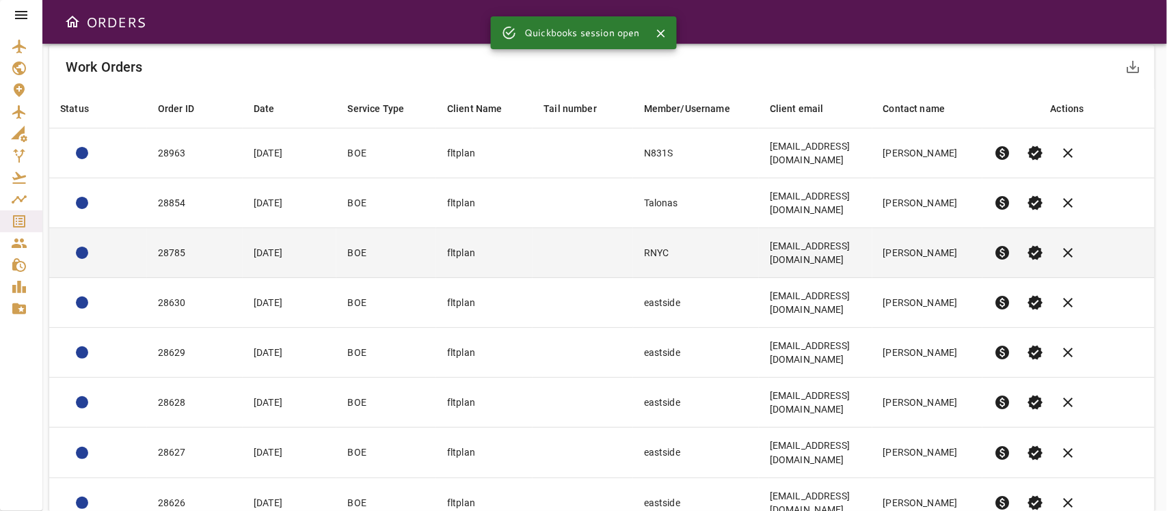
scroll to position [104, 0]
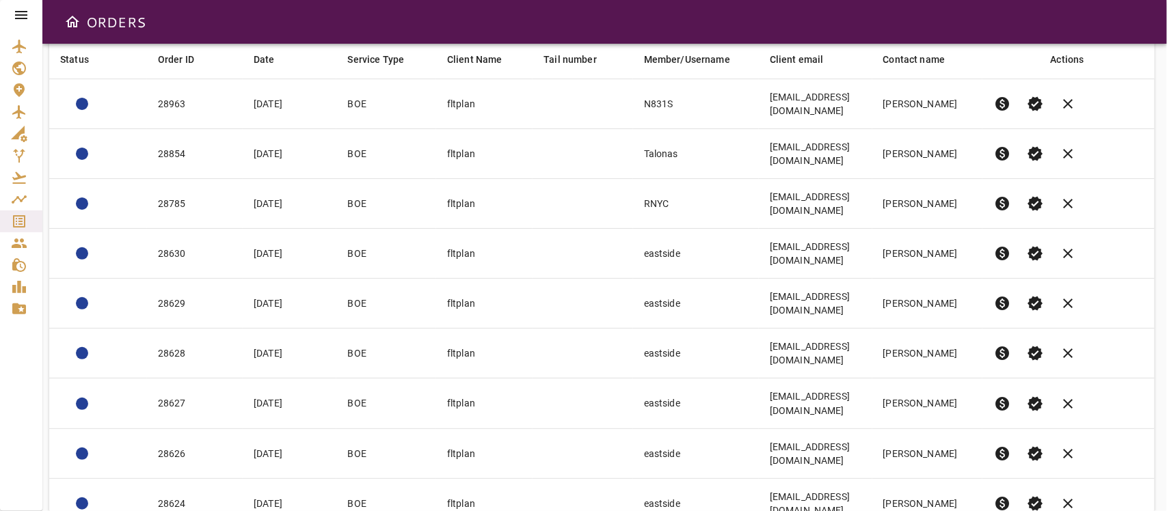
click at [963, 483] on body "ORDERS Filter Work Orders save_alt Status arrow_downward Order ID arrow_downwar…" at bounding box center [583, 255] width 1167 height 511
click at [942, 460] on li "25" at bounding box center [947, 458] width 63 height 25
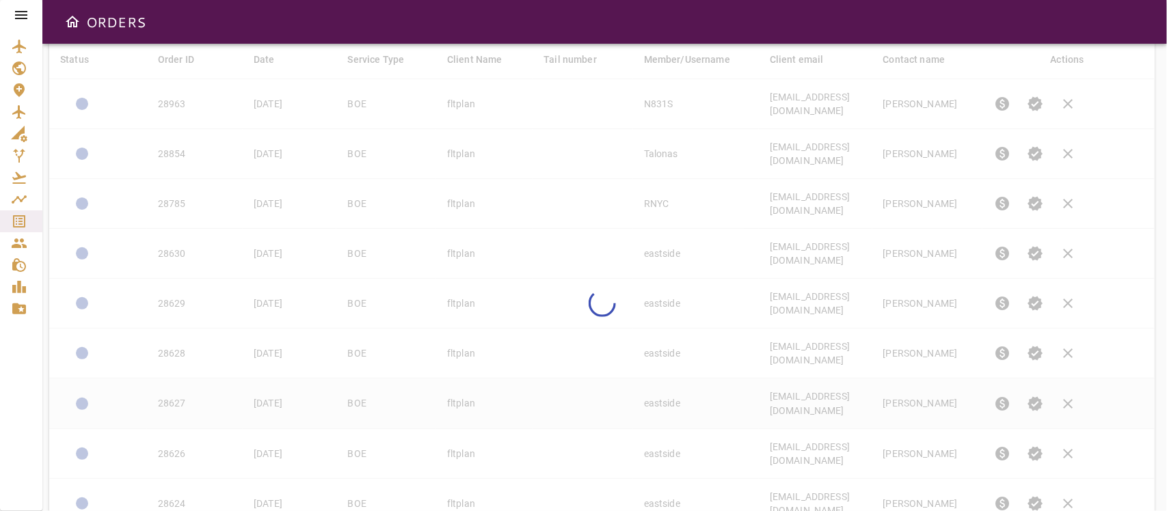
type input "**"
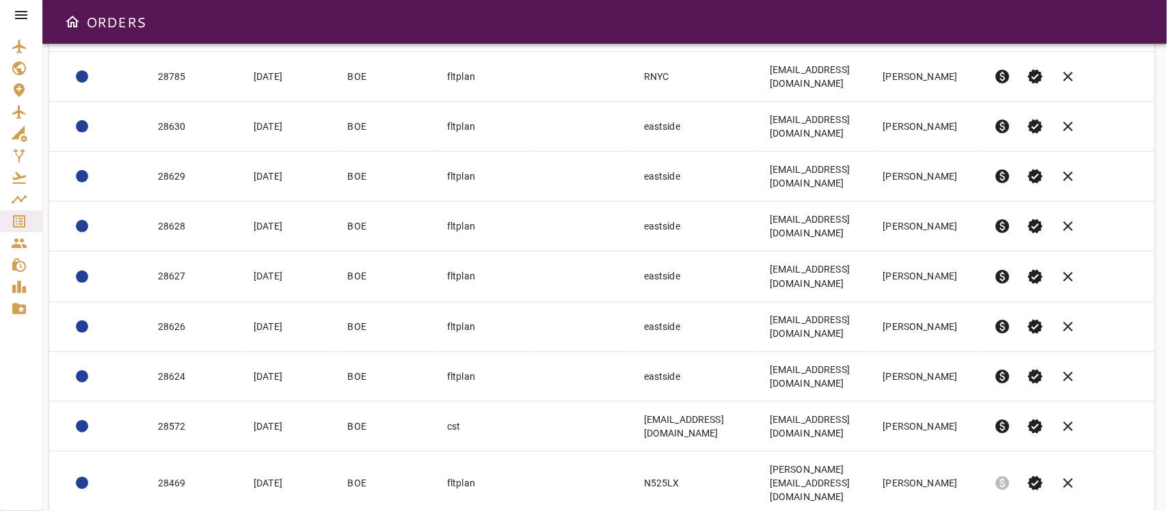
scroll to position [261, 0]
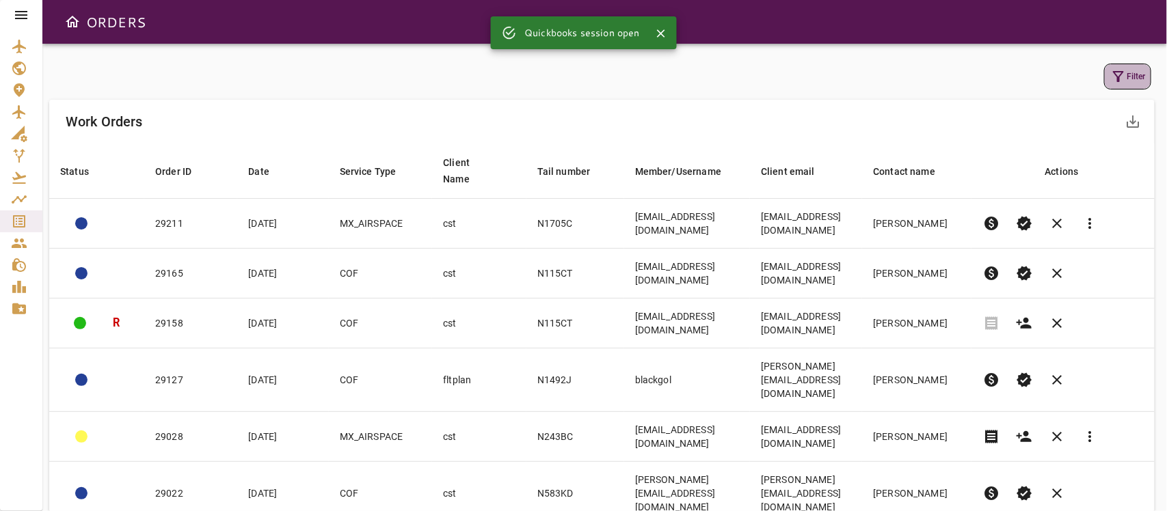
click at [1128, 80] on button "Filter" at bounding box center [1127, 77] width 47 height 26
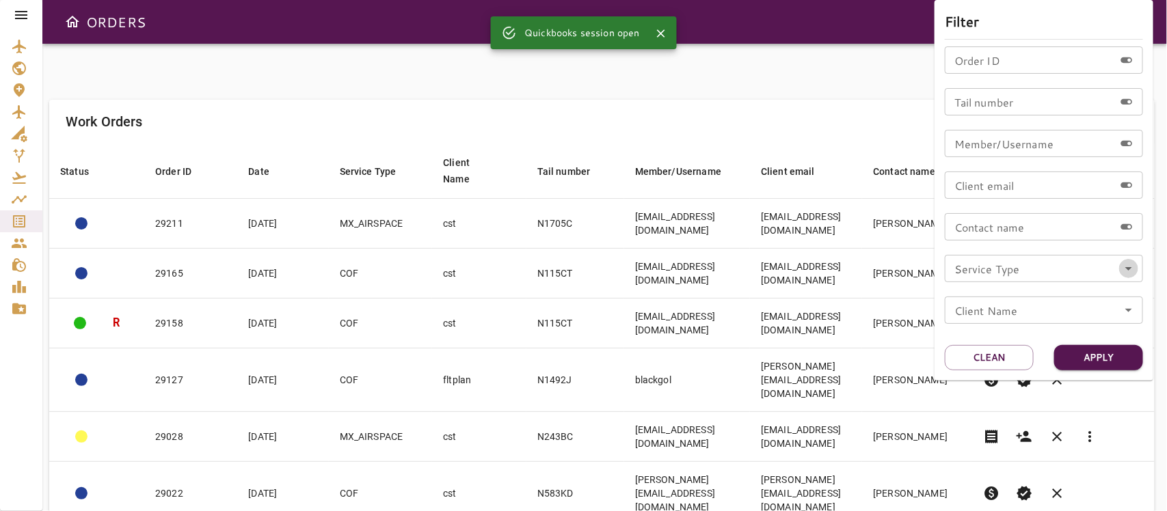
click at [1121, 272] on icon "Open" at bounding box center [1129, 269] width 16 height 16
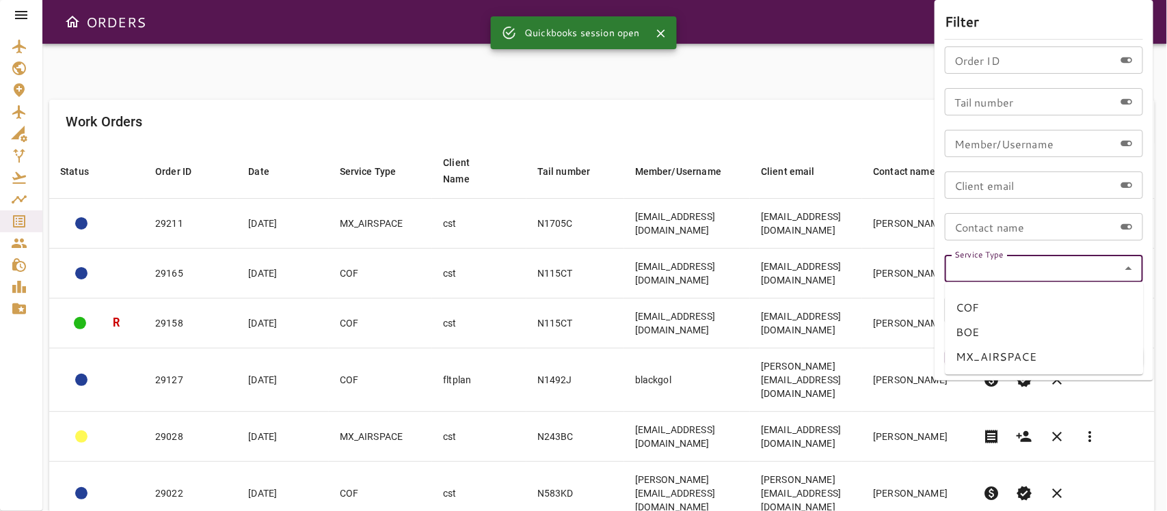
click at [969, 332] on li "BOE" at bounding box center [1045, 333] width 198 height 25
type input "***"
click at [1103, 356] on button "Apply" at bounding box center [1098, 357] width 89 height 25
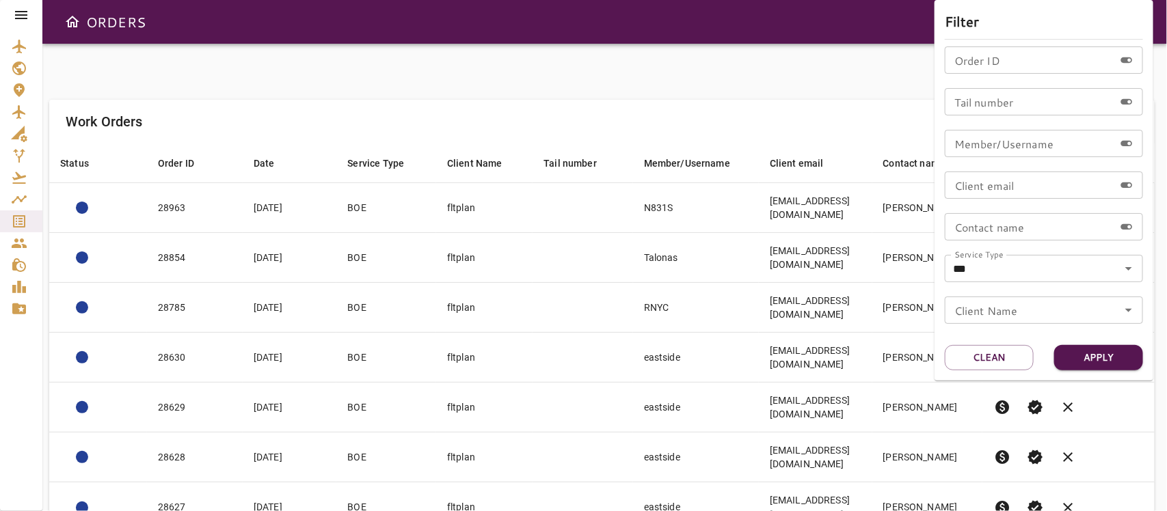
click at [631, 72] on div at bounding box center [583, 255] width 1167 height 511
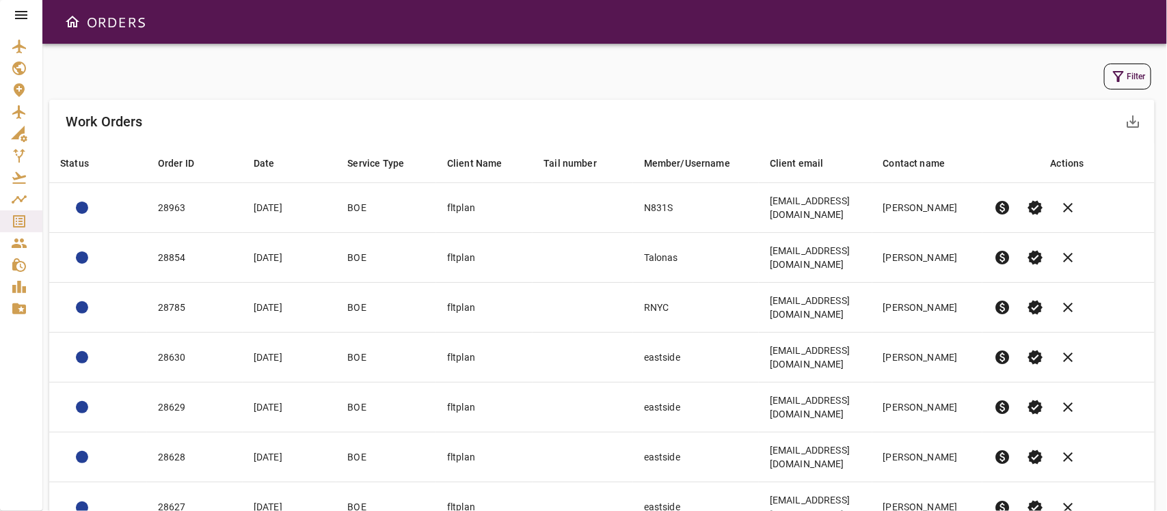
scroll to position [104, 0]
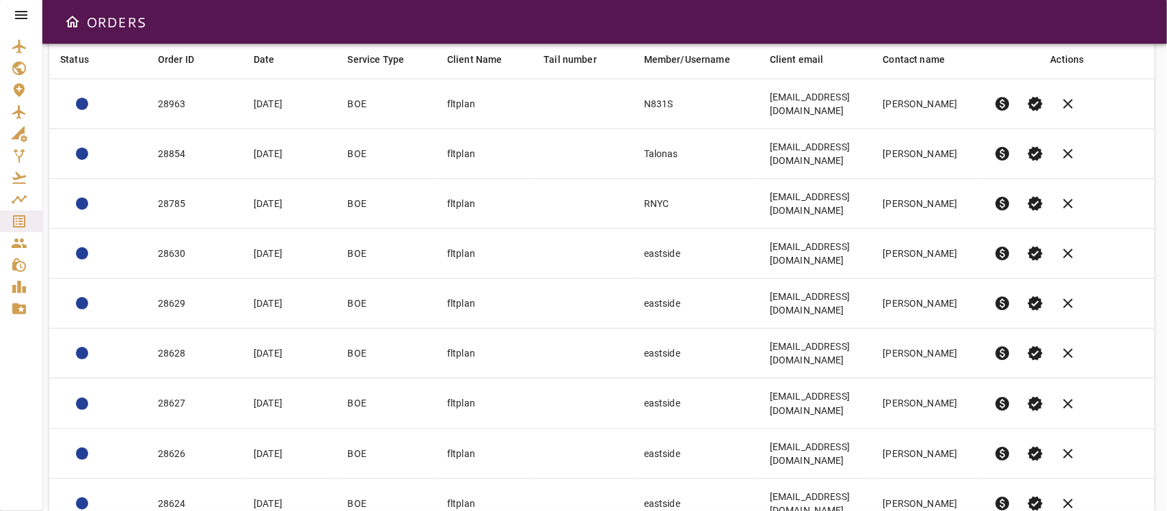
click at [945, 477] on body "ORDERS Filter Work Orders save_alt Status arrow_downward Order ID arrow_downwar…" at bounding box center [583, 255] width 1167 height 511
drag, startPoint x: 935, startPoint y: 440, endPoint x: 900, endPoint y: 438, distance: 35.6
click at [935, 441] on li "15" at bounding box center [947, 433] width 63 height 25
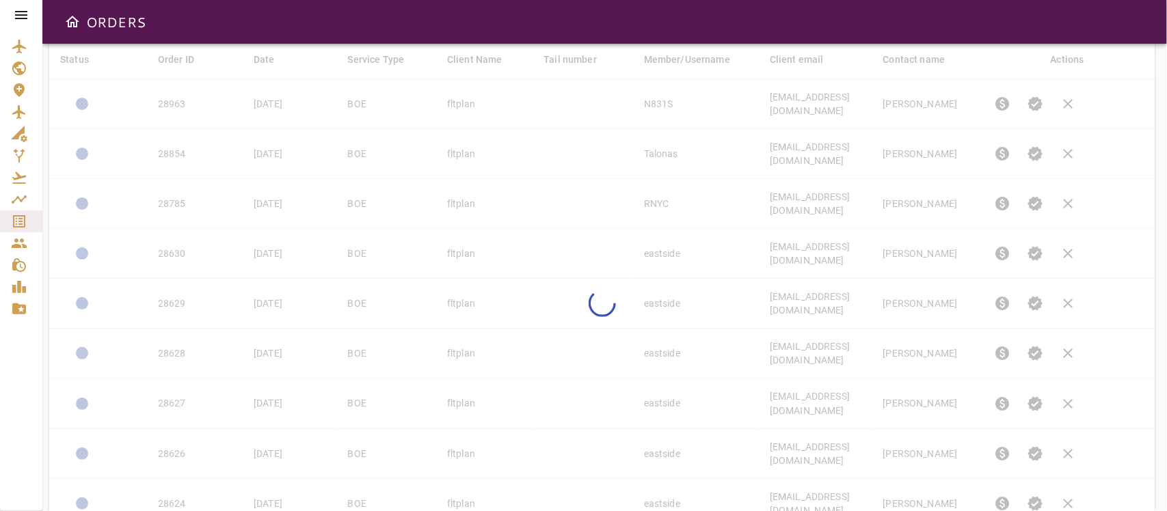
type input "**"
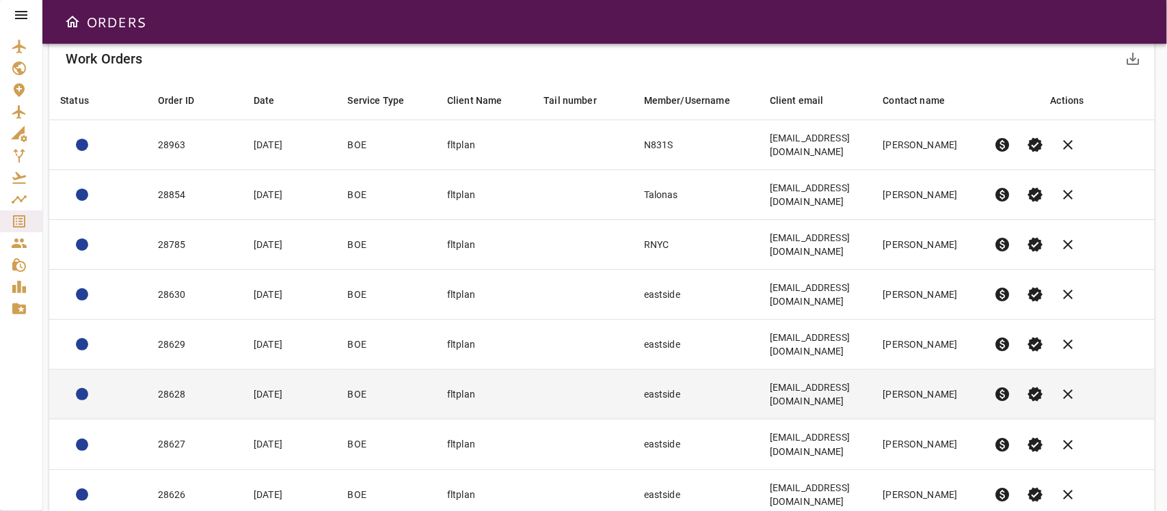
scroll to position [0, 0]
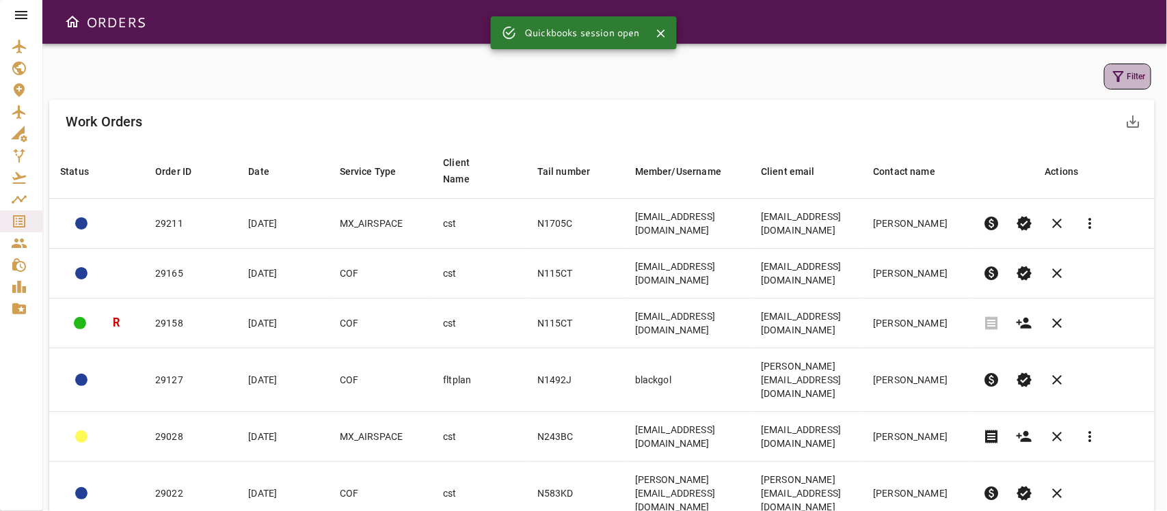
click at [1130, 77] on button "Filter" at bounding box center [1127, 77] width 47 height 26
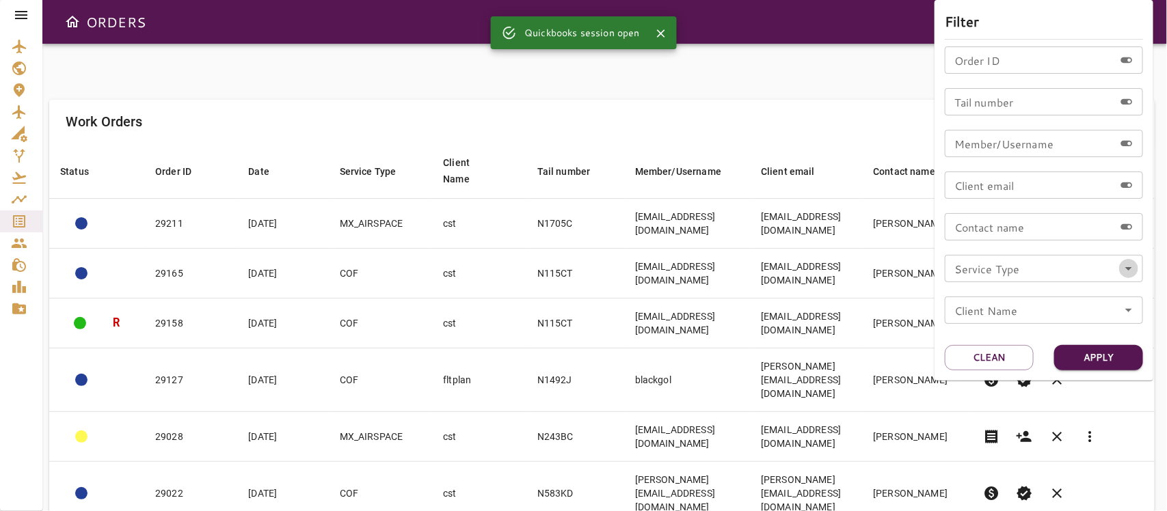
click at [1132, 271] on icon "Open" at bounding box center [1129, 269] width 16 height 16
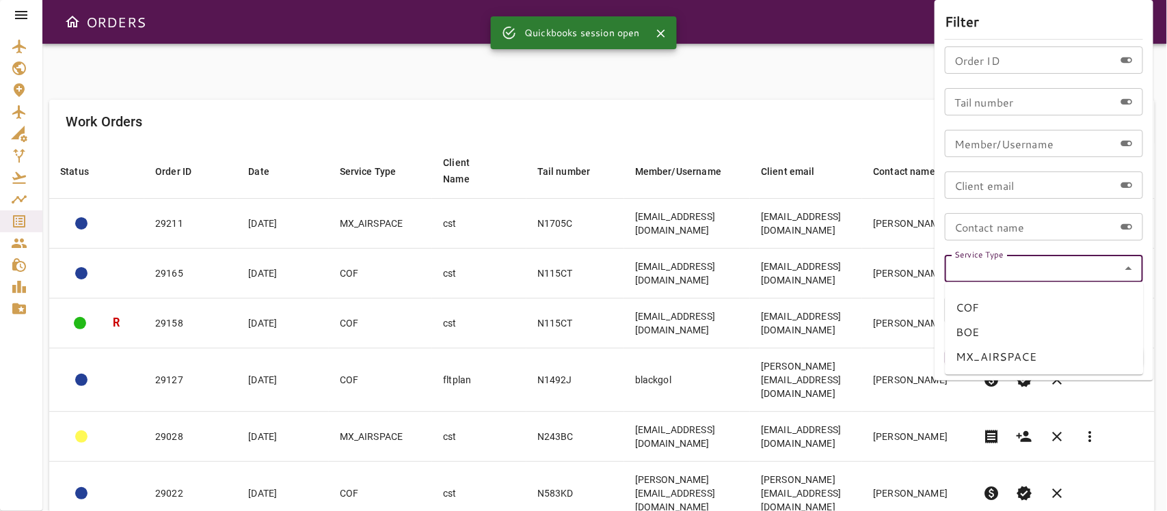
click at [992, 334] on li "BOE" at bounding box center [1045, 333] width 198 height 25
type input "***"
click at [1091, 356] on button "Apply" at bounding box center [1098, 357] width 89 height 25
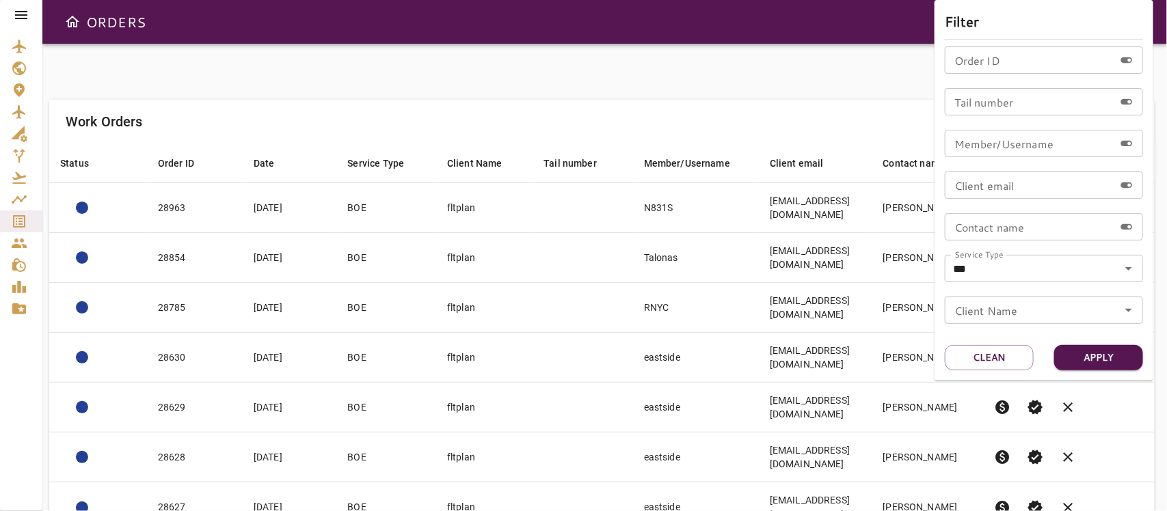
click at [703, 86] on div at bounding box center [583, 255] width 1167 height 511
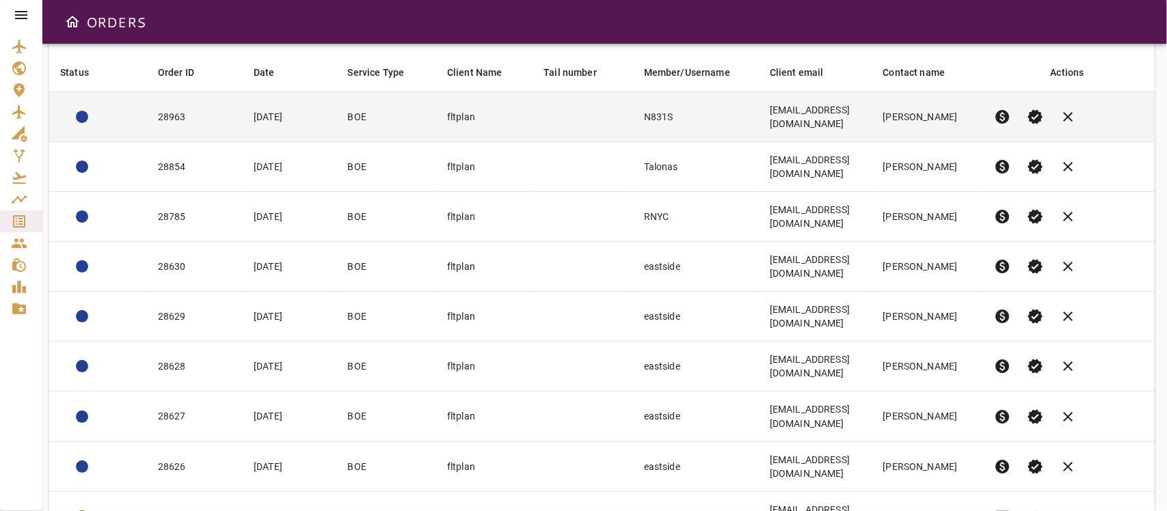
scroll to position [104, 0]
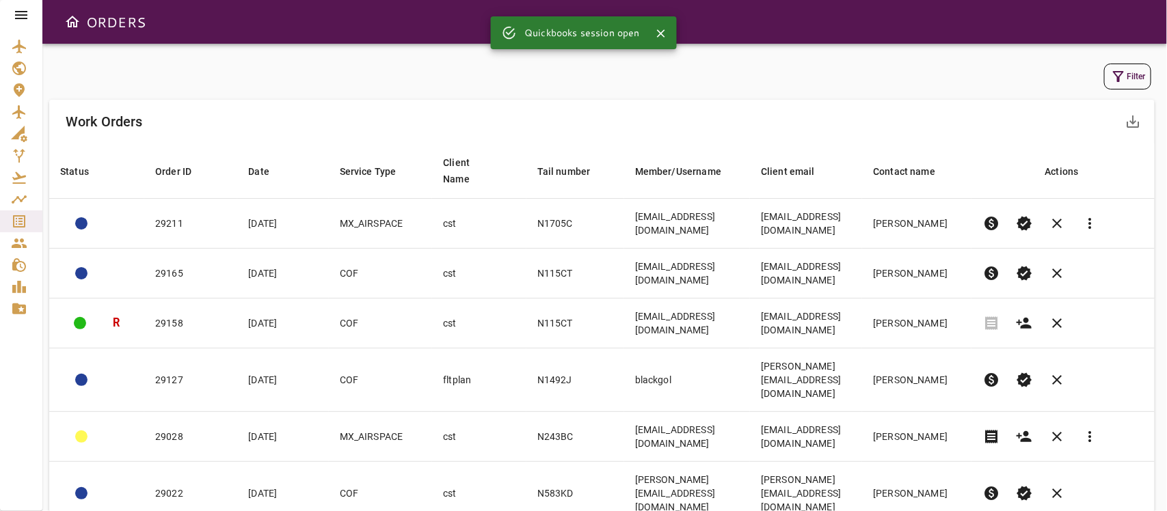
click at [1122, 77] on icon "button" at bounding box center [1118, 76] width 16 height 16
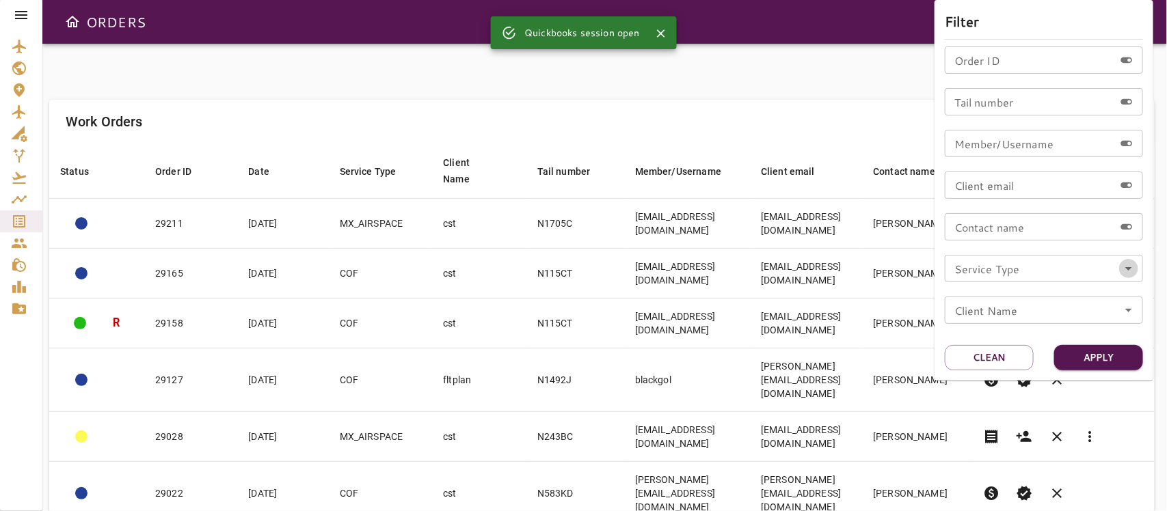
click at [1126, 274] on icon "Open" at bounding box center [1129, 269] width 16 height 16
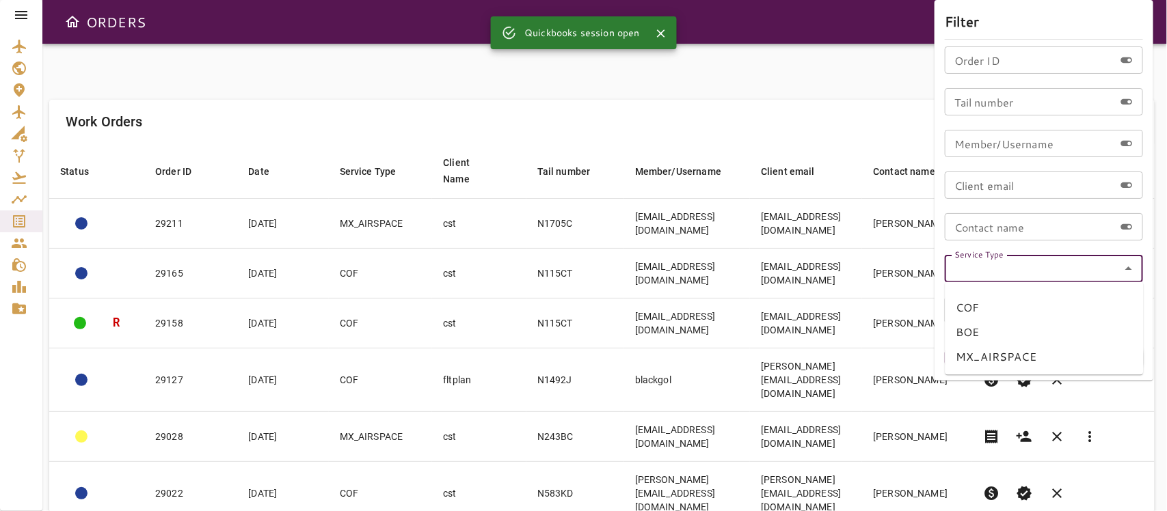
click at [974, 330] on li "BOE" at bounding box center [1045, 333] width 198 height 25
type input "***"
click at [1104, 353] on button "Apply" at bounding box center [1098, 357] width 89 height 25
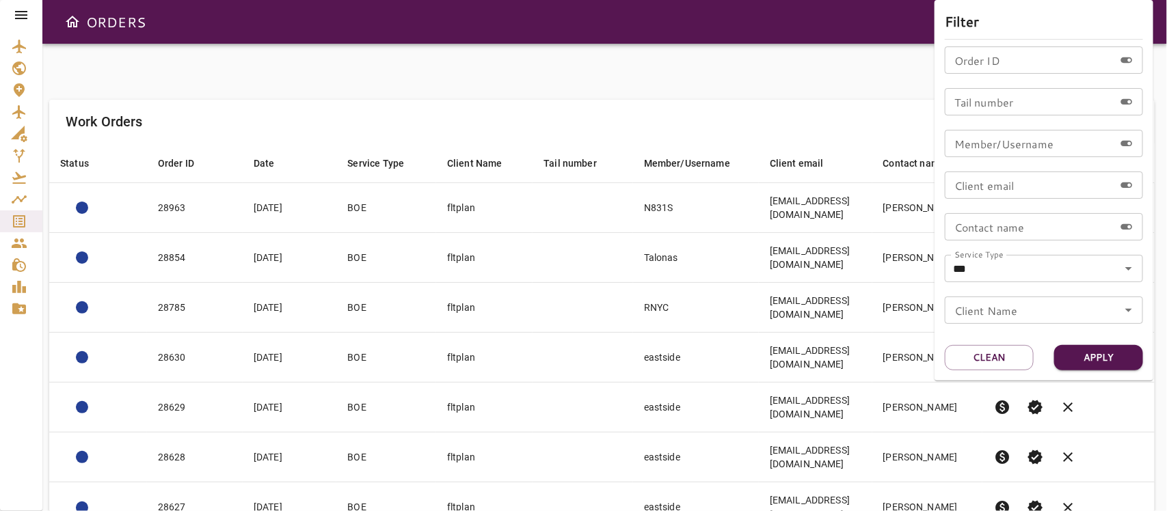
click at [715, 115] on div at bounding box center [583, 255] width 1167 height 511
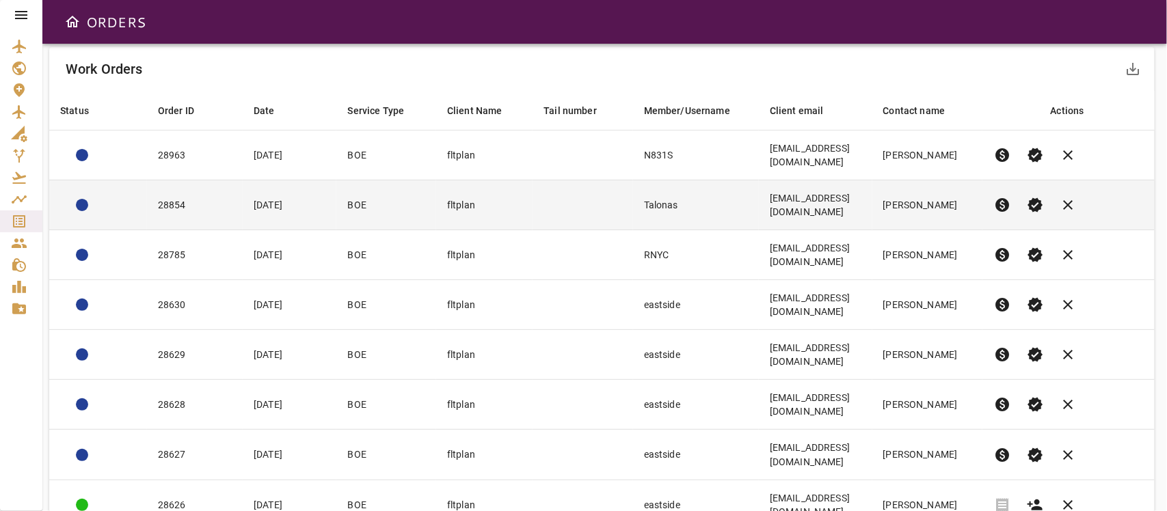
scroll to position [104, 0]
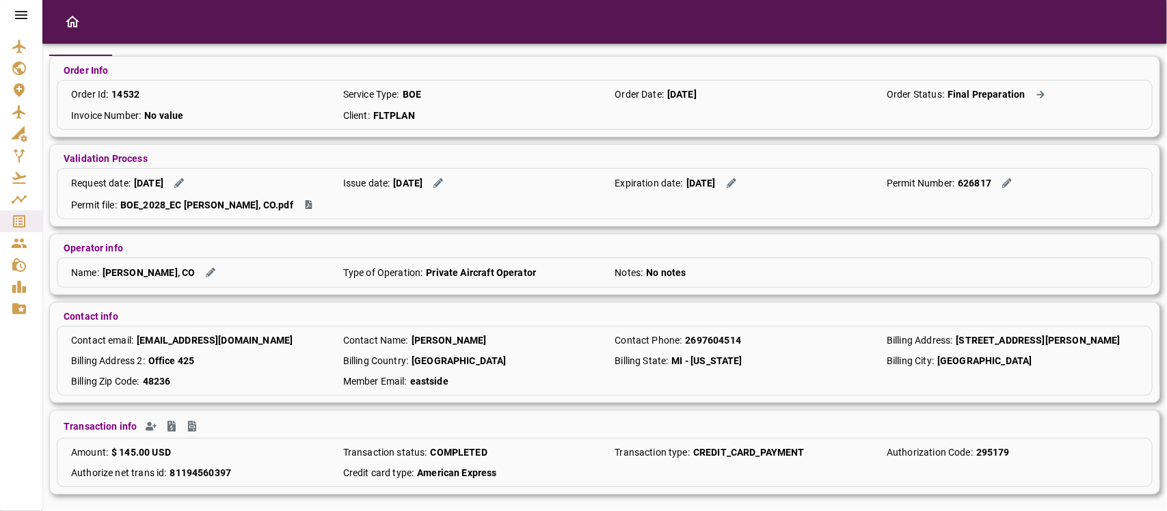
scroll to position [111, 0]
click at [189, 429] on icon "Create Invoice" at bounding box center [192, 426] width 8 height 11
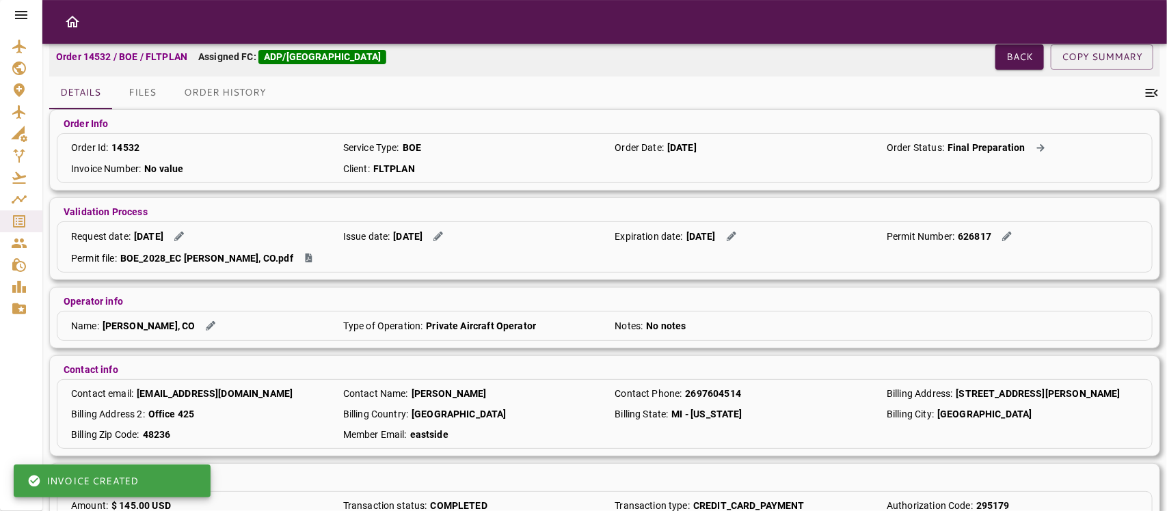
scroll to position [0, 0]
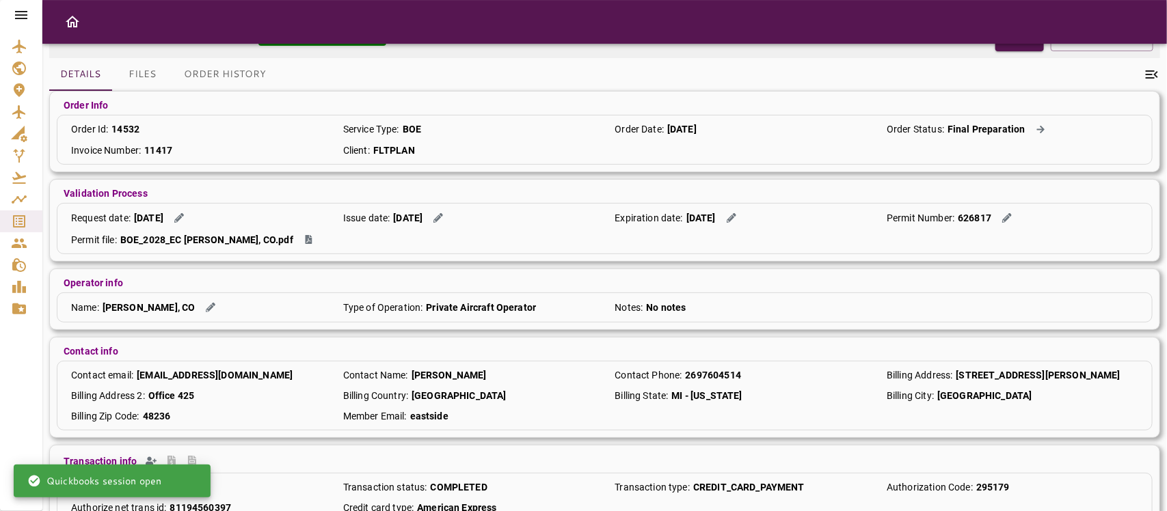
scroll to position [111, 0]
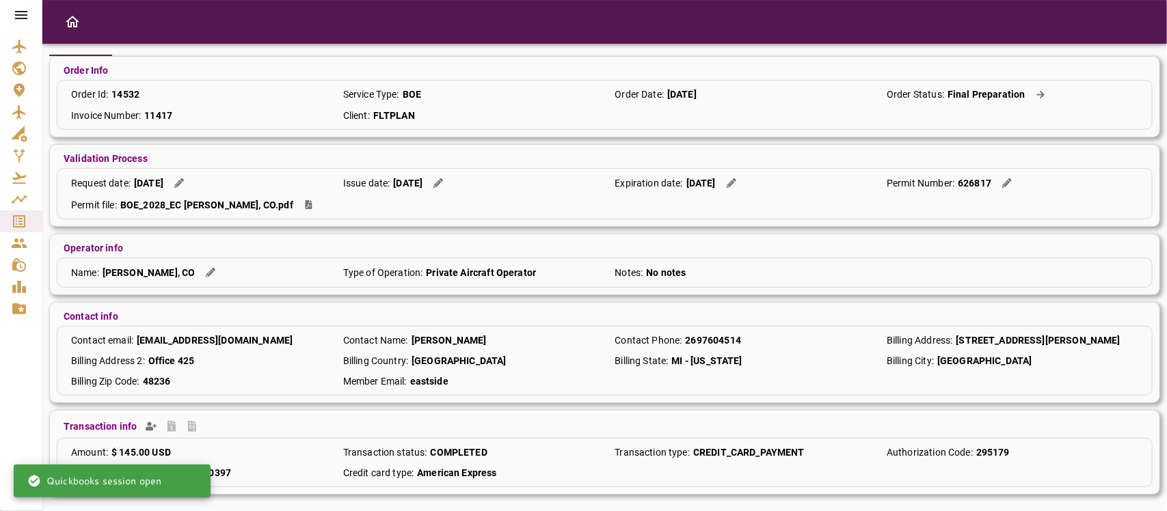
click at [269, 473] on div "Authorize net trans id : 81194560397" at bounding box center [196, 473] width 265 height 14
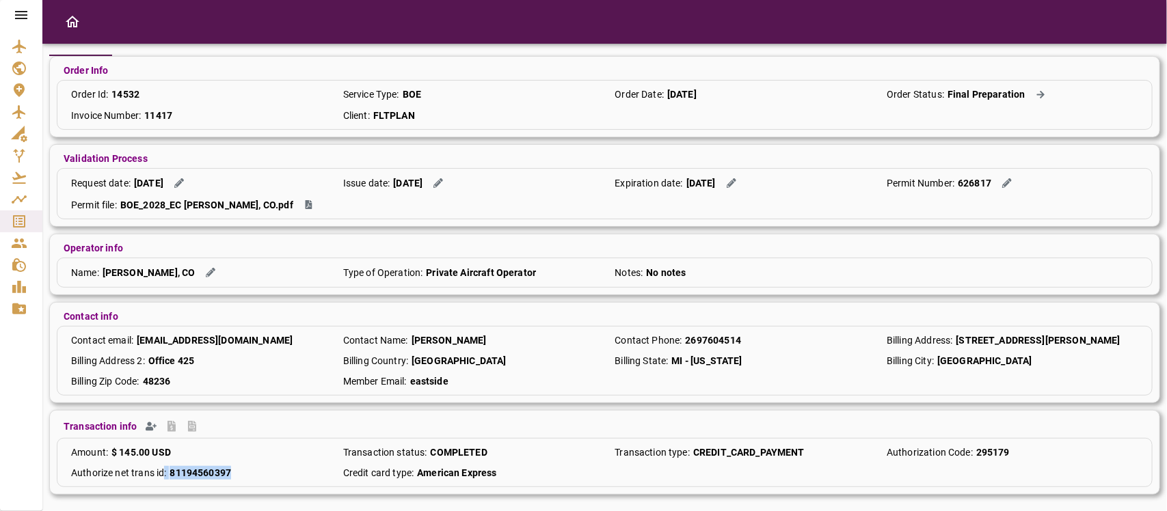
drag, startPoint x: 265, startPoint y: 468, endPoint x: 166, endPoint y: 469, distance: 99.2
click at [166, 469] on div "Authorize net trans id : 81194560397" at bounding box center [196, 473] width 265 height 14
copy div "81194560397"
click at [40, 453] on div at bounding box center [21, 255] width 42 height 511
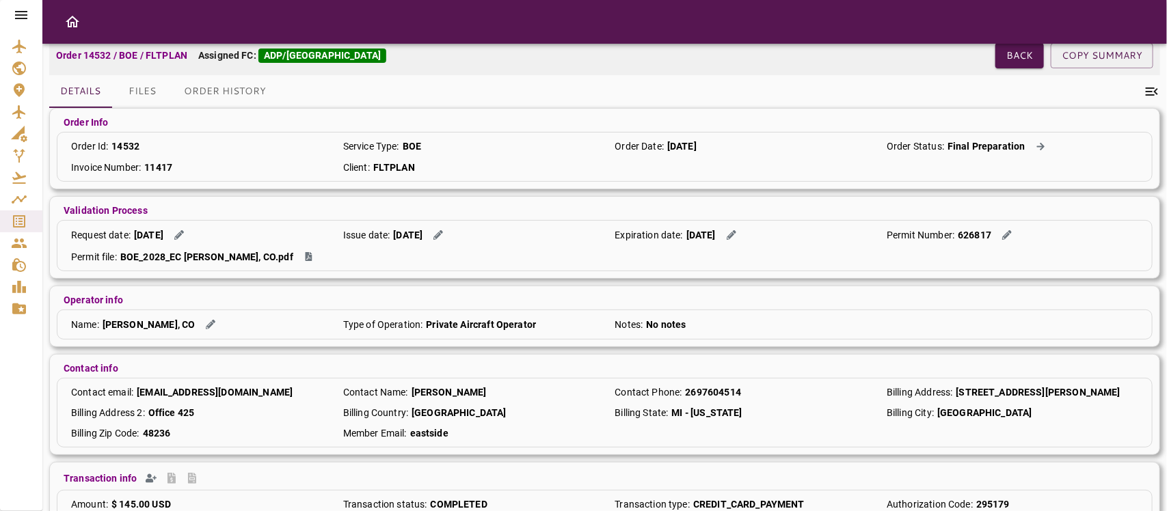
scroll to position [0, 0]
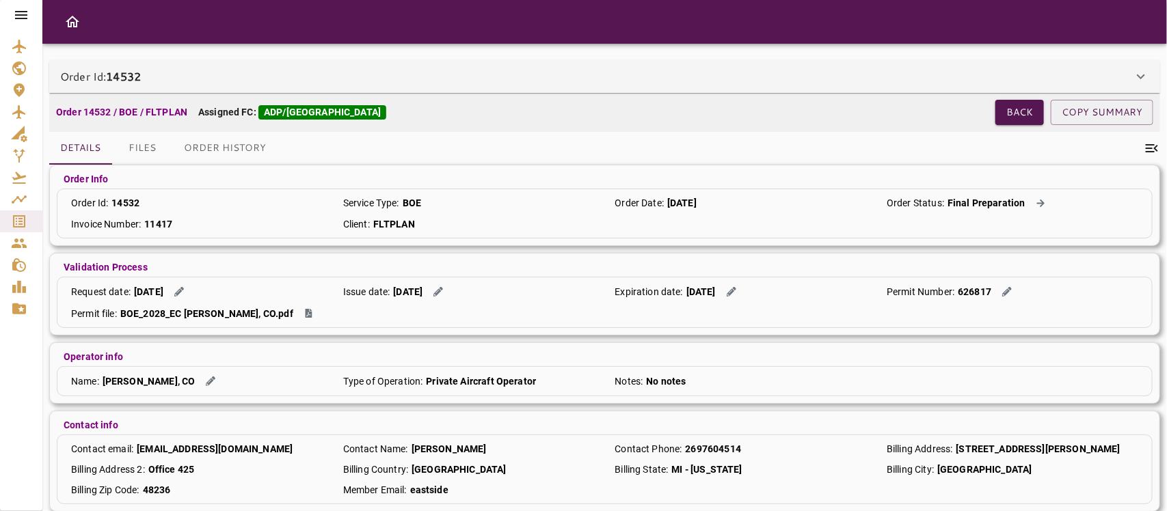
click at [1013, 108] on button "Back" at bounding box center [1020, 112] width 49 height 25
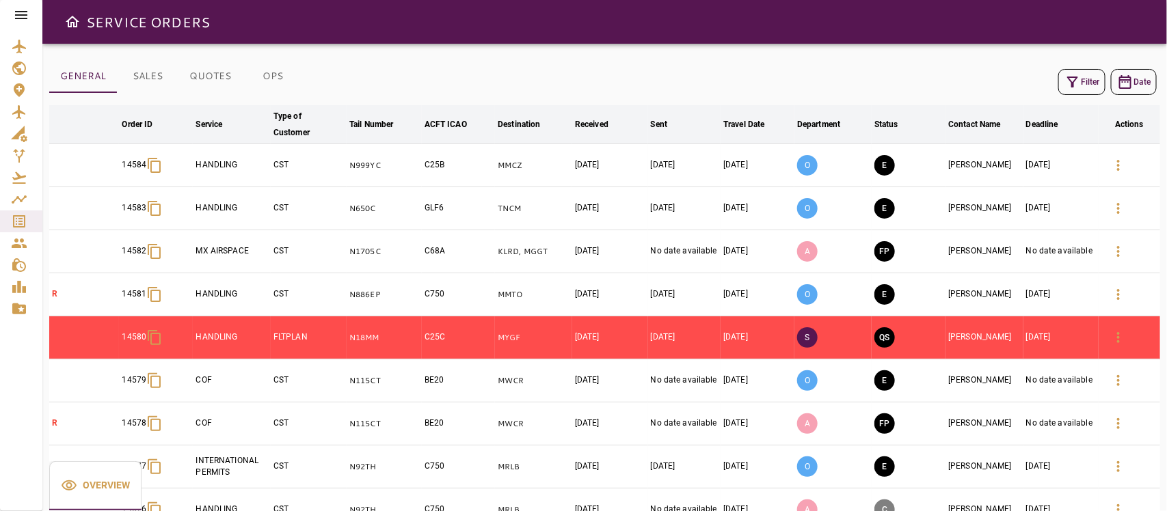
click at [1098, 82] on button "Filter" at bounding box center [1082, 82] width 47 height 26
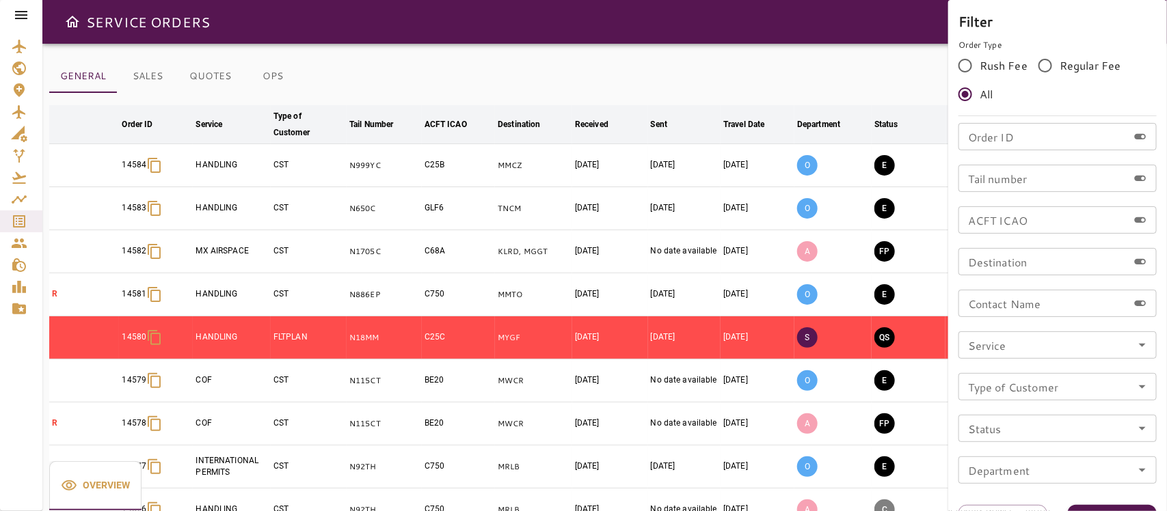
click at [1125, 349] on input "Service" at bounding box center [1058, 345] width 190 height 19
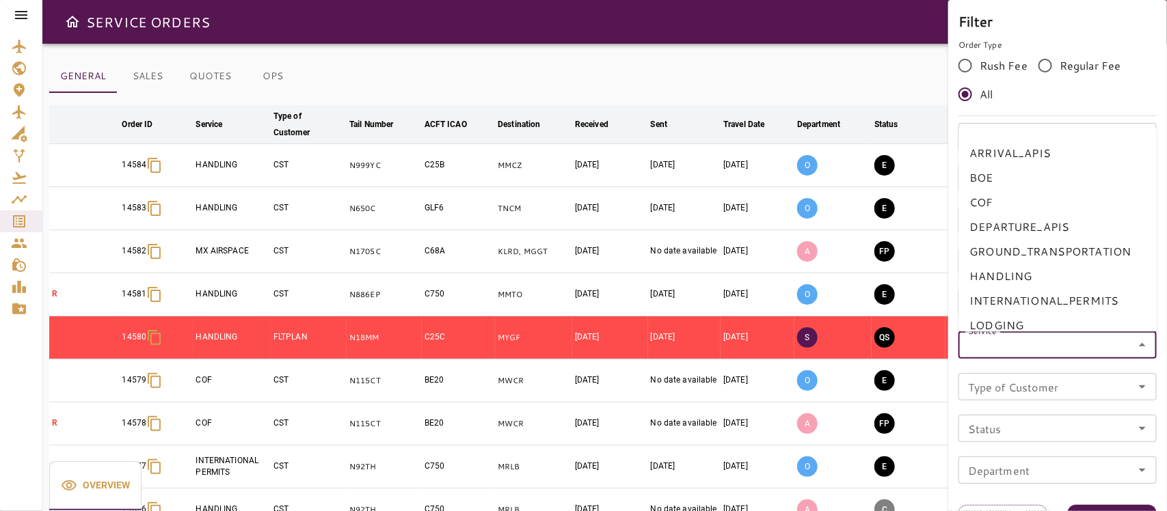
click at [1132, 347] on input "Service" at bounding box center [1058, 345] width 190 height 19
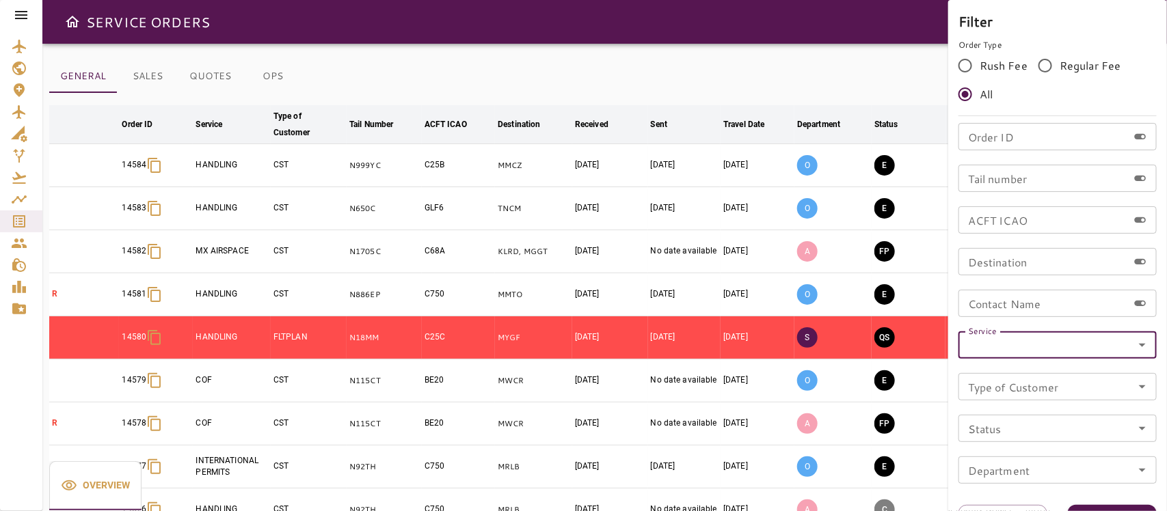
click at [1140, 343] on icon "Open" at bounding box center [1142, 345] width 16 height 16
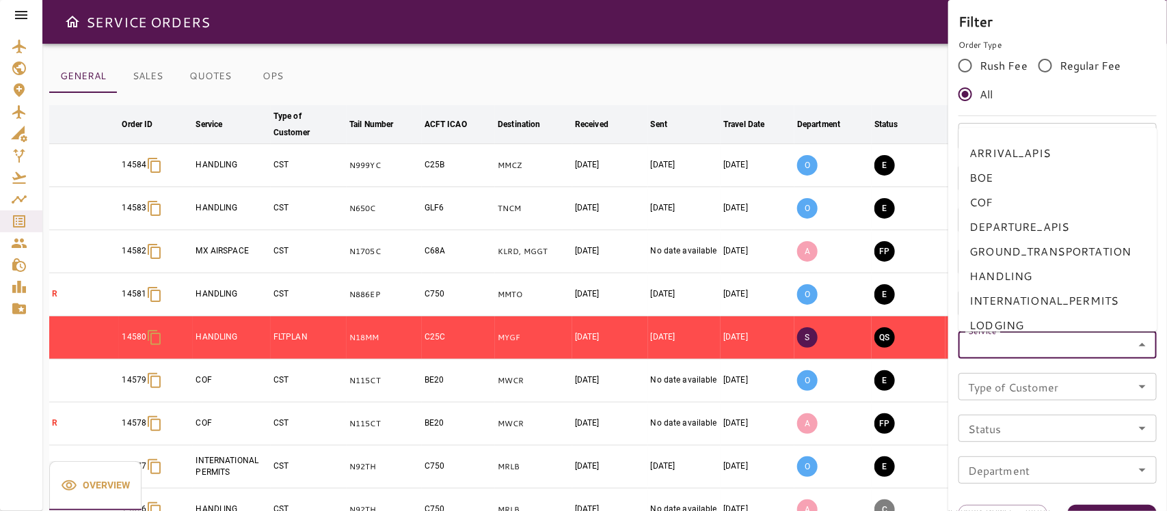
click at [983, 181] on li "BOE" at bounding box center [1058, 177] width 198 height 25
type input "***"
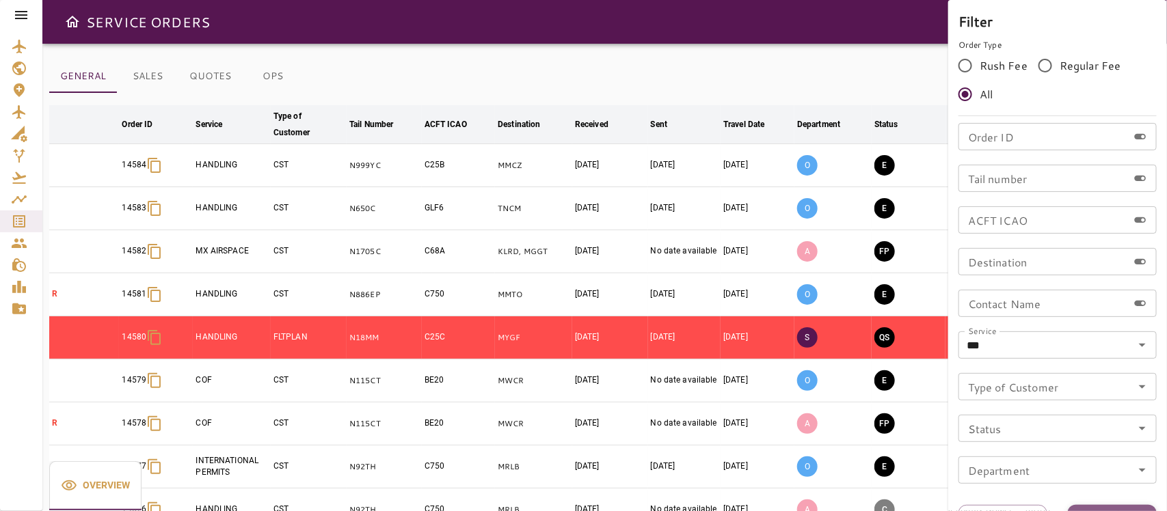
click at [1101, 509] on button "Apply" at bounding box center [1112, 517] width 89 height 25
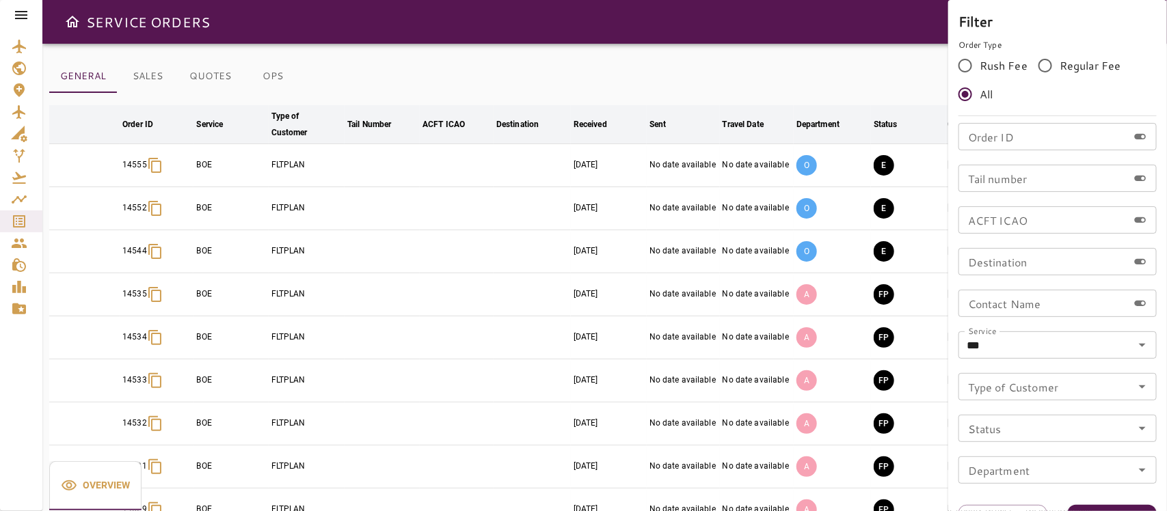
click at [656, 68] on div at bounding box center [583, 255] width 1167 height 511
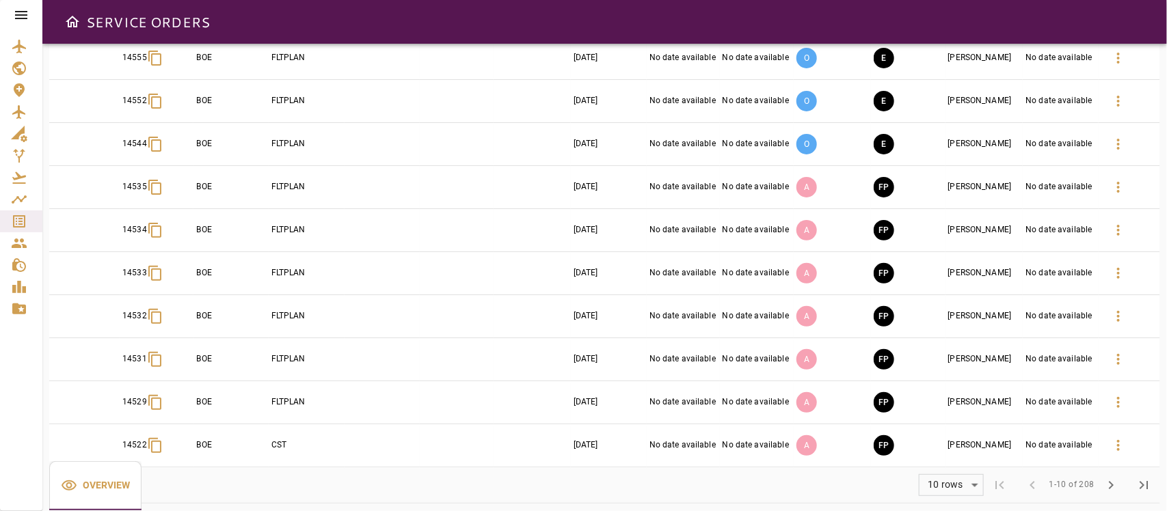
scroll to position [118, 0]
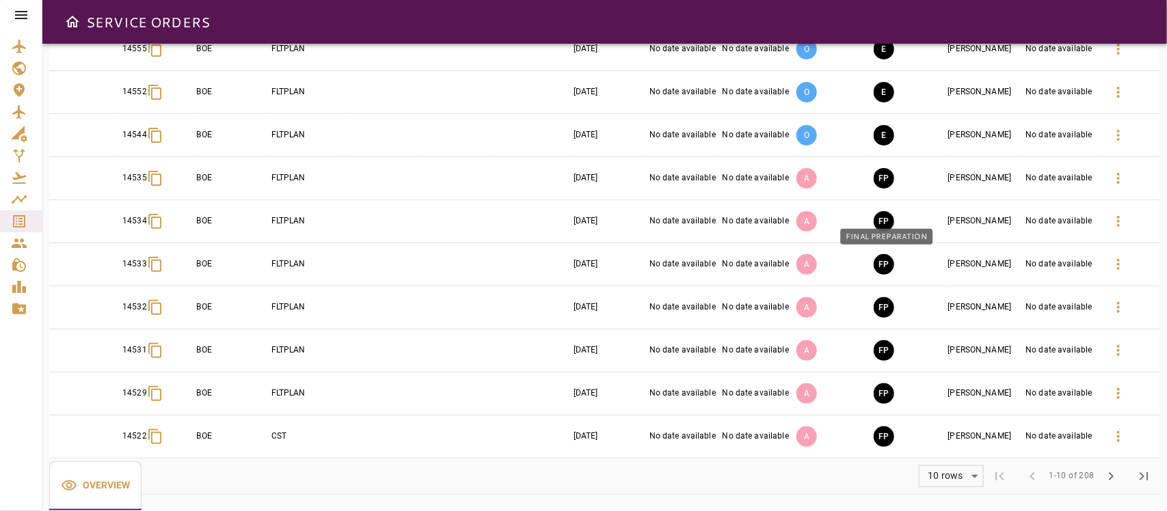
click at [882, 263] on button "FP" at bounding box center [884, 264] width 21 height 21
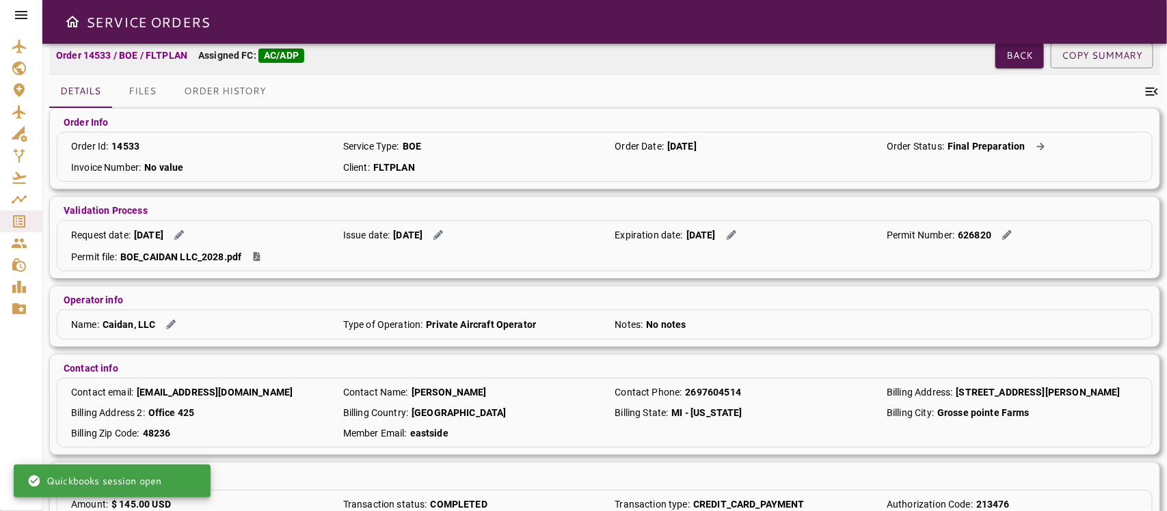
scroll to position [111, 0]
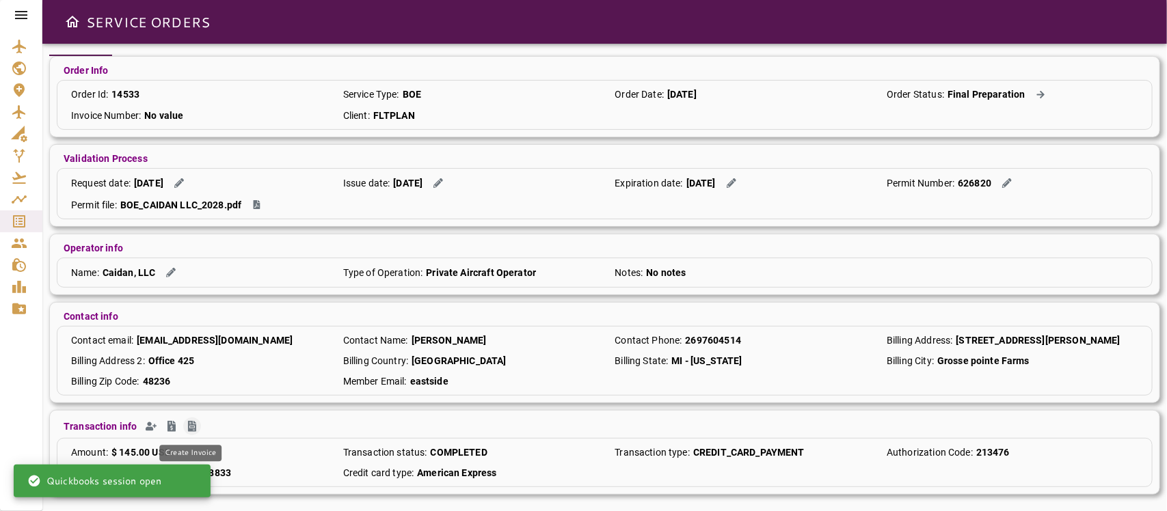
click at [191, 425] on icon "Create Invoice" at bounding box center [192, 426] width 8 height 11
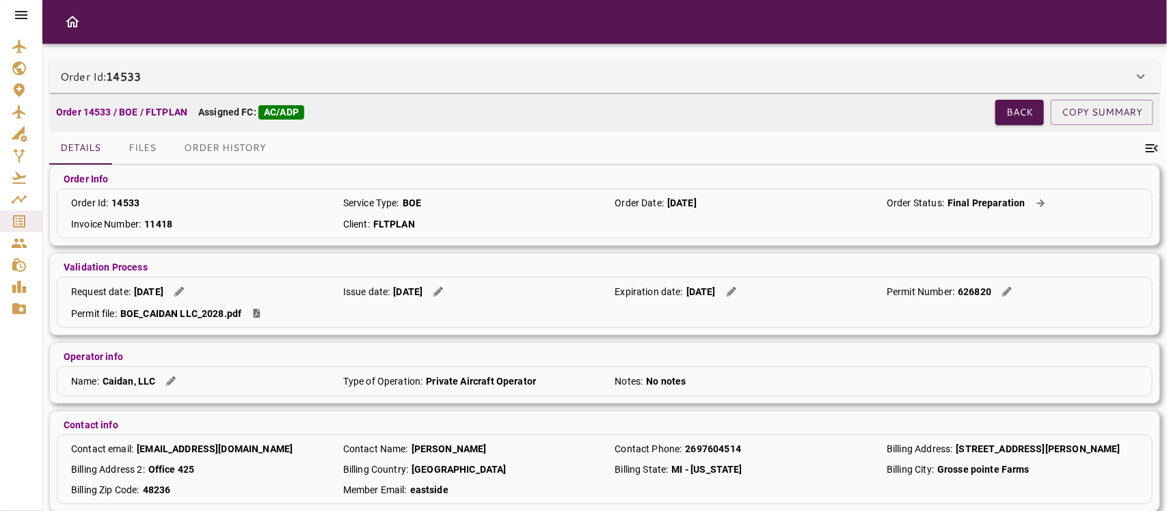
scroll to position [111, 0]
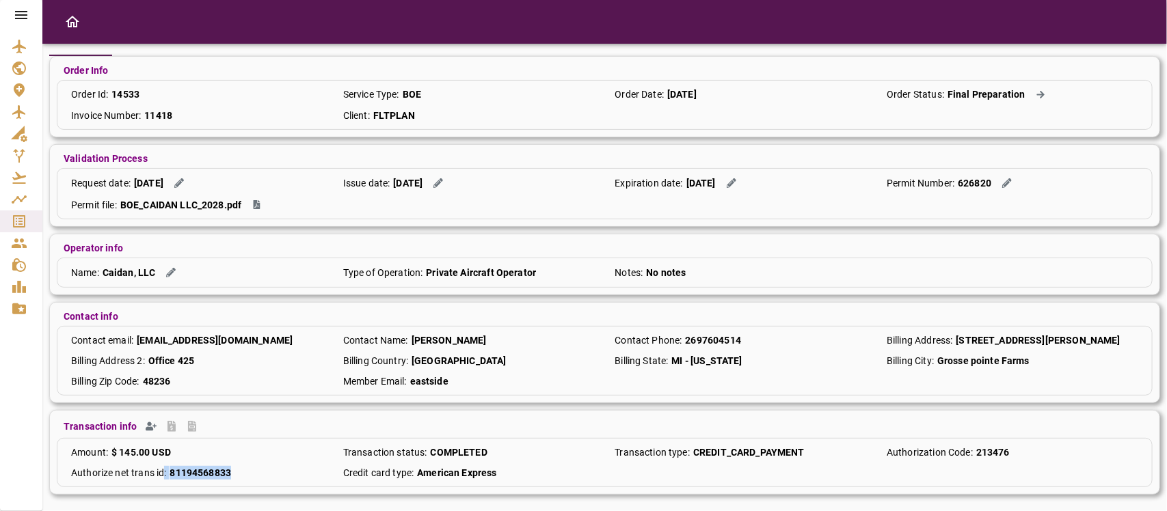
drag, startPoint x: 164, startPoint y: 473, endPoint x: 243, endPoint y: 476, distance: 78.7
click at [243, 476] on div "Authorize net trans id : 81194568833" at bounding box center [196, 473] width 265 height 14
drag, startPoint x: 243, startPoint y: 476, endPoint x: 175, endPoint y: 479, distance: 67.8
click at [175, 479] on div "Authorize net trans id : 81194568833" at bounding box center [196, 473] width 265 height 14
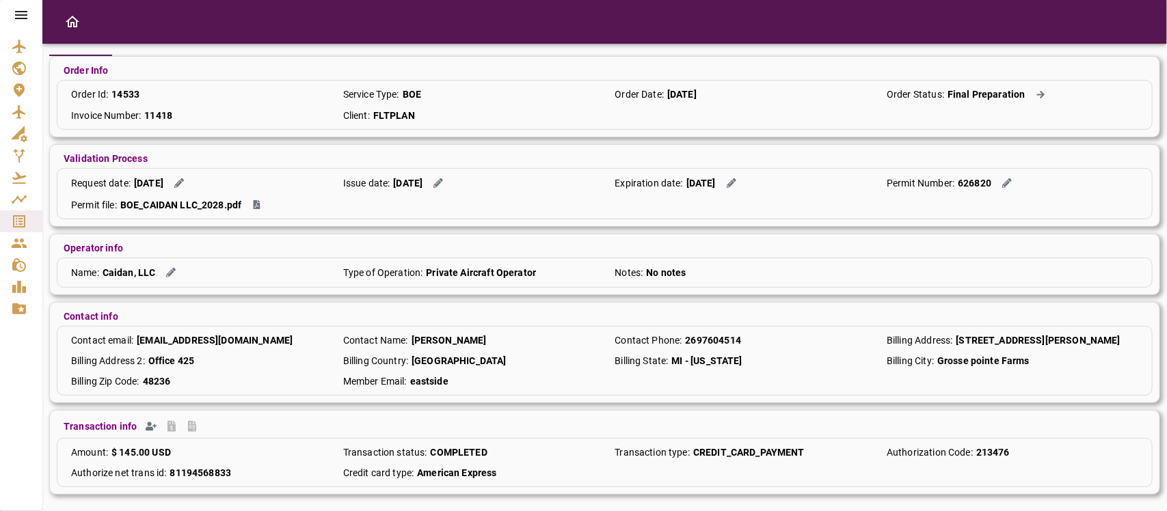
click at [22, 432] on div at bounding box center [21, 255] width 42 height 511
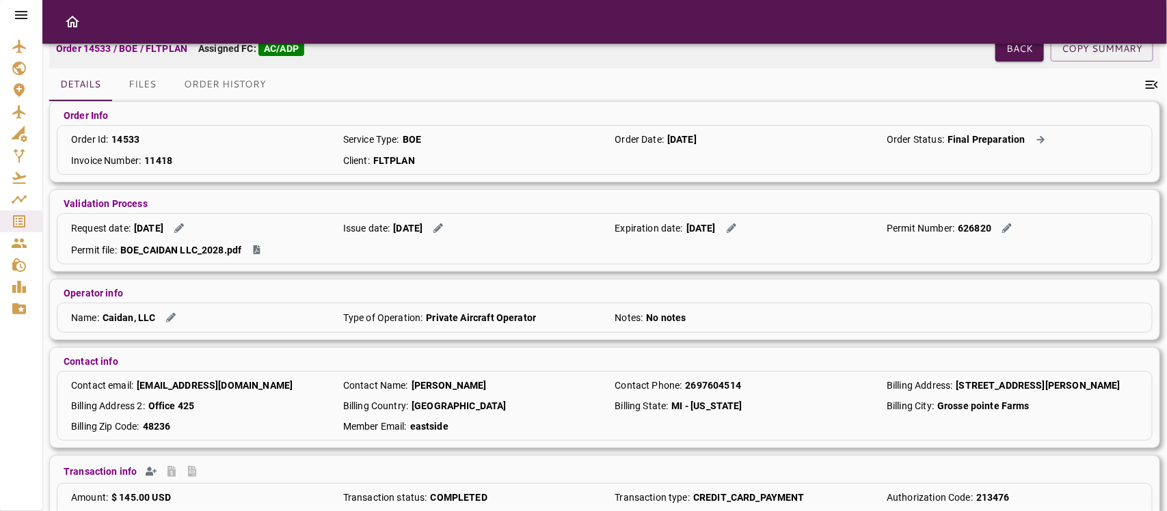
scroll to position [0, 0]
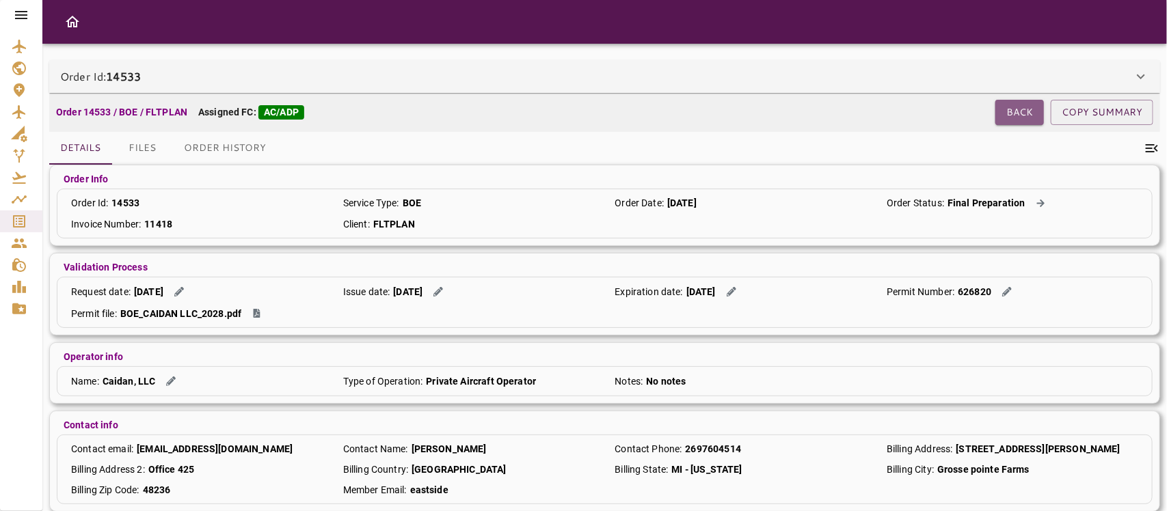
drag, startPoint x: 1019, startPoint y: 118, endPoint x: 976, endPoint y: 131, distance: 44.3
click at [1019, 120] on button "Back" at bounding box center [1020, 112] width 49 height 25
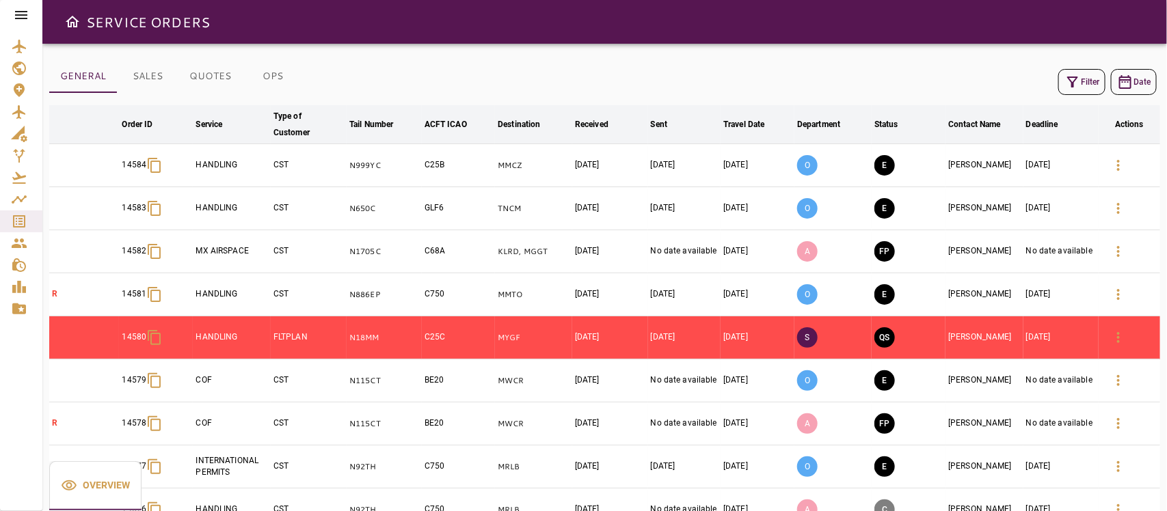
click at [1072, 89] on icon "button" at bounding box center [1073, 82] width 16 height 16
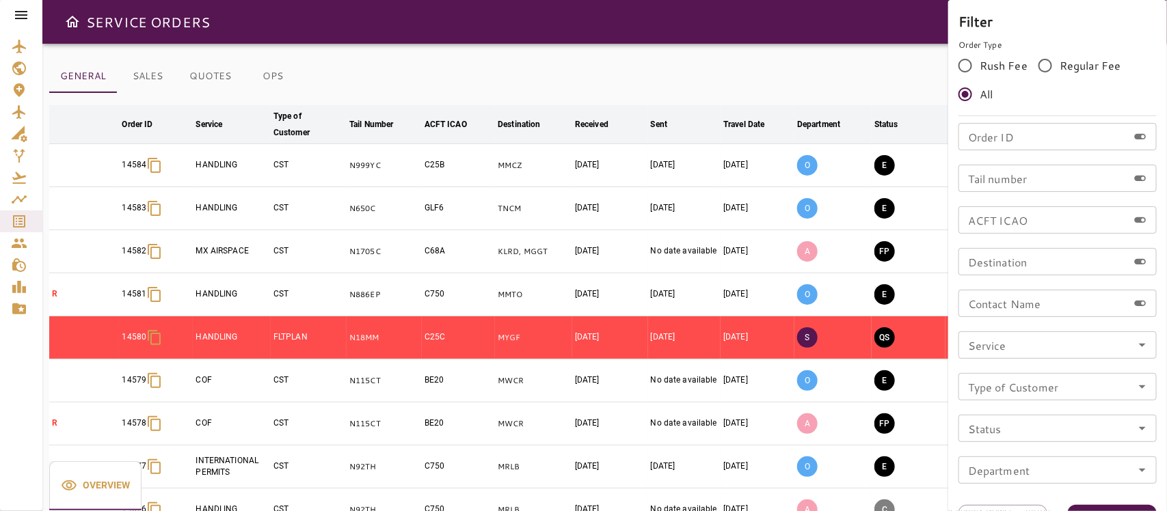
click at [805, 14] on div at bounding box center [583, 255] width 1167 height 511
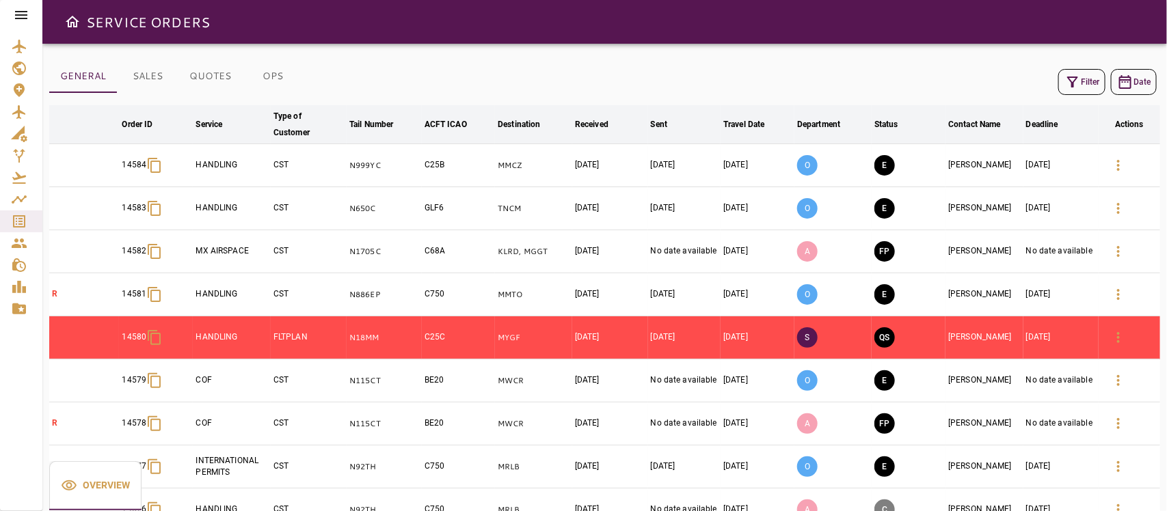
click at [1076, 84] on icon "button" at bounding box center [1073, 82] width 16 height 16
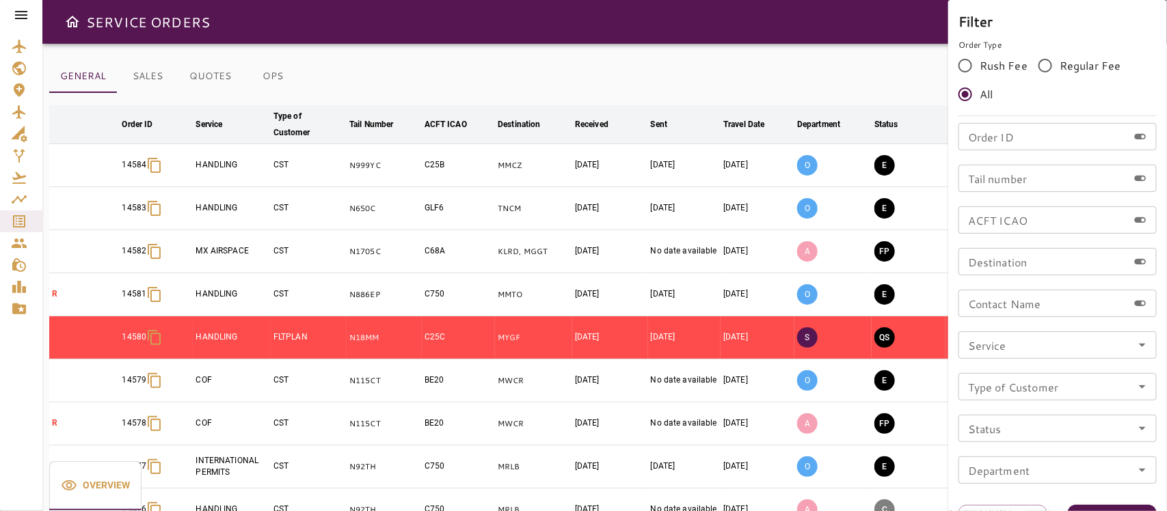
click at [1139, 390] on icon "Open" at bounding box center [1142, 387] width 16 height 16
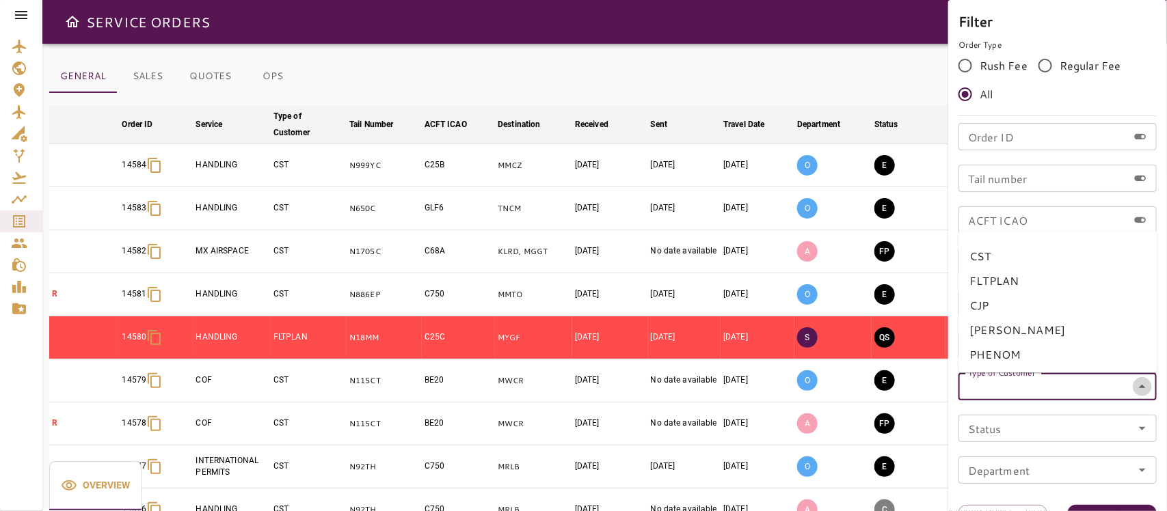
click at [1136, 386] on icon "Close" at bounding box center [1142, 387] width 16 height 16
click at [1133, 350] on div "Service" at bounding box center [1058, 345] width 198 height 27
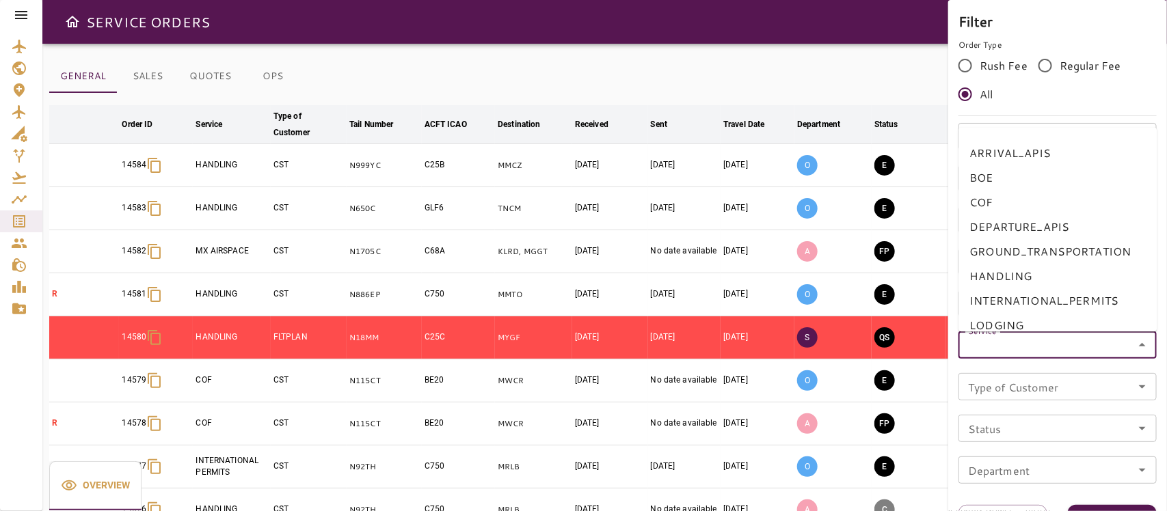
click at [979, 193] on li "COF" at bounding box center [1058, 202] width 198 height 25
type input "***"
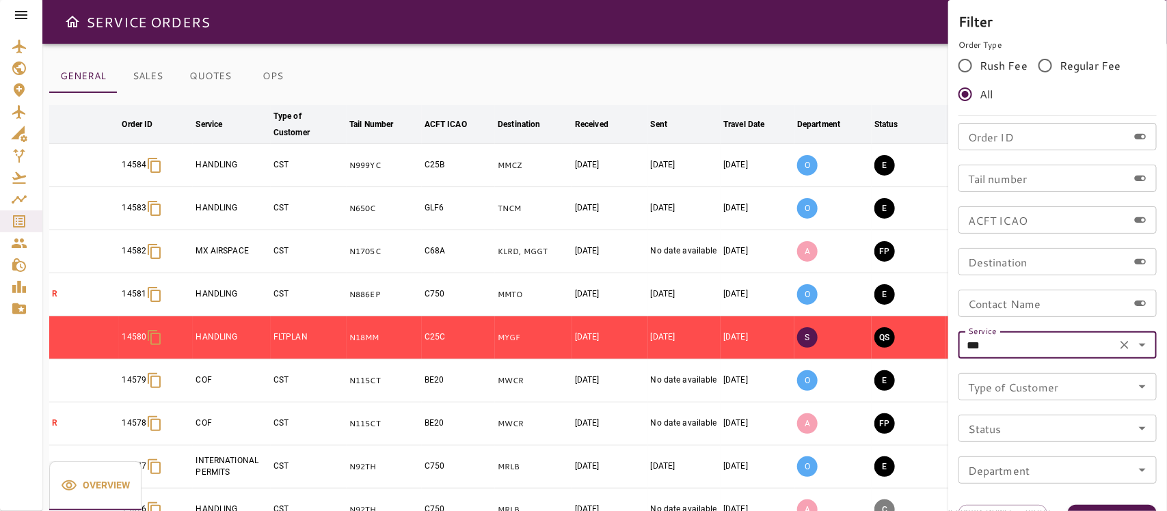
click at [1126, 347] on icon "Clear" at bounding box center [1125, 345] width 14 height 14
click at [1135, 345] on icon "Open" at bounding box center [1142, 345] width 16 height 16
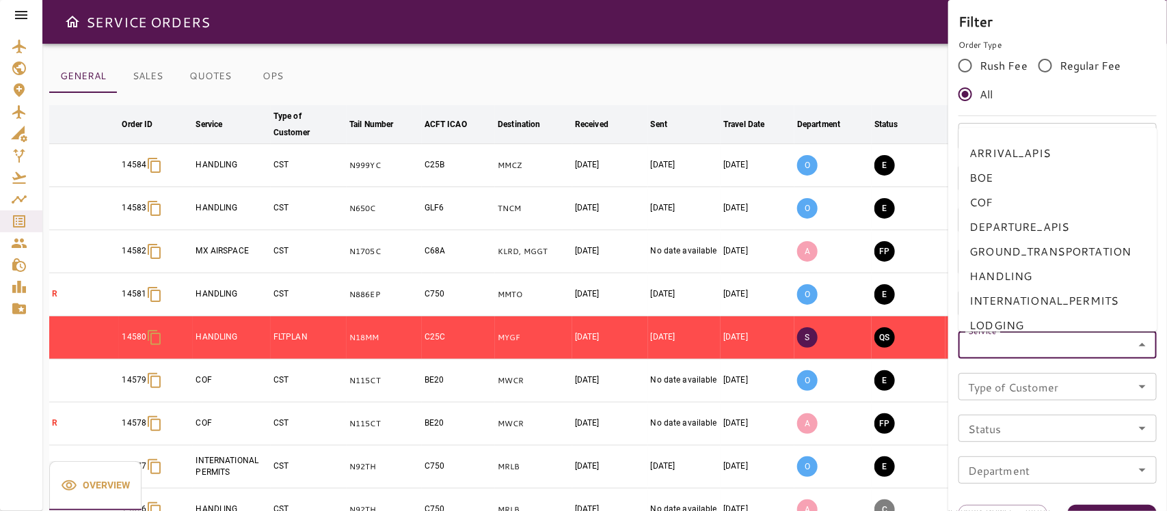
click at [987, 187] on li "BOE" at bounding box center [1058, 177] width 198 height 25
type input "***"
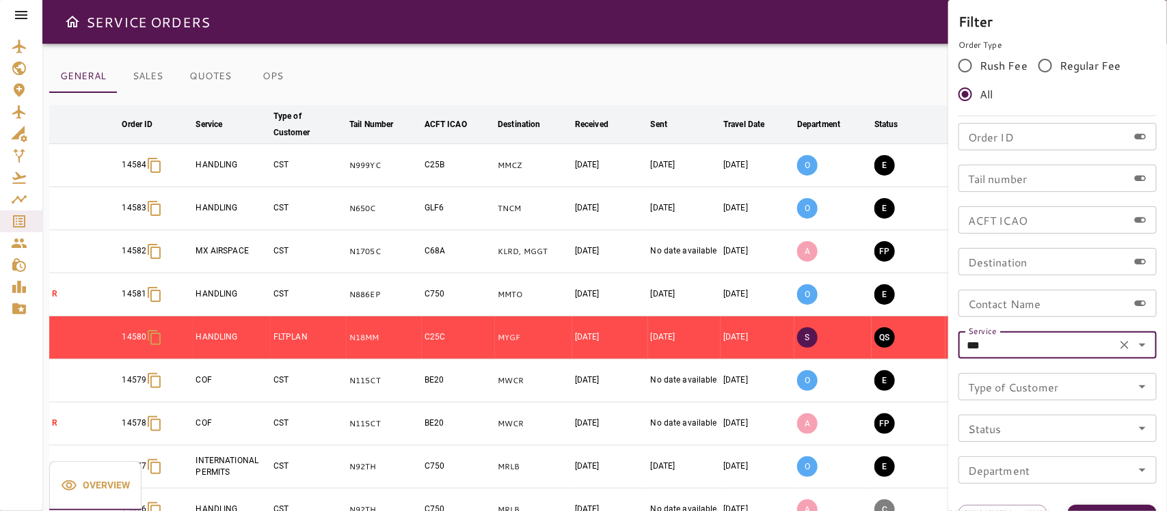
click at [1104, 505] on button "Apply" at bounding box center [1112, 517] width 89 height 25
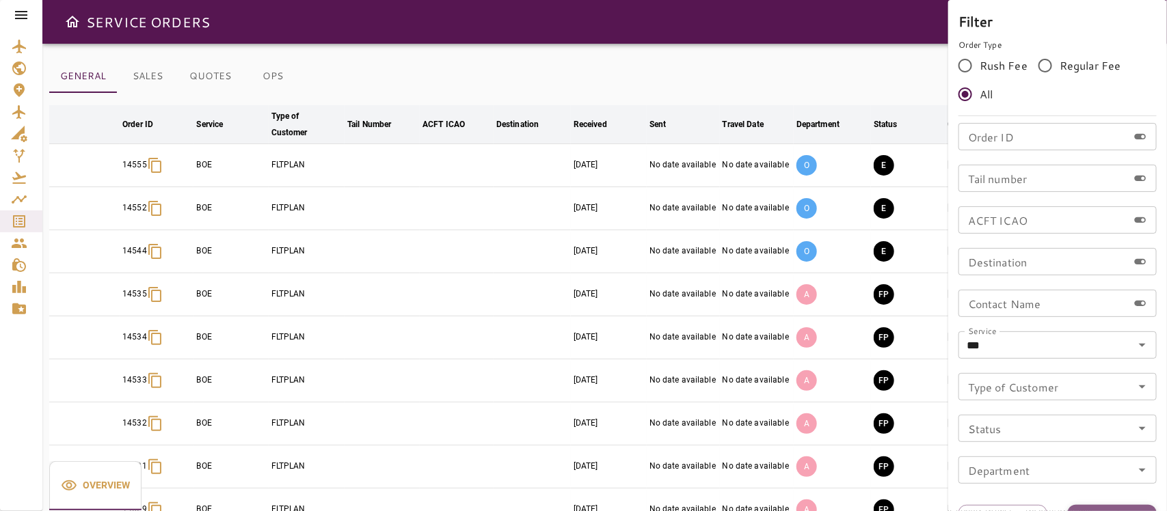
click at [1127, 508] on button "Apply" at bounding box center [1112, 517] width 89 height 25
click at [676, 69] on div at bounding box center [583, 255] width 1167 height 511
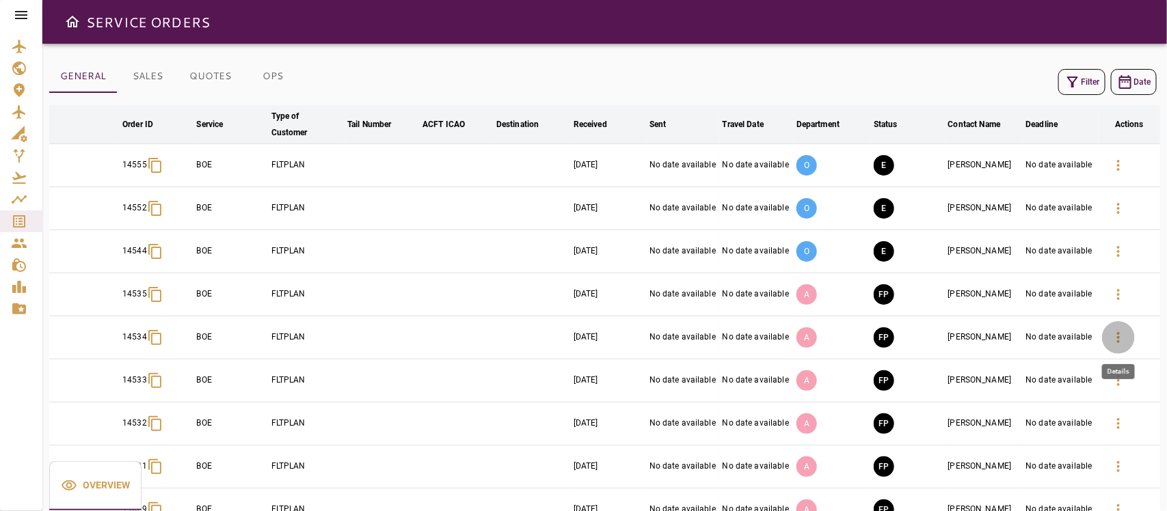
click at [1113, 337] on icon "button" at bounding box center [1118, 338] width 16 height 16
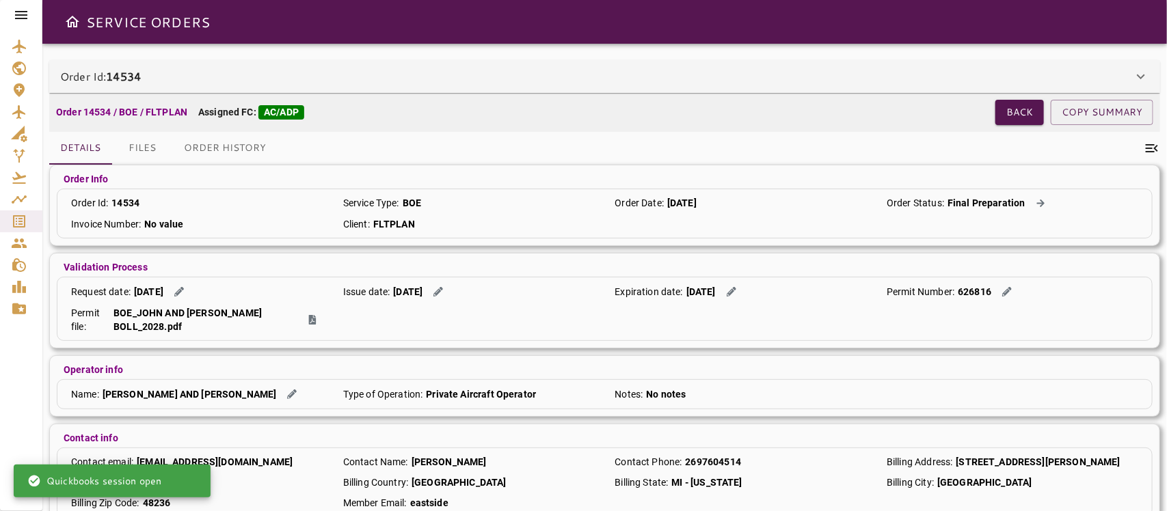
scroll to position [124, 0]
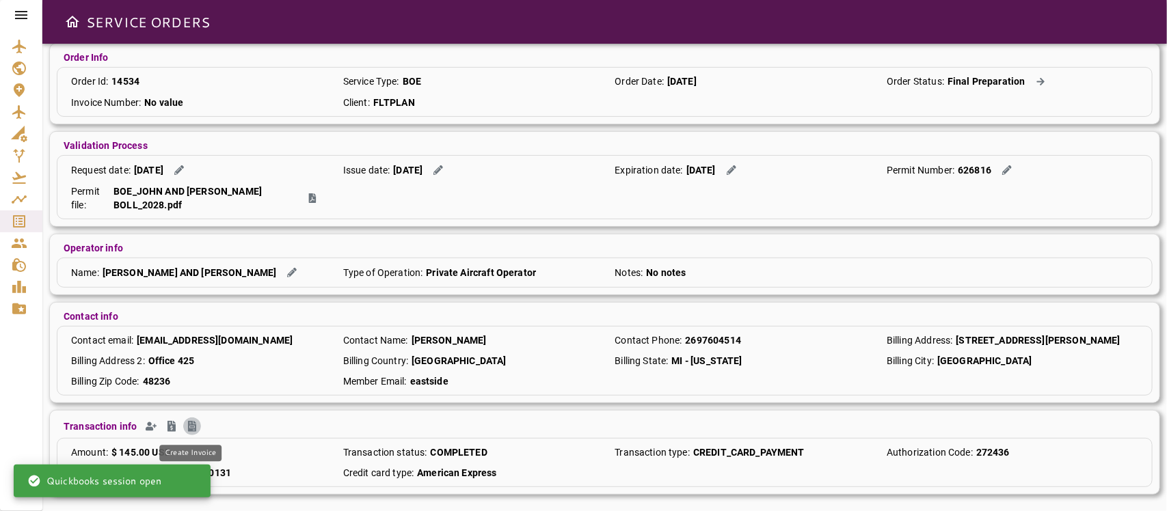
click at [187, 421] on icon "Create Invoice" at bounding box center [192, 426] width 11 height 11
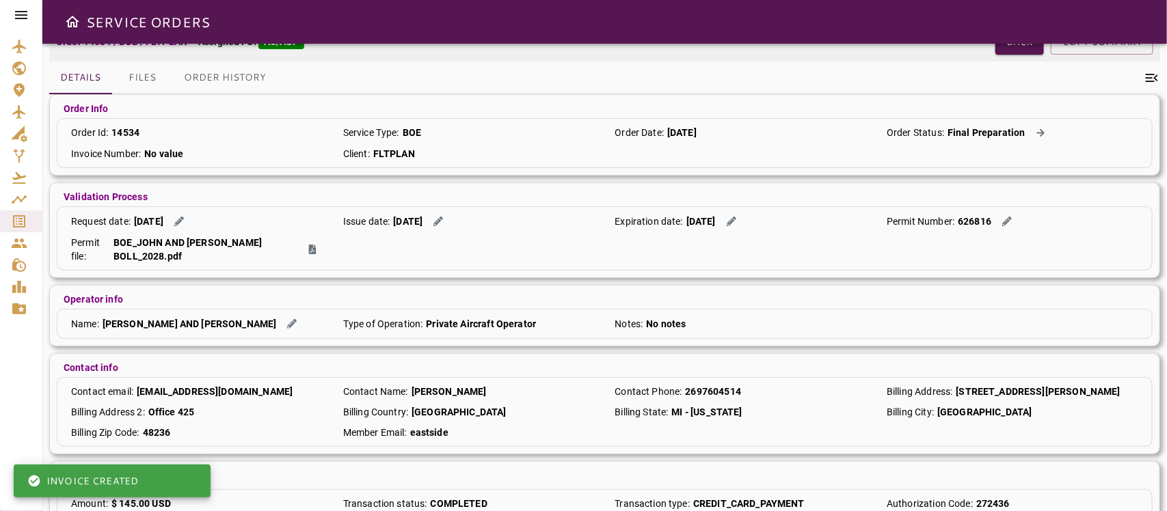
scroll to position [0, 0]
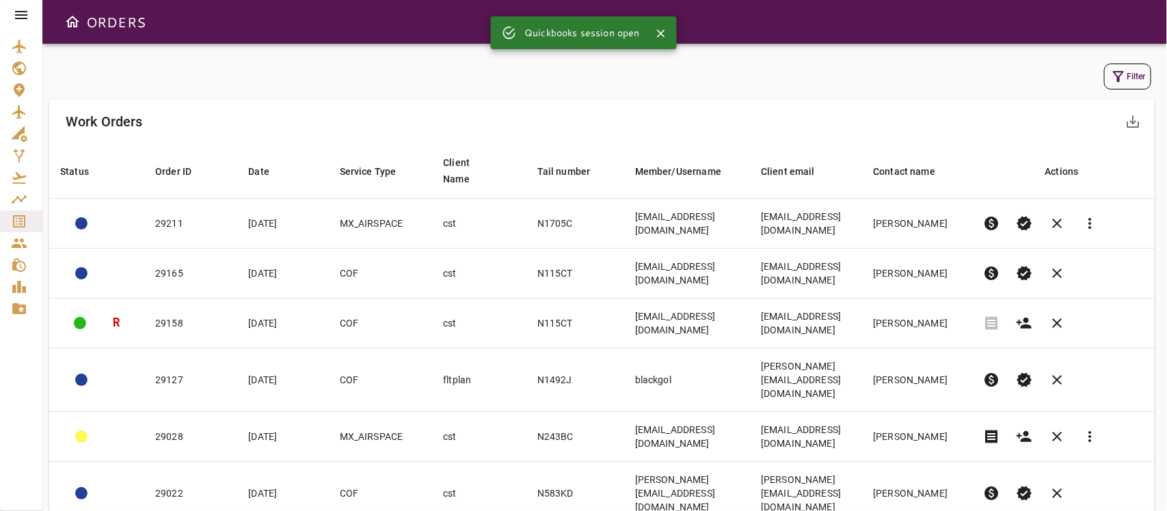
click at [1118, 82] on icon "button" at bounding box center [1118, 76] width 16 height 16
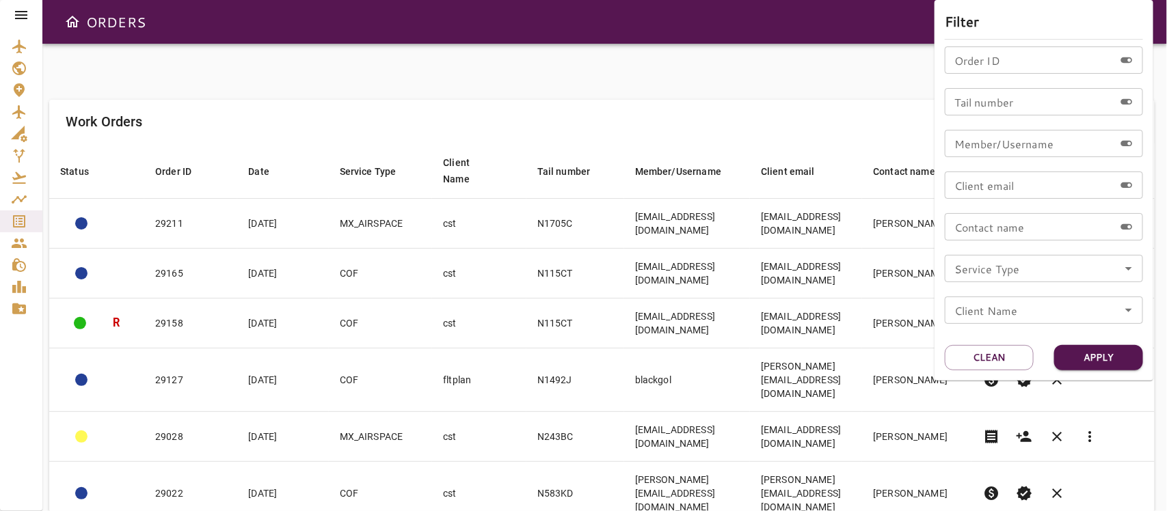
click at [1132, 271] on icon "Open" at bounding box center [1129, 269] width 16 height 16
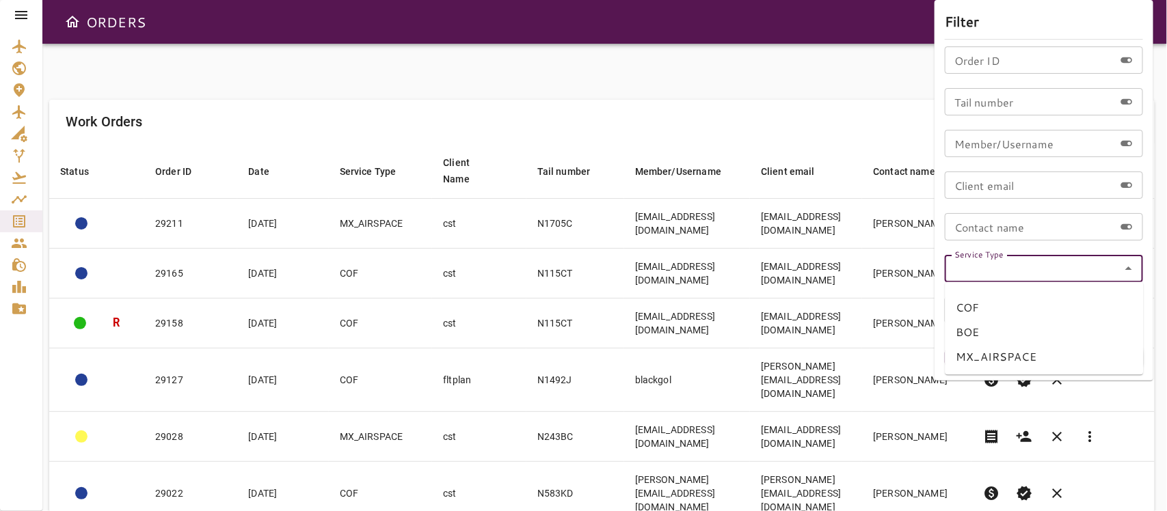
click at [968, 337] on li "BOE" at bounding box center [1045, 333] width 198 height 25
type input "***"
click at [1080, 359] on button "Apply" at bounding box center [1098, 357] width 89 height 25
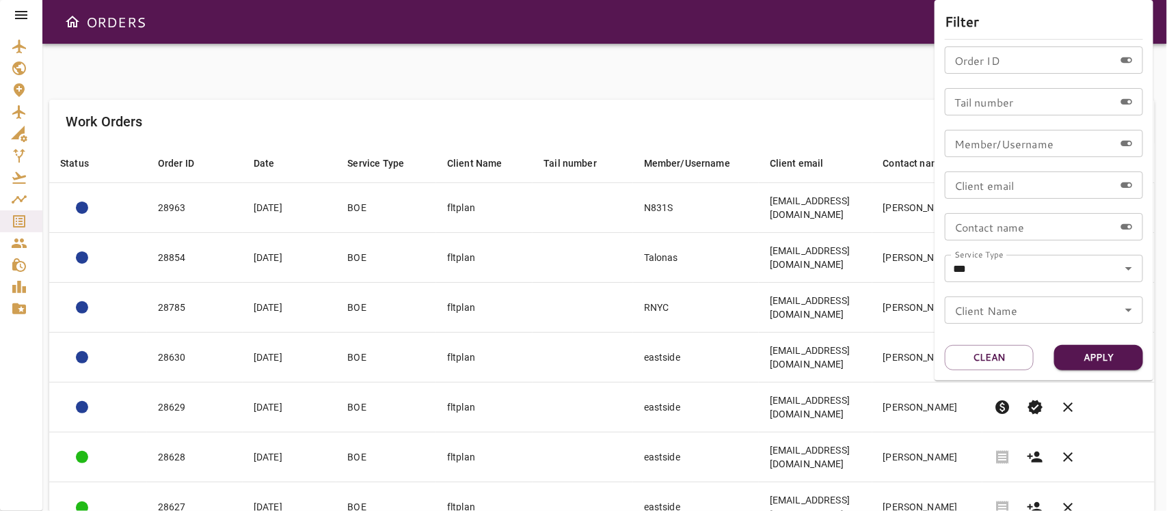
click at [877, 120] on div at bounding box center [583, 255] width 1167 height 511
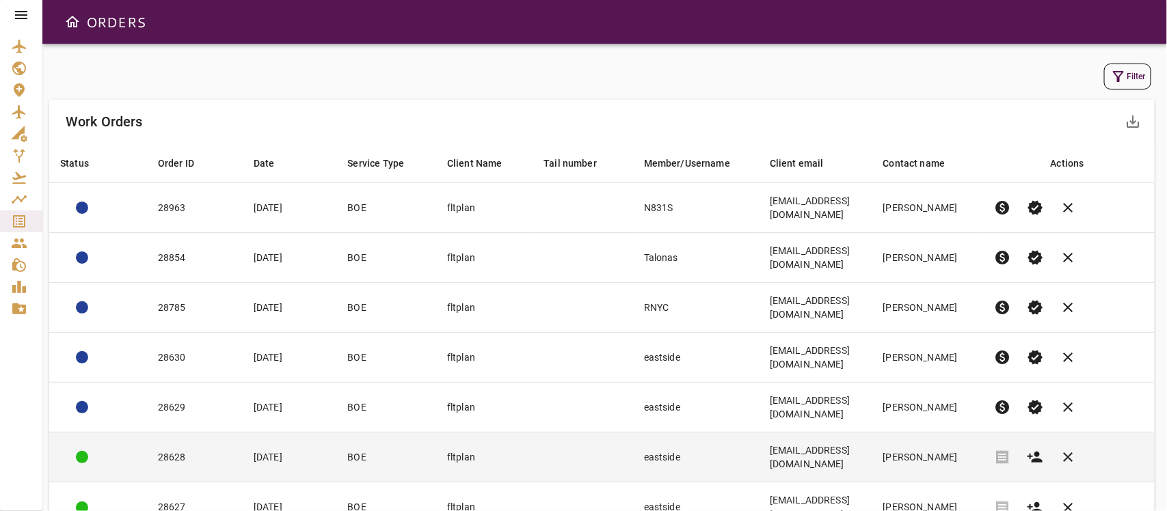
click at [298, 433] on td "[DATE]" at bounding box center [290, 458] width 94 height 50
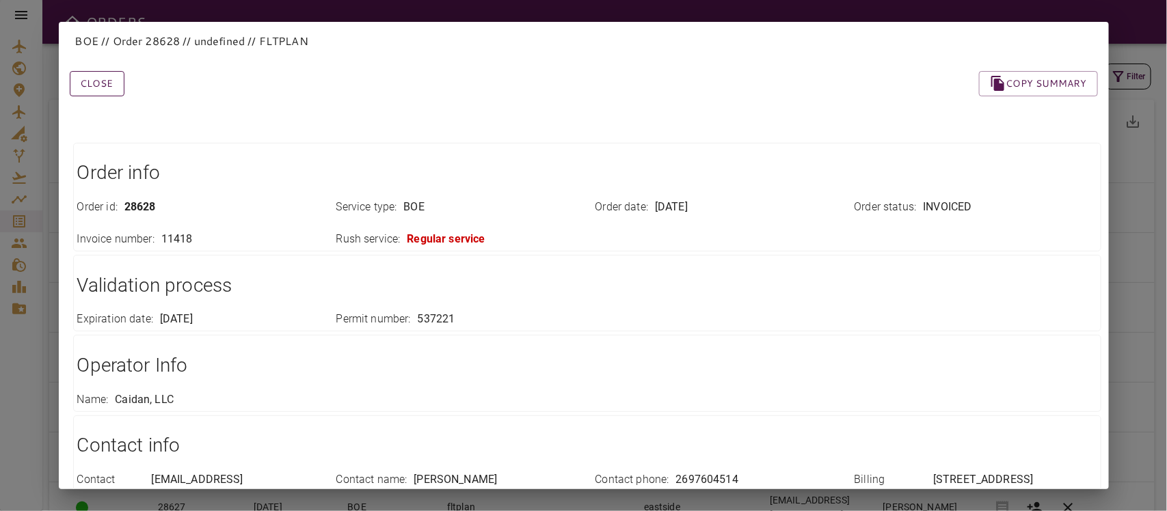
click at [115, 87] on button "Close" at bounding box center [97, 83] width 55 height 25
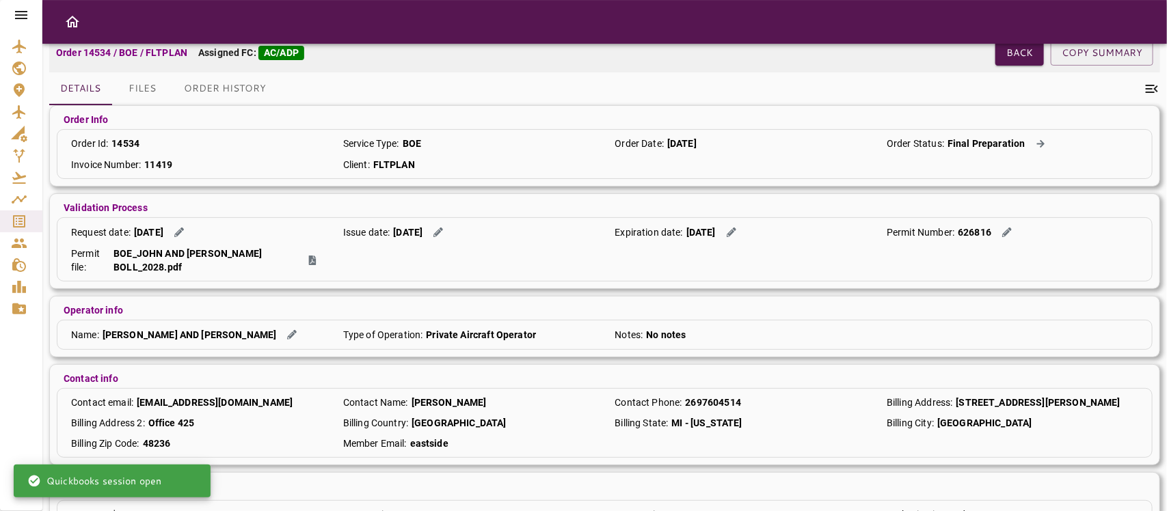
scroll to position [124, 0]
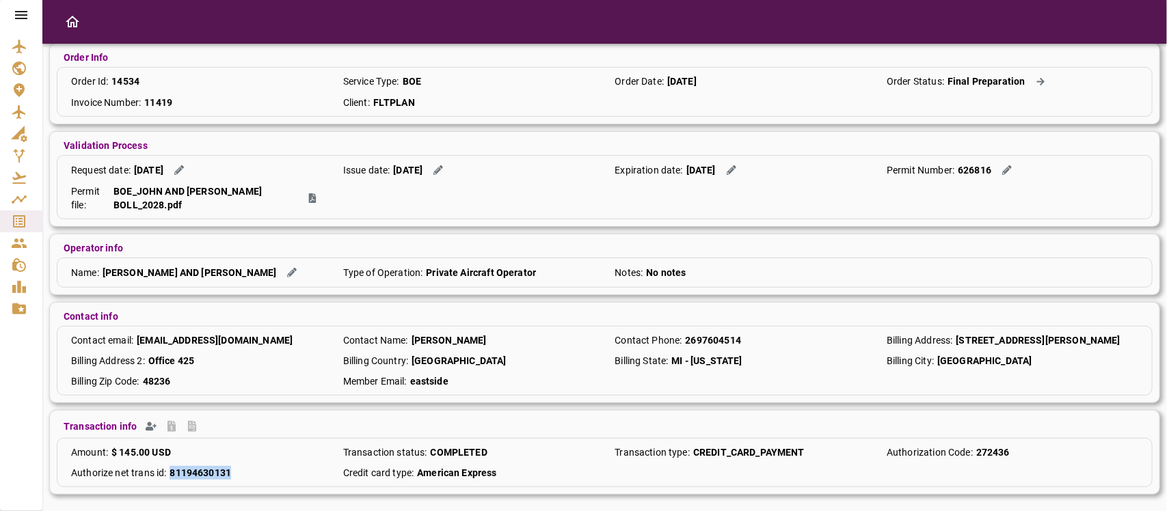
drag, startPoint x: 165, startPoint y: 476, endPoint x: 282, endPoint y: 486, distance: 116.7
click at [282, 486] on div "Amount : $ 145.00 USD Transaction status : COMPLETED Transaction type : CREDIT_…" at bounding box center [605, 462] width 1096 height 49
copy div "81194630131"
click at [8, 369] on div at bounding box center [21, 255] width 42 height 511
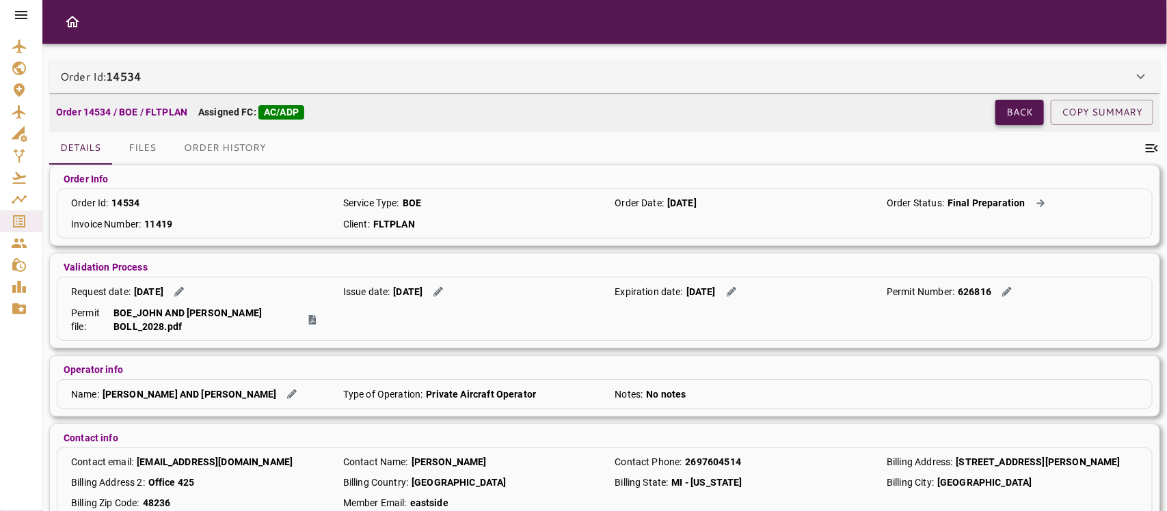
click at [1022, 114] on button "Back" at bounding box center [1020, 112] width 49 height 25
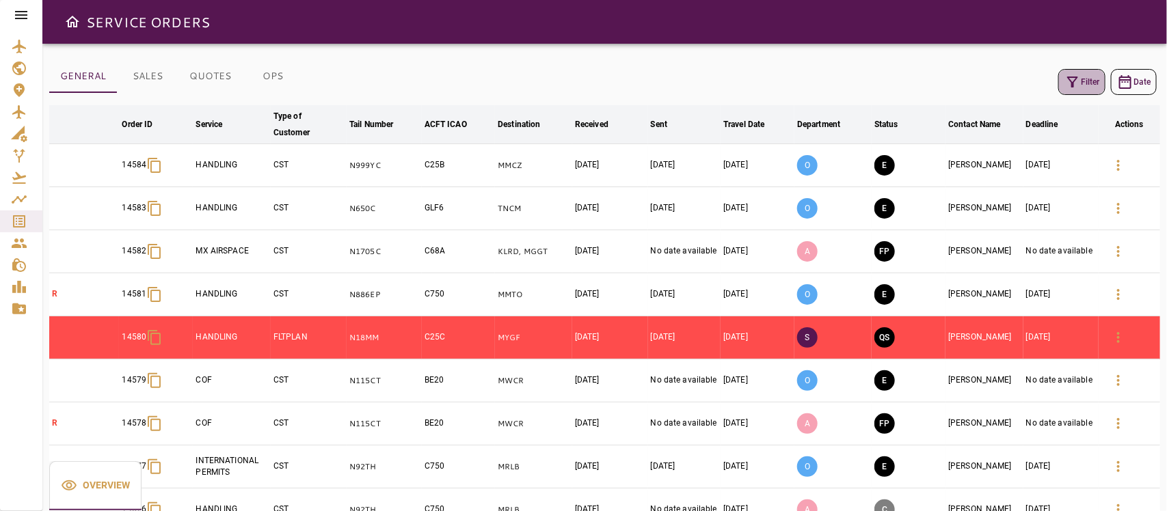
click at [1068, 83] on icon "button" at bounding box center [1073, 82] width 16 height 16
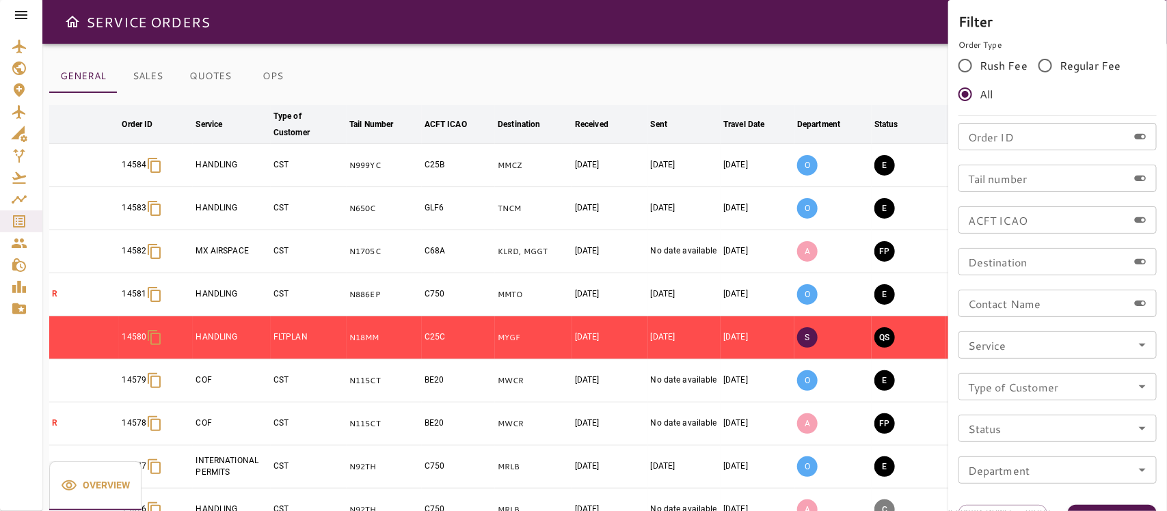
click at [1137, 342] on icon "Open" at bounding box center [1142, 345] width 16 height 16
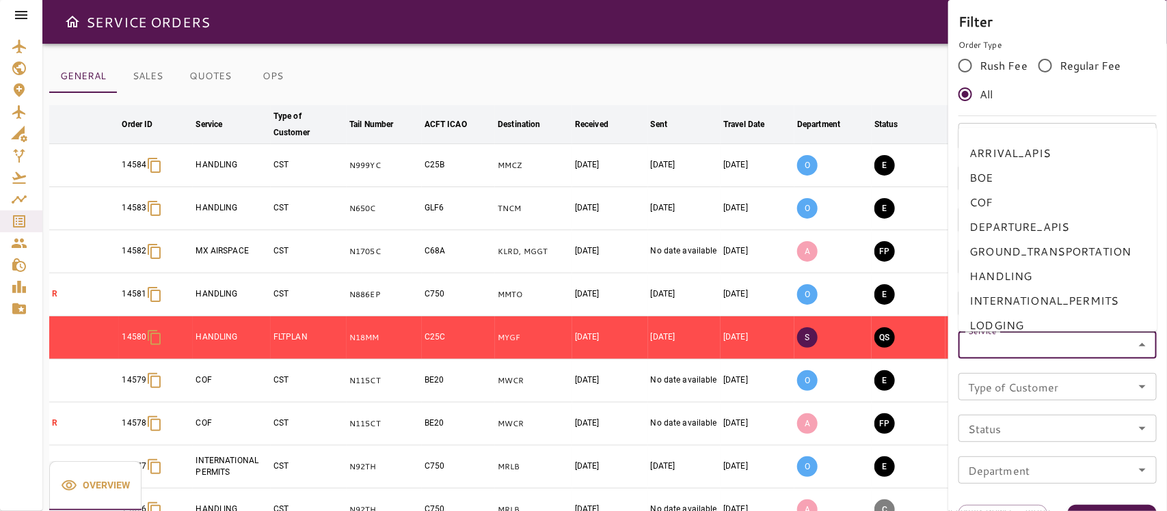
click at [989, 178] on li "BOE" at bounding box center [1058, 177] width 198 height 25
type input "***"
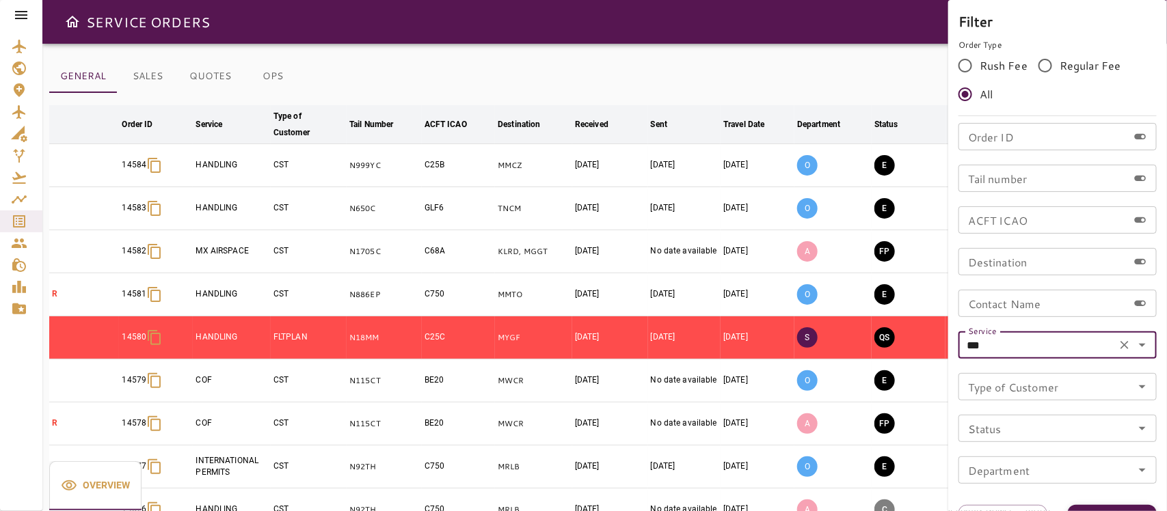
click at [1104, 511] on button "Apply" at bounding box center [1112, 517] width 89 height 25
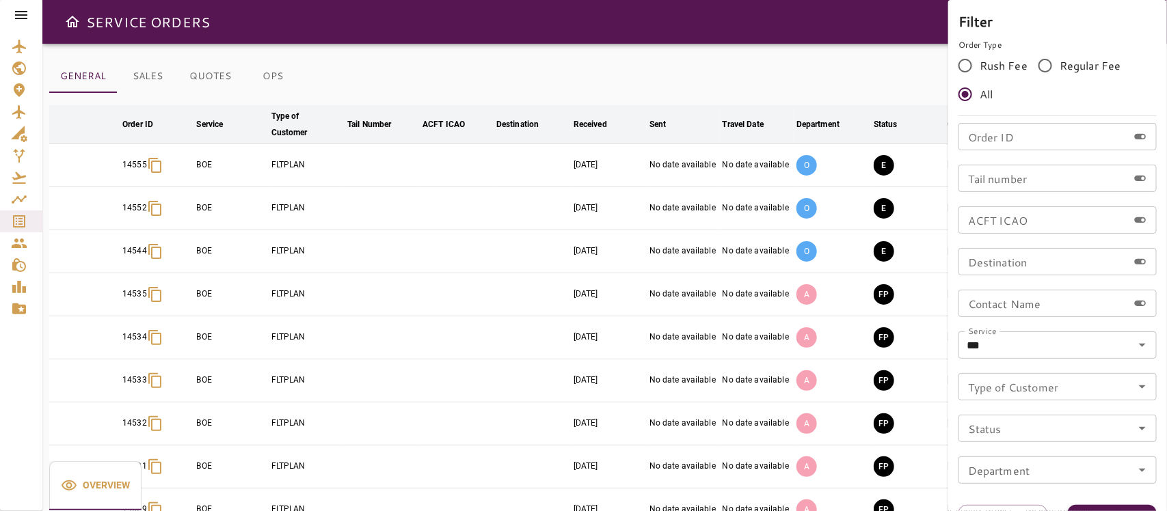
click at [790, 77] on div at bounding box center [583, 255] width 1167 height 511
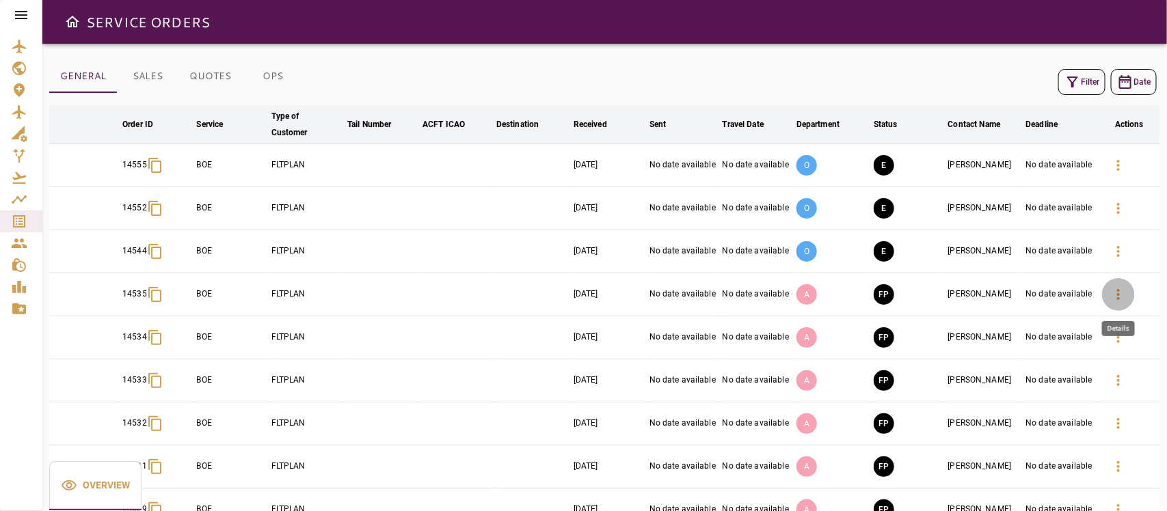
click at [1117, 294] on icon "button" at bounding box center [1118, 295] width 16 height 16
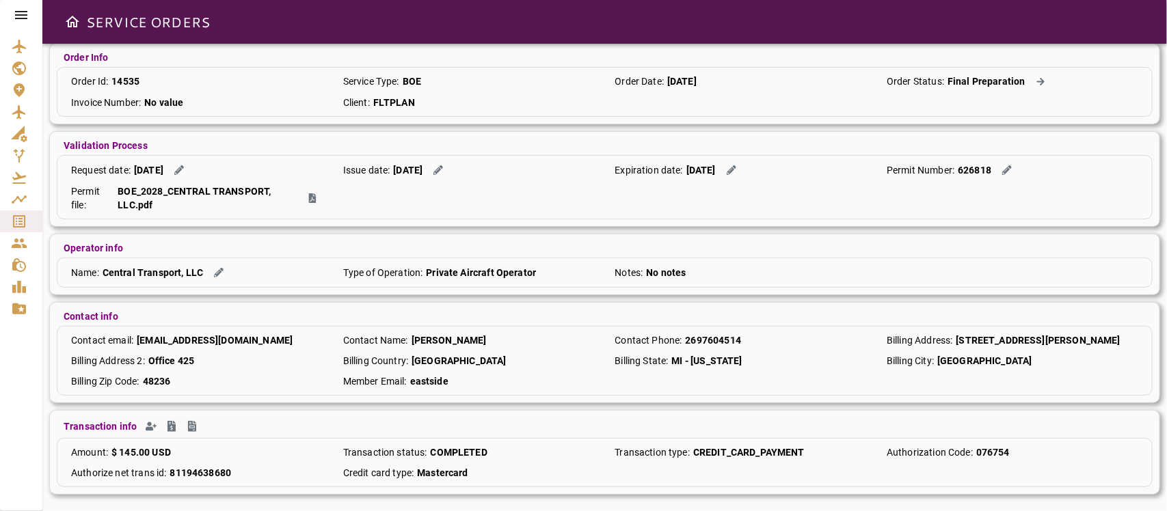
scroll to position [124, 0]
click at [189, 431] on icon "Create Invoice" at bounding box center [192, 426] width 8 height 11
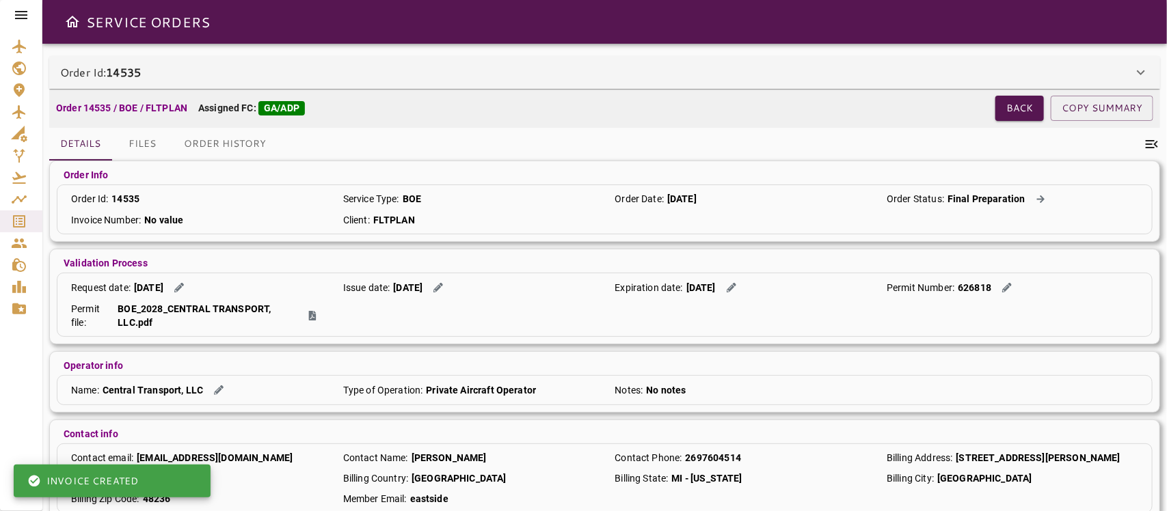
scroll to position [0, 0]
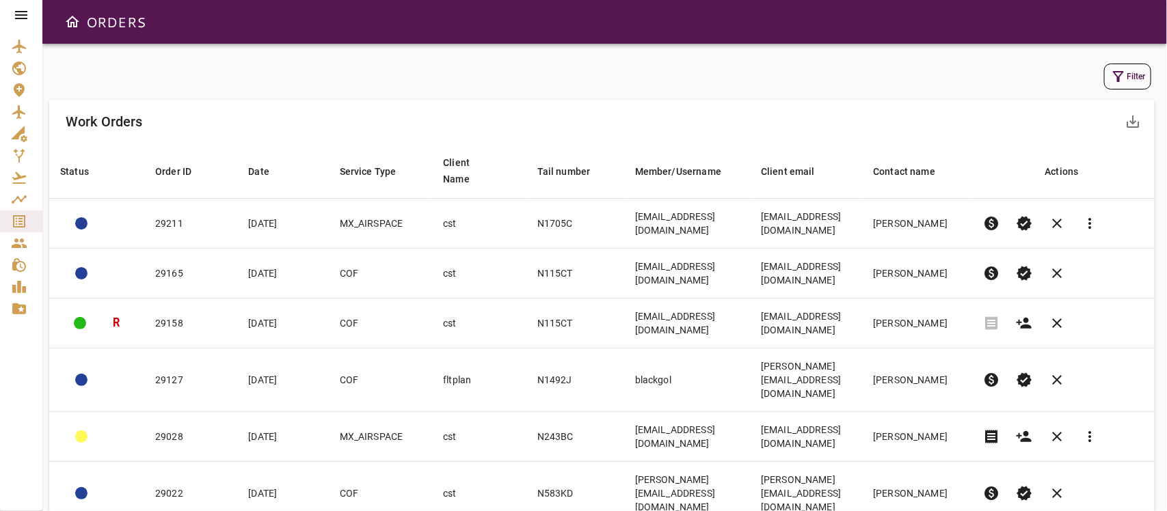
click at [1127, 74] on button "Filter" at bounding box center [1127, 77] width 47 height 26
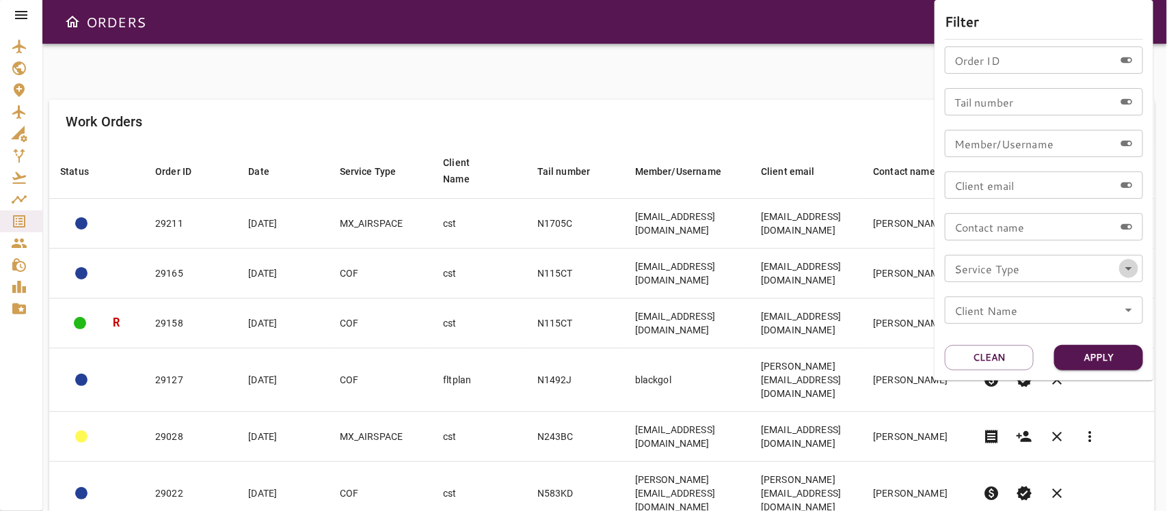
click at [1128, 270] on icon "Open" at bounding box center [1129, 269] width 16 height 16
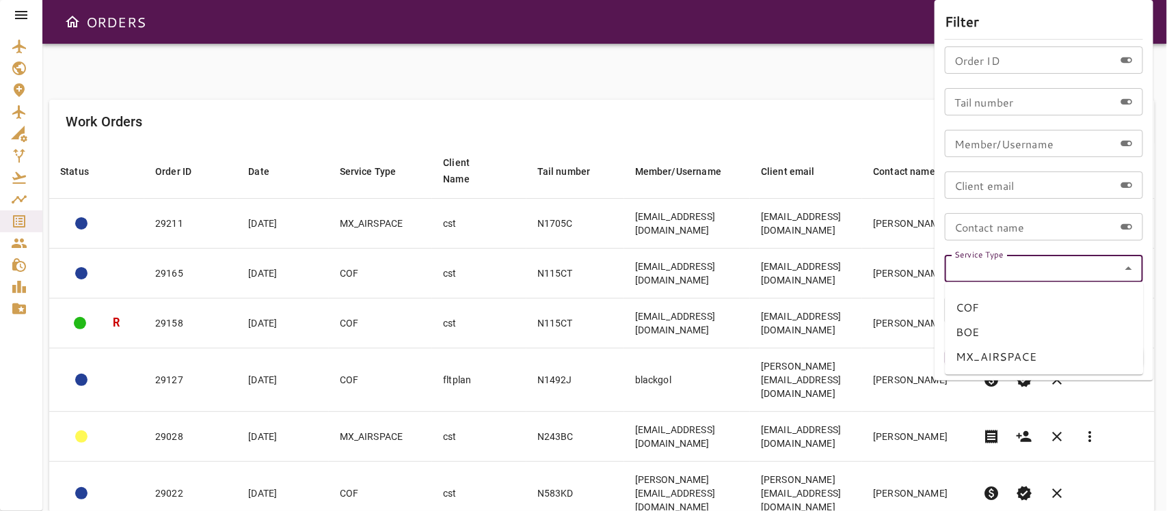
click at [982, 330] on li "BOE" at bounding box center [1045, 333] width 198 height 25
type input "***"
click at [1115, 356] on button "Apply" at bounding box center [1098, 357] width 89 height 25
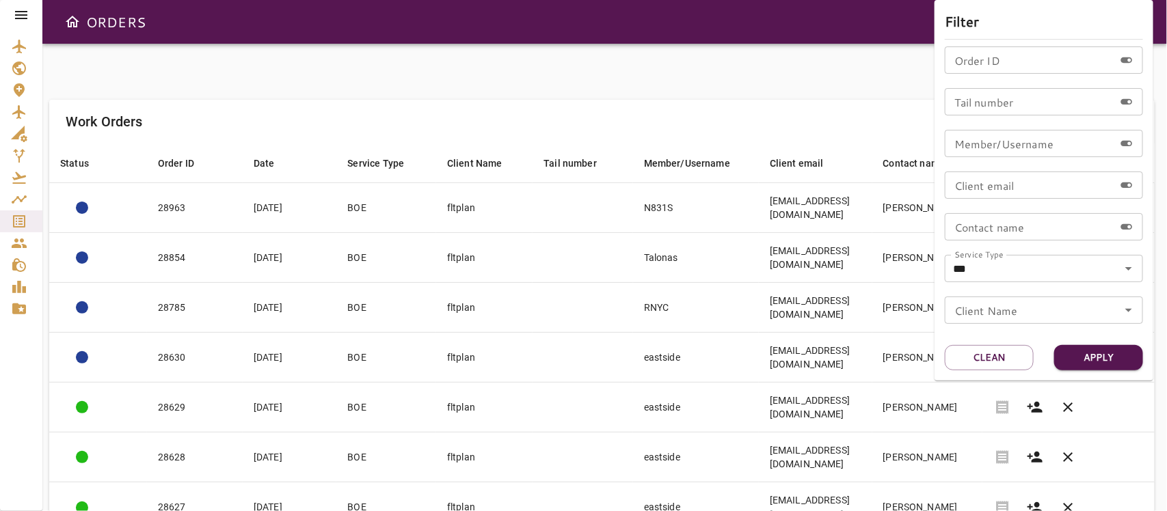
click at [769, 114] on div at bounding box center [583, 255] width 1167 height 511
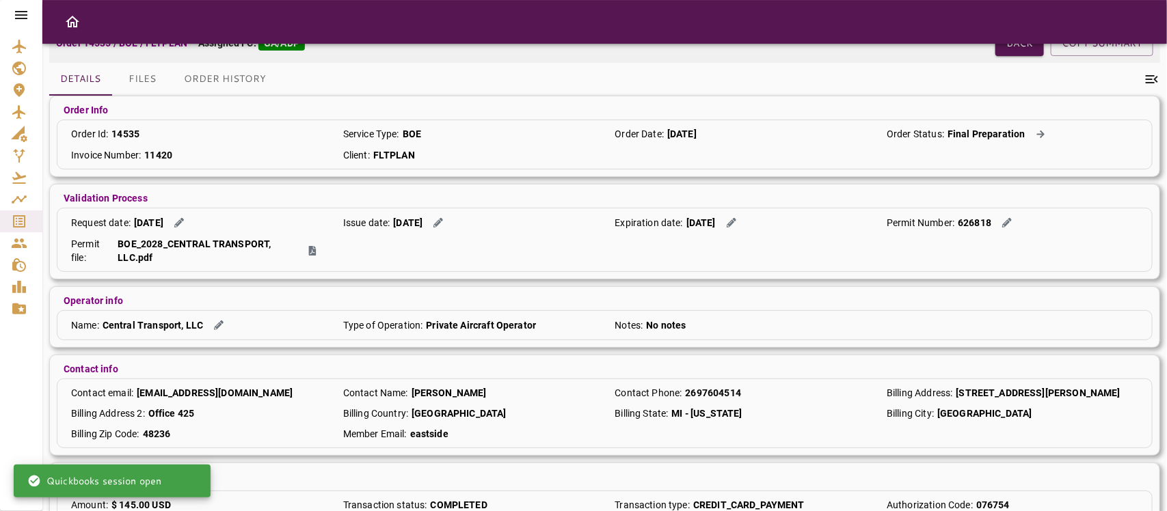
scroll to position [124, 0]
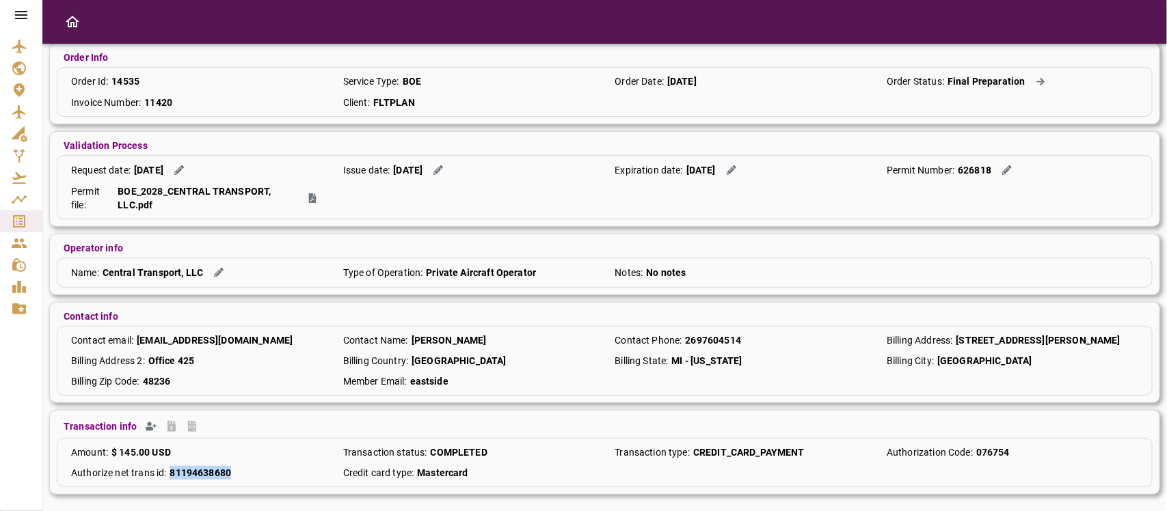
drag, startPoint x: 170, startPoint y: 473, endPoint x: 251, endPoint y: 468, distance: 81.5
click at [251, 468] on div "Authorize net trans id : 81194638680" at bounding box center [196, 473] width 265 height 14
copy p "81194638680"
click at [254, 460] on div "Amount : $ 145.00 USD Transaction status : COMPLETED Transaction type : CREDIT_…" at bounding box center [605, 462] width 1096 height 49
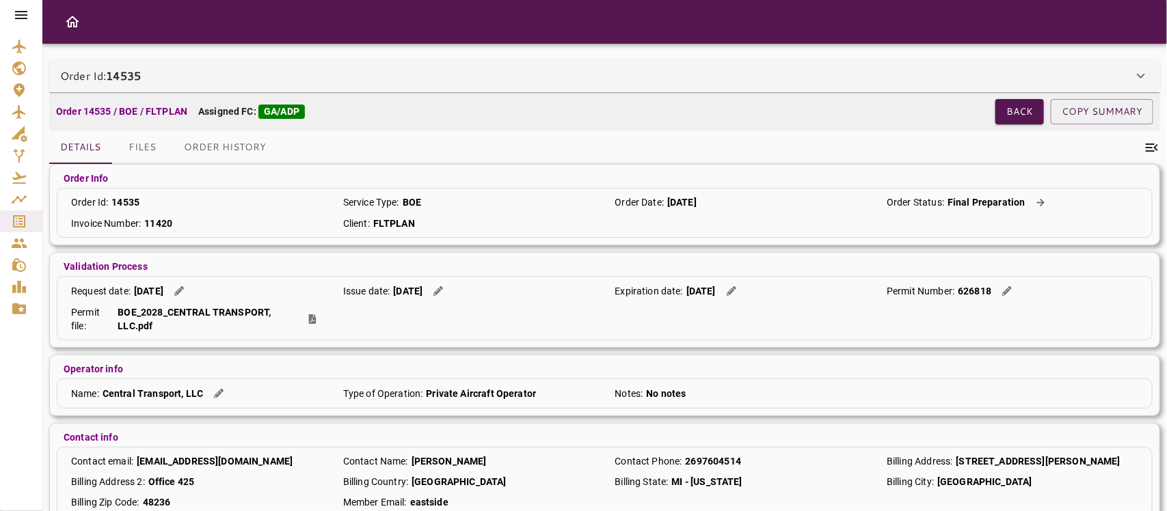
scroll to position [0, 0]
click at [1033, 107] on button "Back" at bounding box center [1020, 112] width 49 height 25
